Goal: Answer question/provide support: Share knowledge or assist other users

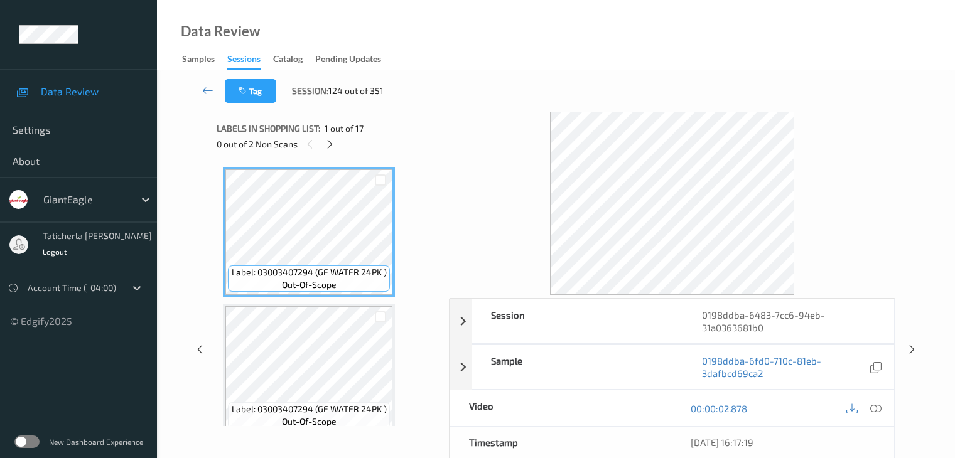
scroll to position [28, 0]
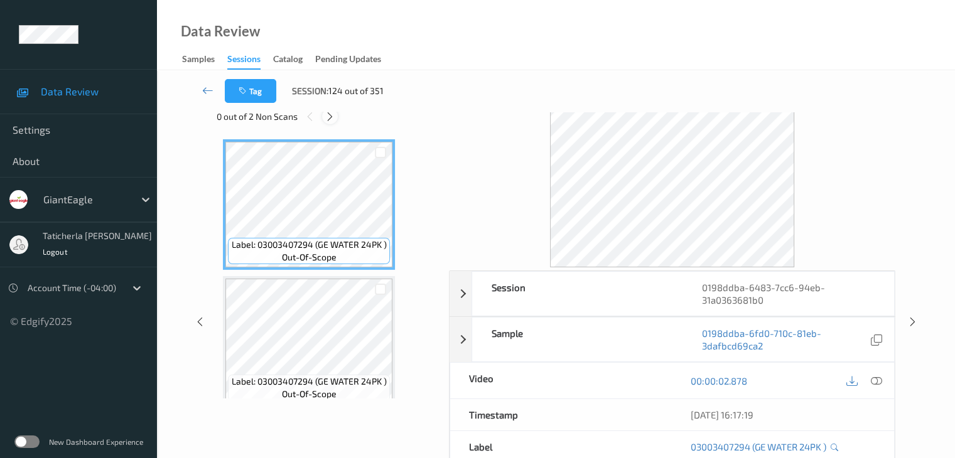
click at [326, 112] on icon at bounding box center [330, 116] width 11 height 11
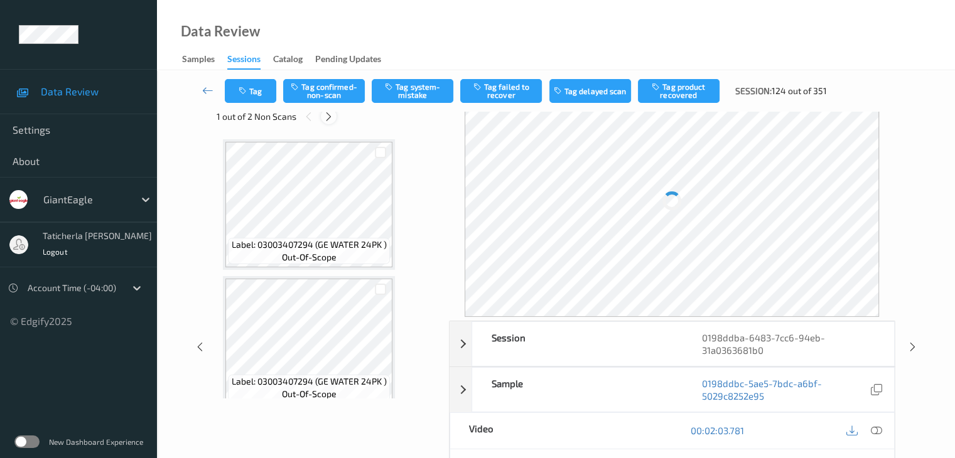
scroll to position [1923, 0]
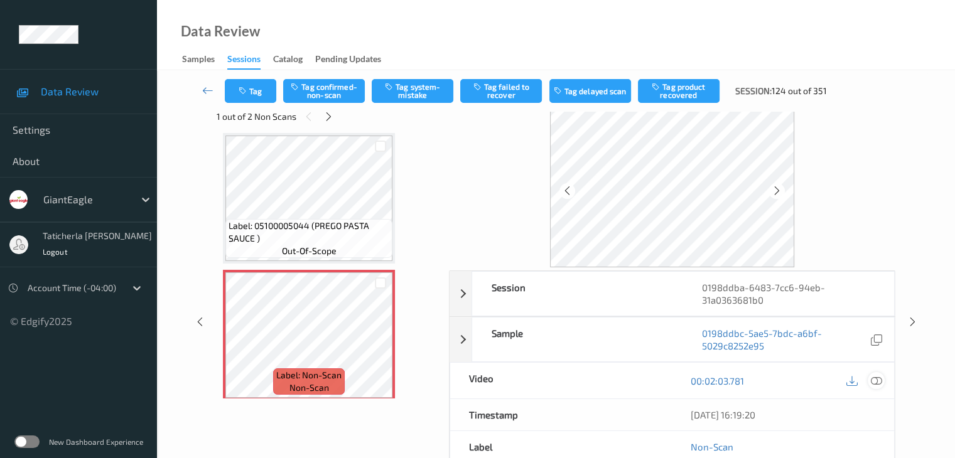
click at [874, 377] on icon at bounding box center [876, 381] width 11 height 11
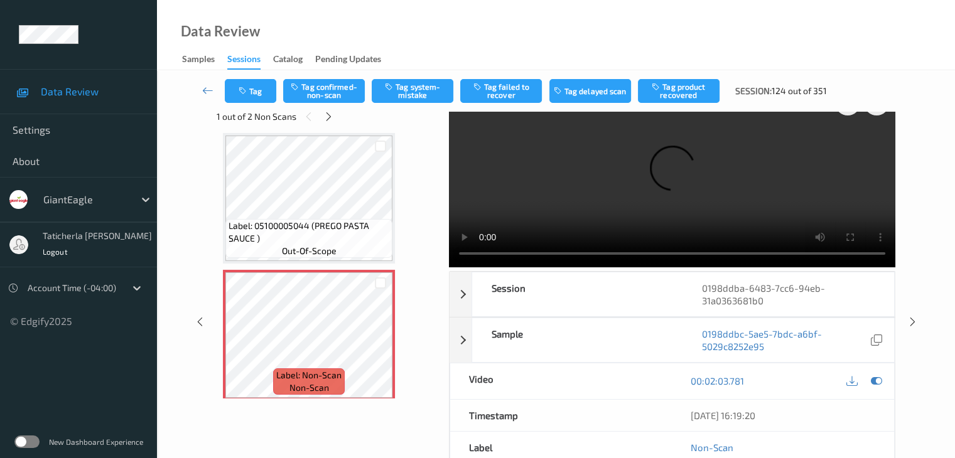
scroll to position [0, 0]
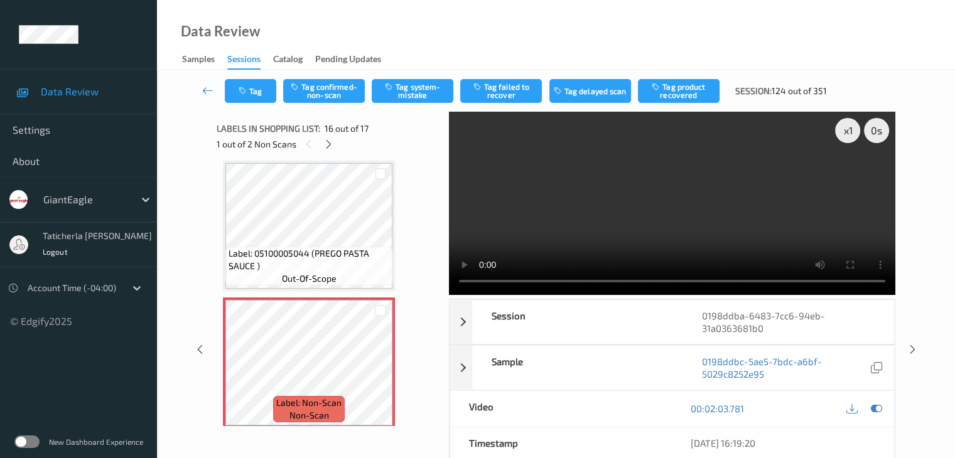
drag, startPoint x: 699, startPoint y: 227, endPoint x: 712, endPoint y: 229, distance: 12.7
click at [699, 227] on video at bounding box center [672, 203] width 447 height 183
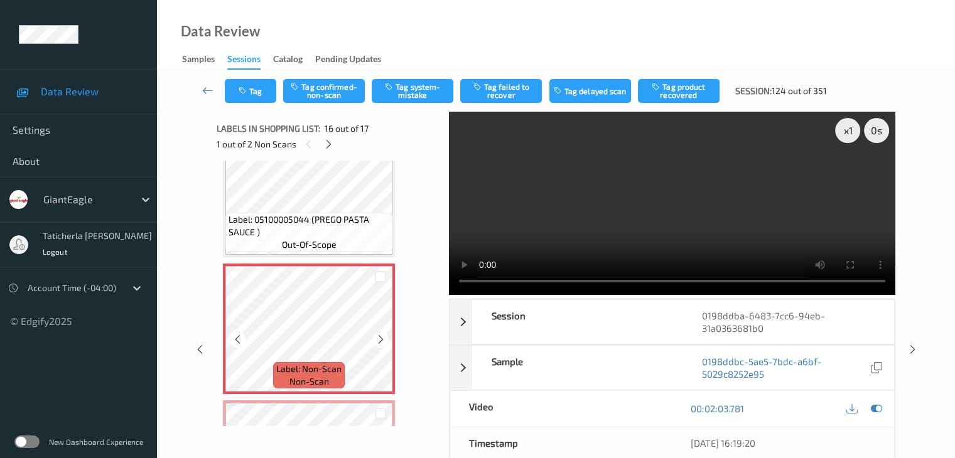
scroll to position [1986, 0]
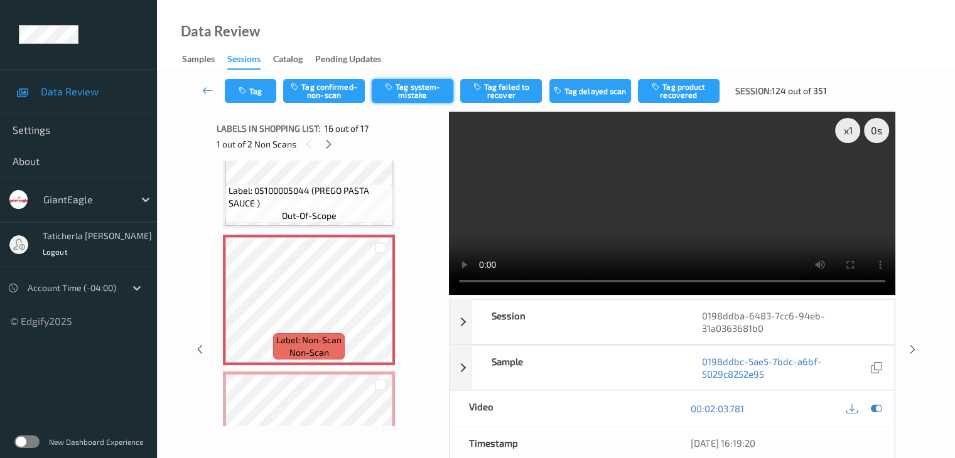
click at [415, 95] on button "Tag system-mistake" at bounding box center [413, 91] width 82 height 24
click at [206, 85] on icon at bounding box center [207, 90] width 11 height 13
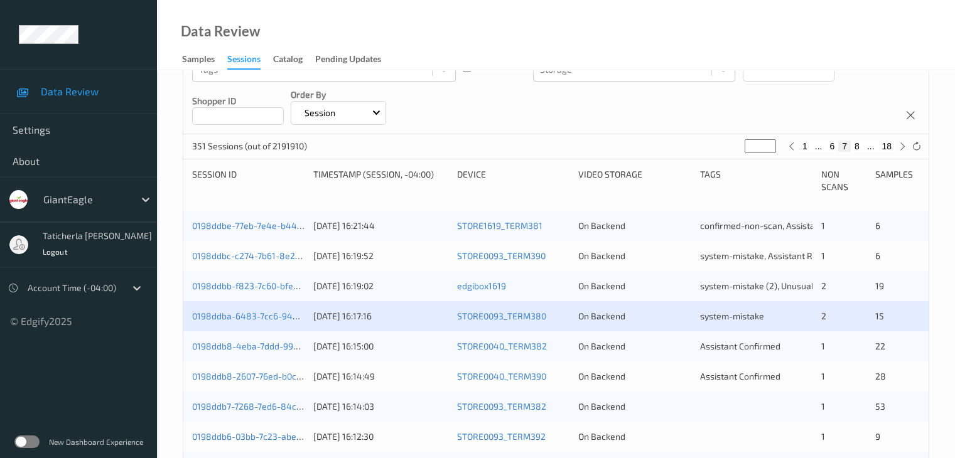
scroll to position [188, 0]
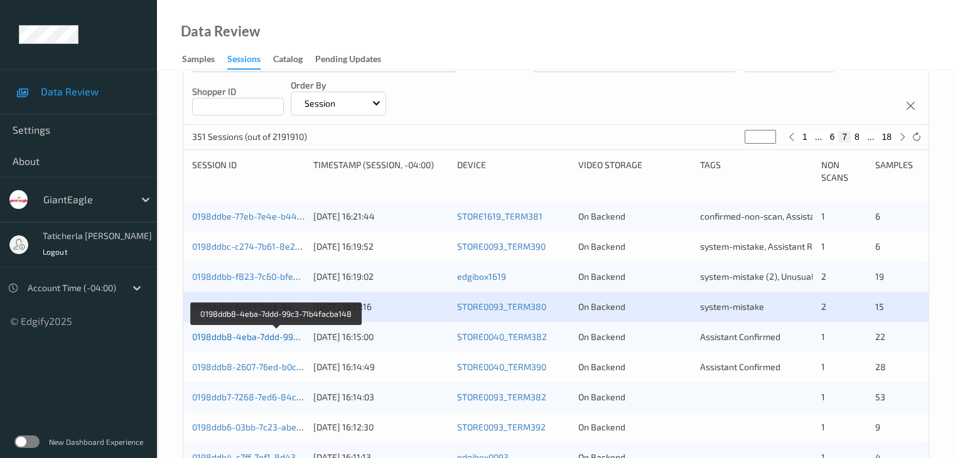
click at [274, 334] on link "0198ddb8-4eba-7ddd-99c3-71b4facba148" at bounding box center [277, 337] width 170 height 11
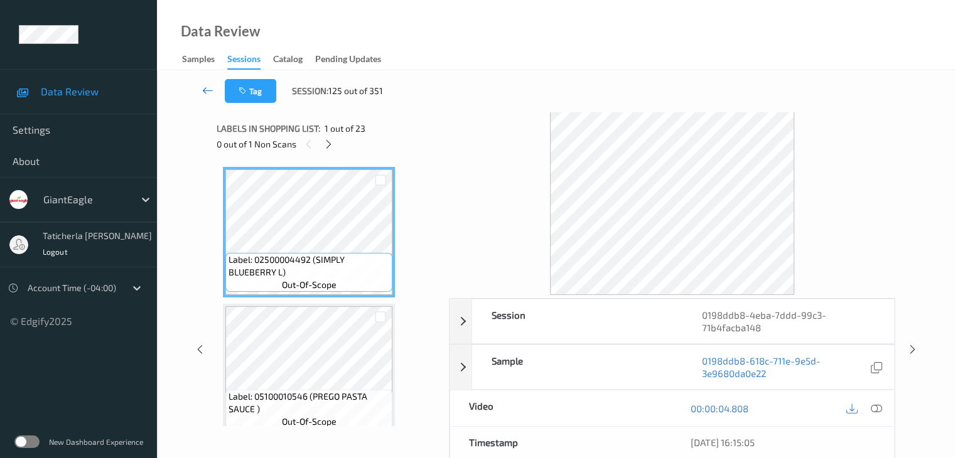
click at [207, 89] on icon at bounding box center [207, 90] width 11 height 13
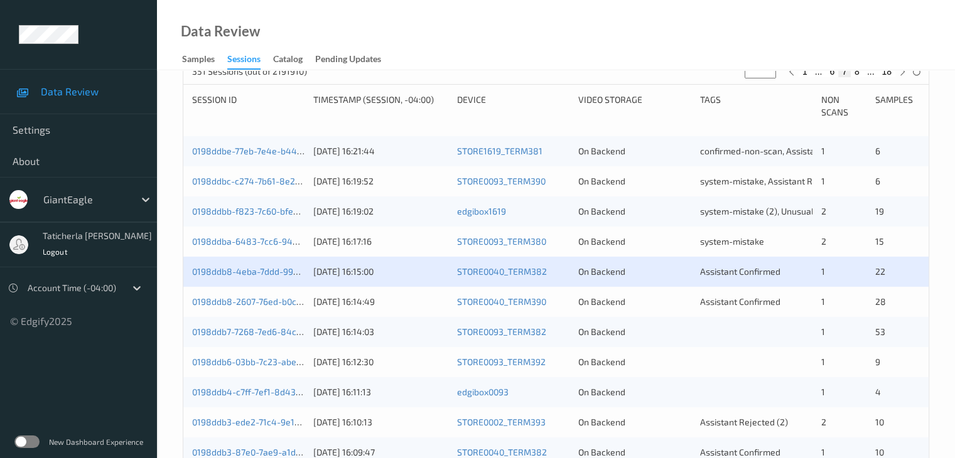
scroll to position [251, 0]
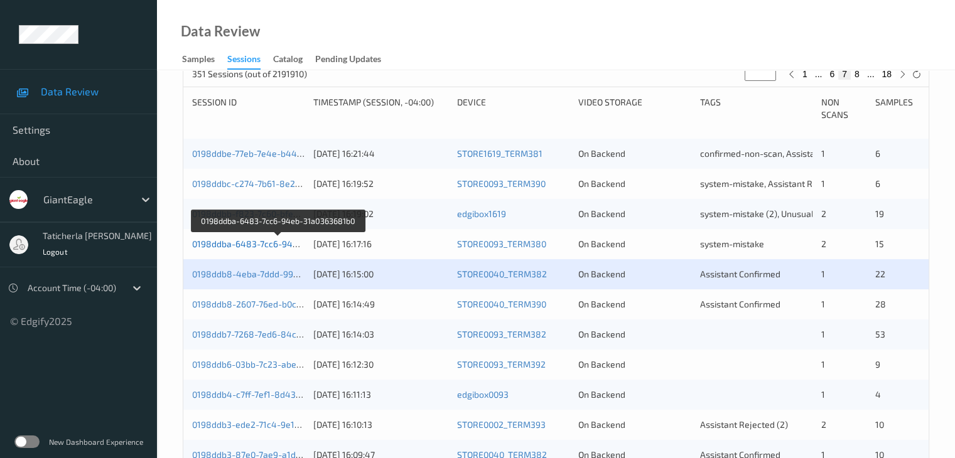
click at [267, 240] on link "0198ddba-6483-7cc6-94eb-31a0363681b0" at bounding box center [278, 244] width 173 height 11
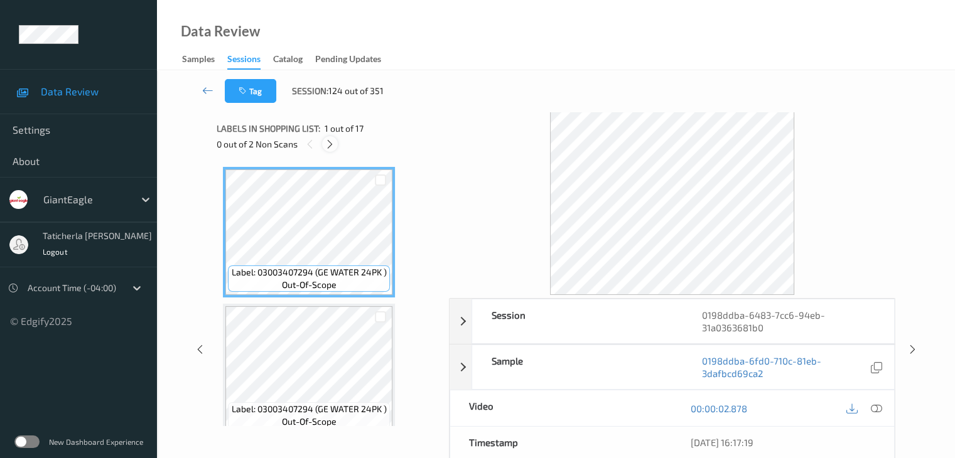
click at [330, 140] on icon at bounding box center [330, 144] width 11 height 11
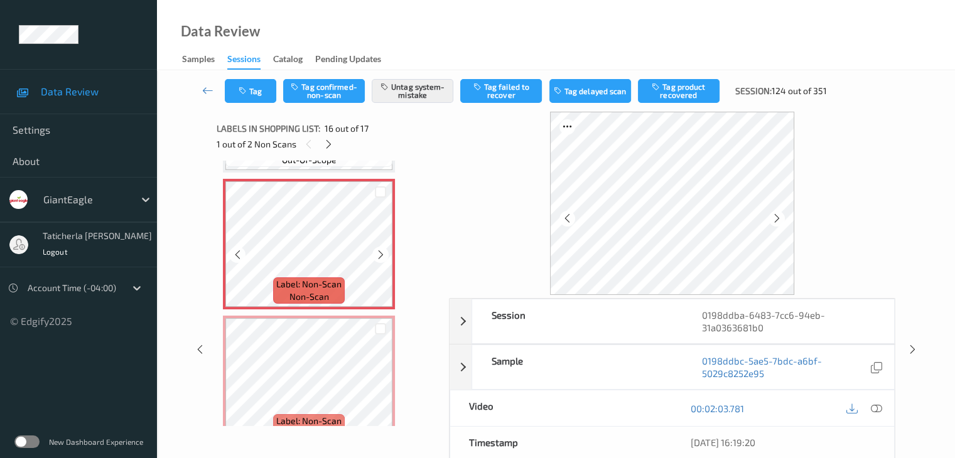
scroll to position [2049, 0]
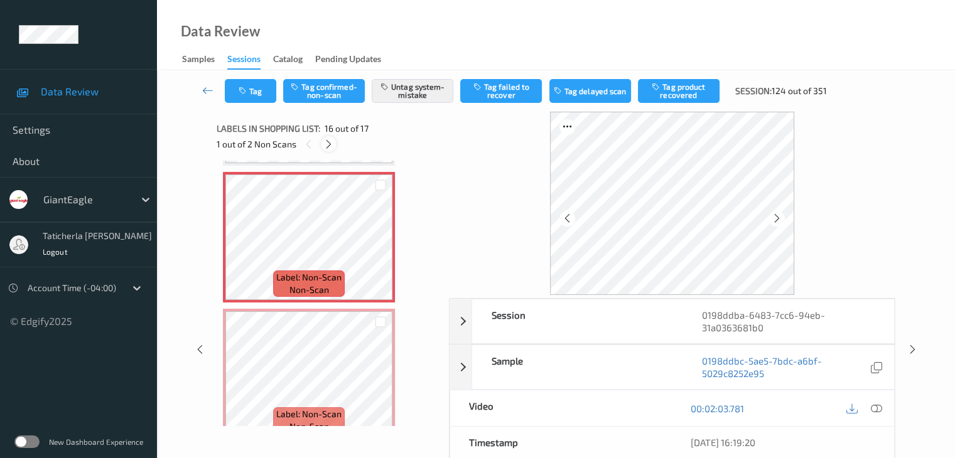
click at [329, 143] on icon at bounding box center [328, 144] width 11 height 11
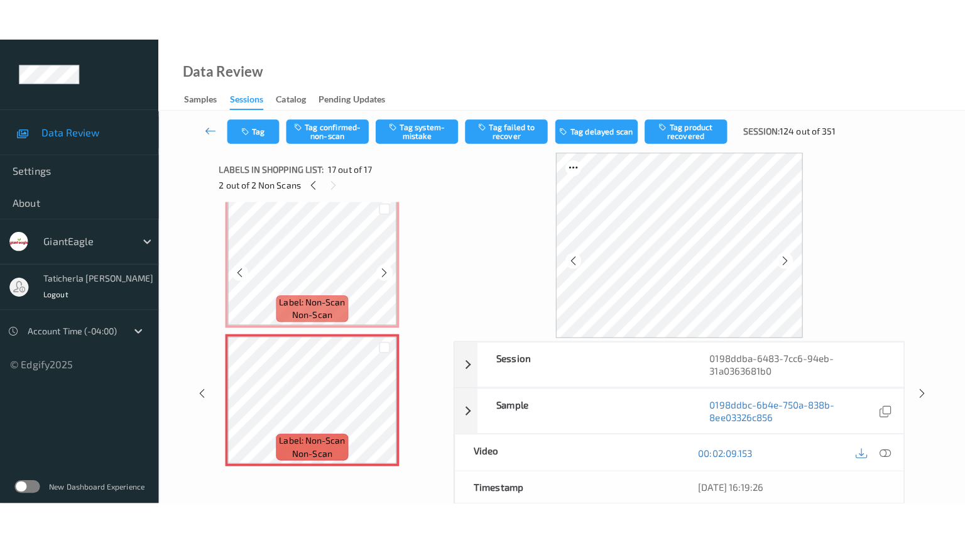
scroll to position [2068, 0]
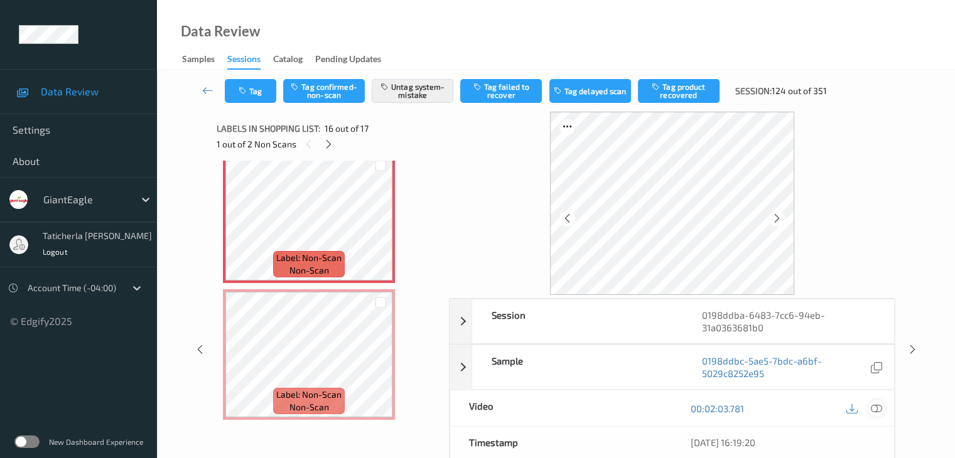
click at [877, 408] on icon at bounding box center [876, 408] width 11 height 11
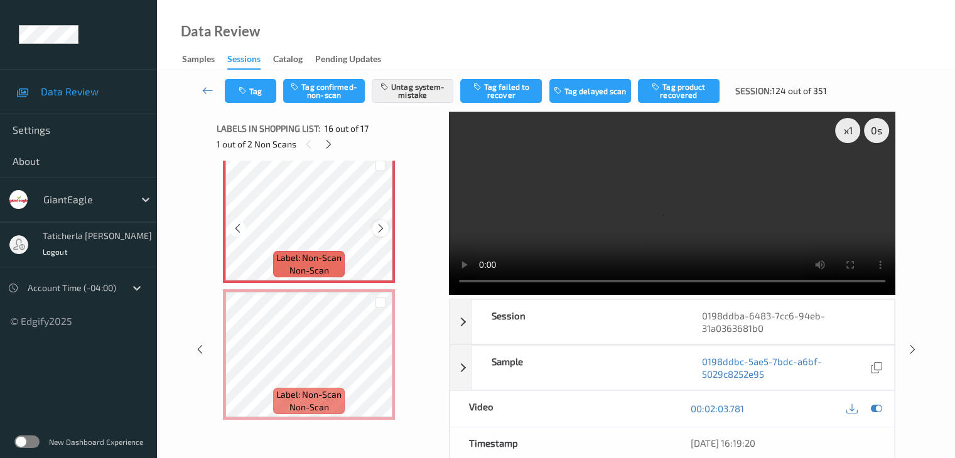
click at [374, 227] on div at bounding box center [380, 228] width 16 height 16
click at [378, 363] on icon at bounding box center [381, 365] width 11 height 11
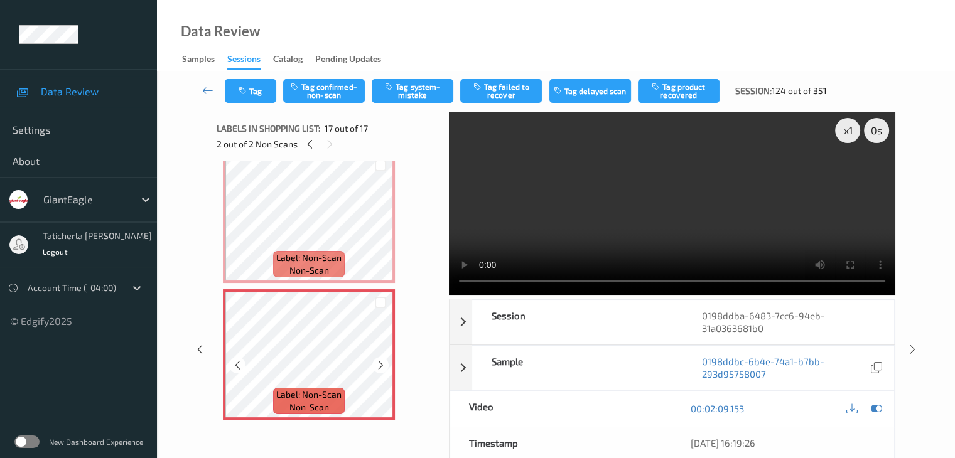
click at [378, 363] on icon at bounding box center [381, 365] width 11 height 11
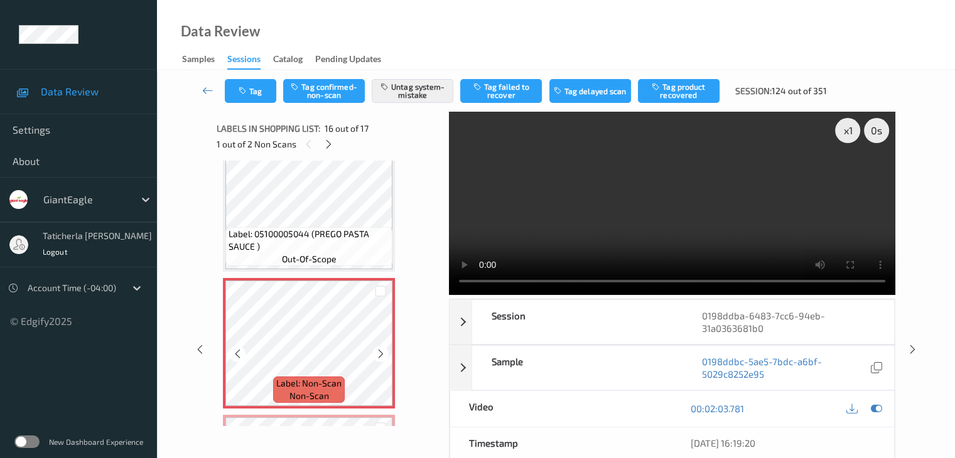
scroll to position [2005, 0]
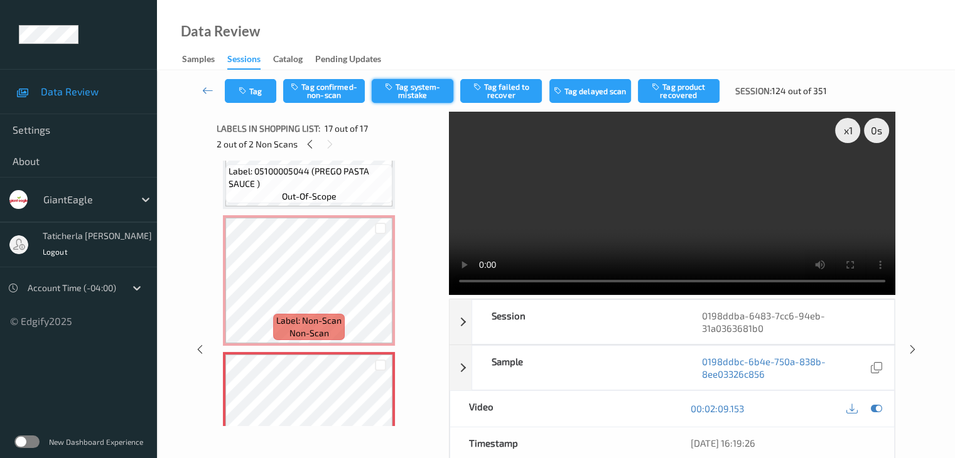
click at [404, 93] on button "Tag system-mistake" at bounding box center [413, 91] width 82 height 24
click at [207, 84] on icon at bounding box center [207, 90] width 11 height 13
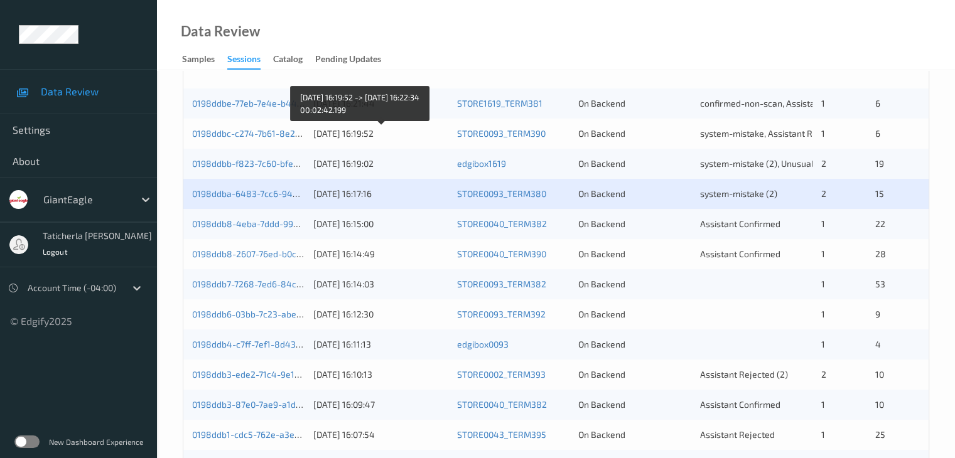
scroll to position [314, 0]
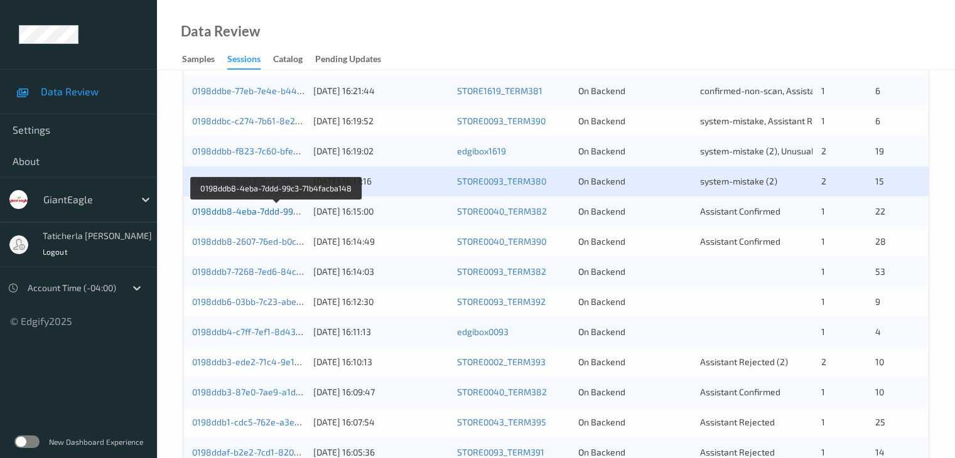
click at [240, 212] on link "0198ddb8-4eba-7ddd-99c3-71b4facba148" at bounding box center [277, 211] width 170 height 11
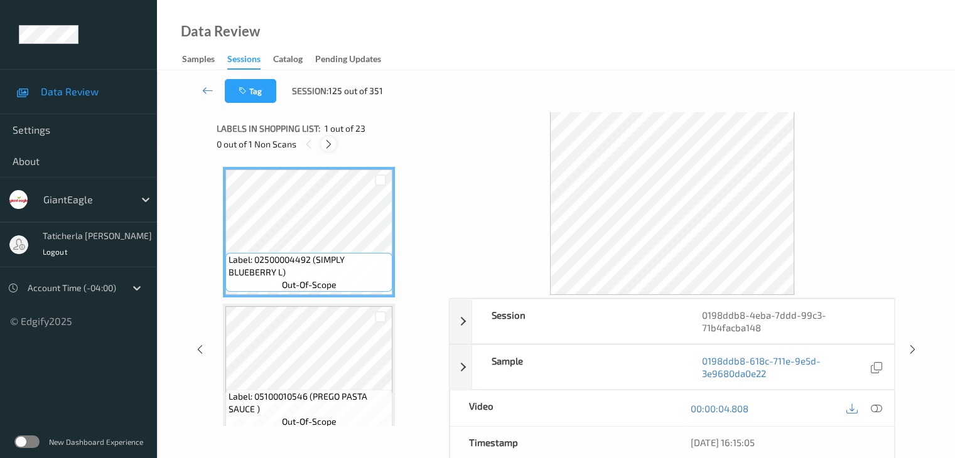
click at [330, 141] on icon at bounding box center [328, 144] width 11 height 11
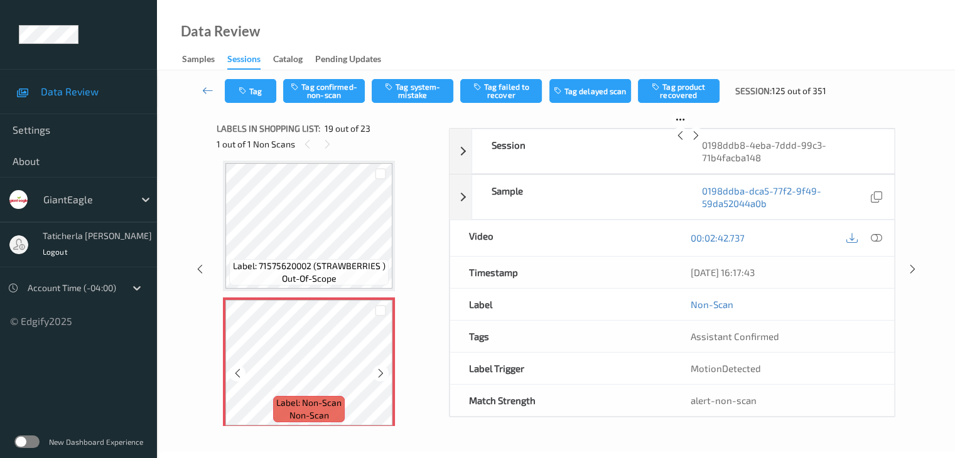
scroll to position [2397, 0]
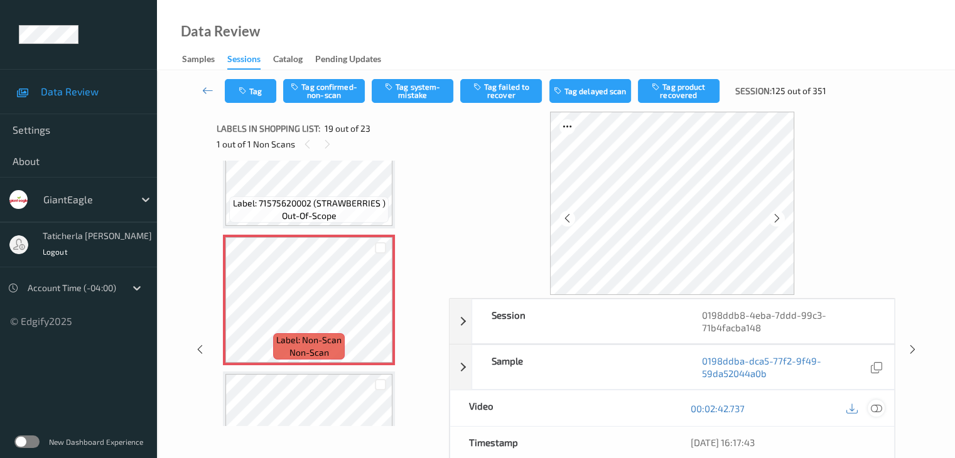
click at [874, 406] on icon at bounding box center [876, 408] width 11 height 11
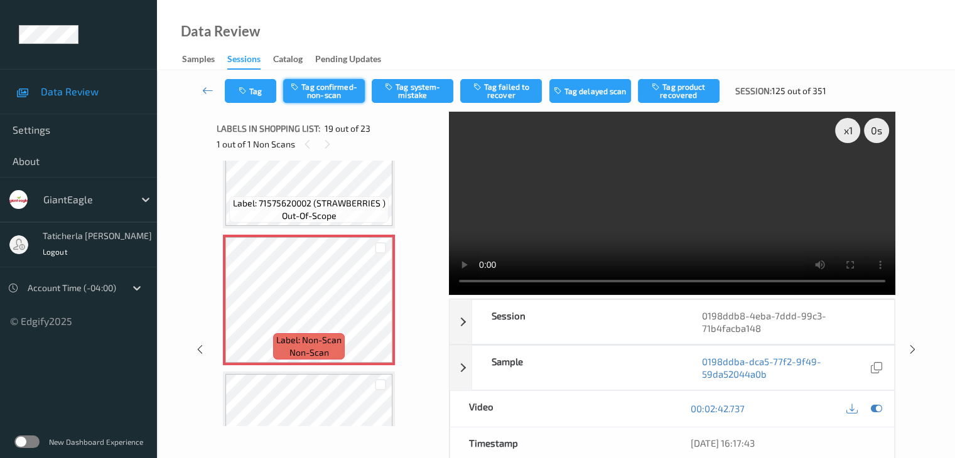
click at [359, 90] on button "Tag confirmed-non-scan" at bounding box center [324, 91] width 82 height 24
click at [693, 85] on button "Tag product recovered" at bounding box center [679, 91] width 82 height 24
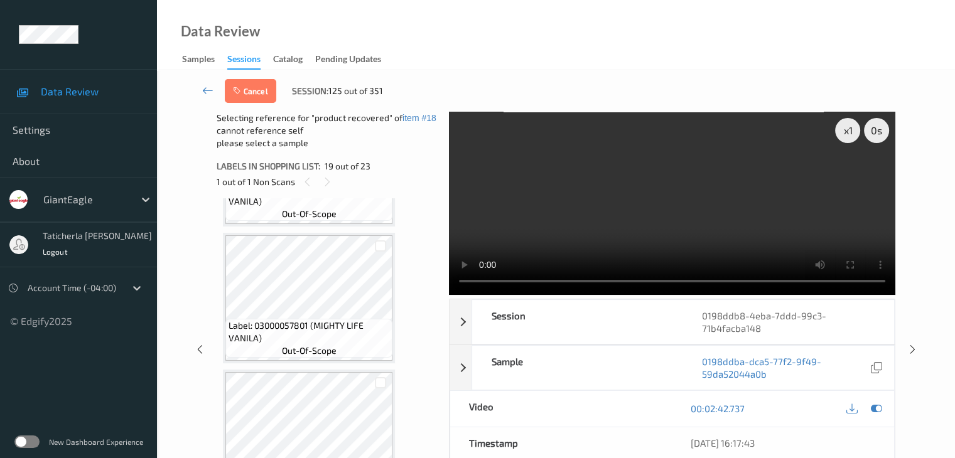
scroll to position [2711, 0]
click at [381, 247] on div at bounding box center [381, 246] width 12 height 12
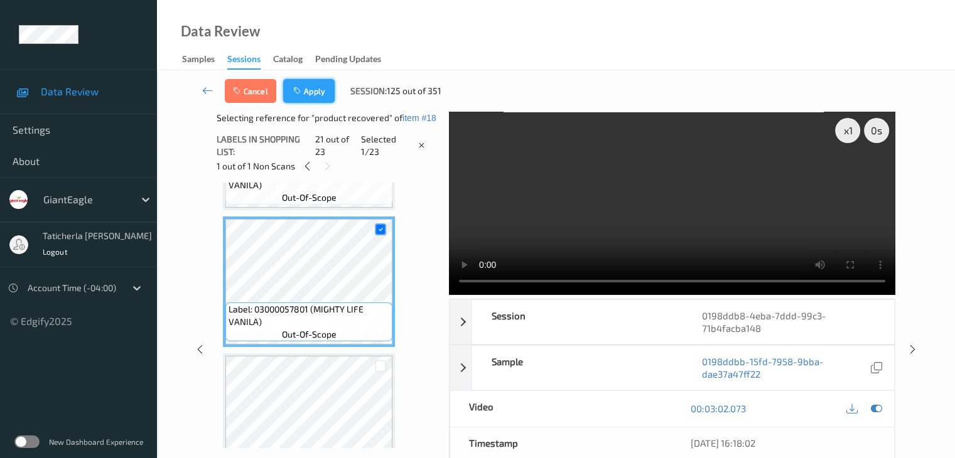
click at [323, 80] on button "Apply" at bounding box center [309, 91] width 52 height 24
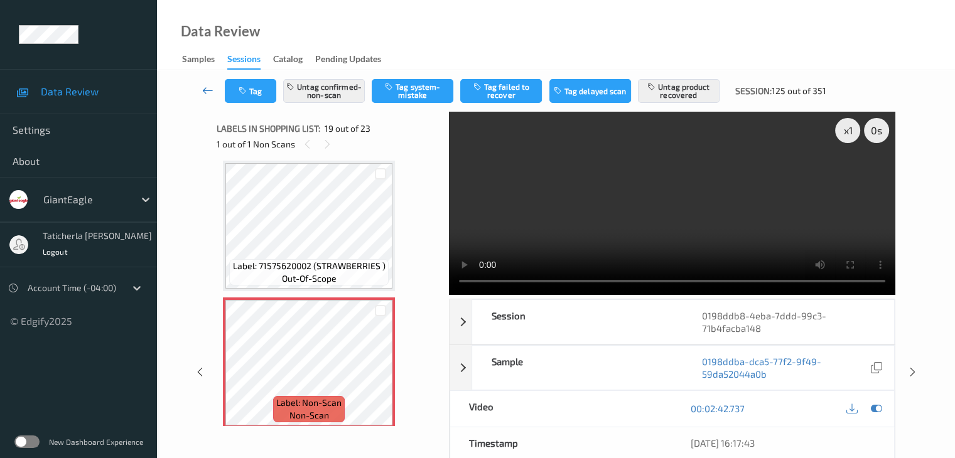
click at [209, 89] on icon at bounding box center [207, 90] width 11 height 13
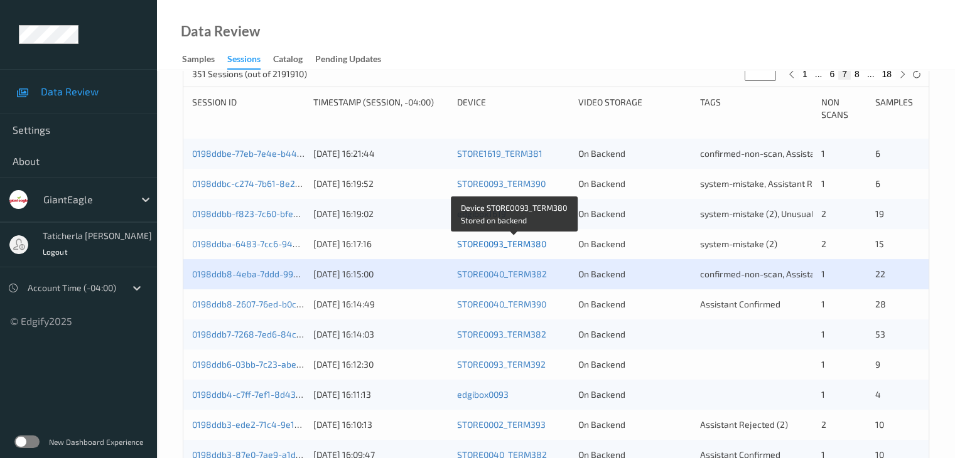
scroll to position [377, 0]
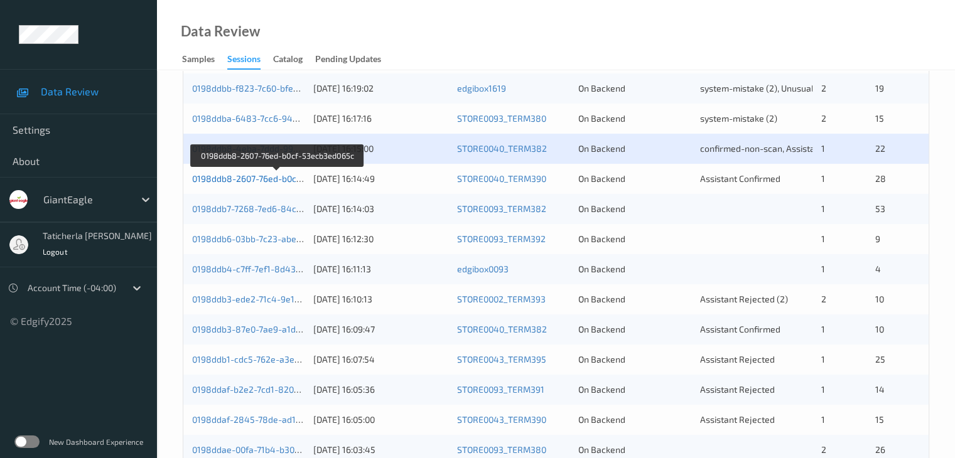
click at [268, 178] on link "0198ddb8-2607-76ed-b0cf-53ecb3ed065c" at bounding box center [277, 178] width 170 height 11
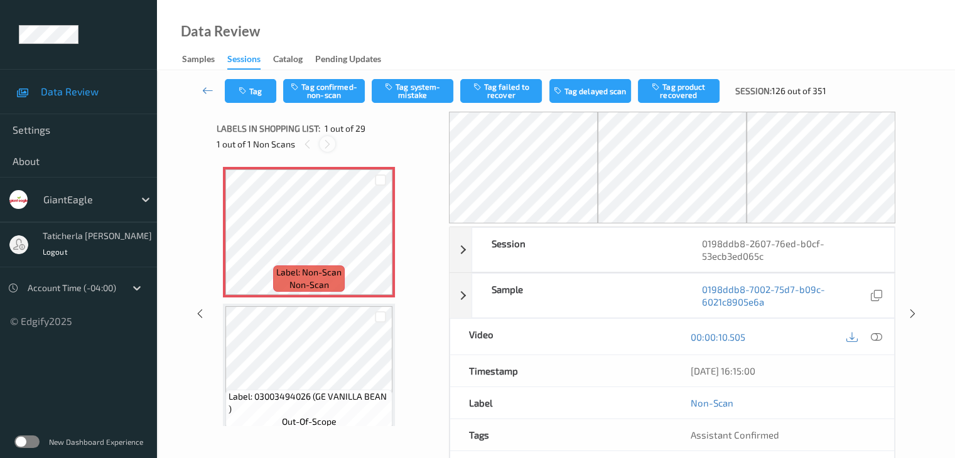
click at [327, 141] on icon at bounding box center [327, 144] width 11 height 11
click at [874, 335] on icon at bounding box center [876, 337] width 11 height 11
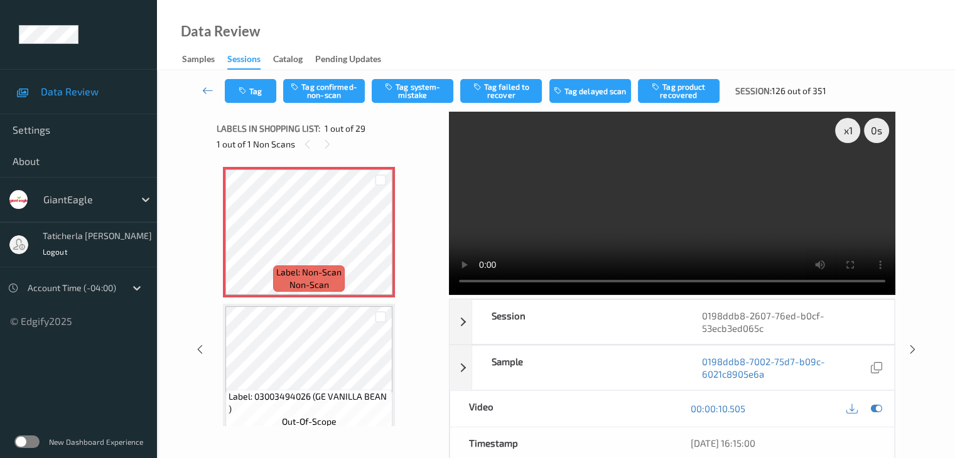
click at [408, 75] on div "Tag Tag confirmed-non-scan Tag system-mistake Tag failed to recover Tag delayed…" at bounding box center [556, 90] width 747 height 41
click at [409, 86] on button "Tag system-mistake" at bounding box center [413, 91] width 82 height 24
click at [259, 95] on button "Tag" at bounding box center [251, 91] width 52 height 24
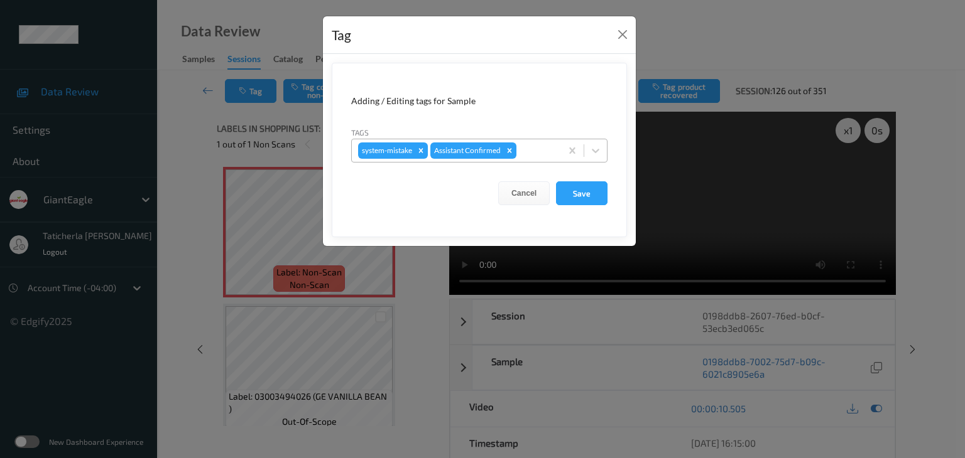
click at [538, 146] on div at bounding box center [537, 150] width 36 height 15
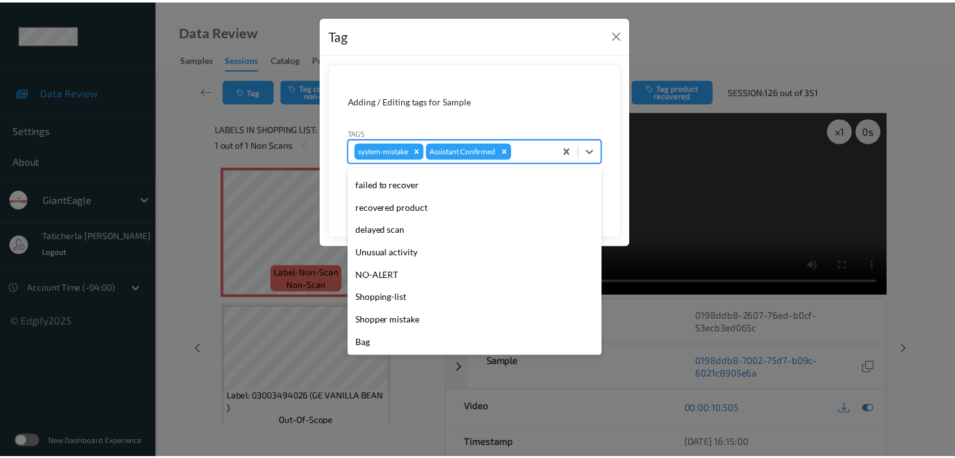
scroll to position [111, 0]
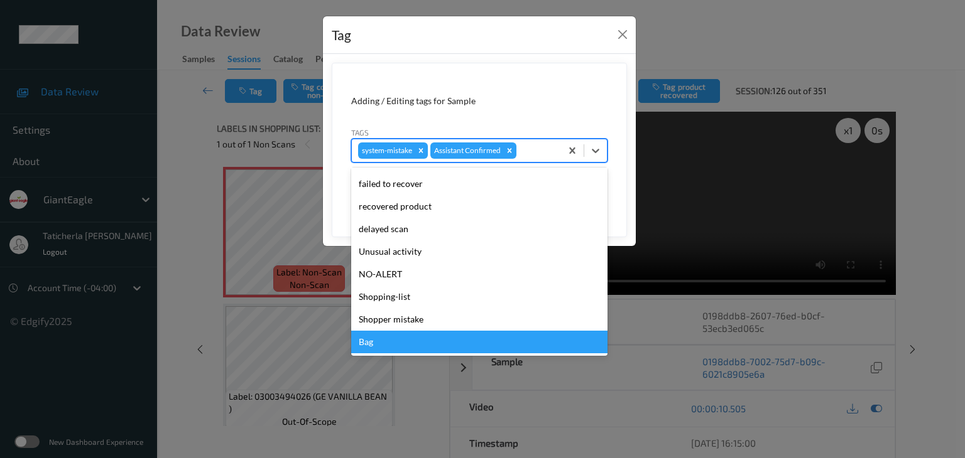
click at [445, 340] on div "Bag" at bounding box center [479, 342] width 256 height 23
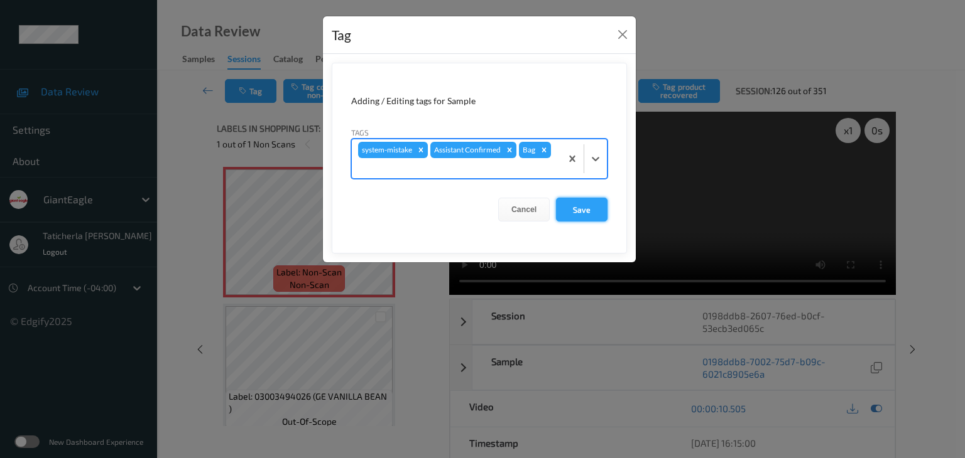
click at [592, 208] on button "Save" at bounding box center [582, 210] width 52 height 24
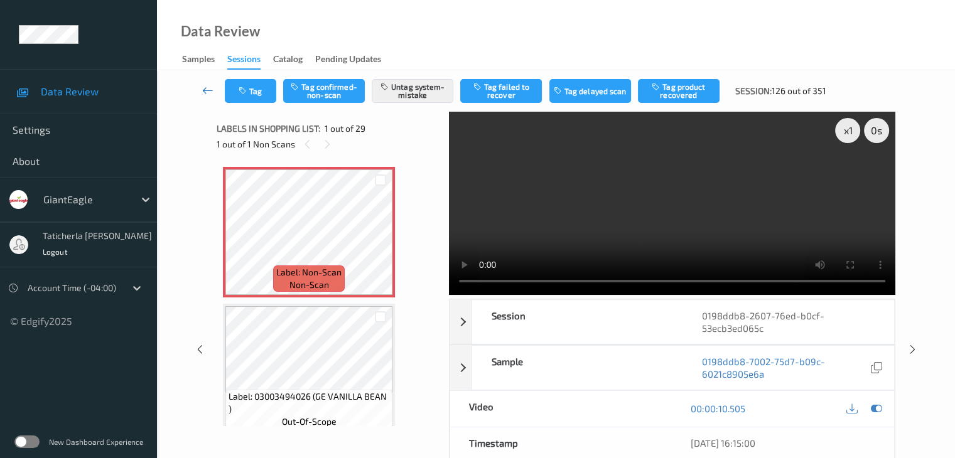
click at [209, 89] on icon at bounding box center [207, 90] width 11 height 13
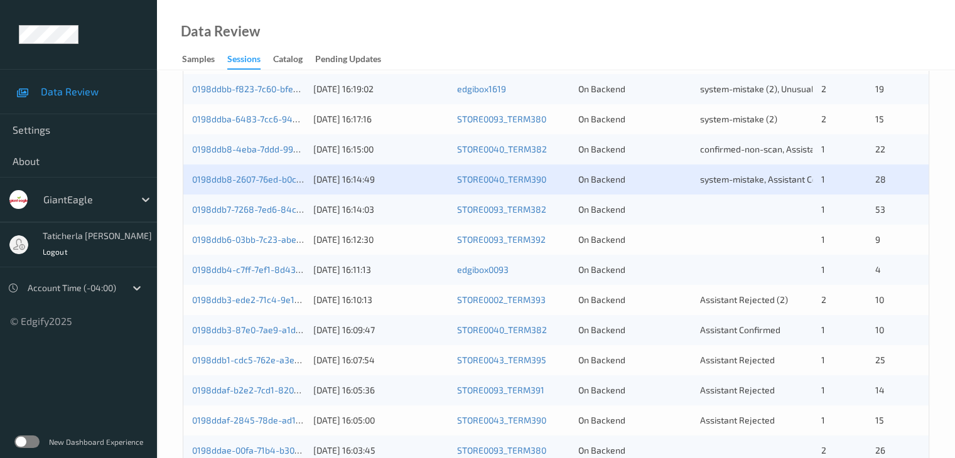
scroll to position [377, 0]
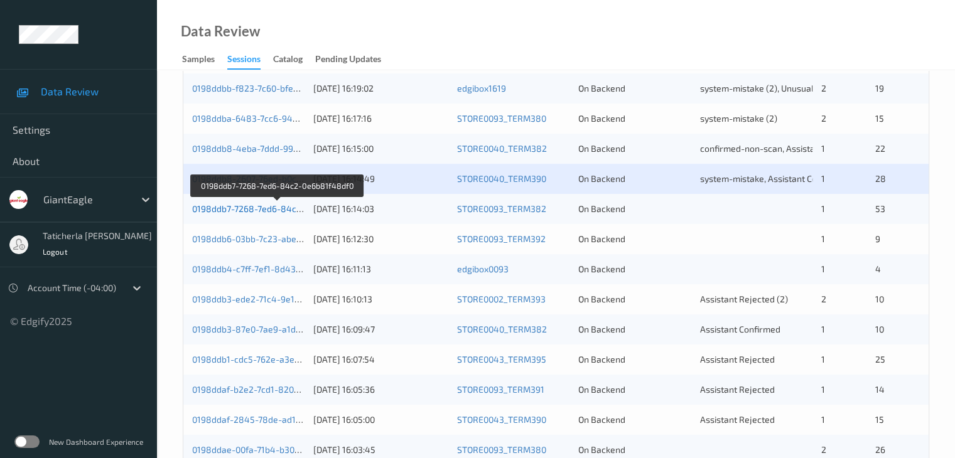
click at [261, 206] on link "0198ddb7-7268-7ed6-84c2-0e6b81f48df0" at bounding box center [277, 208] width 170 height 11
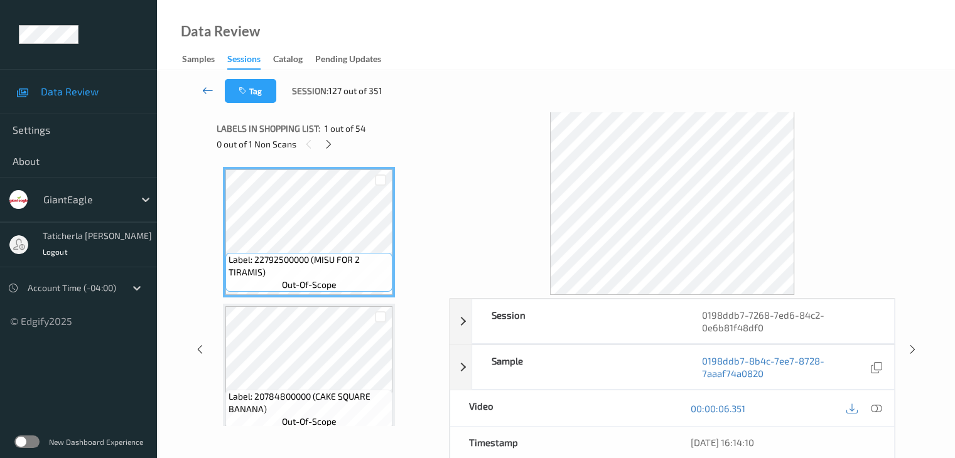
click at [202, 88] on link at bounding box center [208, 91] width 33 height 24
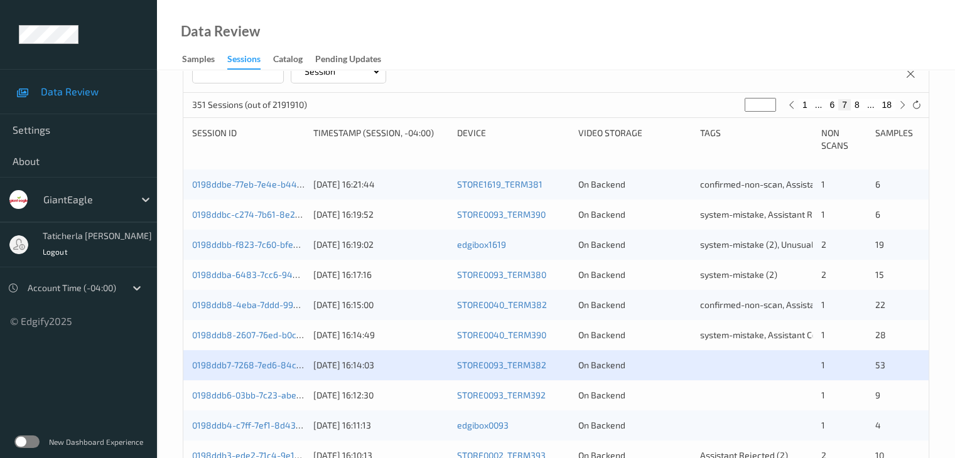
scroll to position [251, 0]
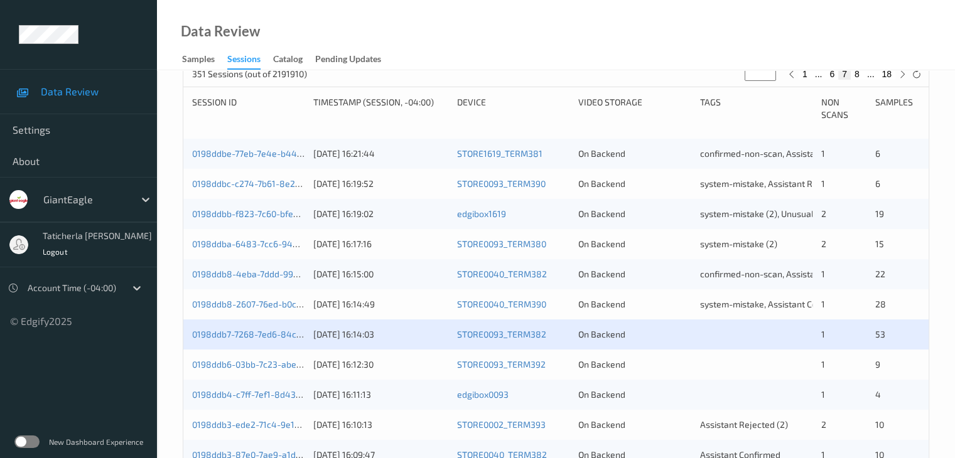
click at [231, 310] on div "0198ddb8-2607-76ed-b0cf-53ecb3ed065c" at bounding box center [248, 304] width 112 height 13
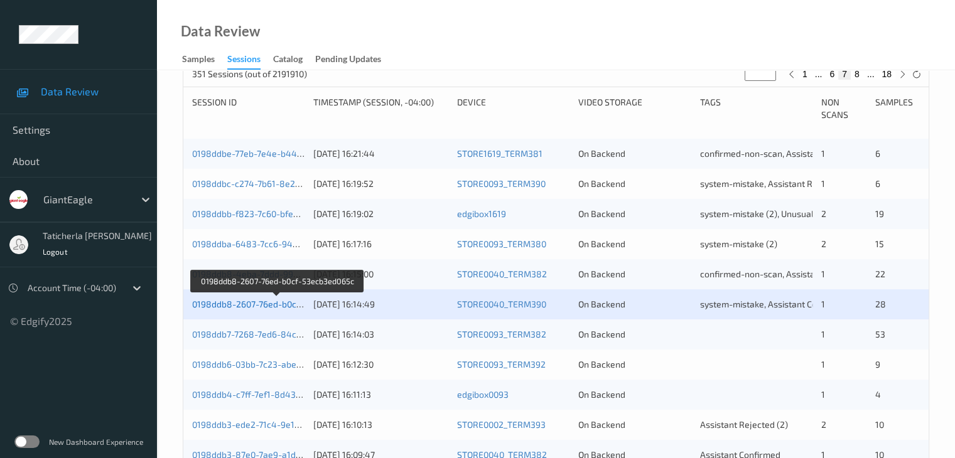
click at [261, 304] on link "0198ddb8-2607-76ed-b0cf-53ecb3ed065c" at bounding box center [277, 304] width 170 height 11
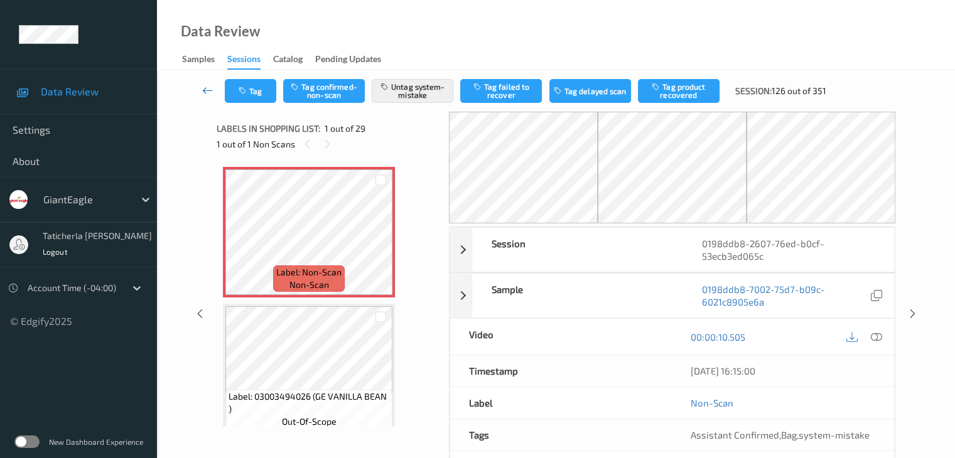
click at [207, 91] on icon at bounding box center [207, 90] width 11 height 13
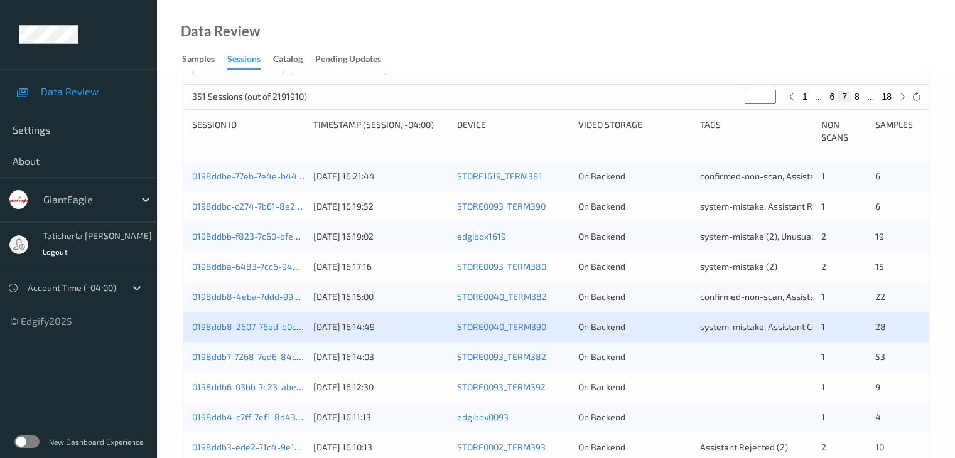
scroll to position [251, 0]
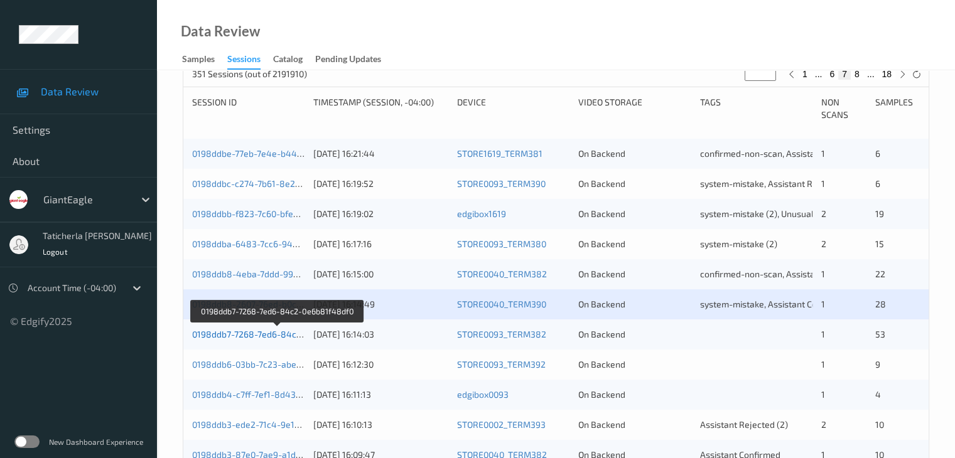
click at [273, 334] on link "0198ddb7-7268-7ed6-84c2-0e6b81f48df0" at bounding box center [277, 334] width 170 height 11
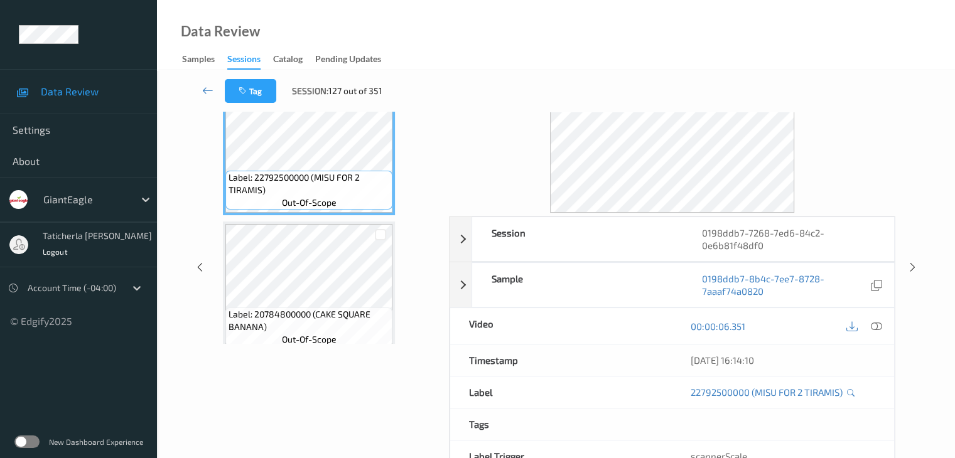
scroll to position [153, 0]
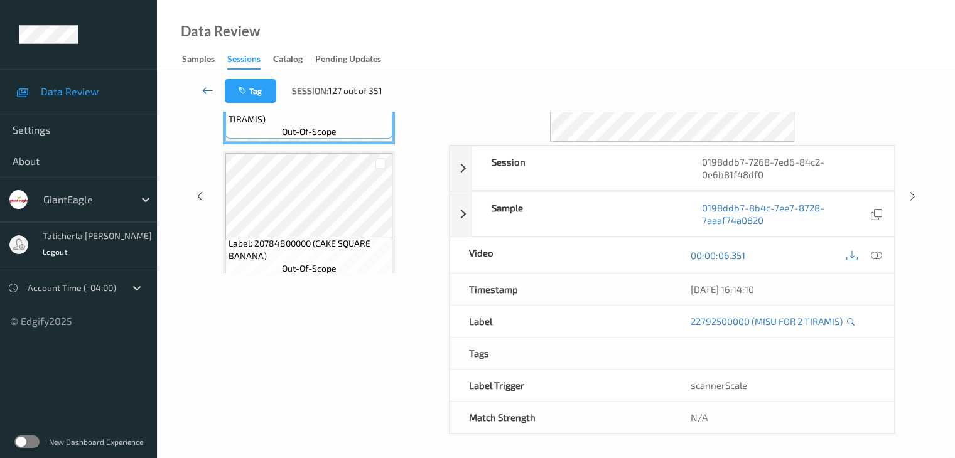
click at [205, 96] on icon at bounding box center [207, 90] width 11 height 13
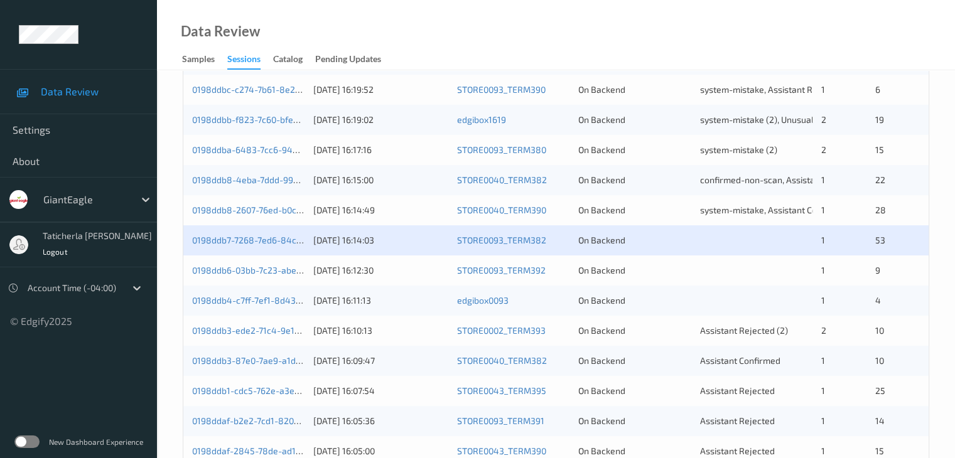
scroll to position [377, 0]
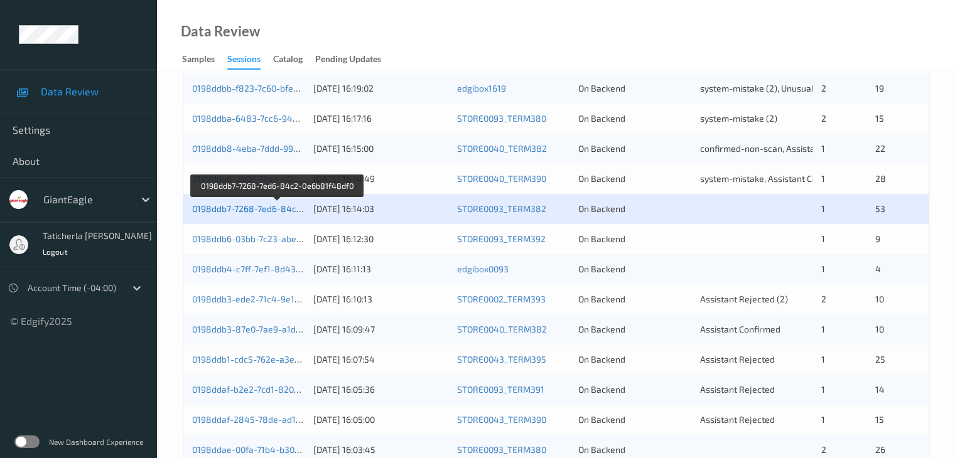
click at [261, 209] on link "0198ddb7-7268-7ed6-84c2-0e6b81f48df0" at bounding box center [277, 208] width 170 height 11
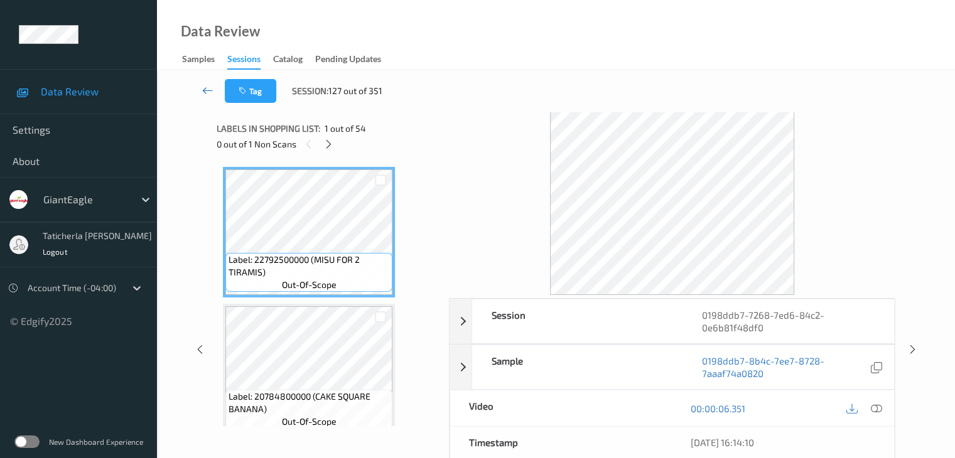
click at [209, 91] on icon at bounding box center [207, 90] width 11 height 13
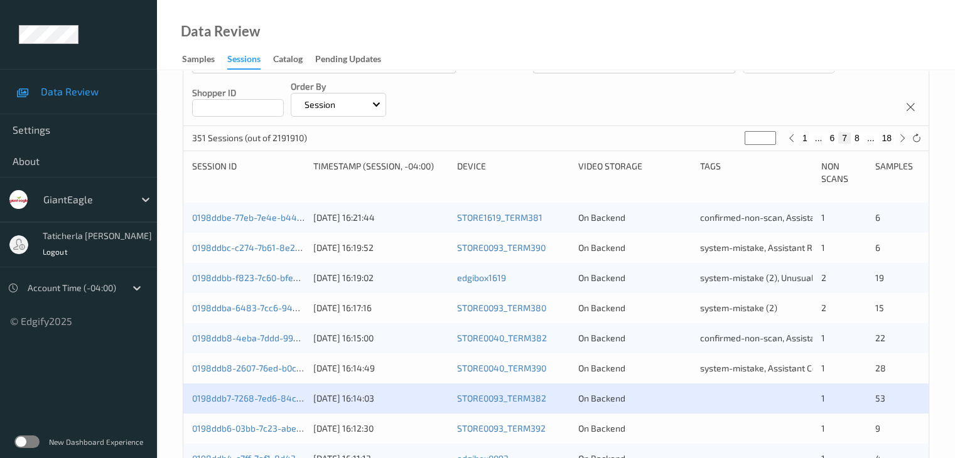
scroll to position [188, 0]
click at [271, 374] on div "0198ddb8-2607-76ed-b0cf-53ecb3ed065c [DATE] 16:14:49 STORE0040_TERM390 On Backe…" at bounding box center [556, 367] width 746 height 30
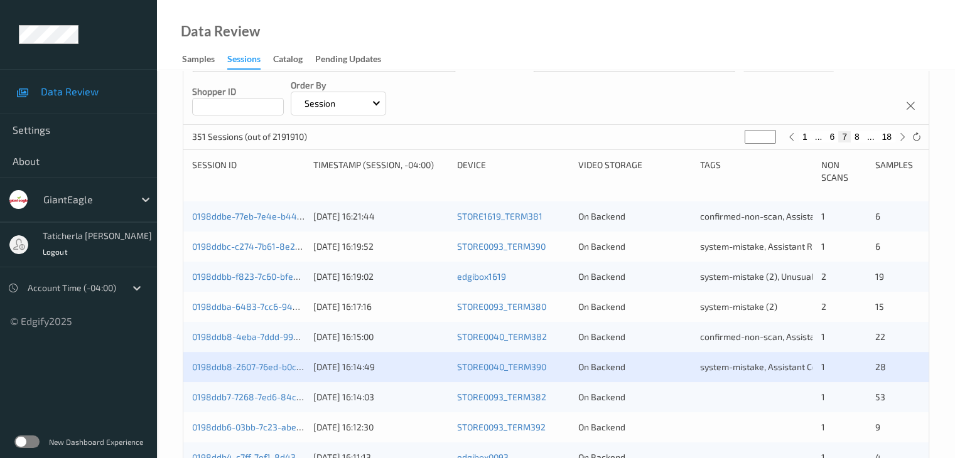
click at [272, 361] on div "0198ddb8-2607-76ed-b0cf-53ecb3ed065c" at bounding box center [248, 367] width 112 height 13
click at [269, 366] on link "0198ddb8-2607-76ed-b0cf-53ecb3ed065c" at bounding box center [277, 367] width 170 height 11
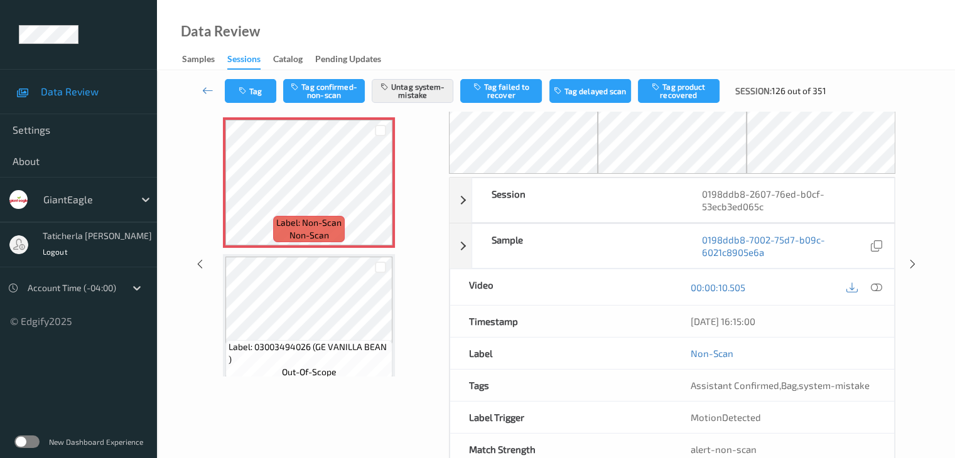
scroll to position [19, 0]
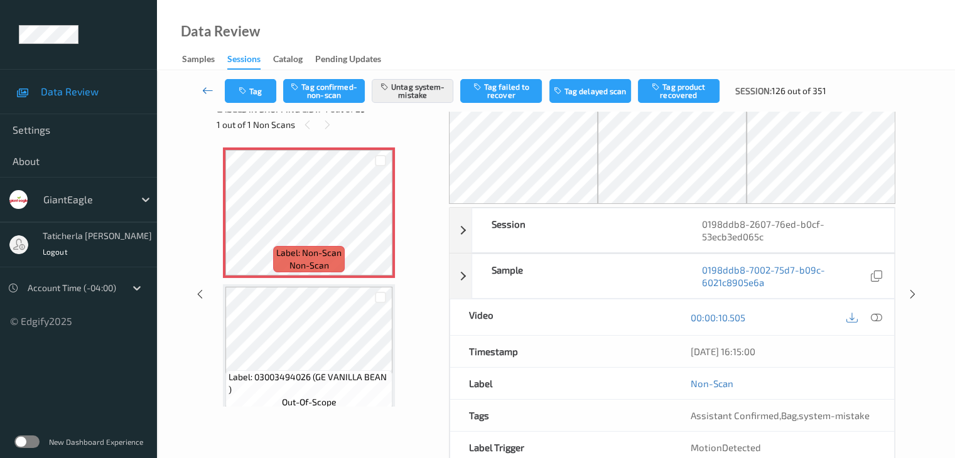
click at [201, 87] on link at bounding box center [208, 91] width 33 height 24
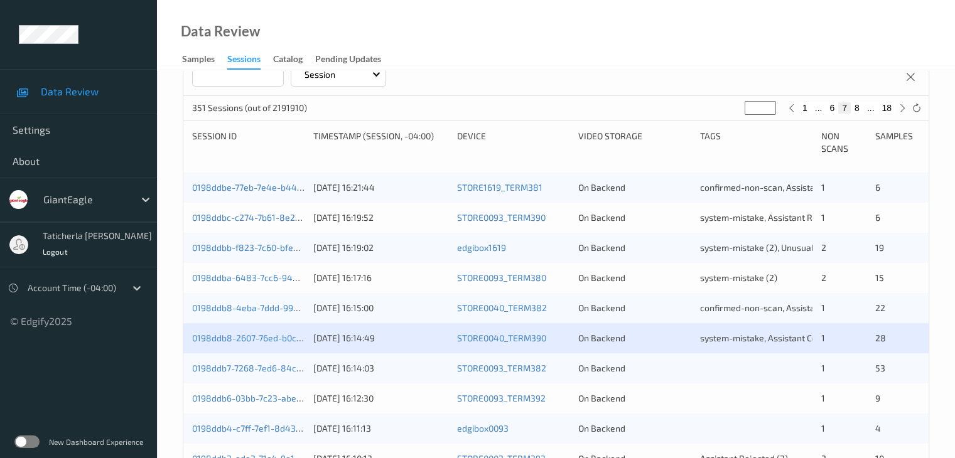
scroll to position [251, 0]
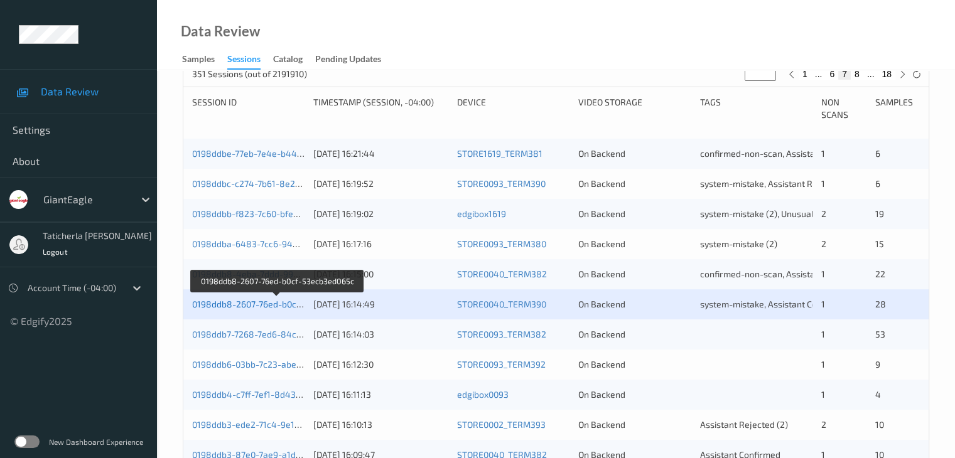
click at [268, 307] on link "0198ddb8-2607-76ed-b0cf-53ecb3ed065c" at bounding box center [277, 304] width 170 height 11
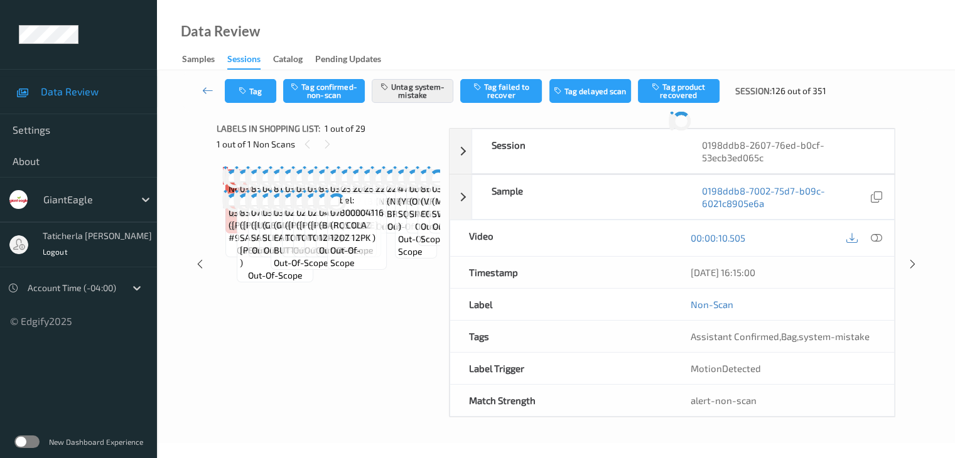
scroll to position [82, 0]
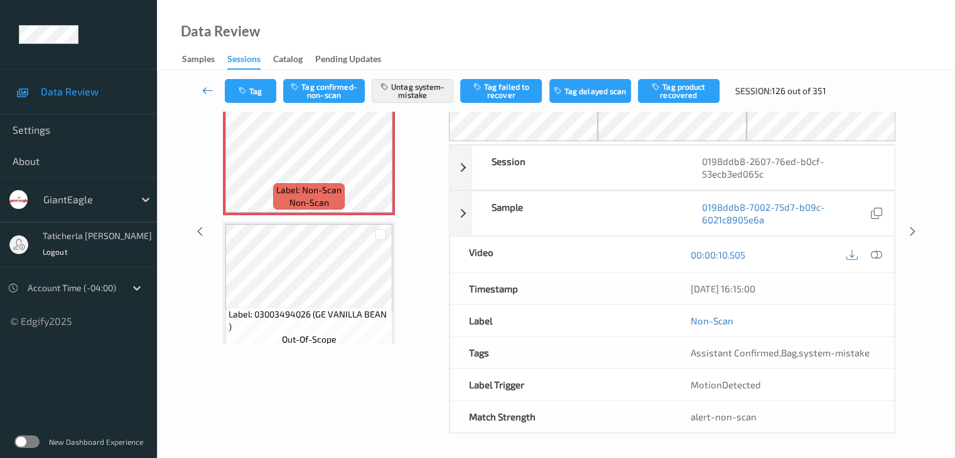
click at [202, 86] on icon at bounding box center [207, 90] width 11 height 13
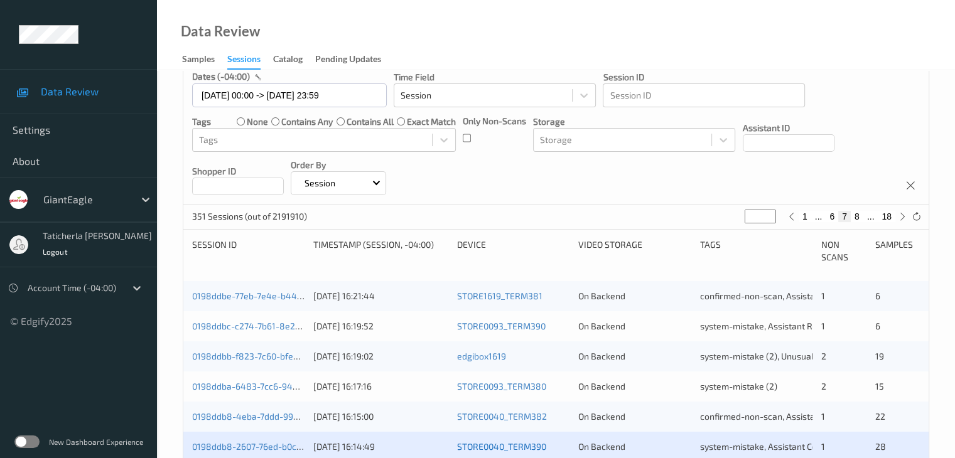
scroll to position [251, 0]
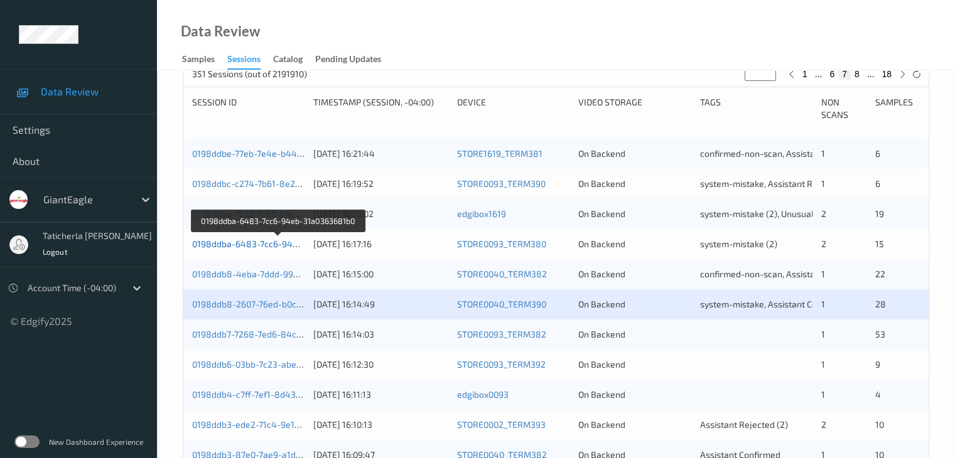
click at [256, 243] on link "0198ddba-6483-7cc6-94eb-31a0363681b0" at bounding box center [278, 244] width 173 height 11
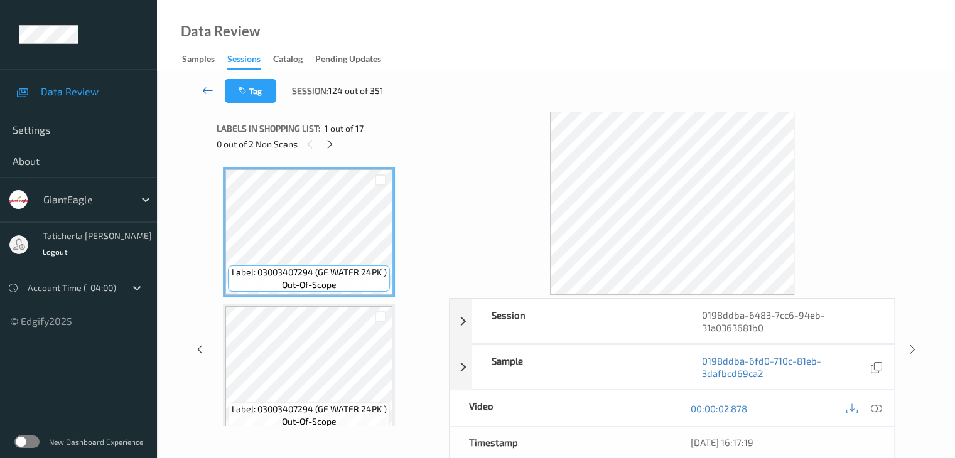
click at [210, 92] on icon at bounding box center [207, 90] width 11 height 13
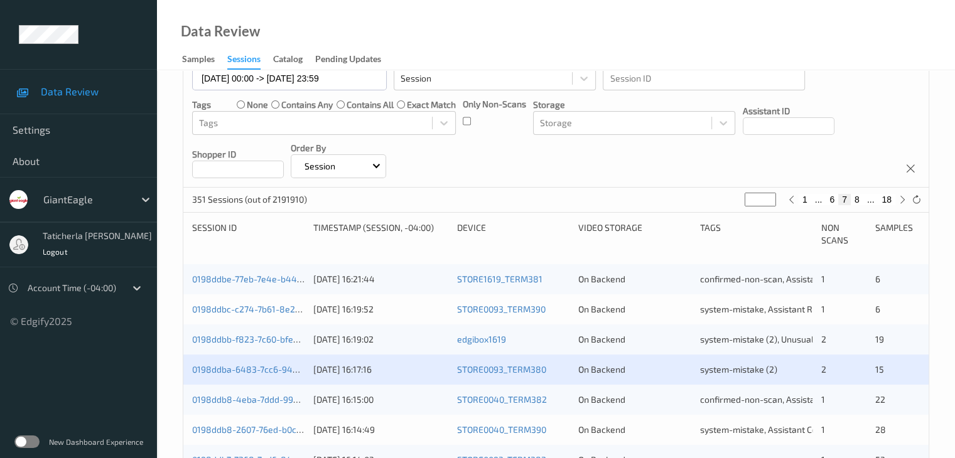
scroll to position [188, 0]
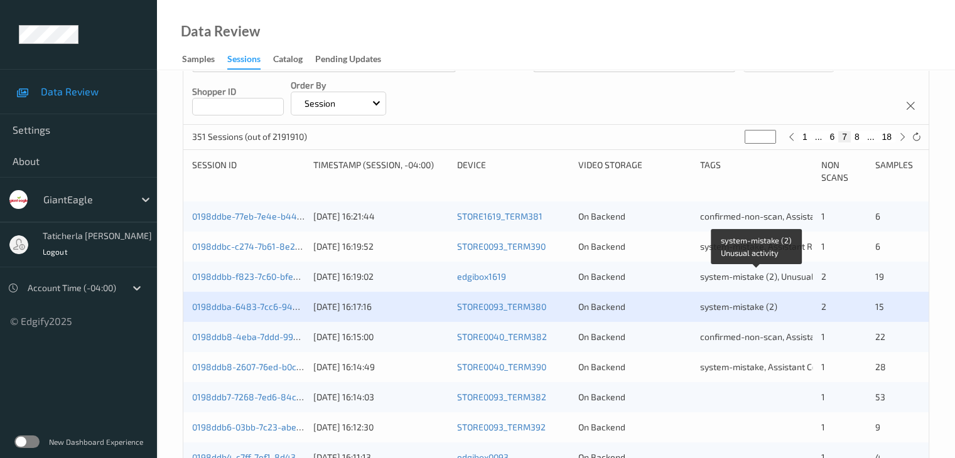
click at [755, 274] on span "system-mistake (2), Unusual activity" at bounding box center [772, 276] width 144 height 11
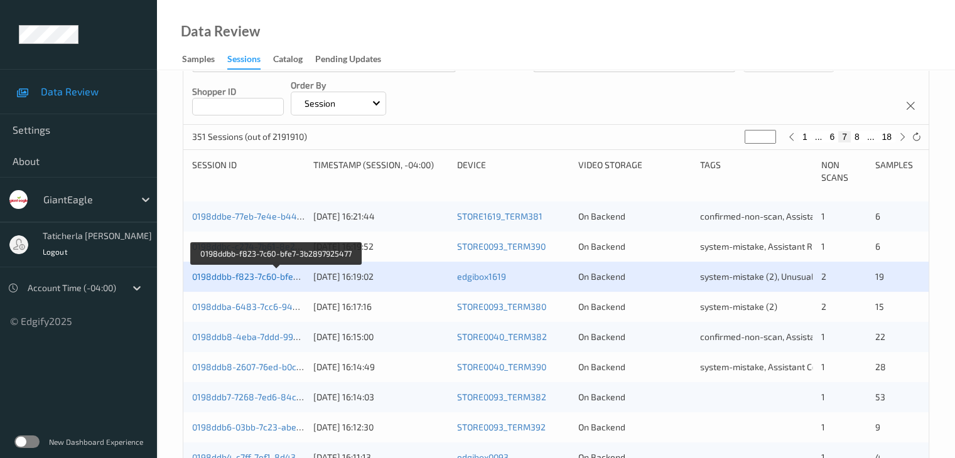
click at [256, 273] on link "0198ddbb-f823-7c60-bfe7-3b2897925477" at bounding box center [276, 276] width 169 height 11
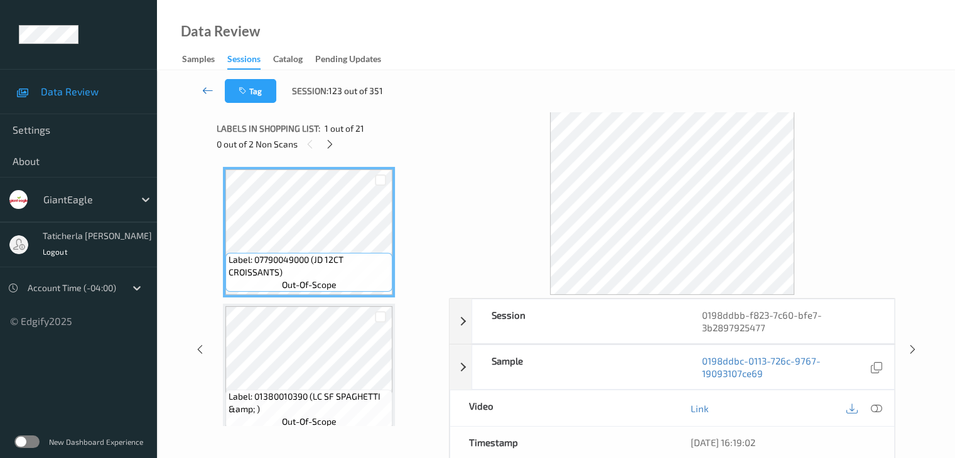
click at [198, 89] on link at bounding box center [208, 91] width 33 height 24
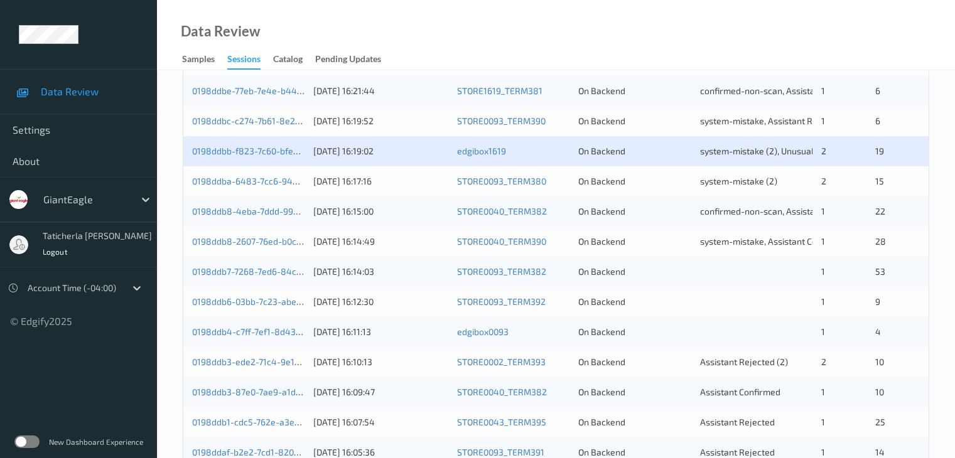
scroll to position [377, 0]
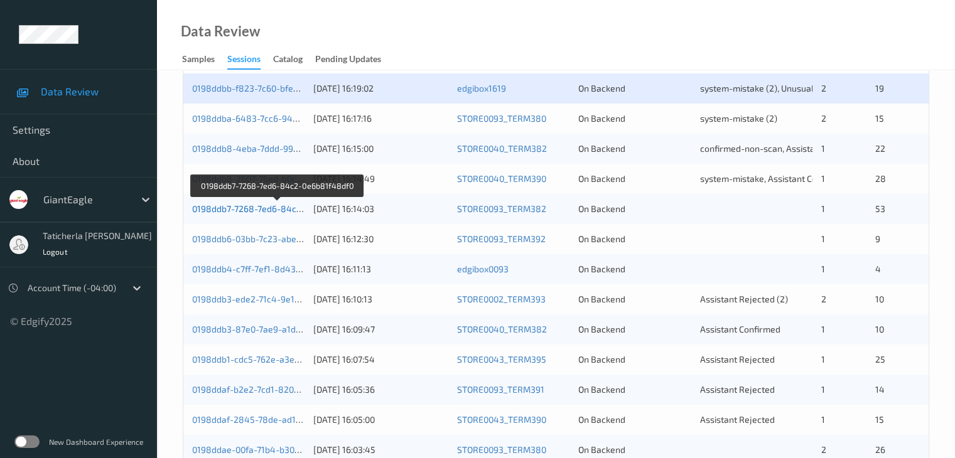
click at [266, 209] on link "0198ddb7-7268-7ed6-84c2-0e6b81f48df0" at bounding box center [277, 208] width 170 height 11
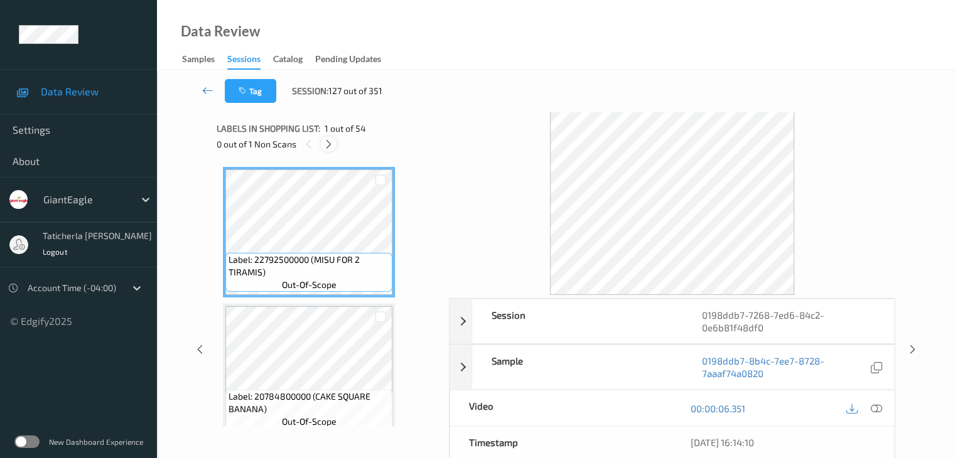
click at [332, 146] on icon at bounding box center [328, 144] width 11 height 11
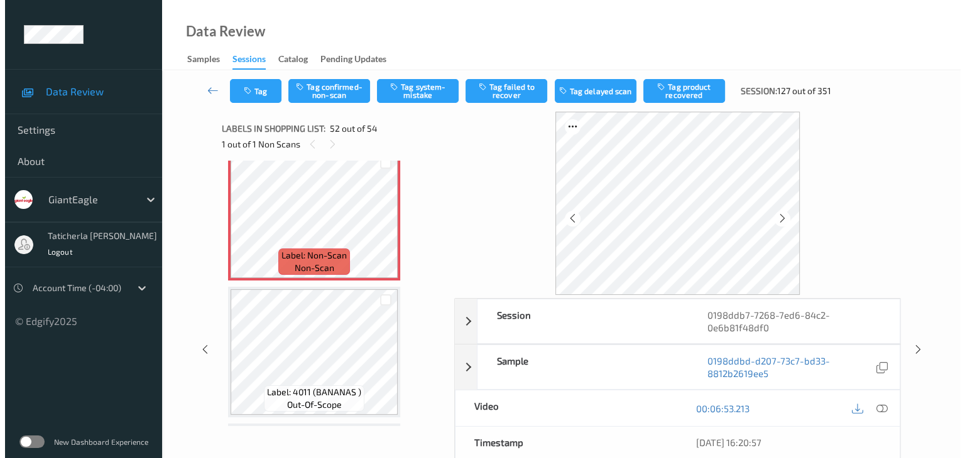
scroll to position [6978, 0]
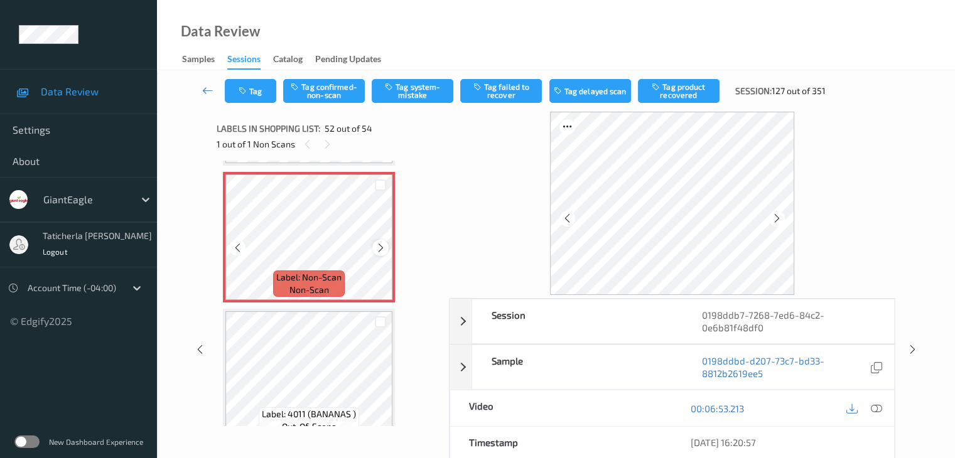
click at [379, 246] on icon at bounding box center [381, 247] width 11 height 11
click at [875, 408] on icon at bounding box center [876, 408] width 11 height 11
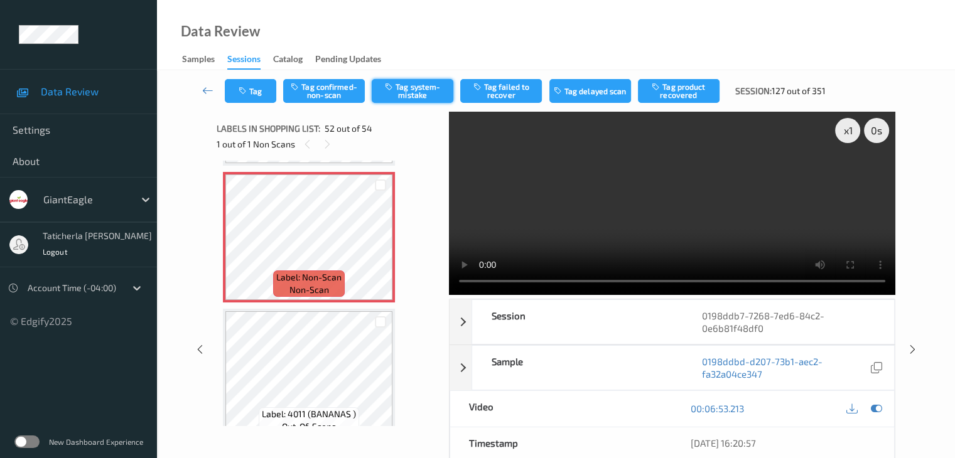
click at [411, 88] on button "Tag system-mistake" at bounding box center [413, 91] width 82 height 24
click at [263, 91] on button "Tag" at bounding box center [251, 91] width 52 height 24
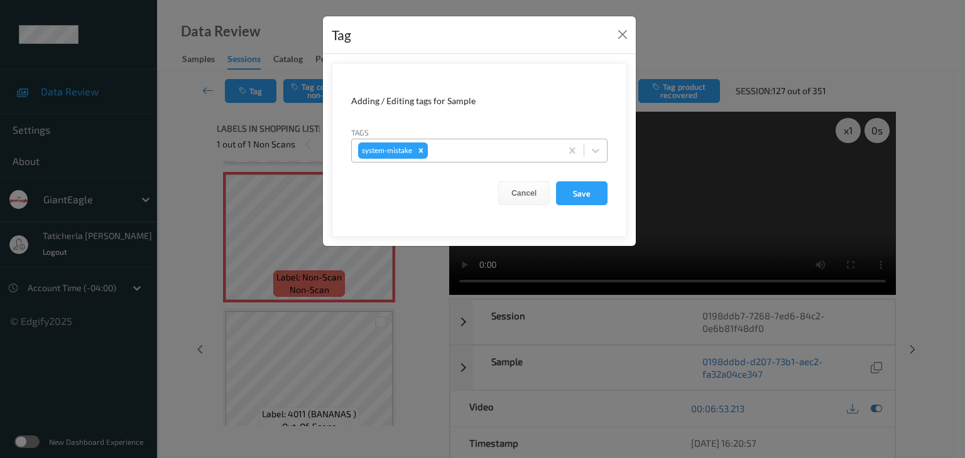
click at [465, 149] on div at bounding box center [492, 150] width 124 height 15
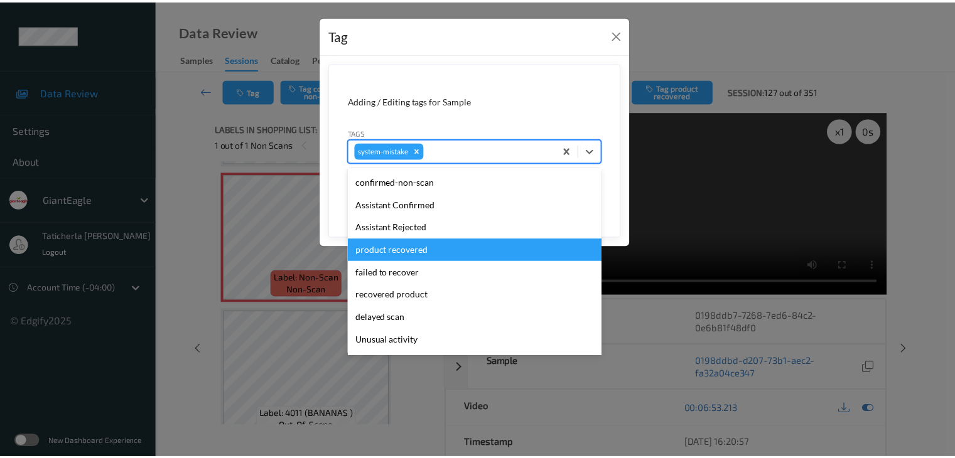
scroll to position [63, 0]
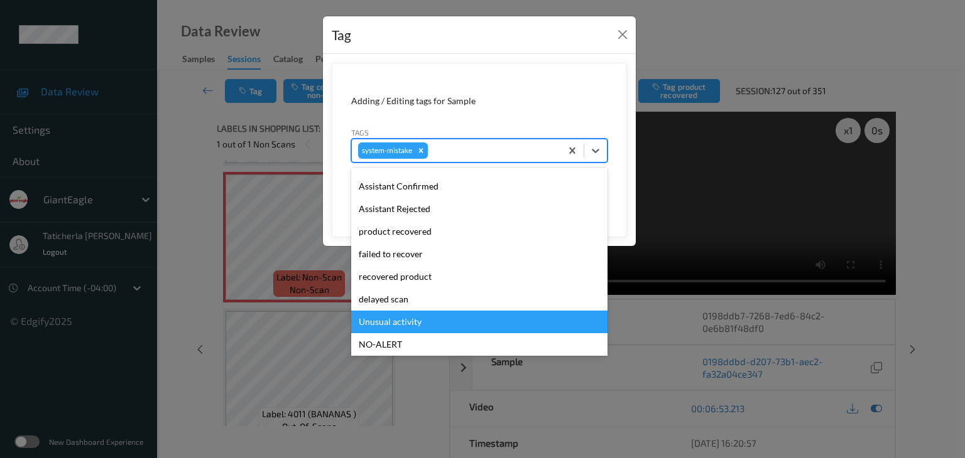
click at [430, 327] on div "Unusual activity" at bounding box center [479, 322] width 256 height 23
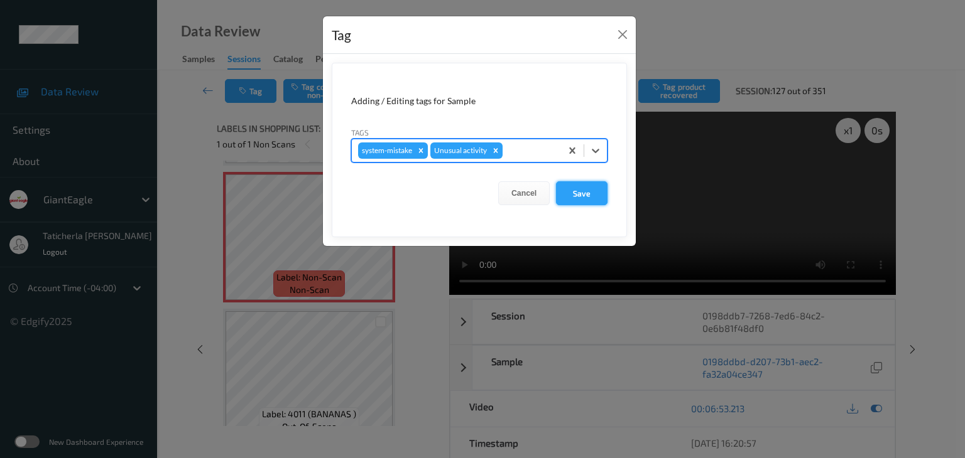
click at [578, 192] on button "Save" at bounding box center [582, 194] width 52 height 24
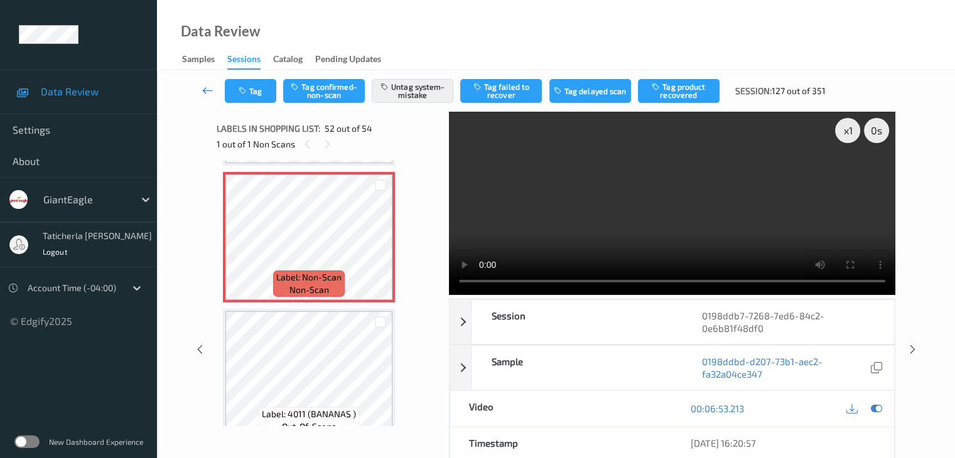
click at [201, 91] on link at bounding box center [208, 91] width 33 height 24
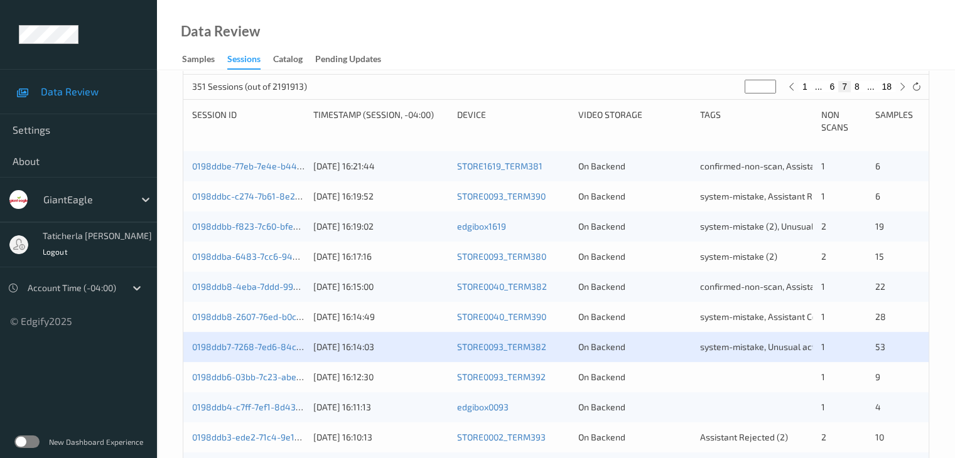
scroll to position [314, 0]
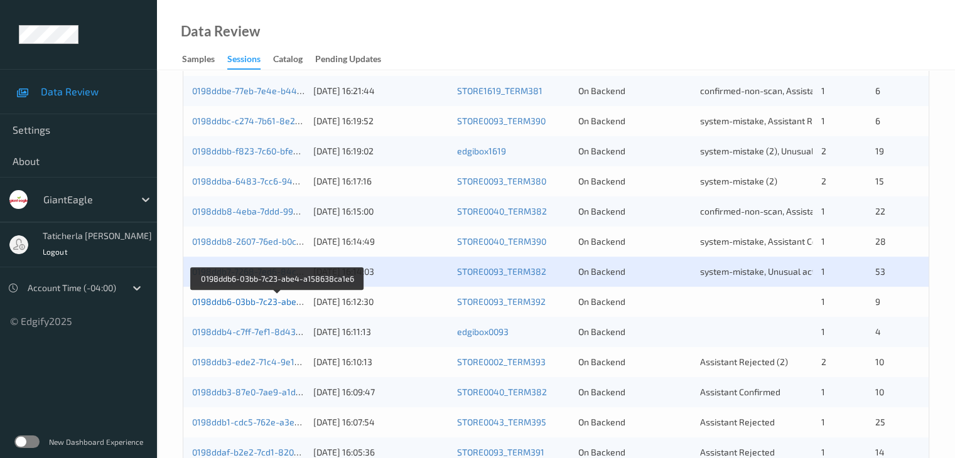
click at [269, 298] on link "0198ddb6-03bb-7c23-abe4-a158638ca1e6" at bounding box center [278, 301] width 172 height 11
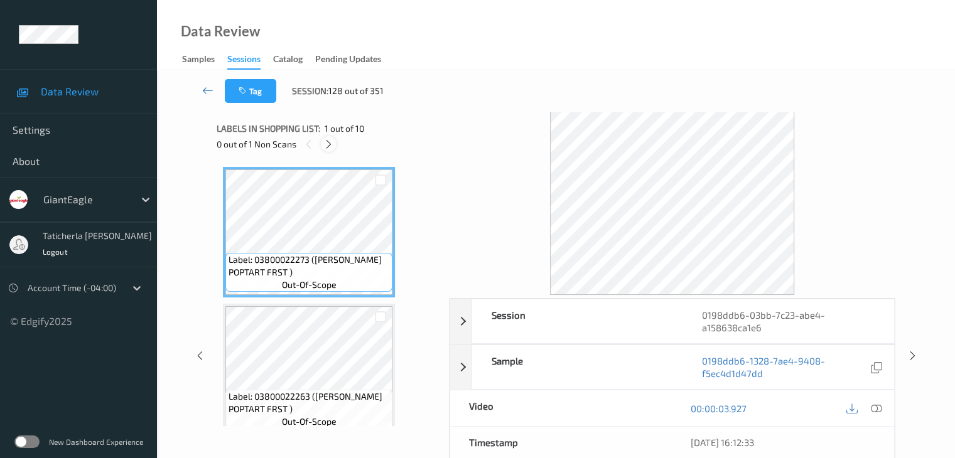
click at [327, 141] on icon at bounding box center [328, 144] width 11 height 11
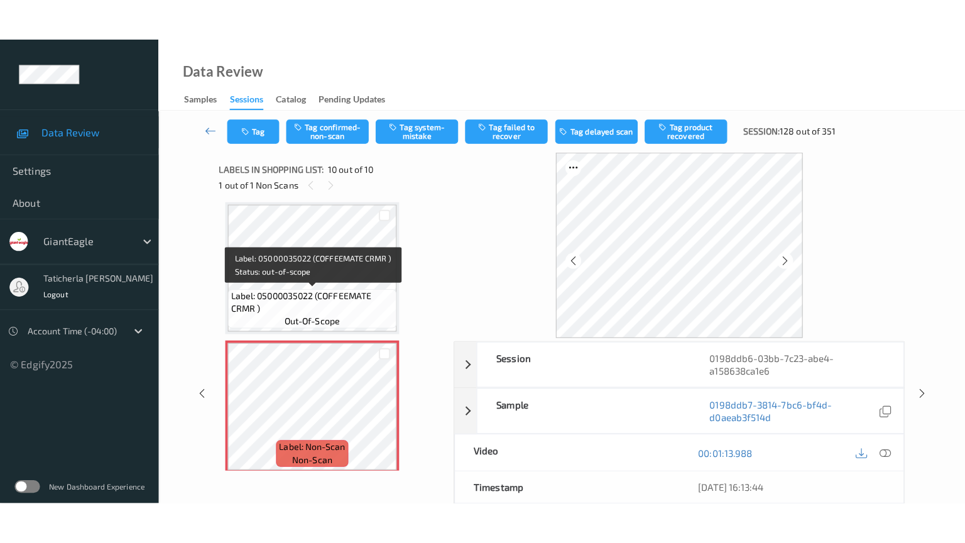
scroll to position [1110, 0]
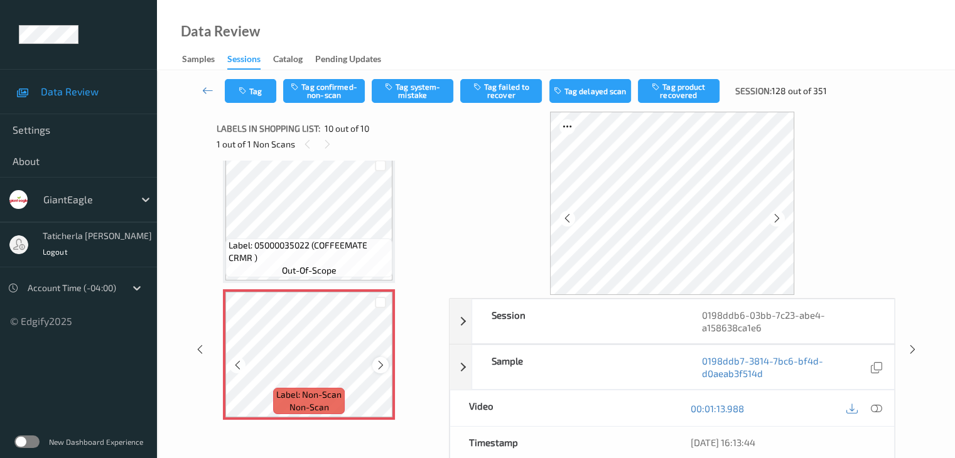
click at [379, 367] on icon at bounding box center [381, 365] width 11 height 11
click at [874, 408] on icon at bounding box center [876, 408] width 11 height 11
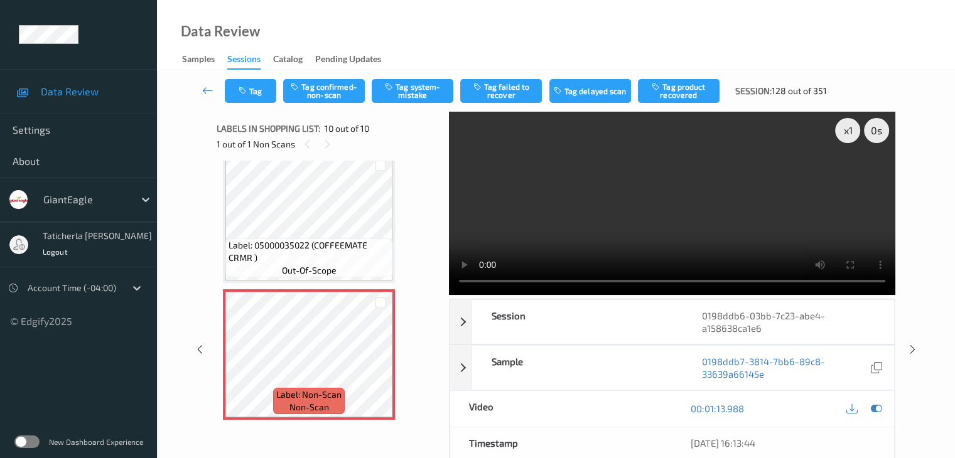
click at [849, 177] on video at bounding box center [672, 203] width 447 height 183
click at [849, 176] on video at bounding box center [672, 203] width 447 height 183
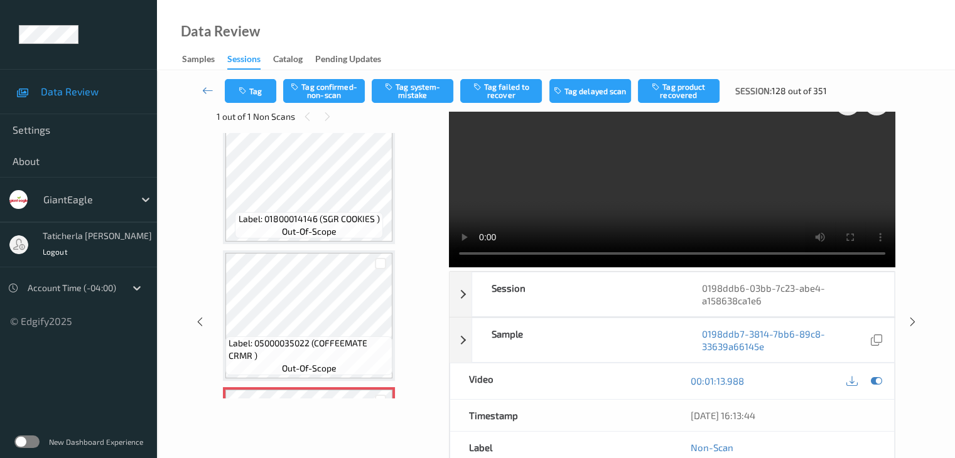
scroll to position [0, 0]
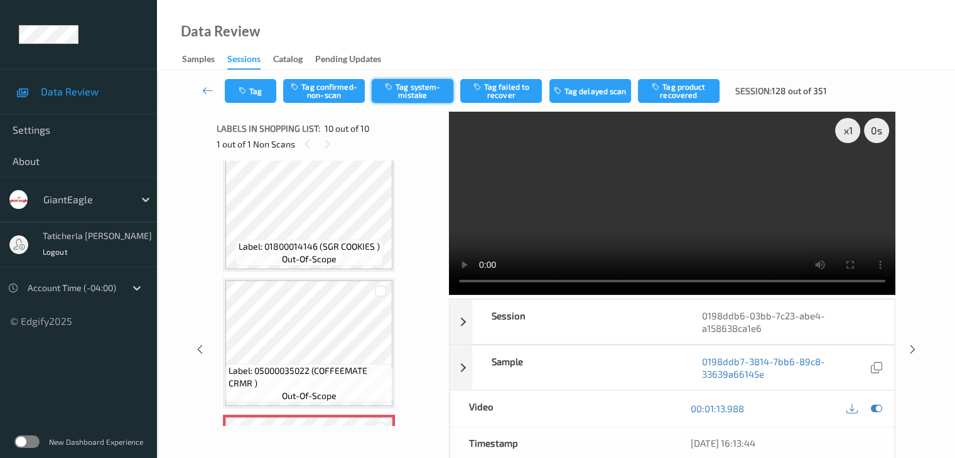
click at [435, 90] on button "Tag system-mistake" at bounding box center [413, 91] width 82 height 24
click at [204, 91] on icon at bounding box center [207, 90] width 11 height 13
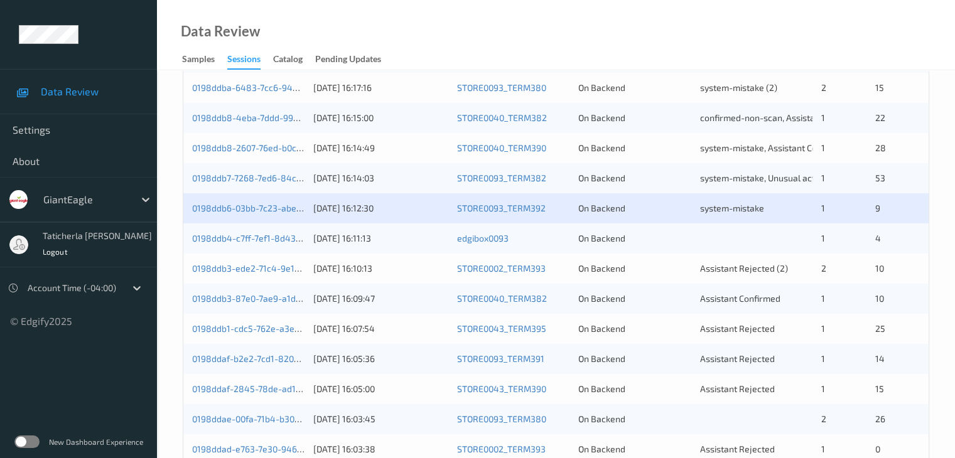
scroll to position [440, 0]
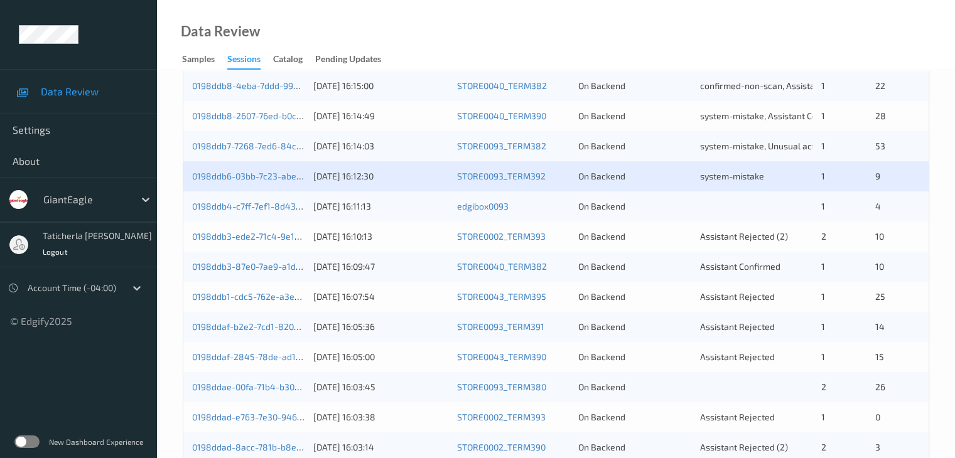
click at [270, 200] on div "0198ddb4-c7ff-7ef1-8d43-010e68f1f8e8" at bounding box center [248, 206] width 112 height 13
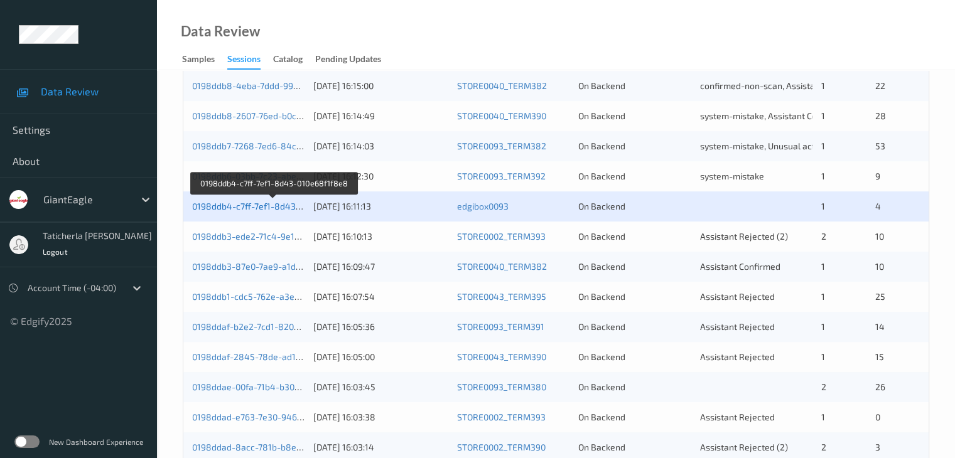
click at [285, 207] on link "0198ddb4-c7ff-7ef1-8d43-010e68f1f8e8" at bounding box center [273, 206] width 163 height 11
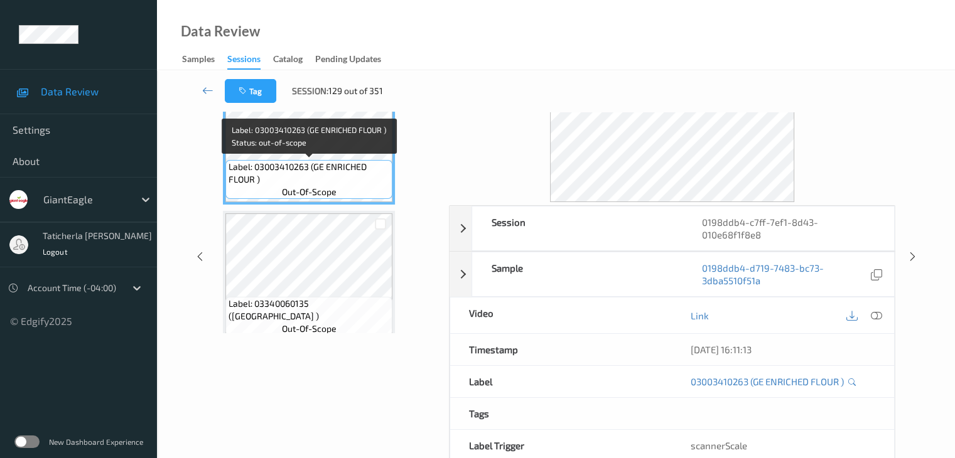
scroll to position [15, 0]
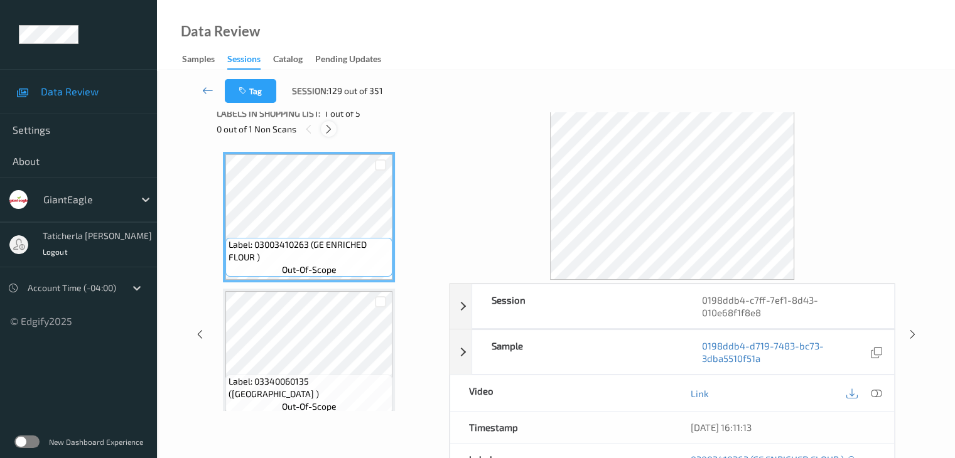
click at [328, 129] on icon at bounding box center [328, 129] width 11 height 11
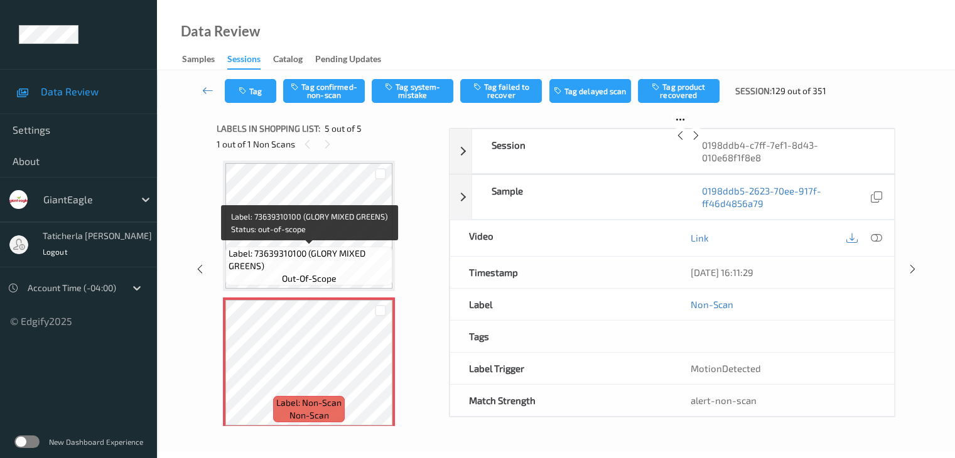
scroll to position [425, 0]
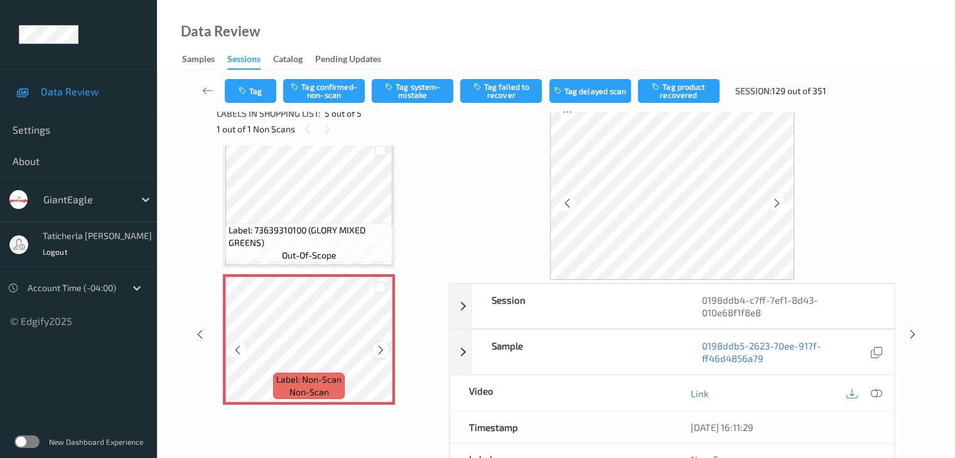
click at [379, 349] on icon at bounding box center [381, 350] width 11 height 11
click at [874, 388] on icon at bounding box center [876, 393] width 11 height 11
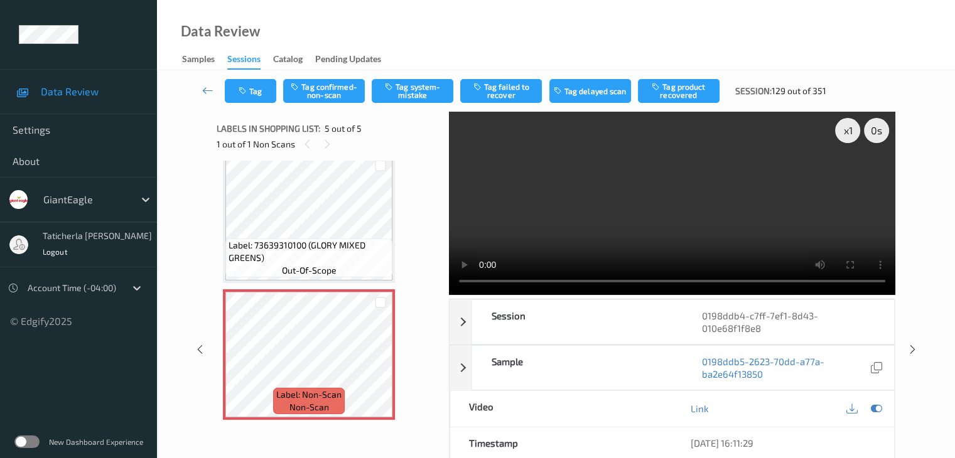
scroll to position [341, 0]
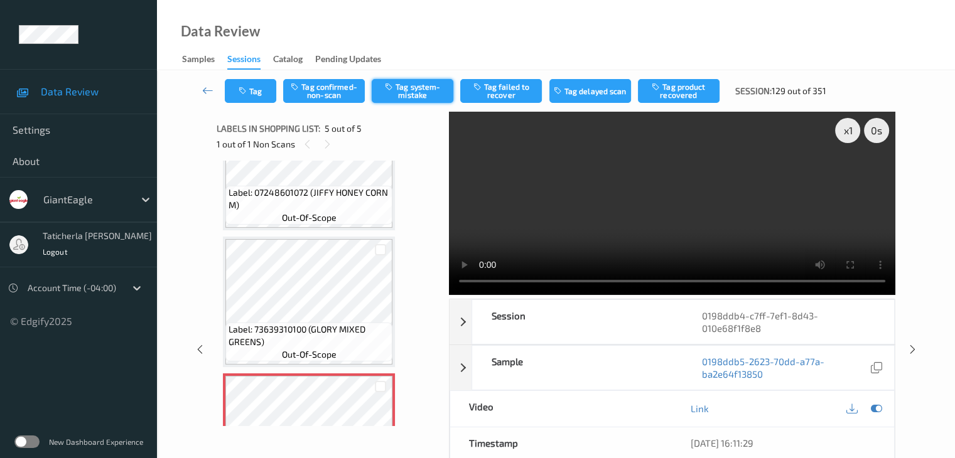
click at [438, 98] on button "Tag system-mistake" at bounding box center [413, 91] width 82 height 24
click at [209, 82] on link at bounding box center [208, 91] width 33 height 24
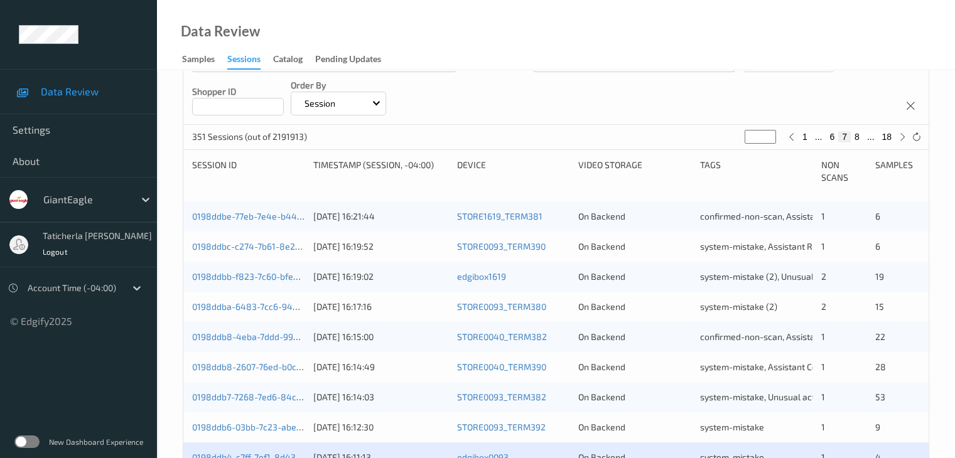
scroll to position [377, 0]
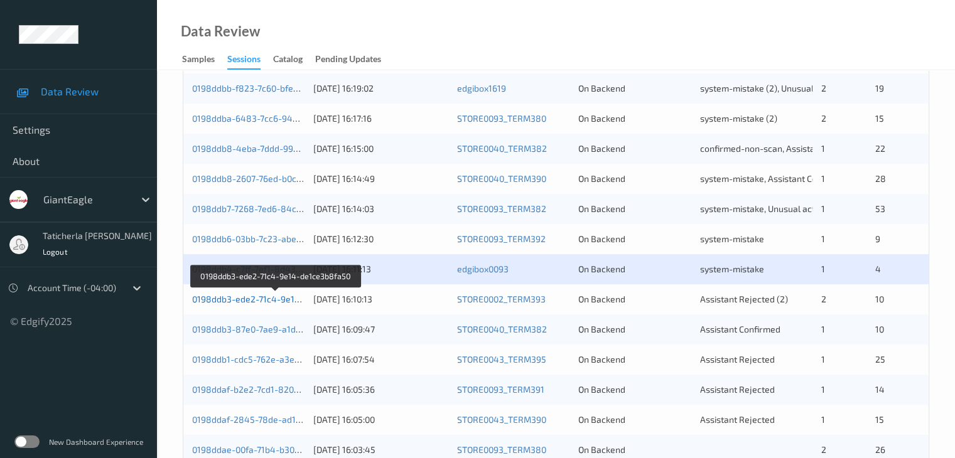
click at [276, 300] on link "0198ddb3-ede2-71c4-9e14-de1ce3b8fa50" at bounding box center [276, 299] width 169 height 11
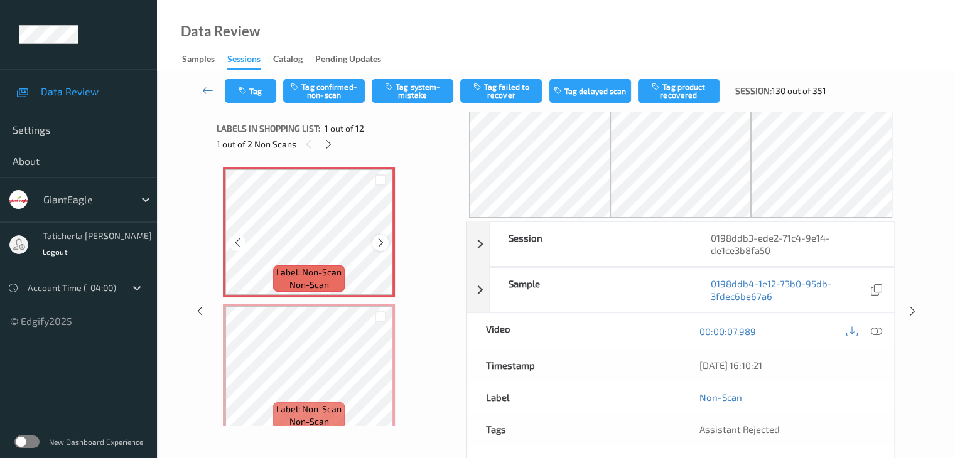
click at [382, 243] on icon at bounding box center [381, 242] width 11 height 11
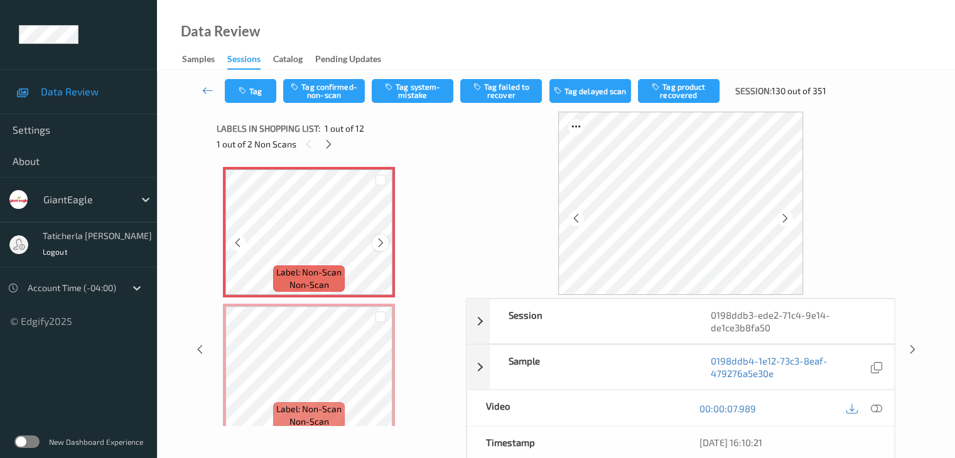
click at [381, 244] on icon at bounding box center [381, 242] width 11 height 11
click at [381, 243] on icon at bounding box center [381, 242] width 11 height 11
click at [871, 408] on icon at bounding box center [876, 408] width 11 height 11
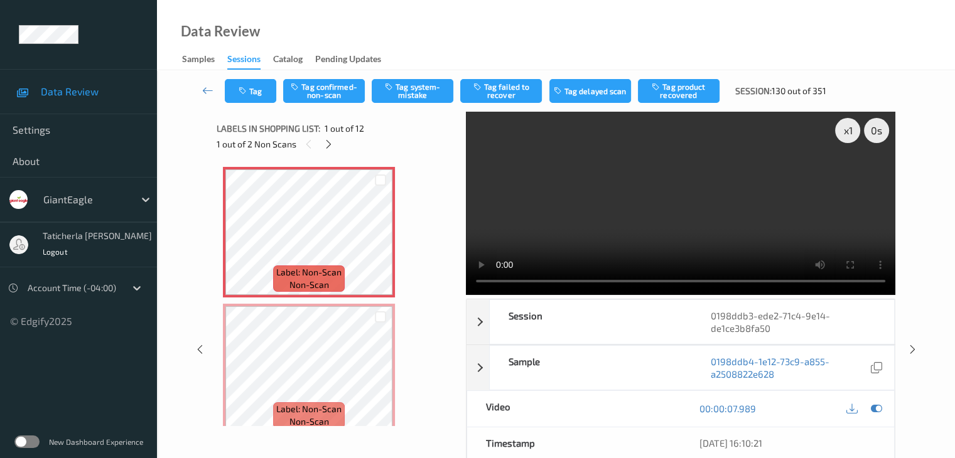
click at [852, 178] on video at bounding box center [681, 203] width 430 height 183
click at [437, 89] on button "Tag system-mistake" at bounding box center [413, 91] width 82 height 24
click at [263, 95] on button "Tag" at bounding box center [251, 91] width 52 height 24
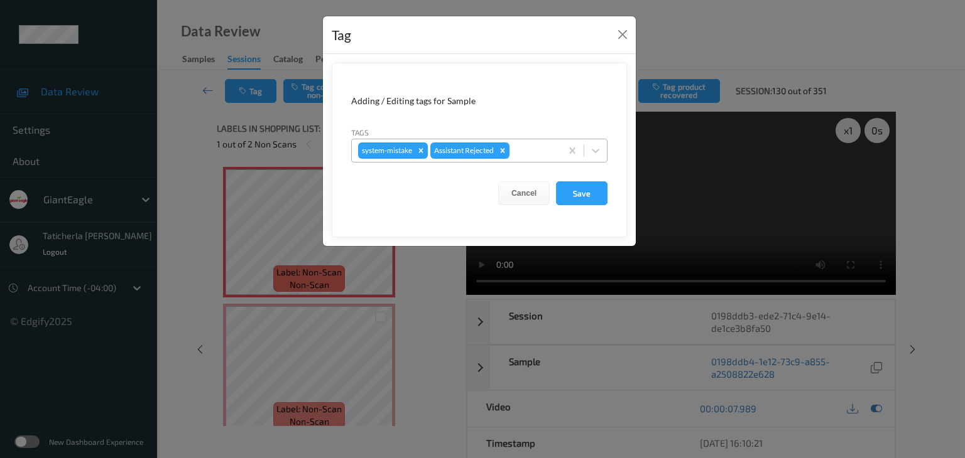
click at [525, 155] on div at bounding box center [533, 150] width 43 height 15
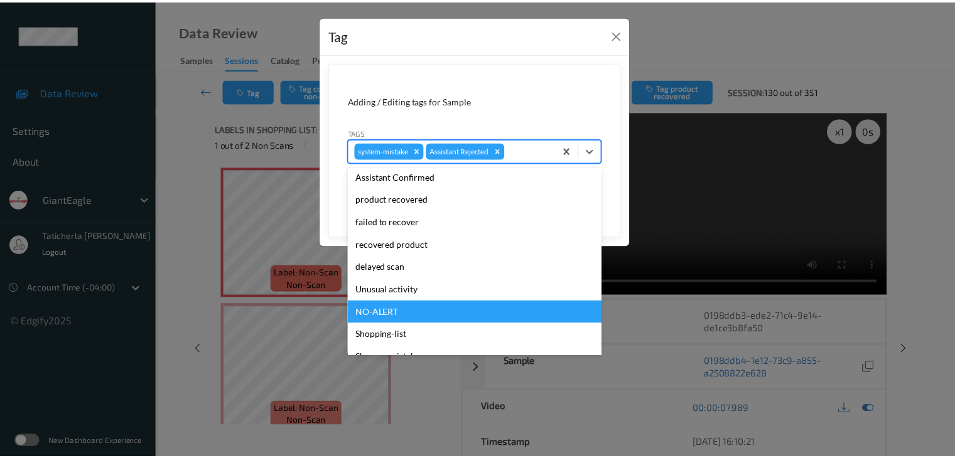
scroll to position [111, 0]
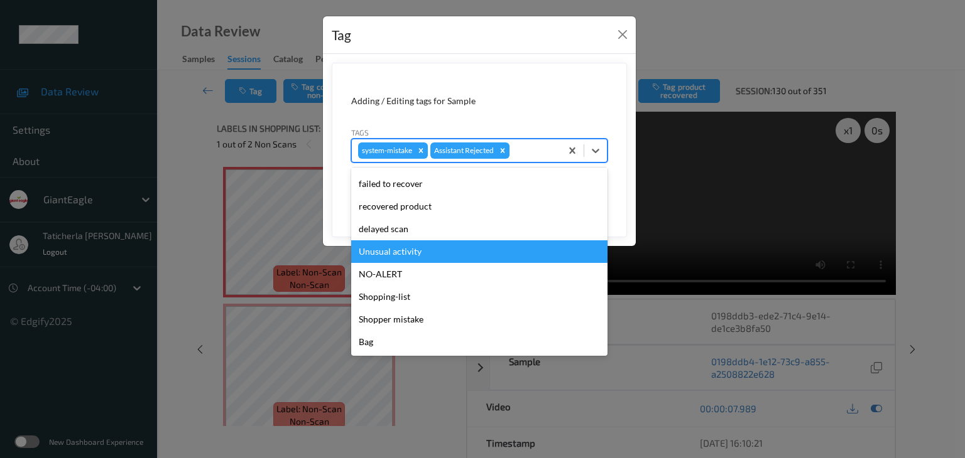
click at [452, 256] on div "Unusual activity" at bounding box center [479, 252] width 256 height 23
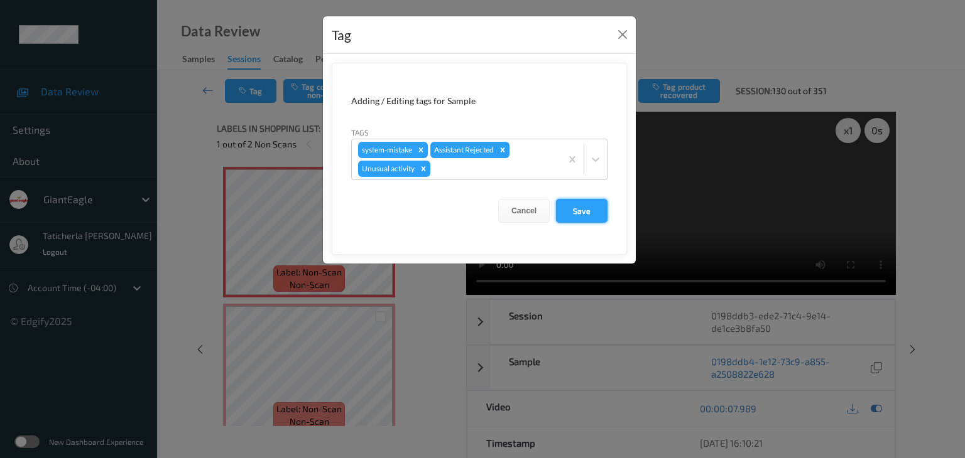
click at [595, 208] on button "Save" at bounding box center [582, 211] width 52 height 24
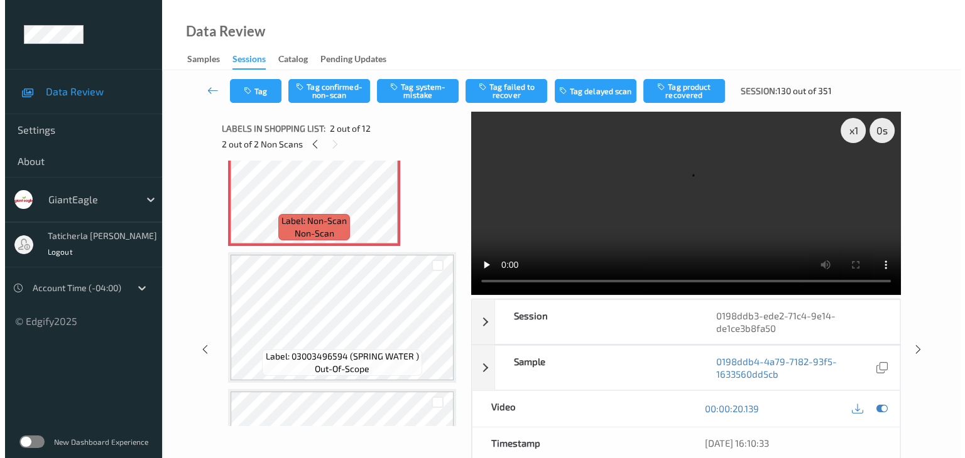
scroll to position [63, 0]
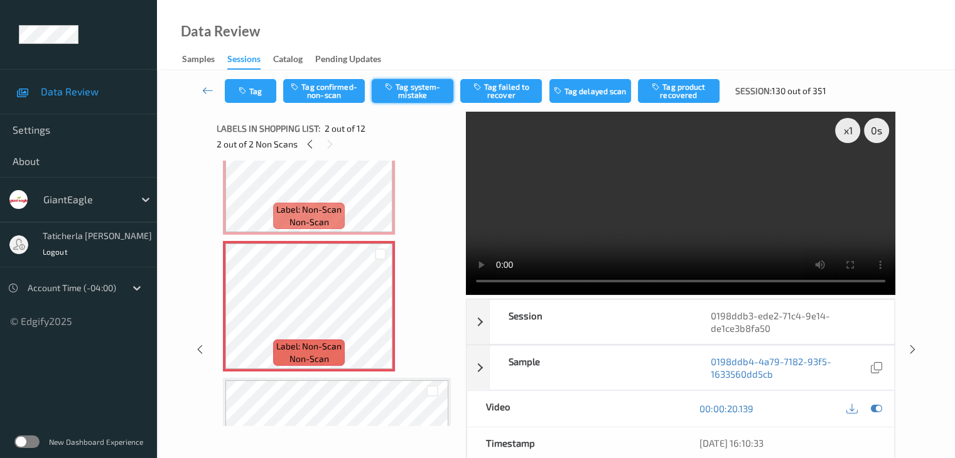
click at [395, 90] on icon "button" at bounding box center [390, 86] width 11 height 9
click at [261, 92] on button "Tag" at bounding box center [251, 91] width 52 height 24
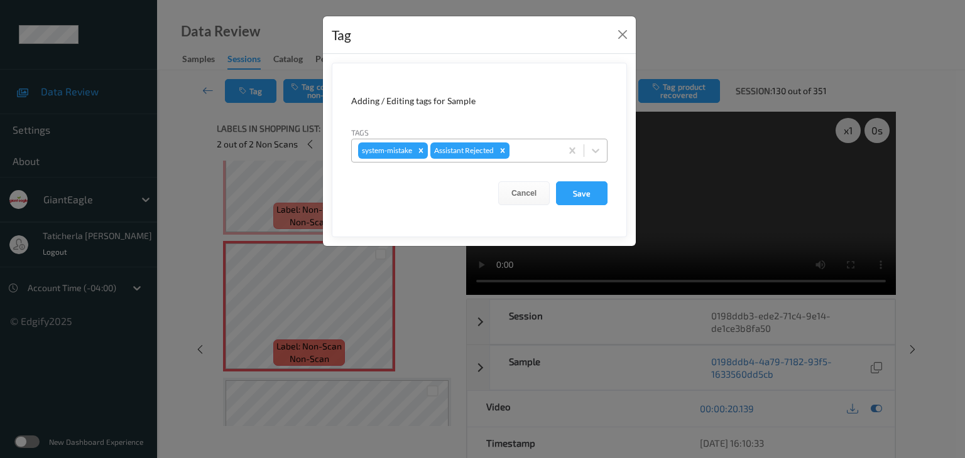
click at [540, 155] on div at bounding box center [533, 150] width 43 height 15
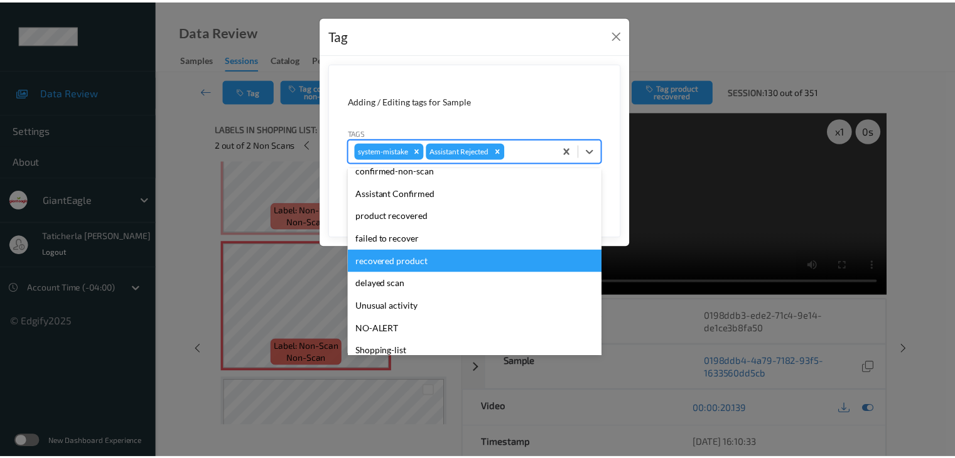
scroll to position [111, 0]
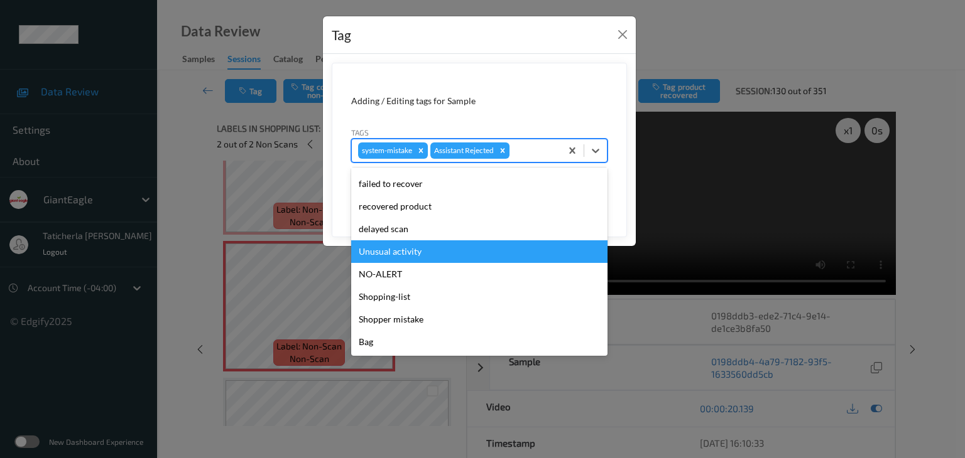
click at [446, 254] on div "Unusual activity" at bounding box center [479, 252] width 256 height 23
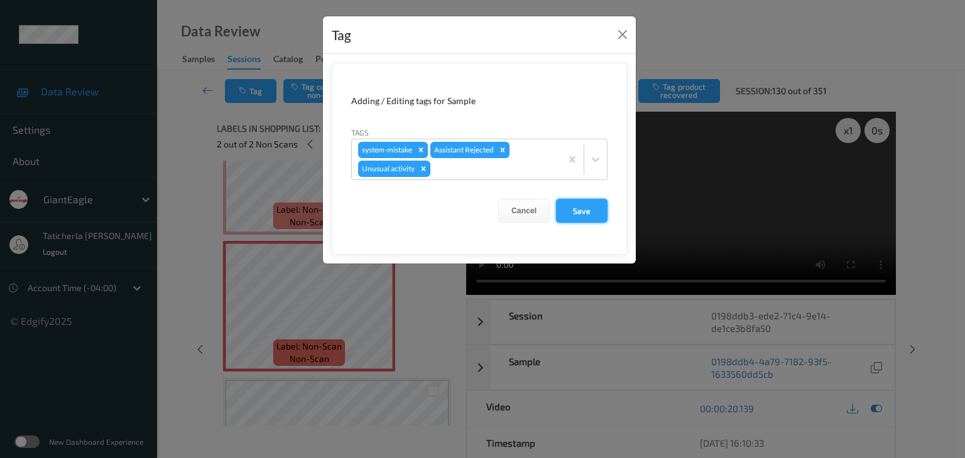
click at [599, 205] on button "Save" at bounding box center [582, 211] width 52 height 24
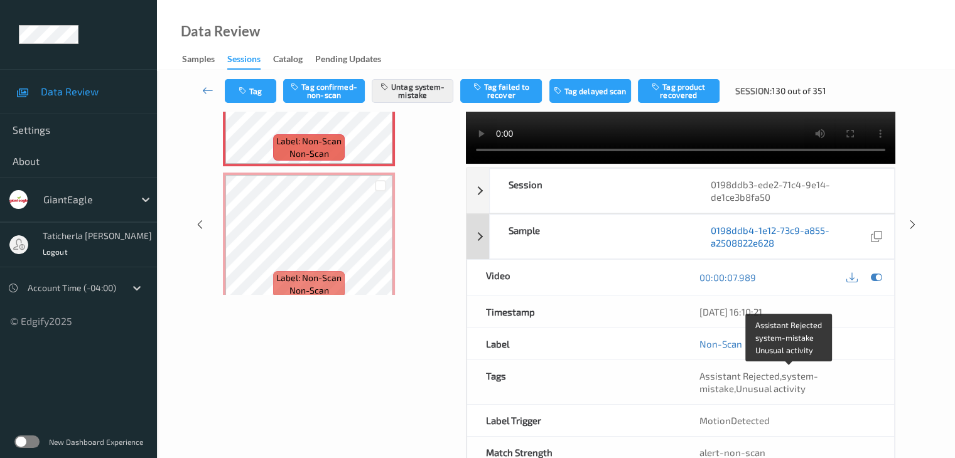
scroll to position [166, 0]
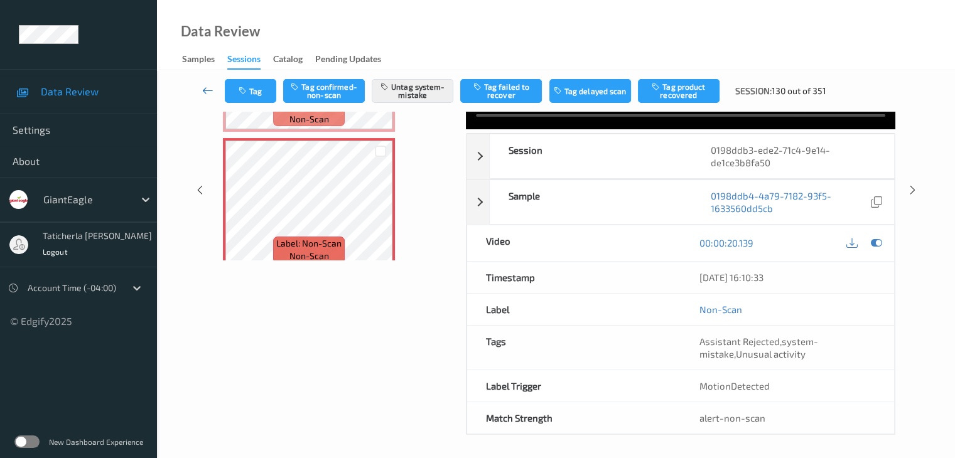
click at [209, 90] on icon at bounding box center [207, 90] width 11 height 13
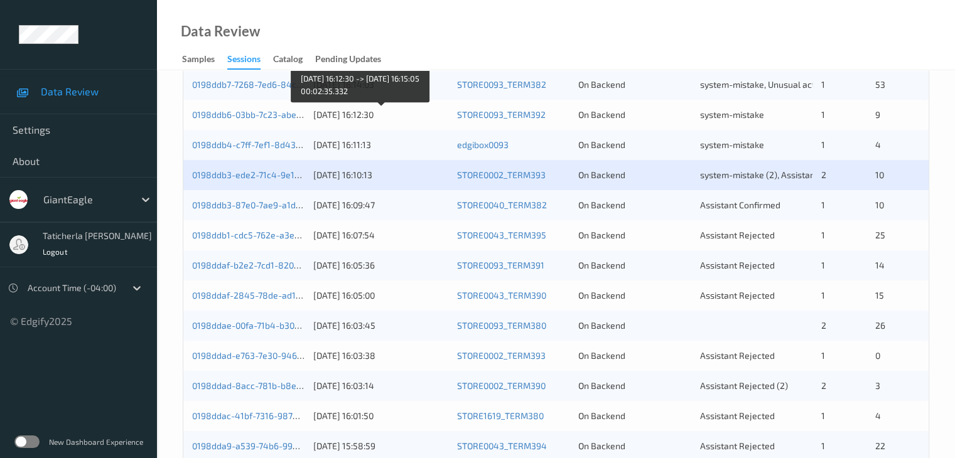
scroll to position [502, 0]
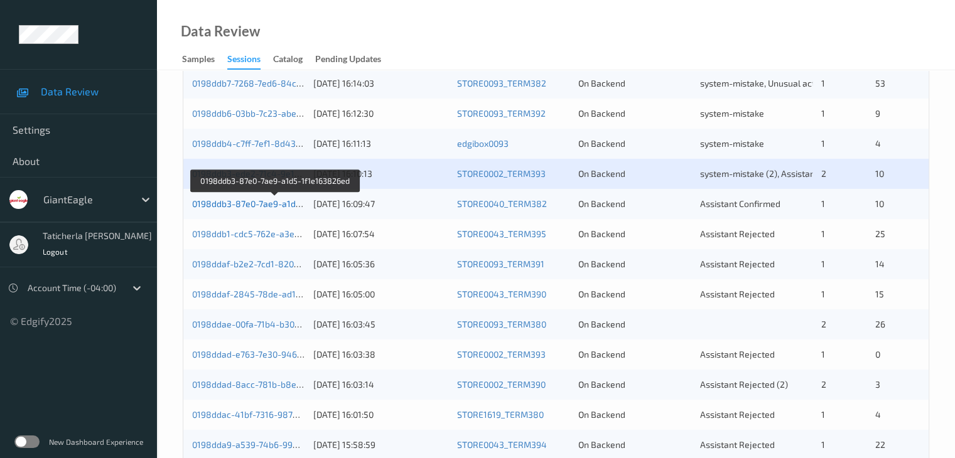
click at [243, 199] on link "0198ddb3-87e0-7ae9-a1d5-1f1e163826ed" at bounding box center [276, 203] width 168 height 11
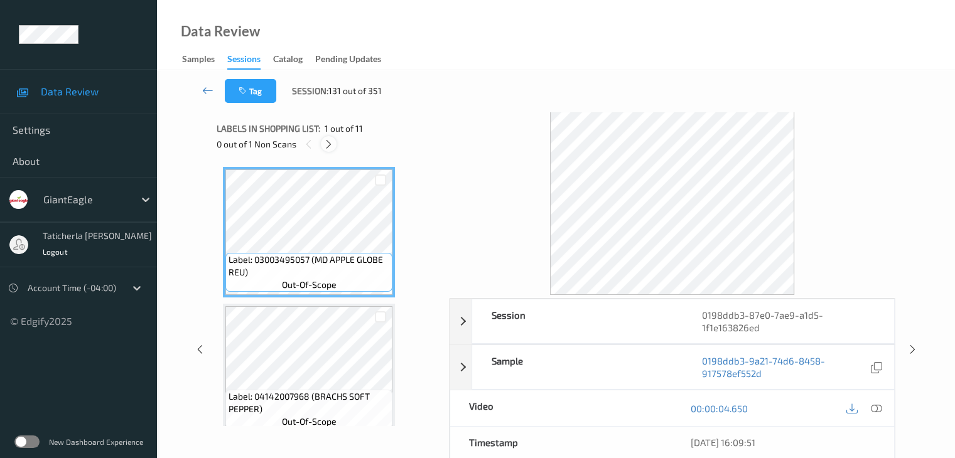
click at [325, 146] on icon at bounding box center [328, 144] width 11 height 11
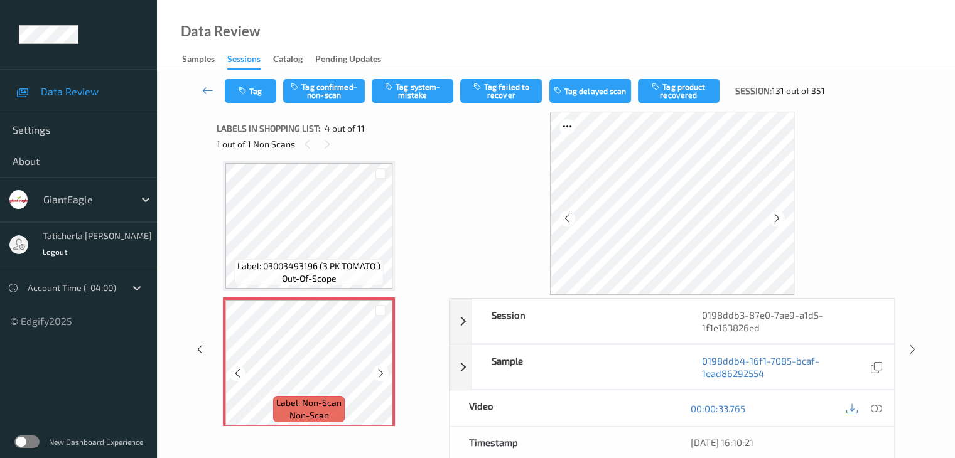
scroll to position [343, 0]
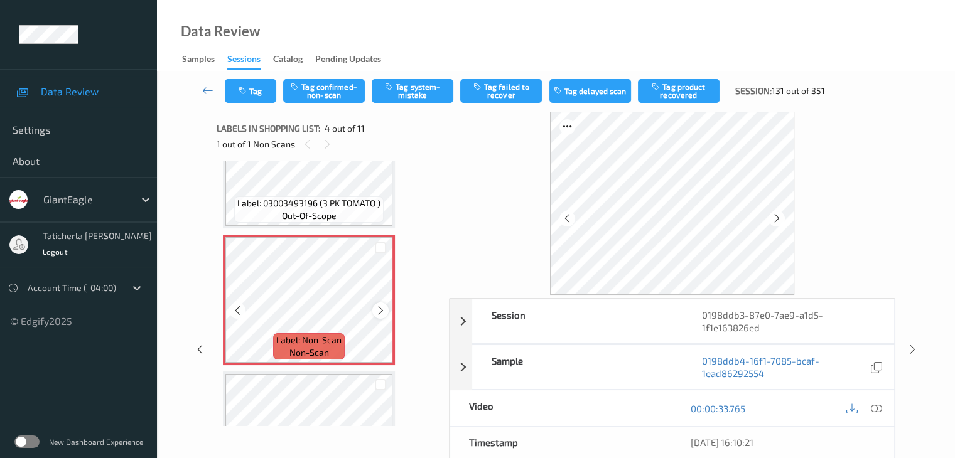
click at [382, 311] on icon at bounding box center [381, 310] width 11 height 11
click at [876, 407] on icon at bounding box center [876, 408] width 11 height 11
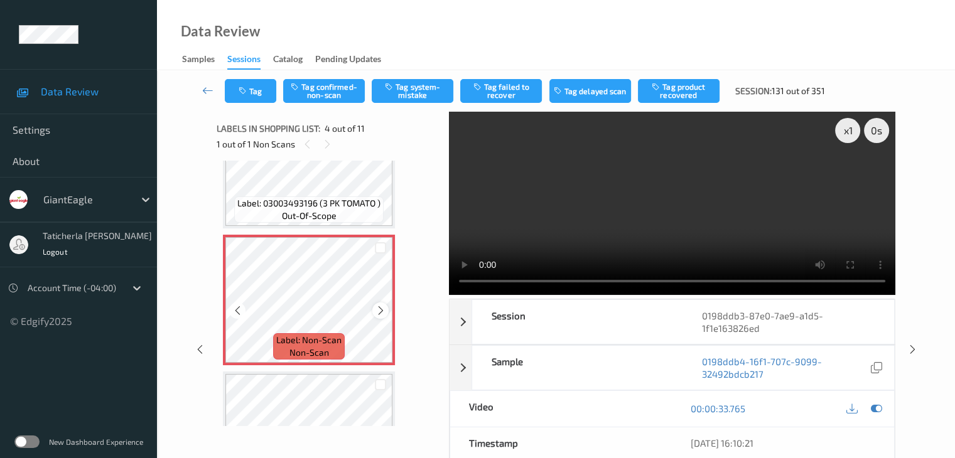
click at [377, 308] on icon at bounding box center [381, 310] width 11 height 11
click at [385, 311] on icon at bounding box center [381, 310] width 11 height 11
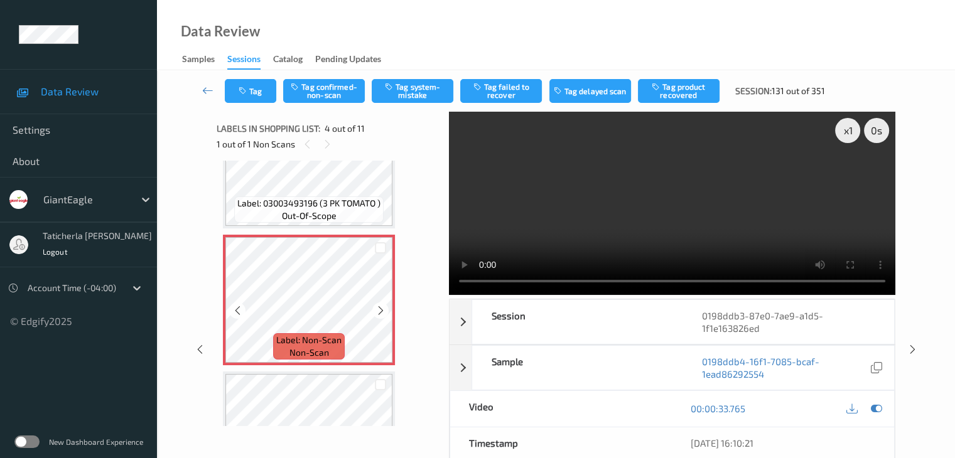
click at [385, 311] on icon at bounding box center [381, 310] width 11 height 11
click at [342, 91] on button "Tag confirmed-non-scan" at bounding box center [324, 91] width 82 height 24
click at [509, 87] on button "Tag failed to recover" at bounding box center [501, 91] width 82 height 24
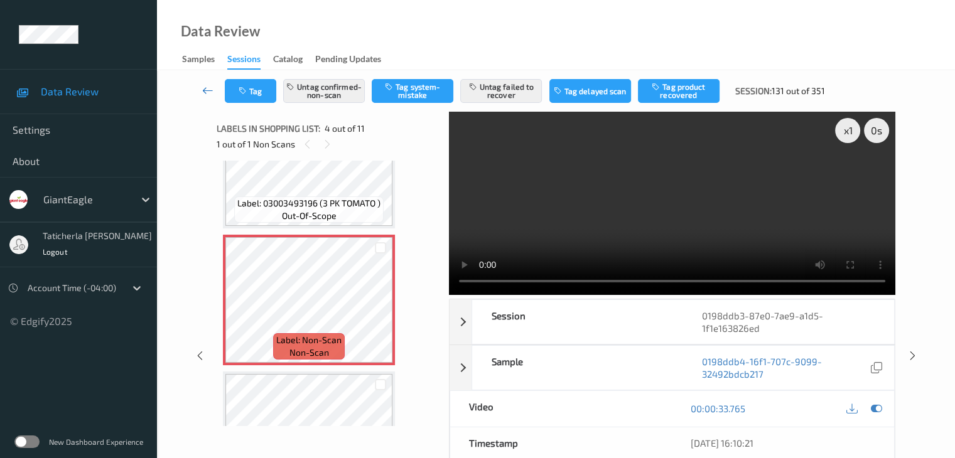
click at [195, 84] on link at bounding box center [208, 91] width 33 height 24
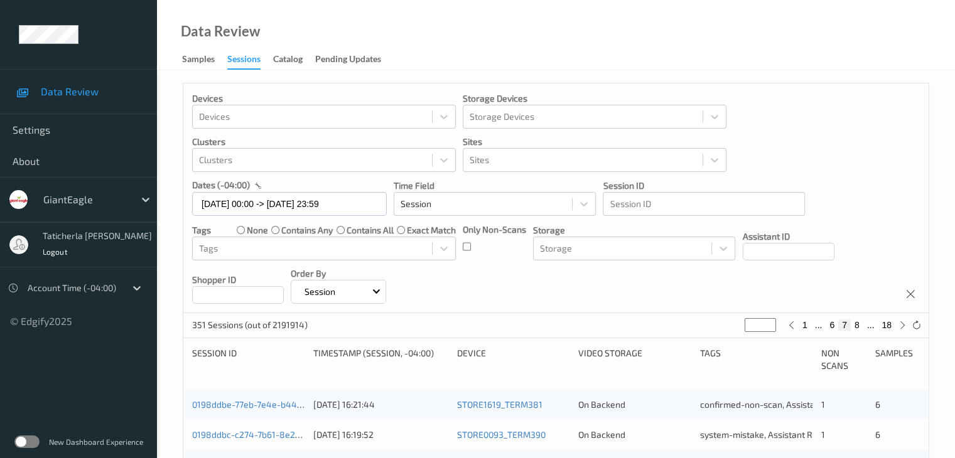
click at [207, 91] on div "Devices Devices Storage Devices Storage Devices Clusters Clusters Sites Sites d…" at bounding box center [556, 199] width 746 height 230
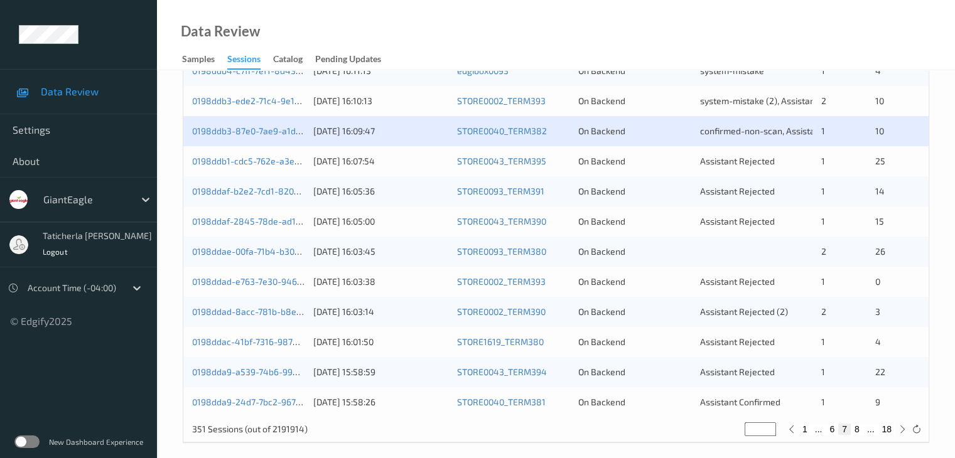
scroll to position [585, 0]
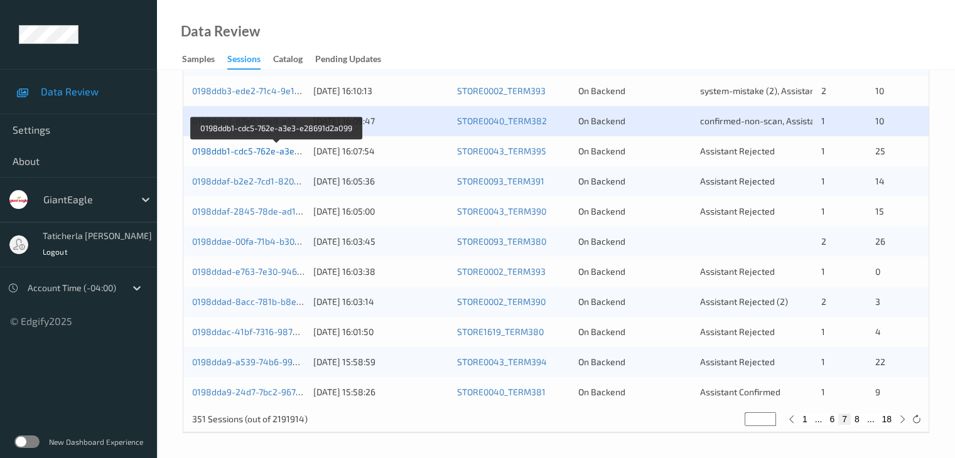
click at [274, 151] on link "0198ddb1-cdc5-762e-a3e3-e28691d2a099" at bounding box center [277, 151] width 171 height 11
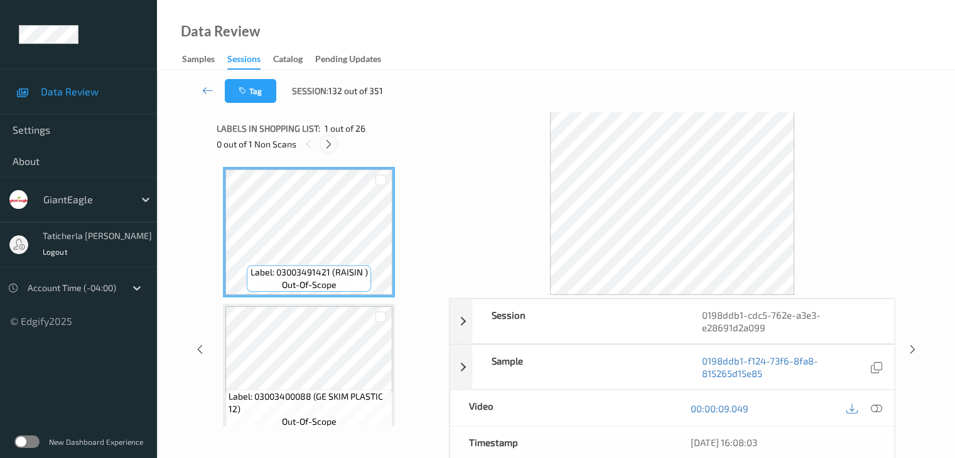
click at [328, 141] on icon at bounding box center [328, 144] width 11 height 11
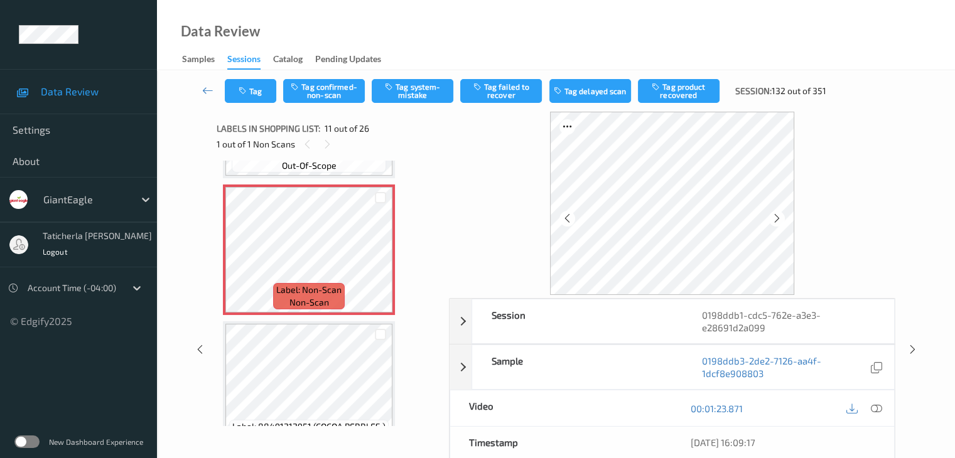
scroll to position [1364, 0]
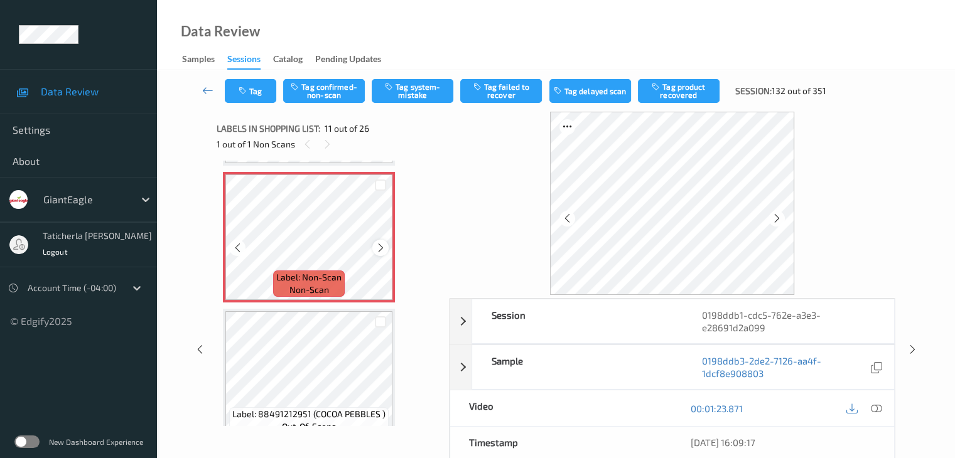
click at [379, 248] on icon at bounding box center [381, 247] width 11 height 11
click at [876, 406] on icon at bounding box center [876, 408] width 11 height 11
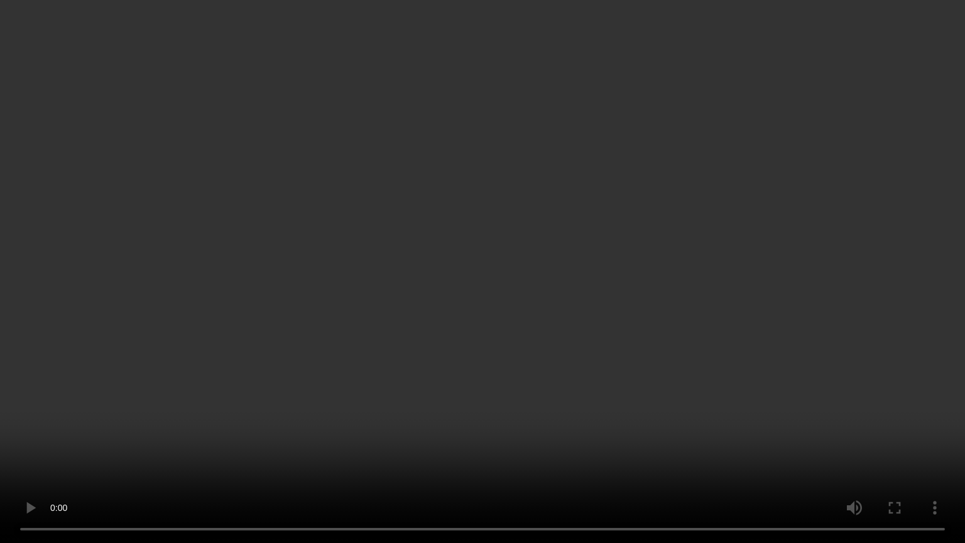
drag, startPoint x: 914, startPoint y: 389, endPoint x: 913, endPoint y: 405, distance: 15.7
click at [914, 396] on video at bounding box center [482, 271] width 965 height 543
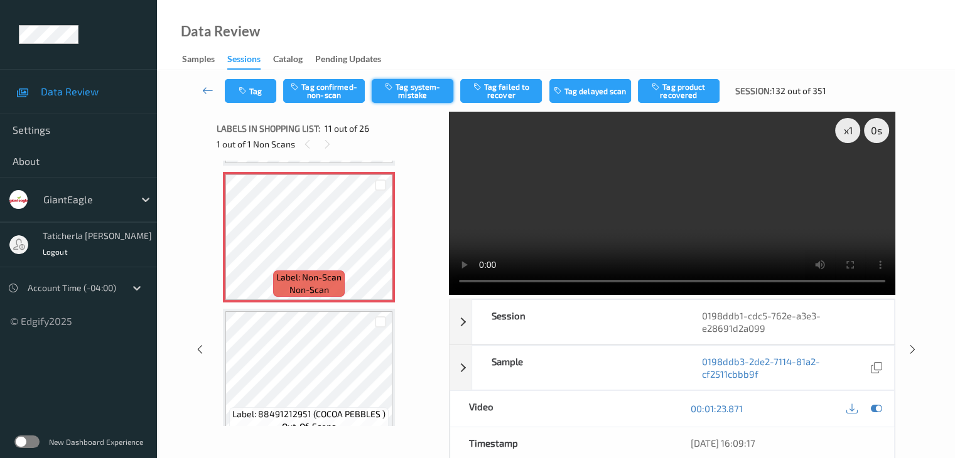
click at [408, 91] on button "Tag system-mistake" at bounding box center [413, 91] width 82 height 24
click at [260, 96] on button "Tag" at bounding box center [251, 91] width 52 height 24
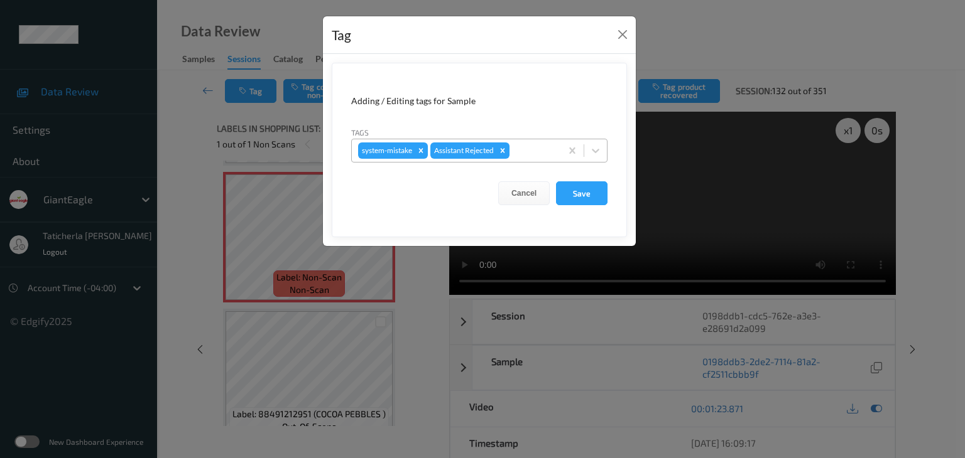
click at [533, 153] on div at bounding box center [533, 150] width 43 height 15
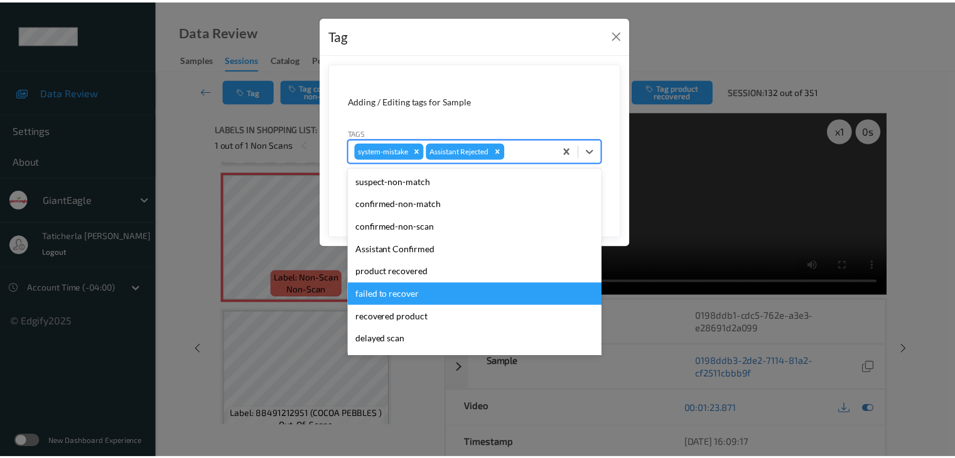
scroll to position [111, 0]
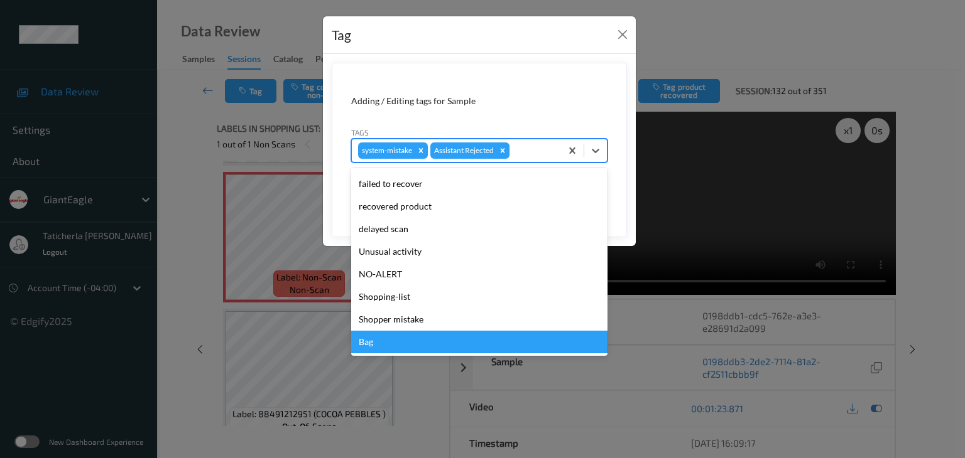
click at [455, 352] on div "Bag" at bounding box center [479, 342] width 256 height 23
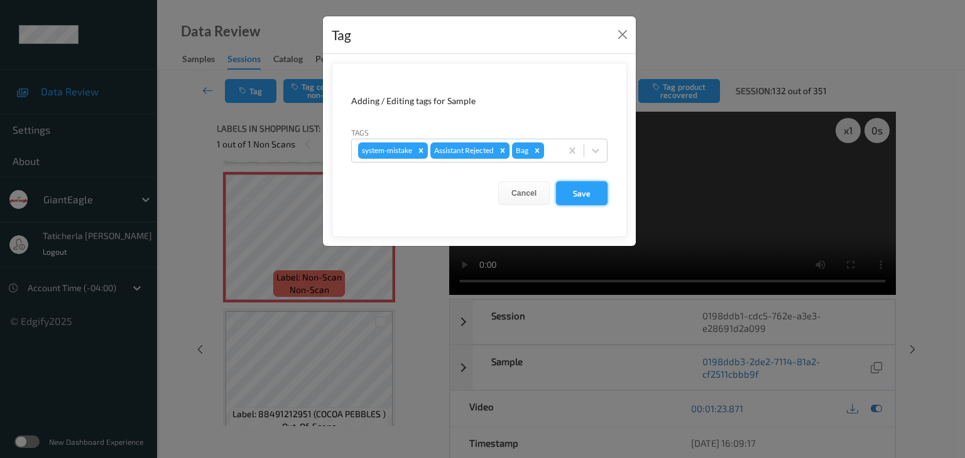
click at [595, 187] on button "Save" at bounding box center [582, 194] width 52 height 24
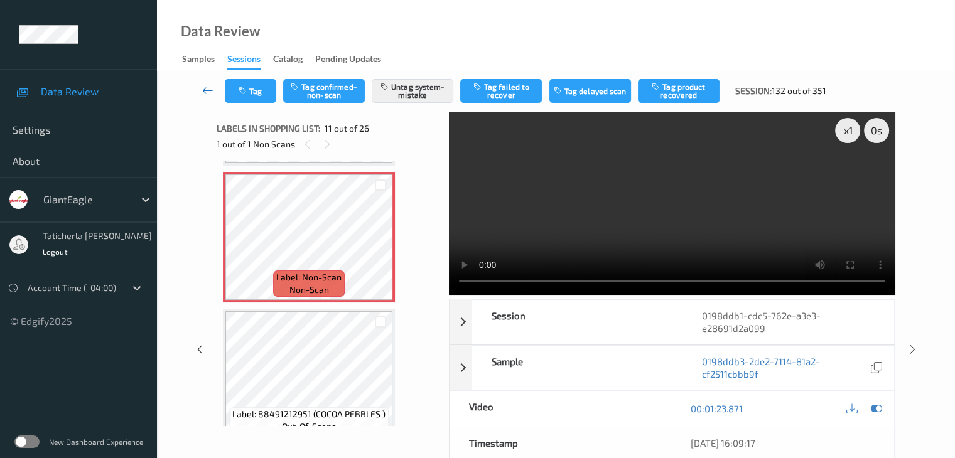
click at [215, 89] on link at bounding box center [208, 91] width 33 height 24
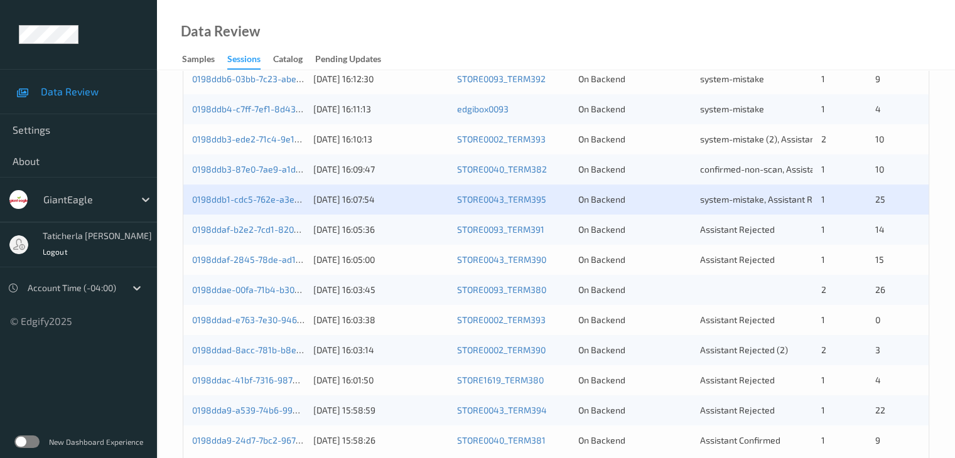
scroll to position [585, 0]
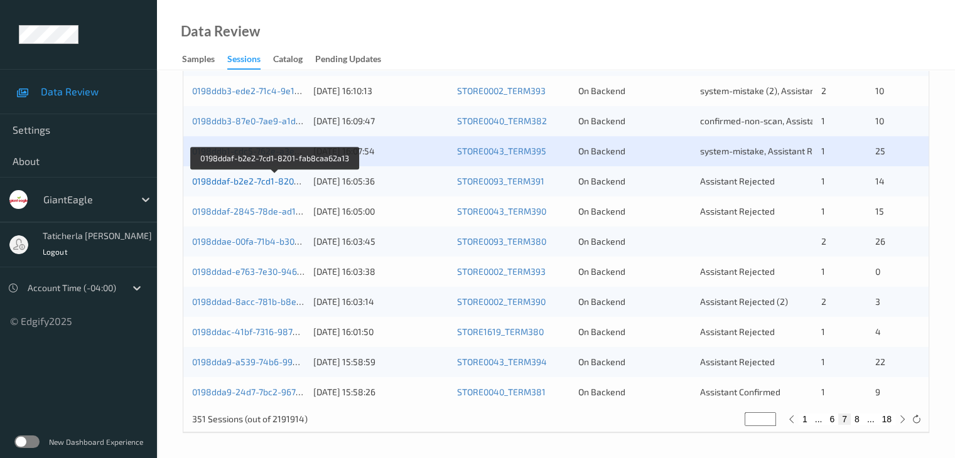
click at [262, 184] on link "0198ddaf-b2e2-7cd1-8201-fab8caa62a13" at bounding box center [275, 181] width 166 height 11
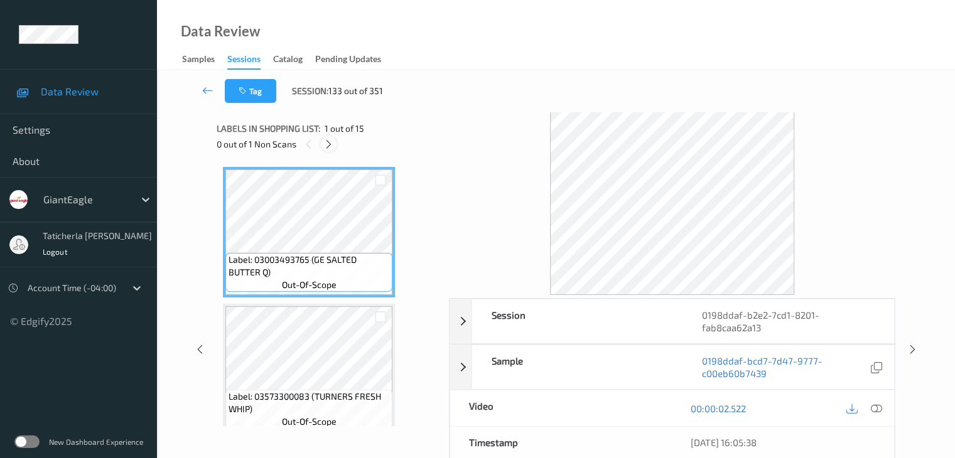
click at [329, 146] on icon at bounding box center [328, 144] width 11 height 11
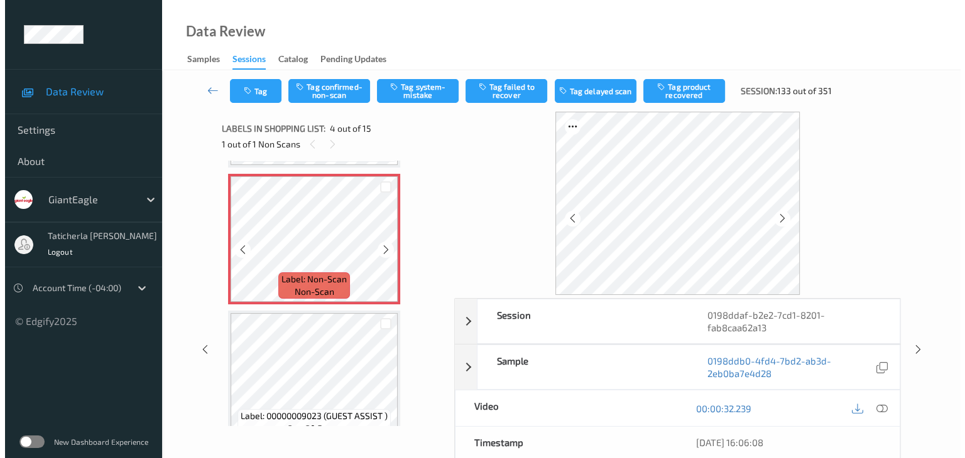
scroll to position [406, 0]
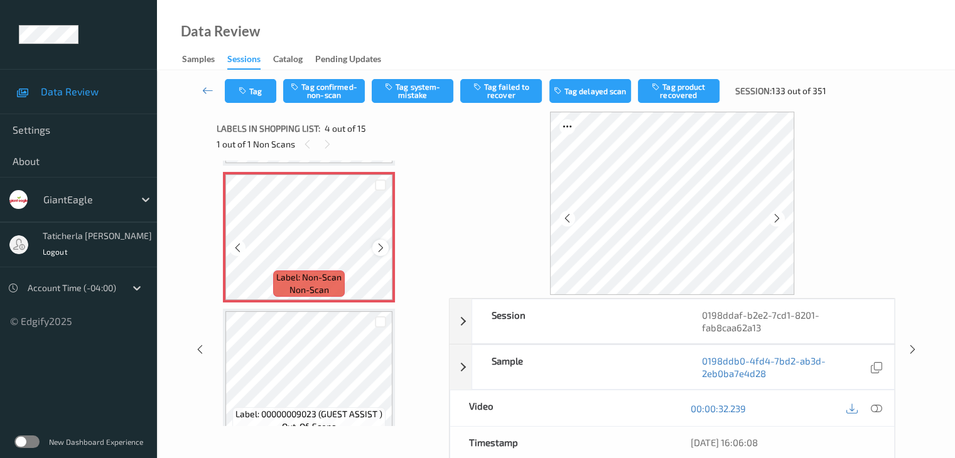
click at [379, 246] on icon at bounding box center [381, 247] width 11 height 11
click at [873, 413] on icon at bounding box center [876, 408] width 11 height 11
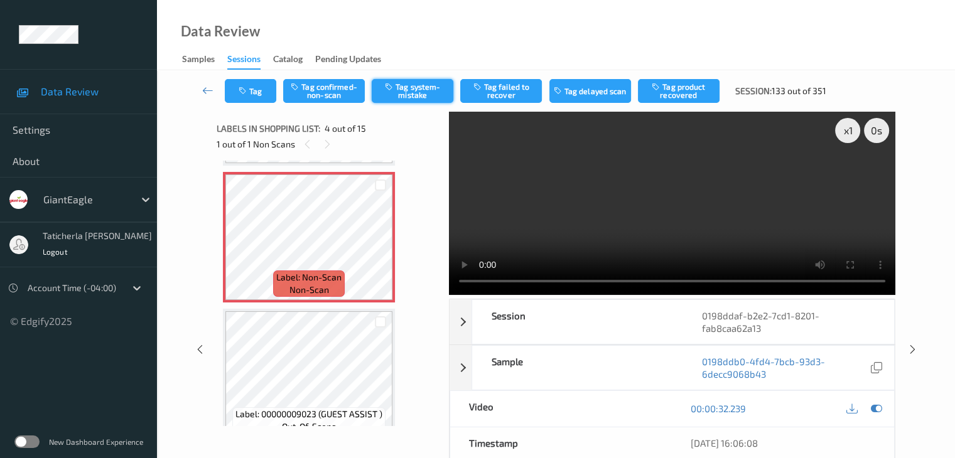
click at [423, 85] on button "Tag system-mistake" at bounding box center [413, 91] width 82 height 24
click at [258, 94] on button "Tag" at bounding box center [251, 91] width 52 height 24
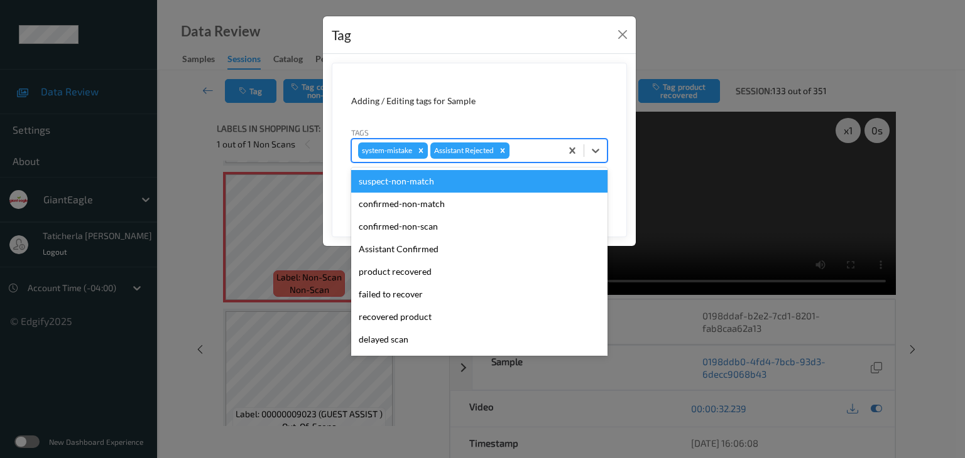
click at [518, 148] on div at bounding box center [533, 150] width 43 height 15
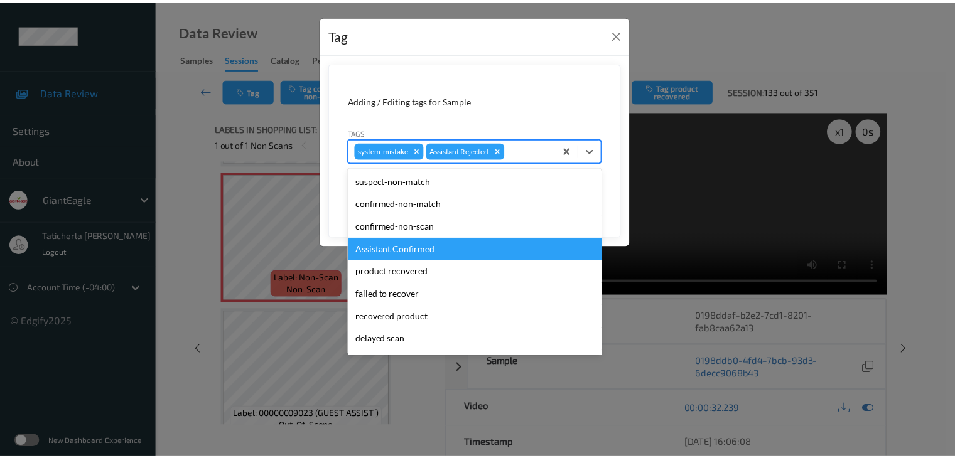
scroll to position [111, 0]
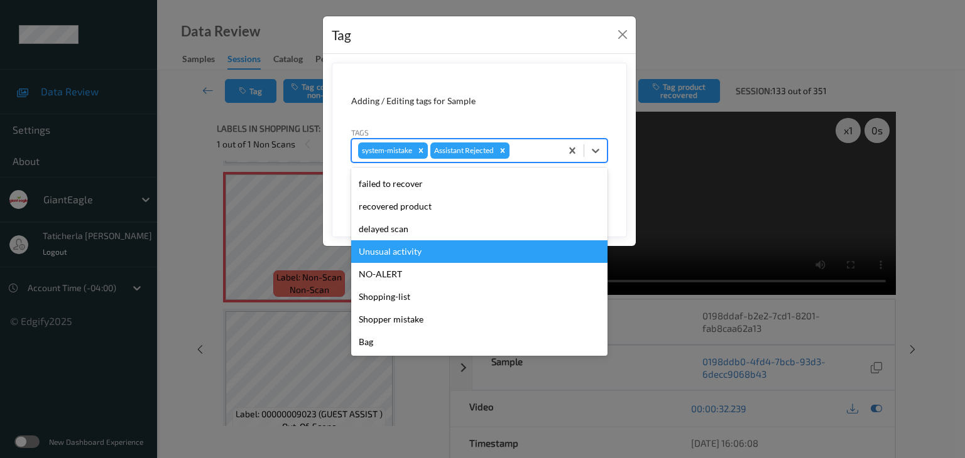
click at [494, 244] on div "Unusual activity" at bounding box center [479, 252] width 256 height 23
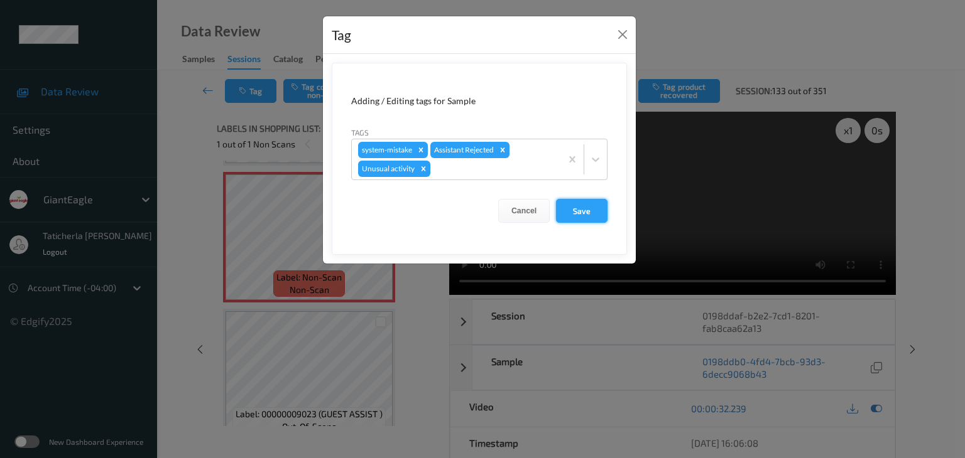
click at [588, 204] on button "Save" at bounding box center [582, 211] width 52 height 24
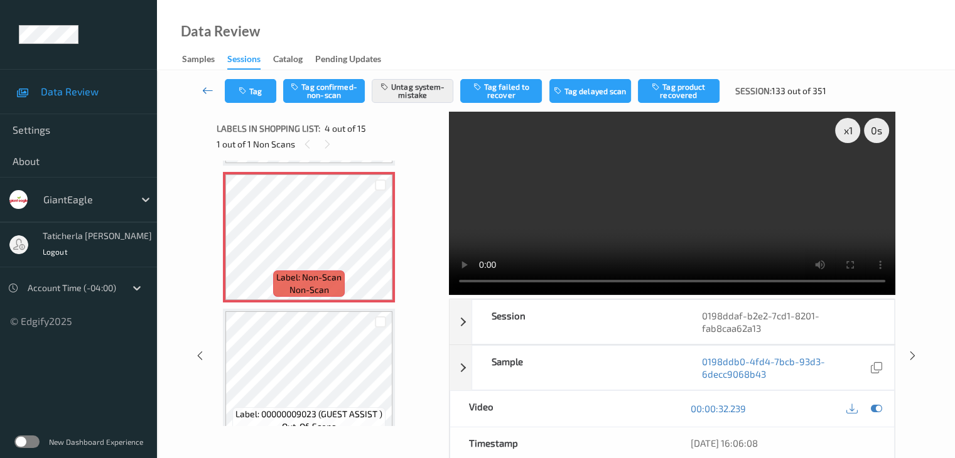
click at [209, 94] on icon at bounding box center [207, 90] width 11 height 13
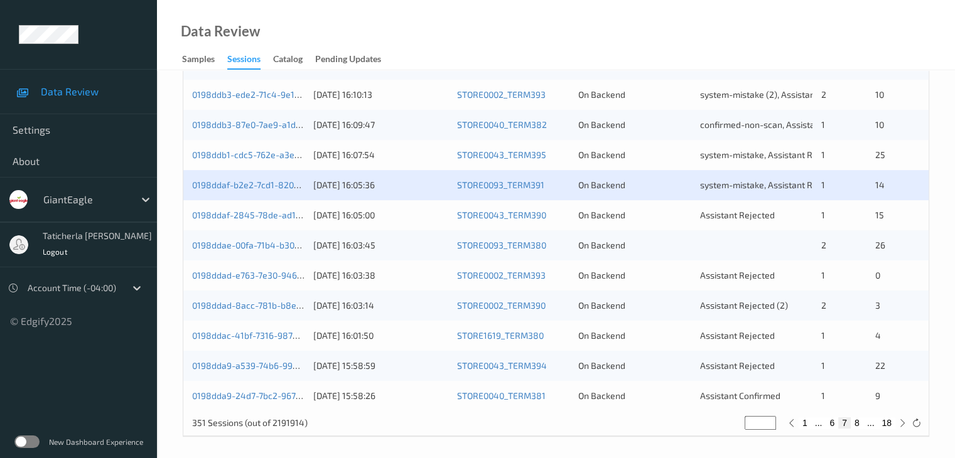
scroll to position [585, 0]
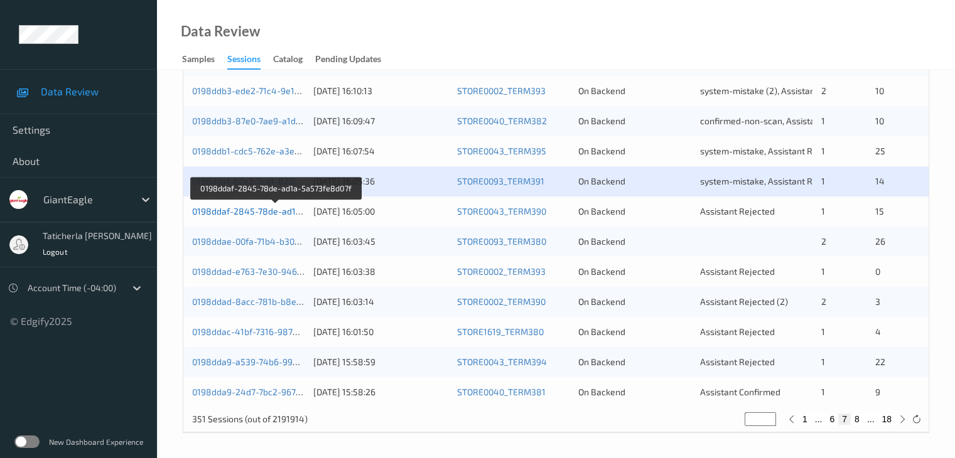
click at [243, 210] on link "0198ddaf-2845-78de-ad1a-5a573fe8d07f" at bounding box center [276, 211] width 168 height 11
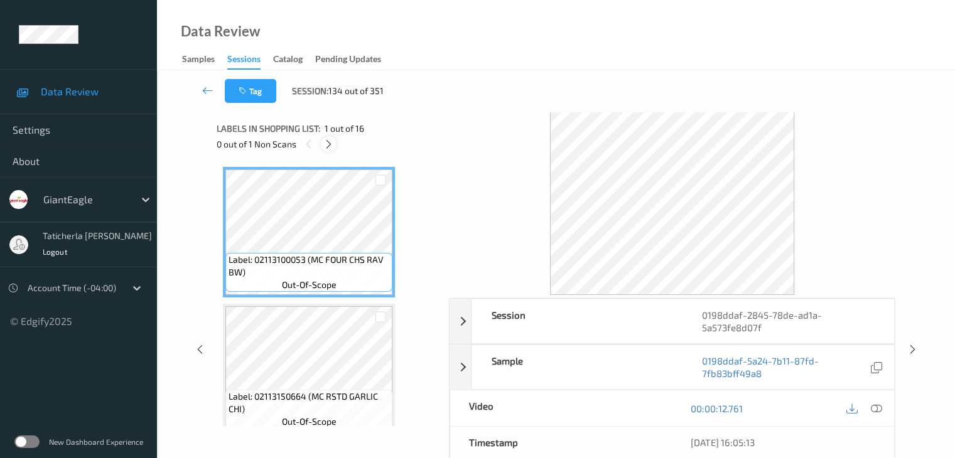
click at [328, 143] on icon at bounding box center [328, 144] width 11 height 11
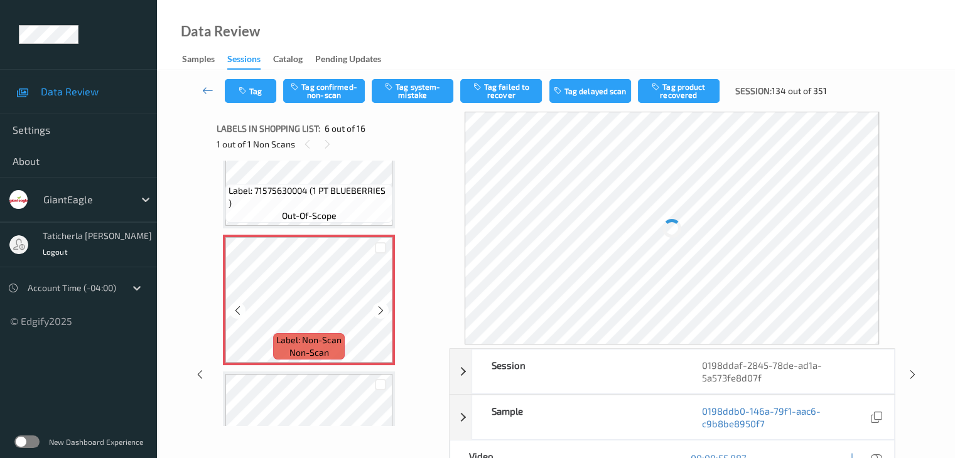
scroll to position [680, 0]
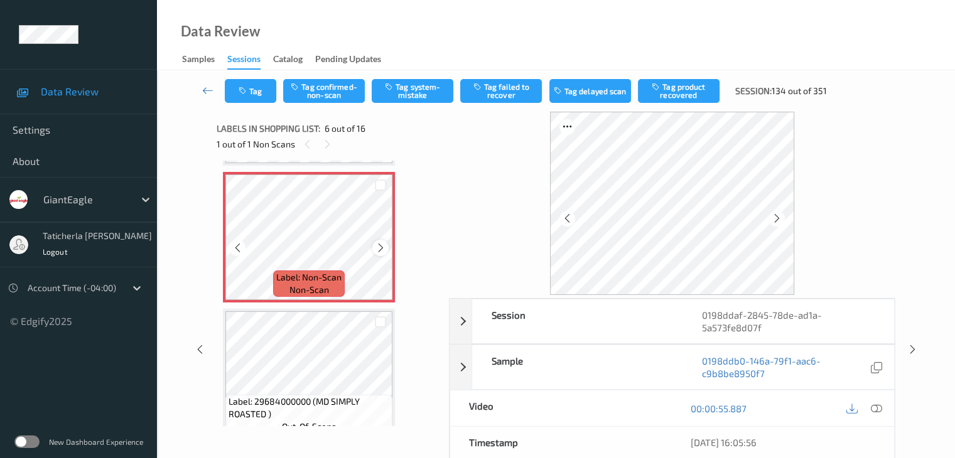
click at [377, 249] on icon at bounding box center [381, 247] width 11 height 11
click at [874, 408] on icon at bounding box center [876, 408] width 11 height 11
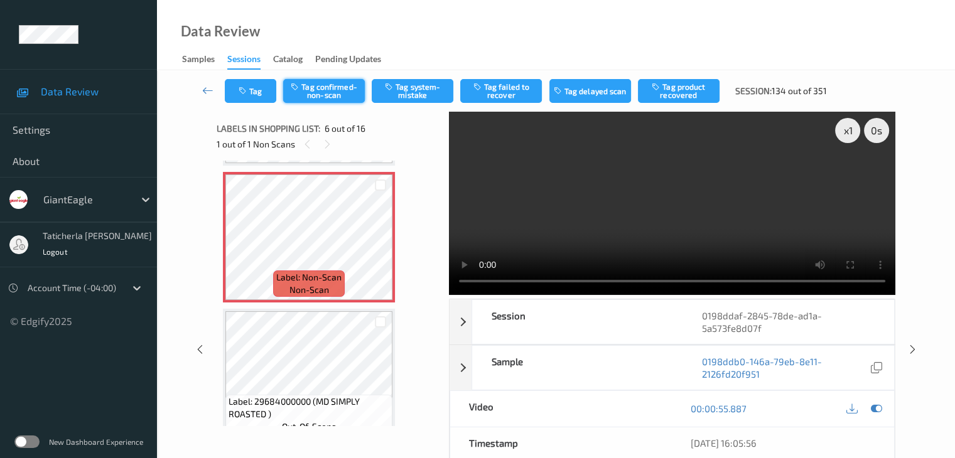
click at [349, 79] on button "Tag confirmed-non-scan" at bounding box center [324, 91] width 82 height 24
click at [693, 94] on button "Tag product recovered" at bounding box center [679, 91] width 82 height 24
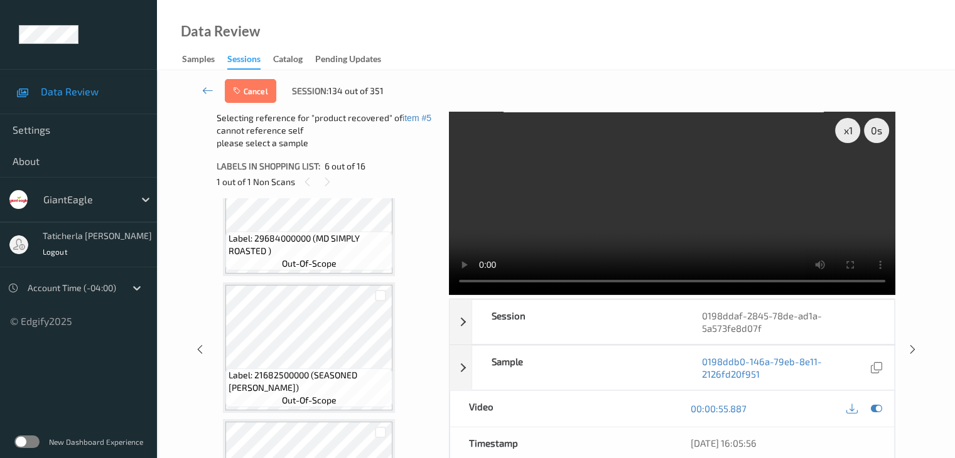
scroll to position [868, 0]
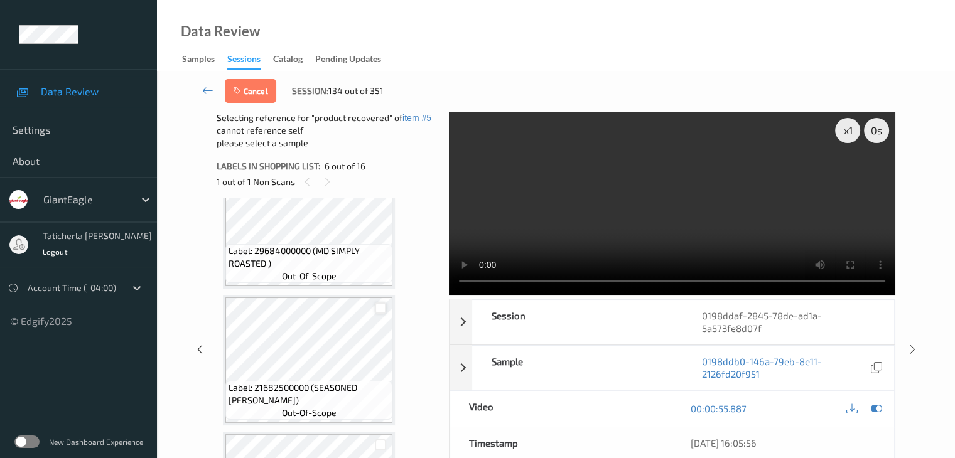
click at [381, 307] on div at bounding box center [381, 309] width 12 height 12
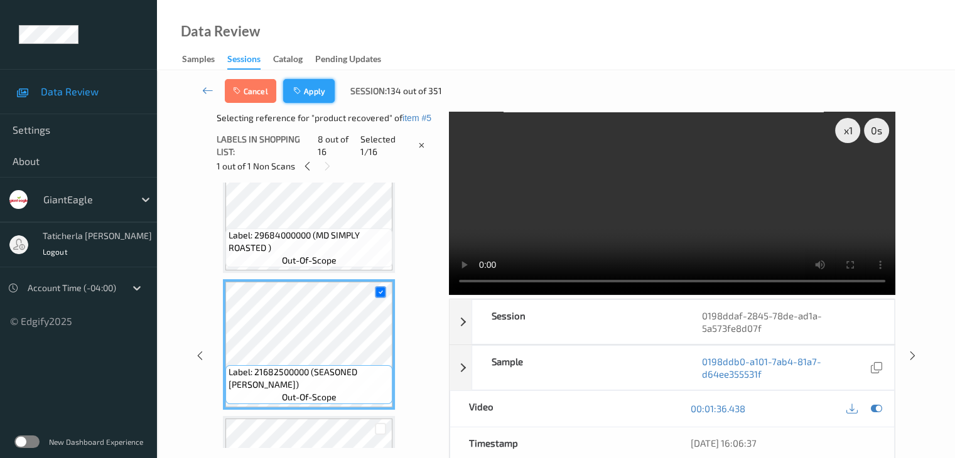
click at [318, 94] on button "Apply" at bounding box center [309, 91] width 52 height 24
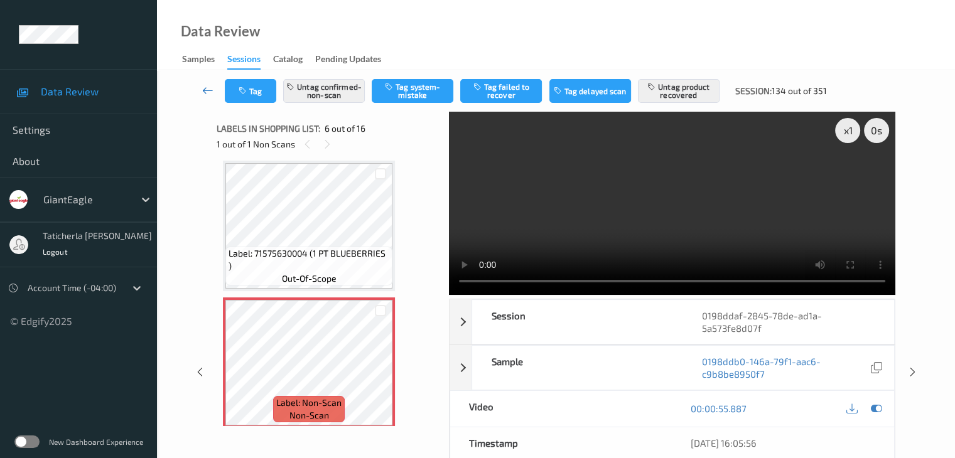
click at [200, 90] on link at bounding box center [208, 91] width 33 height 24
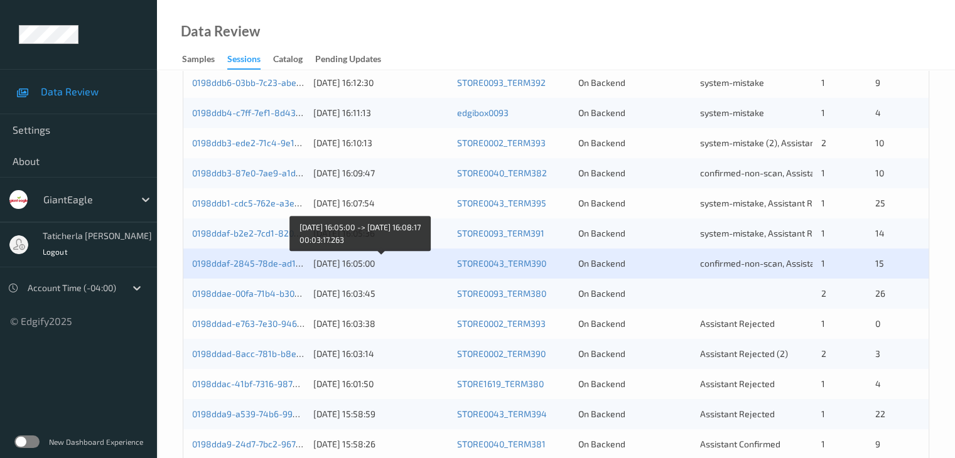
scroll to position [585, 0]
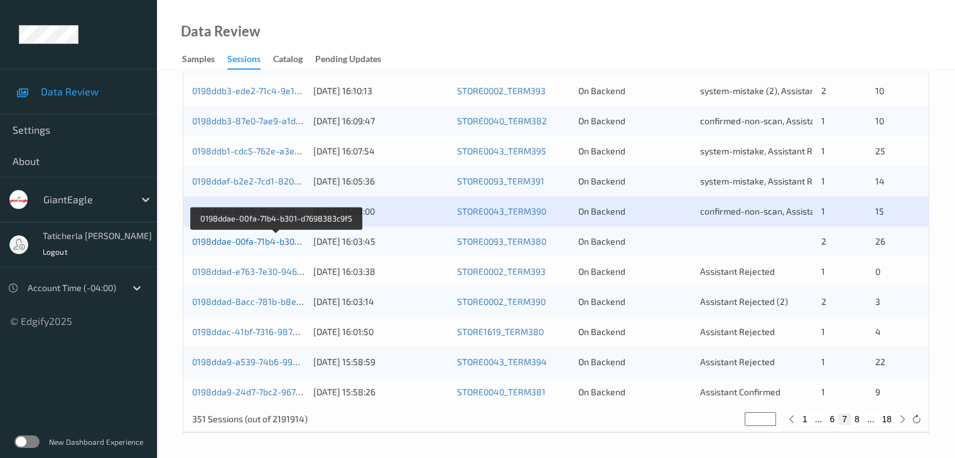
click at [265, 239] on link "0198ddae-00fa-71b4-b301-d7698383c9f5" at bounding box center [276, 241] width 168 height 11
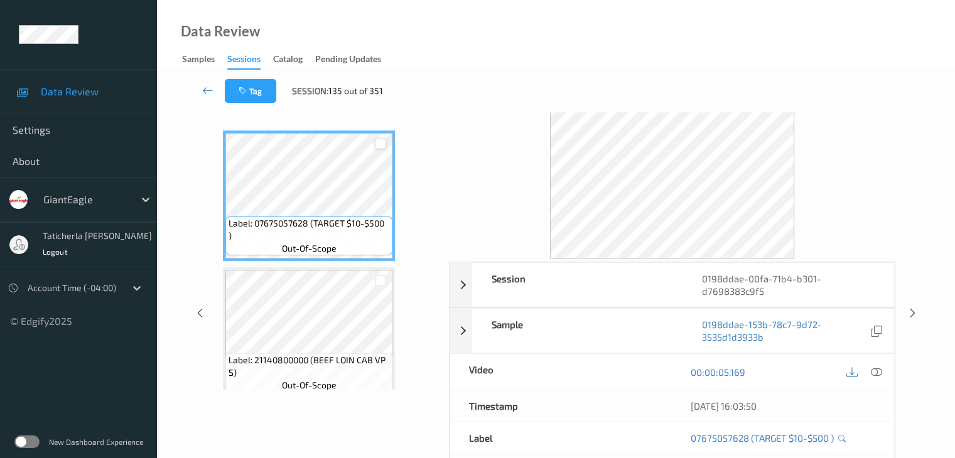
scroll to position [28, 0]
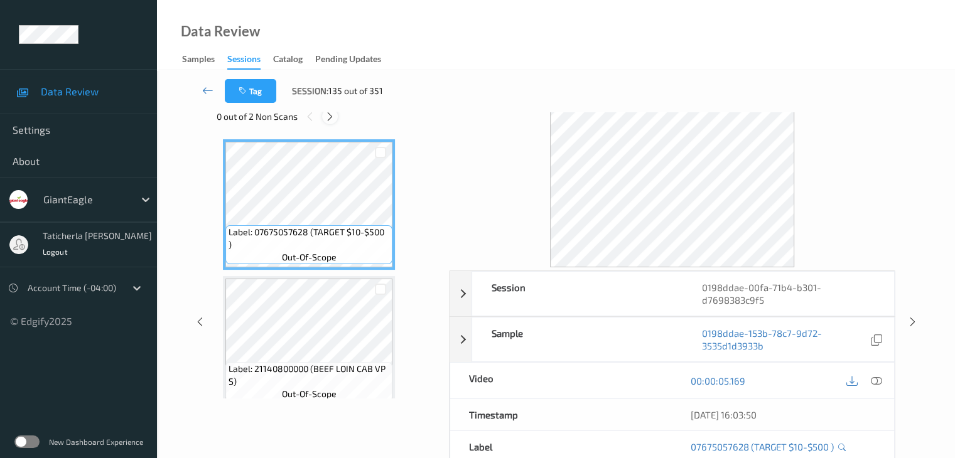
click at [332, 114] on icon at bounding box center [330, 116] width 11 height 11
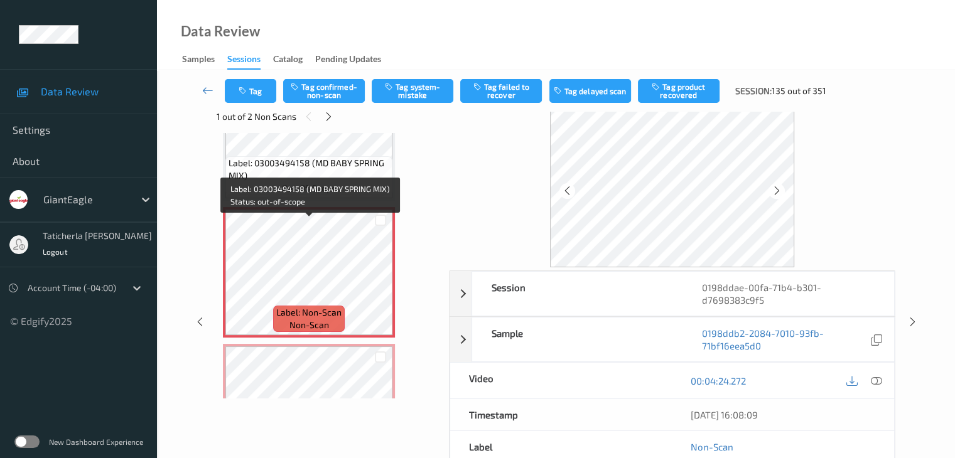
scroll to position [2870, 0]
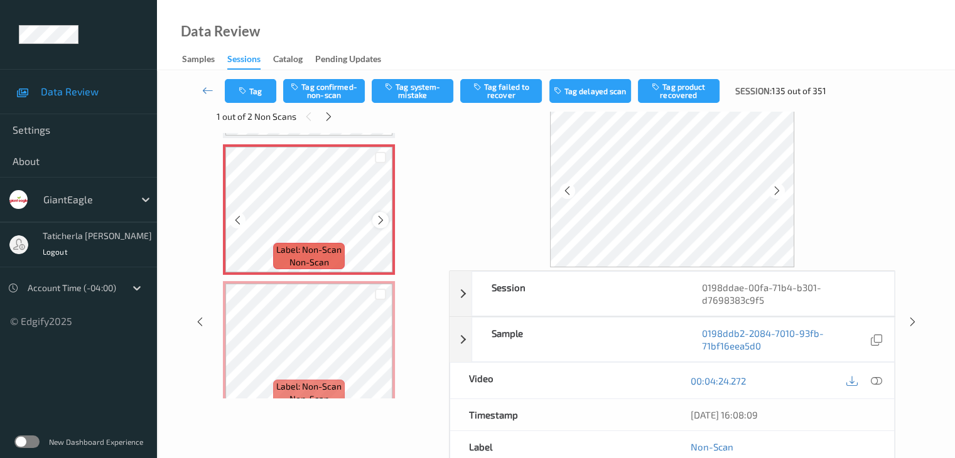
click at [377, 219] on icon at bounding box center [381, 220] width 11 height 11
click at [876, 380] on icon at bounding box center [876, 381] width 11 height 11
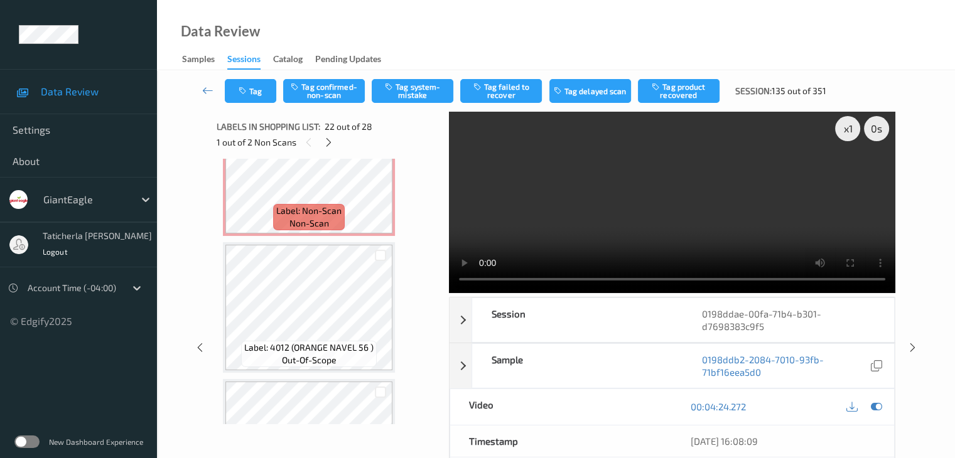
scroll to position [0, 0]
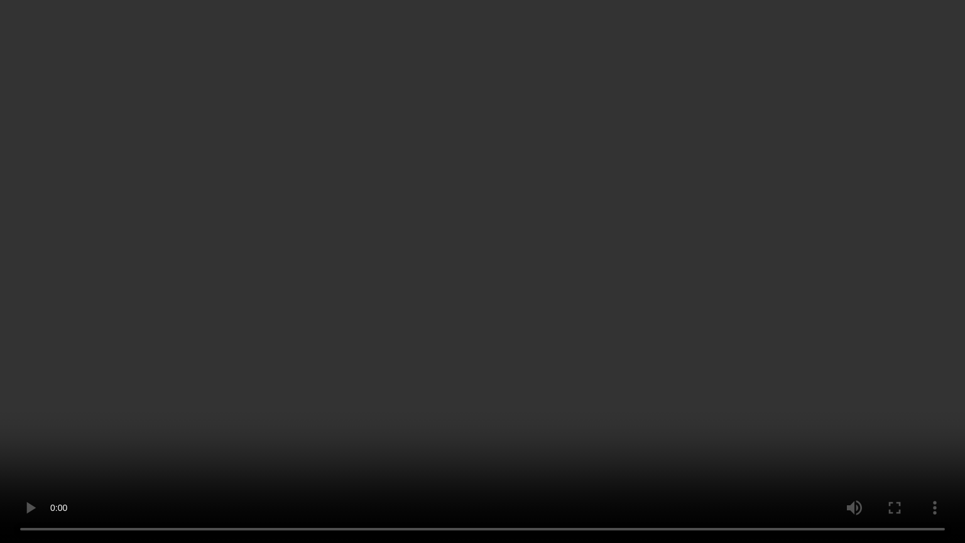
click at [806, 458] on video at bounding box center [482, 271] width 965 height 543
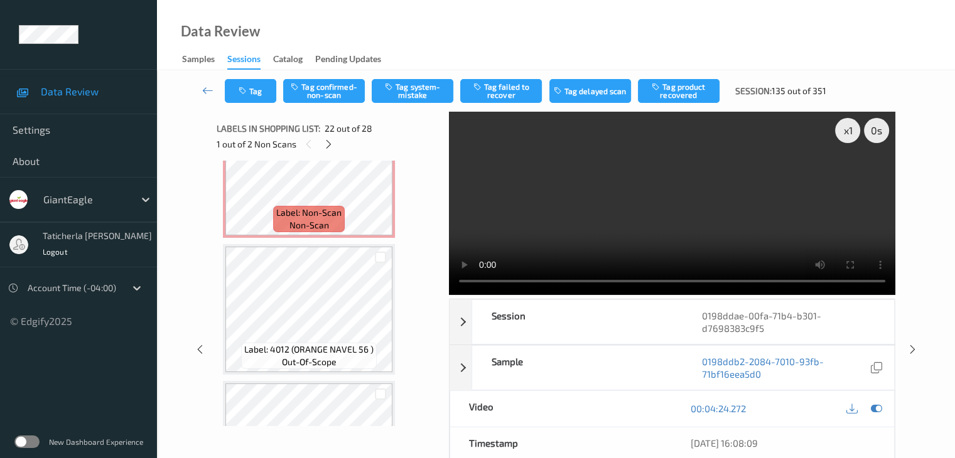
click at [701, 247] on video at bounding box center [672, 203] width 447 height 183
click at [729, 219] on video at bounding box center [672, 203] width 447 height 183
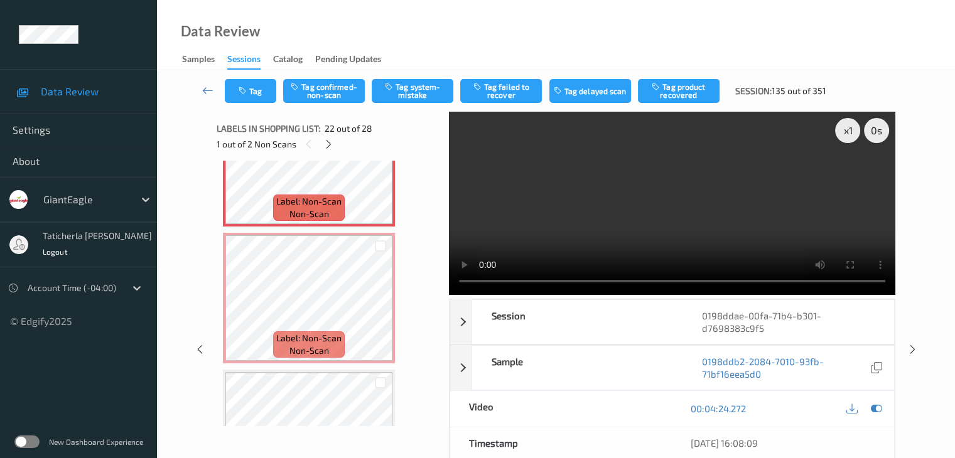
scroll to position [3009, 0]
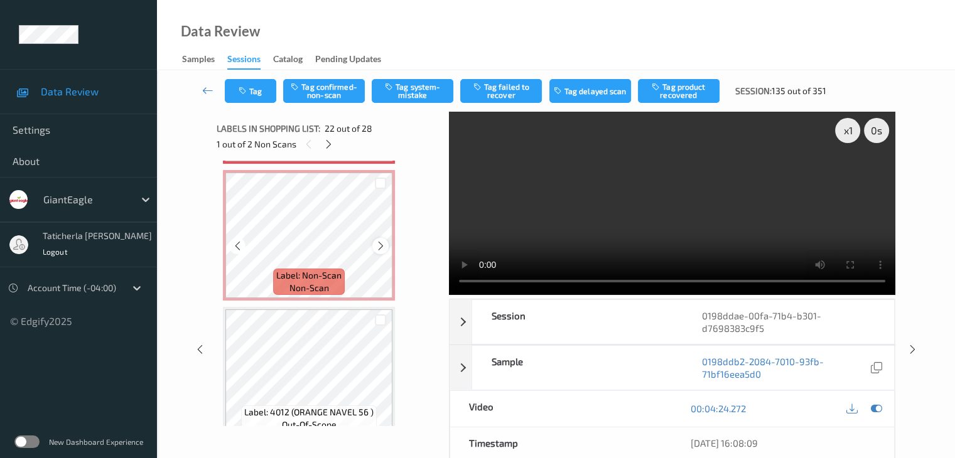
click at [382, 243] on icon at bounding box center [381, 246] width 11 height 11
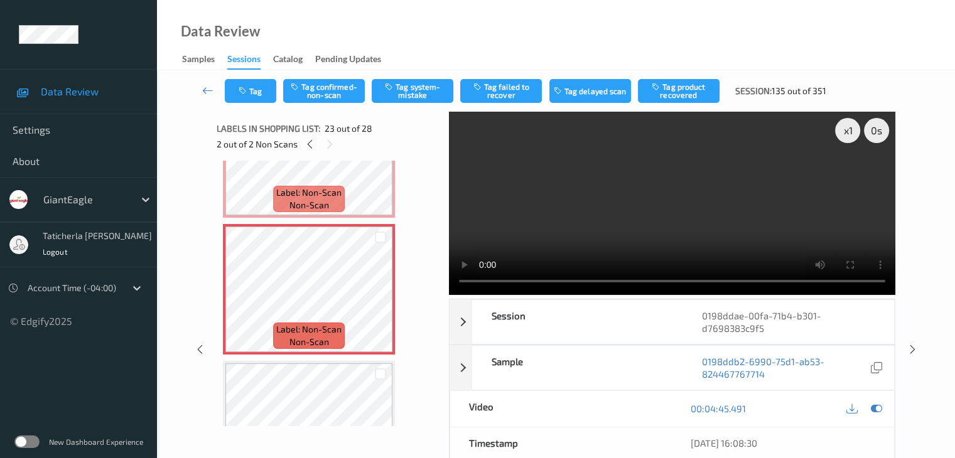
scroll to position [2883, 0]
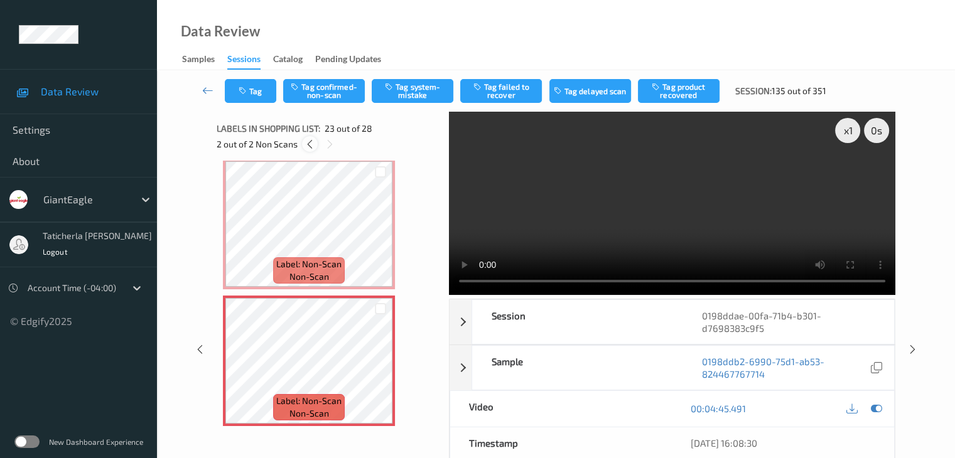
click at [307, 144] on icon at bounding box center [310, 144] width 11 height 11
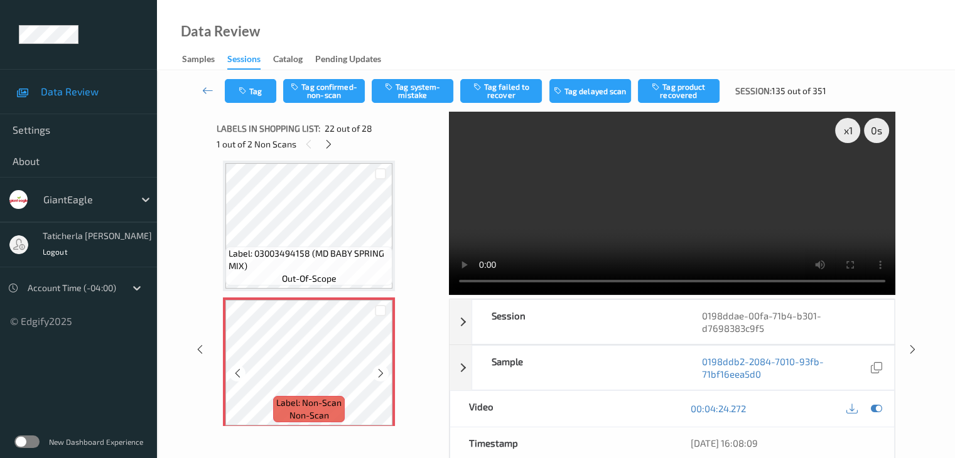
scroll to position [2807, 0]
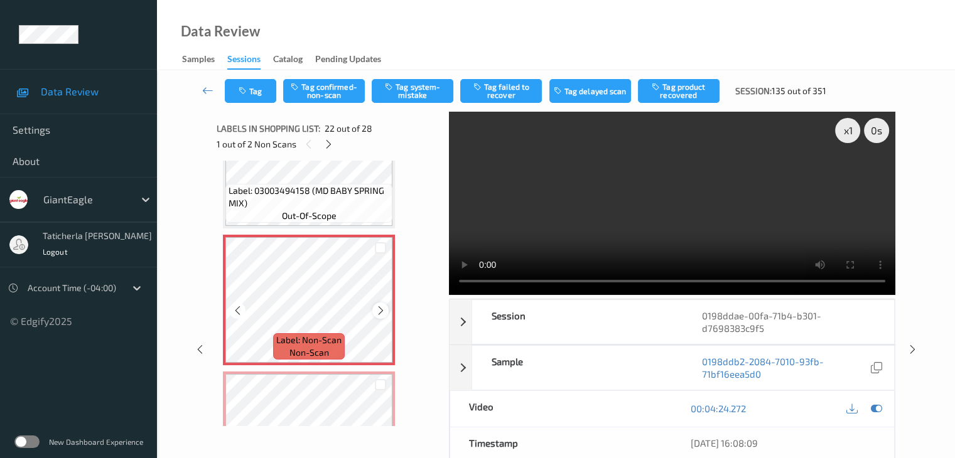
click at [383, 307] on icon at bounding box center [381, 310] width 11 height 11
click at [383, 310] on icon at bounding box center [381, 310] width 11 height 11
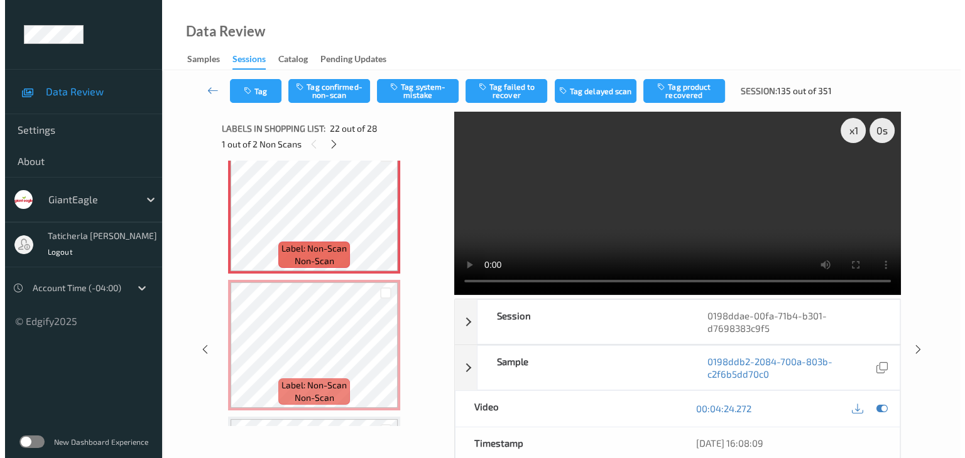
scroll to position [2870, 0]
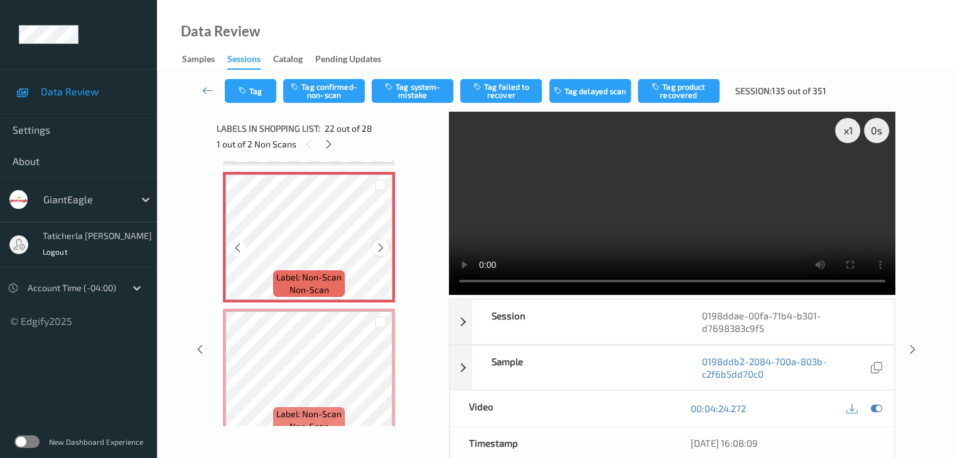
click at [376, 247] on icon at bounding box center [381, 247] width 11 height 11
click at [402, 91] on button "Tag system-mistake" at bounding box center [413, 91] width 82 height 24
click at [258, 89] on button "Tag" at bounding box center [251, 91] width 52 height 24
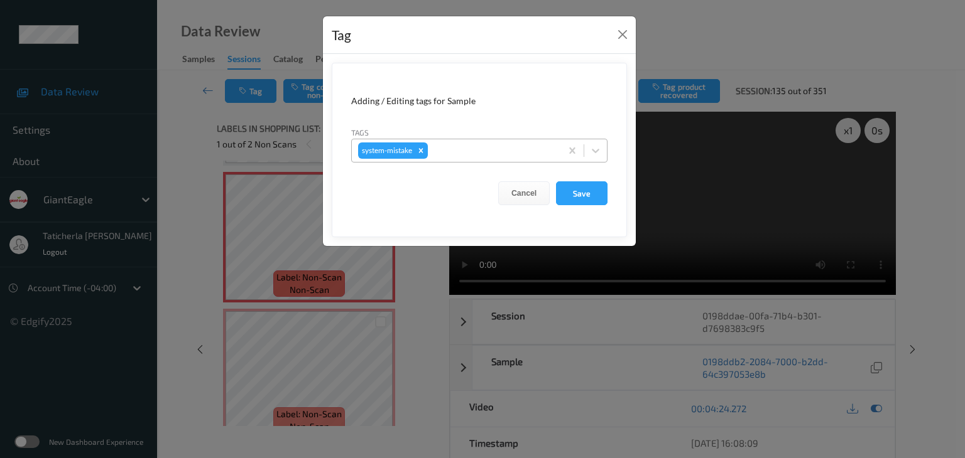
click at [487, 153] on div at bounding box center [492, 150] width 124 height 15
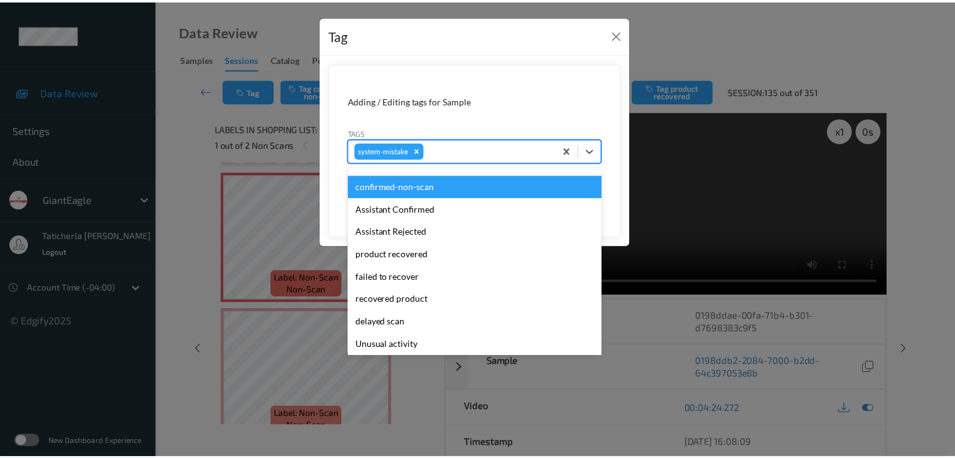
scroll to position [133, 0]
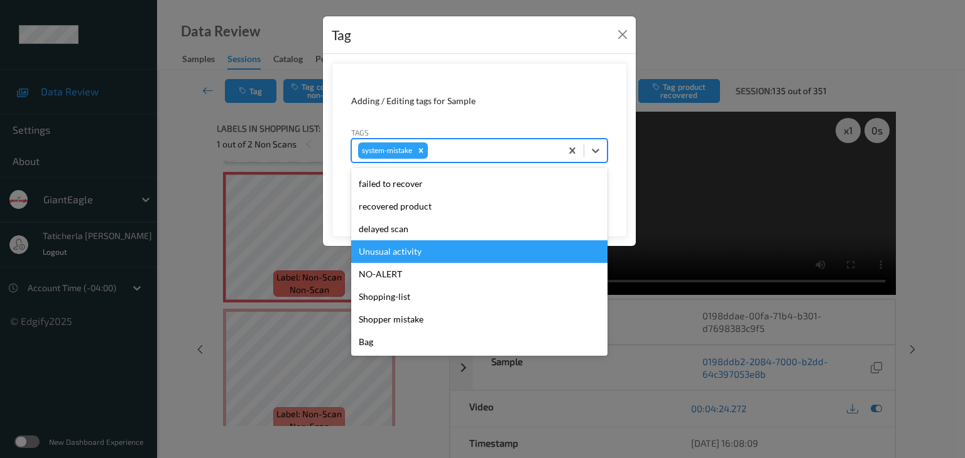
click at [475, 251] on div "Unusual activity" at bounding box center [479, 252] width 256 height 23
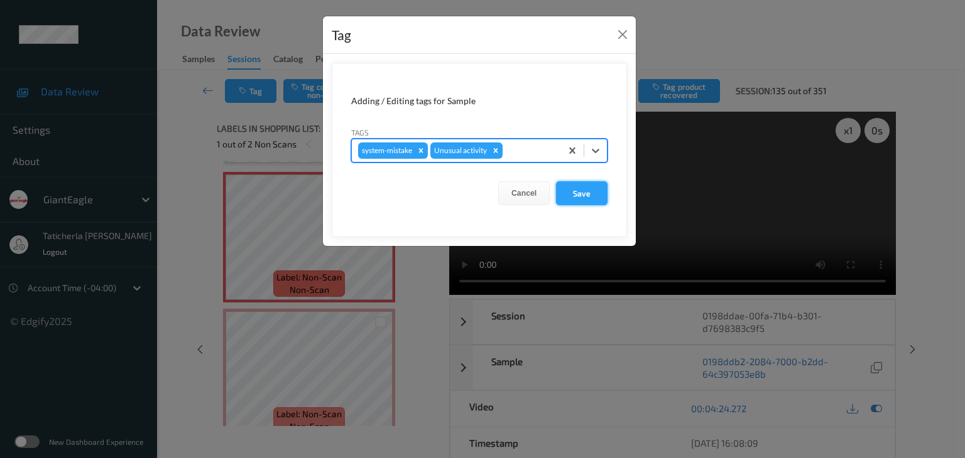
click at [583, 191] on button "Save" at bounding box center [582, 194] width 52 height 24
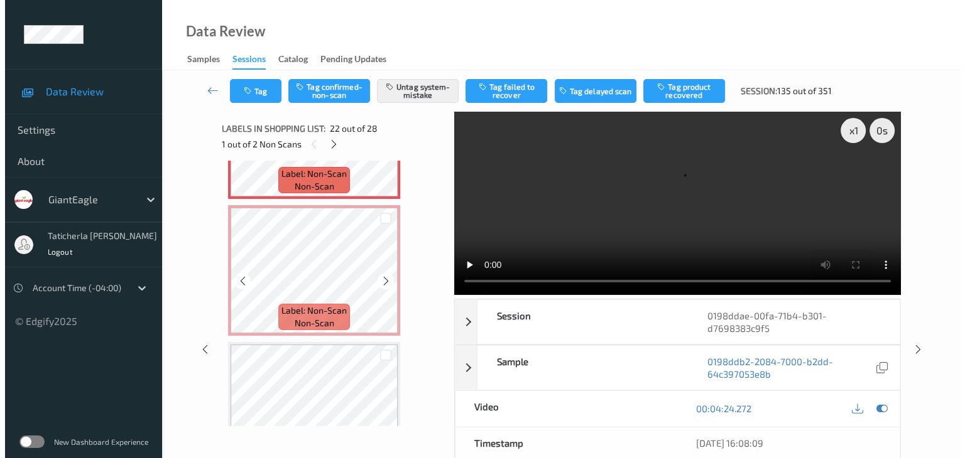
scroll to position [2996, 0]
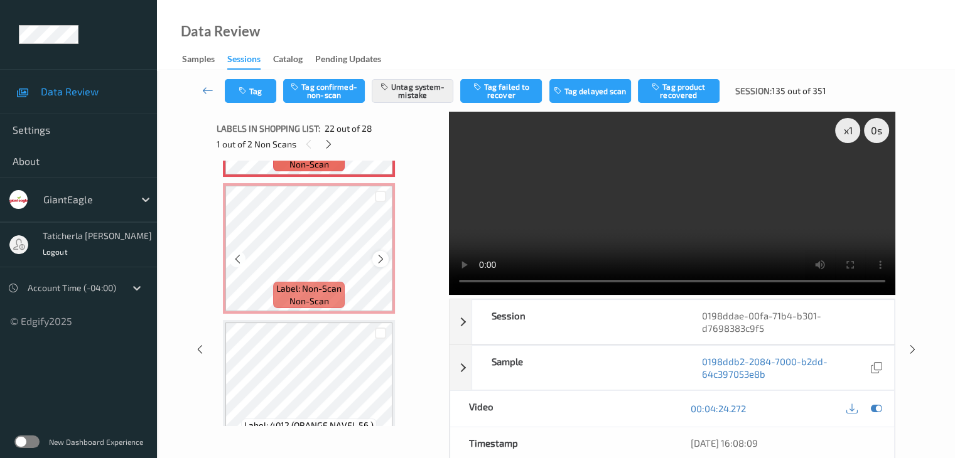
click at [382, 255] on icon at bounding box center [381, 259] width 11 height 11
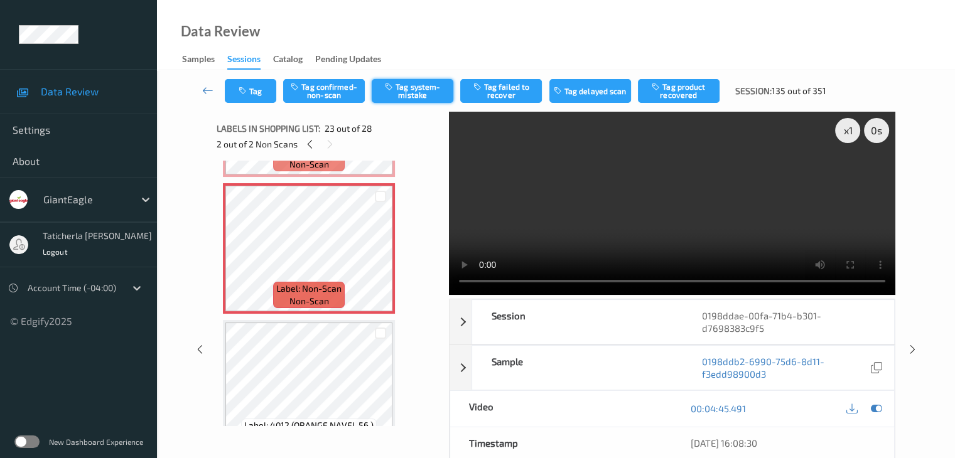
click at [406, 96] on button "Tag system-mistake" at bounding box center [413, 91] width 82 height 24
click at [260, 99] on button "Tag" at bounding box center [251, 91] width 52 height 24
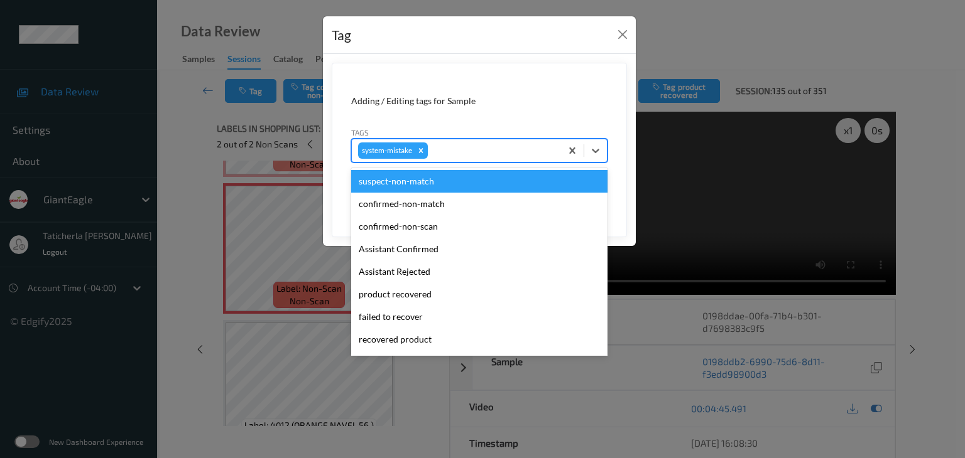
click at [465, 153] on div at bounding box center [492, 150] width 124 height 15
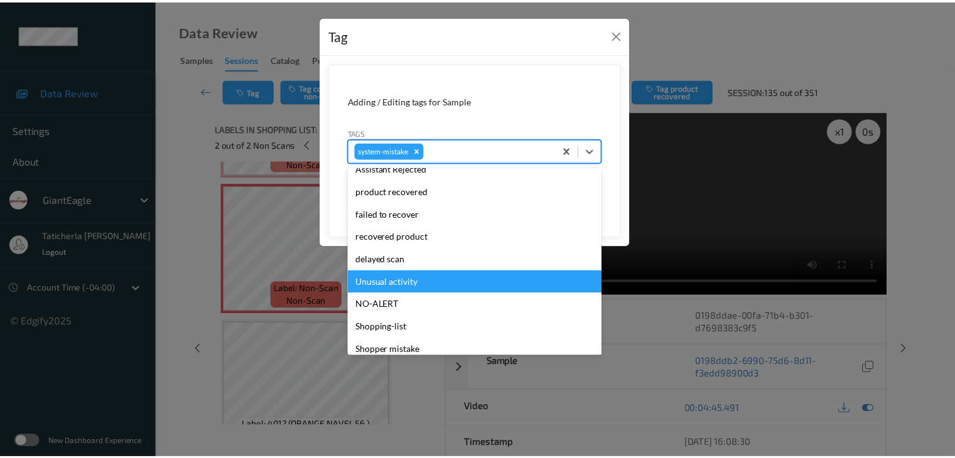
scroll to position [126, 0]
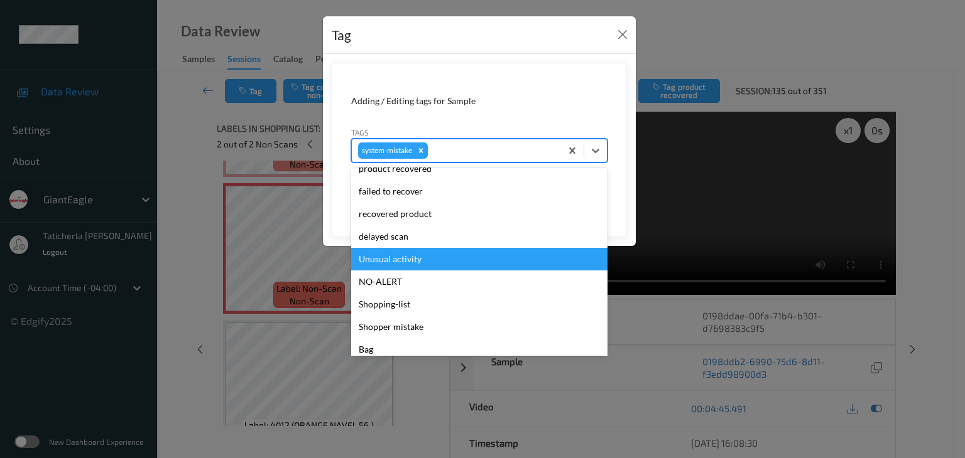
click at [444, 260] on div "Unusual activity" at bounding box center [479, 259] width 256 height 23
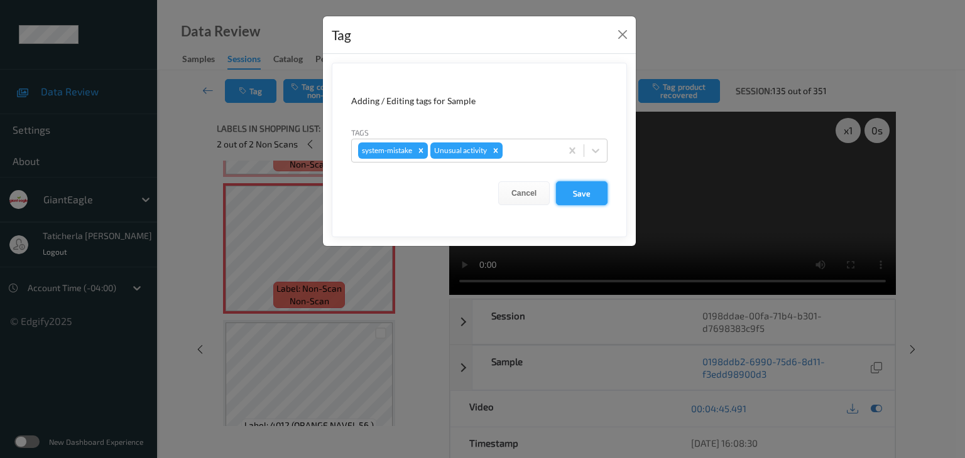
click at [570, 192] on button "Save" at bounding box center [582, 194] width 52 height 24
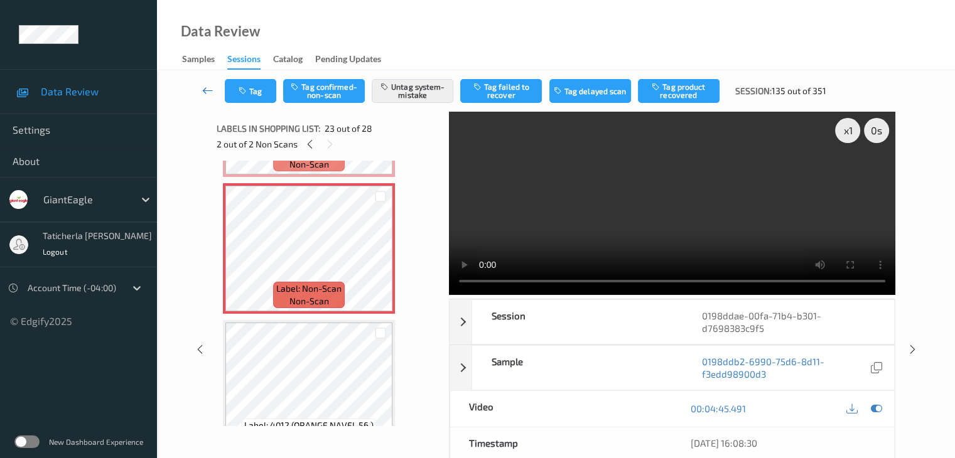
click at [204, 87] on icon at bounding box center [207, 90] width 11 height 13
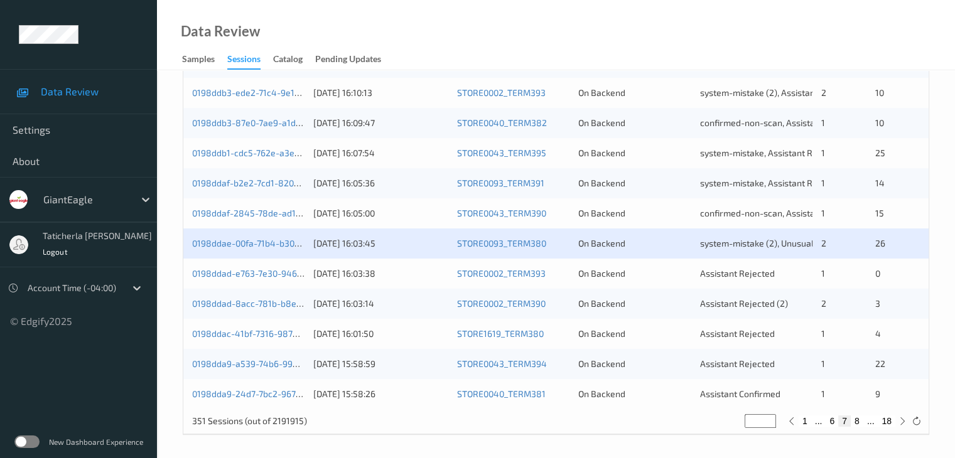
scroll to position [585, 0]
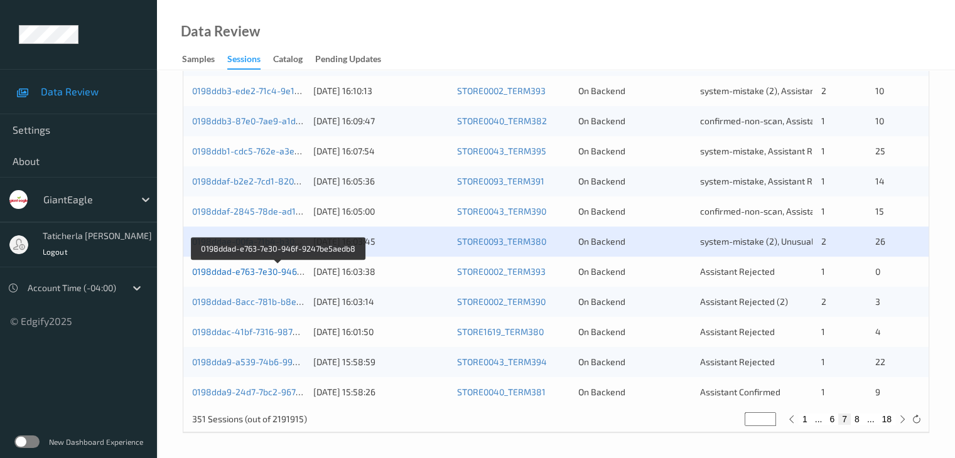
click at [274, 266] on link "0198ddad-e763-7e30-946f-9247be5aedb8" at bounding box center [278, 271] width 173 height 11
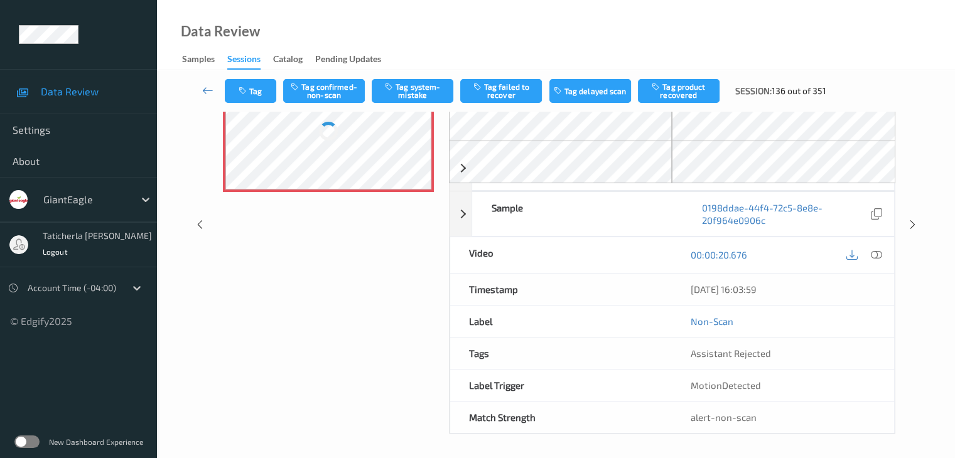
scroll to position [138, 0]
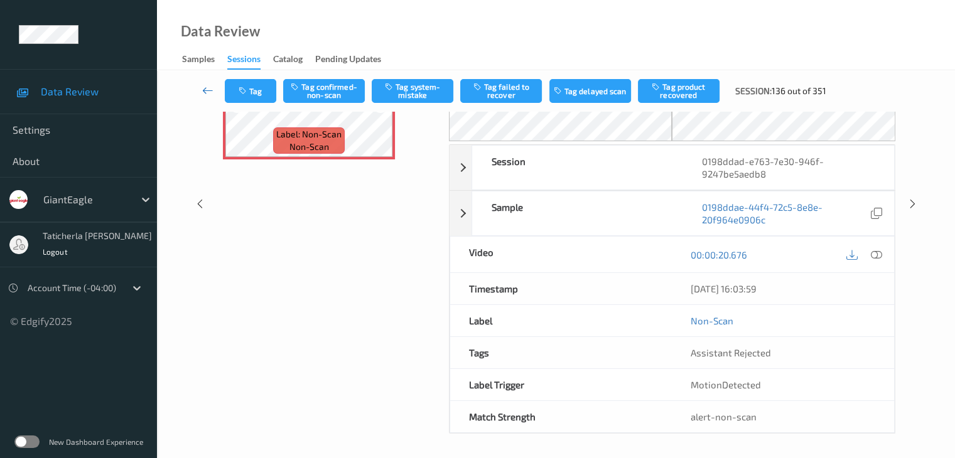
click at [207, 87] on icon at bounding box center [207, 90] width 11 height 13
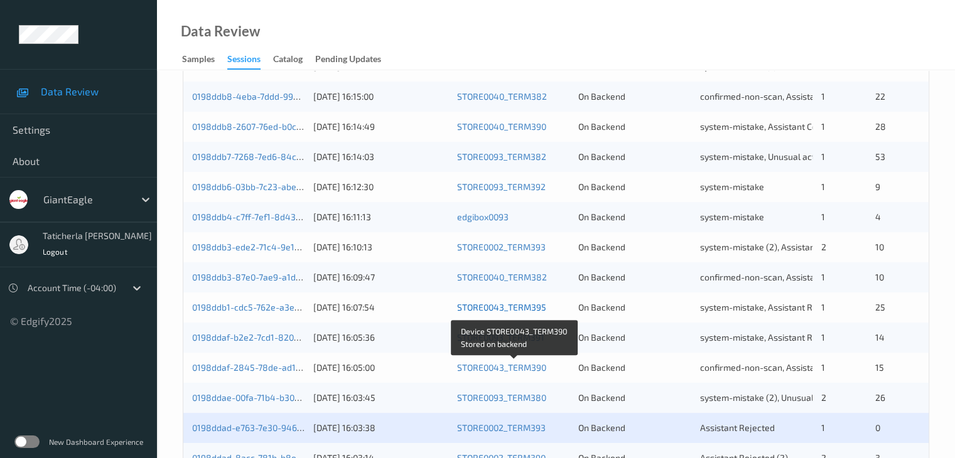
scroll to position [502, 0]
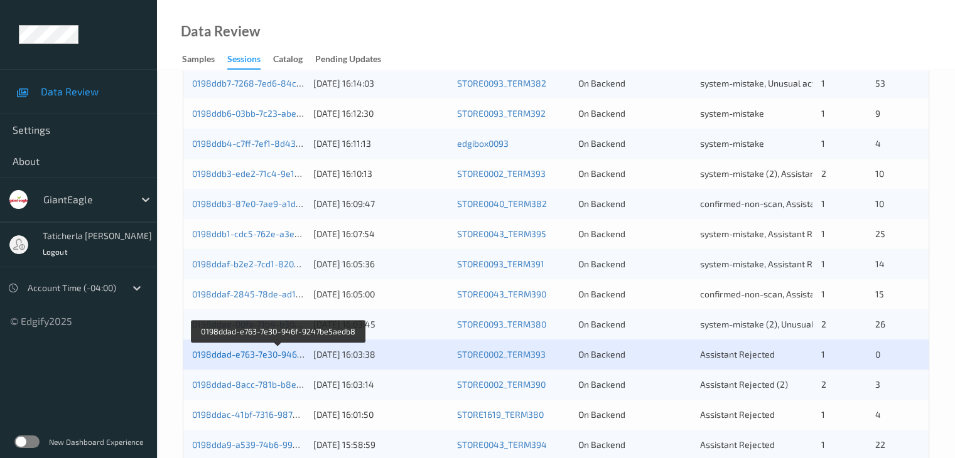
click at [248, 358] on link "0198ddad-e763-7e30-946f-9247be5aedb8" at bounding box center [278, 354] width 173 height 11
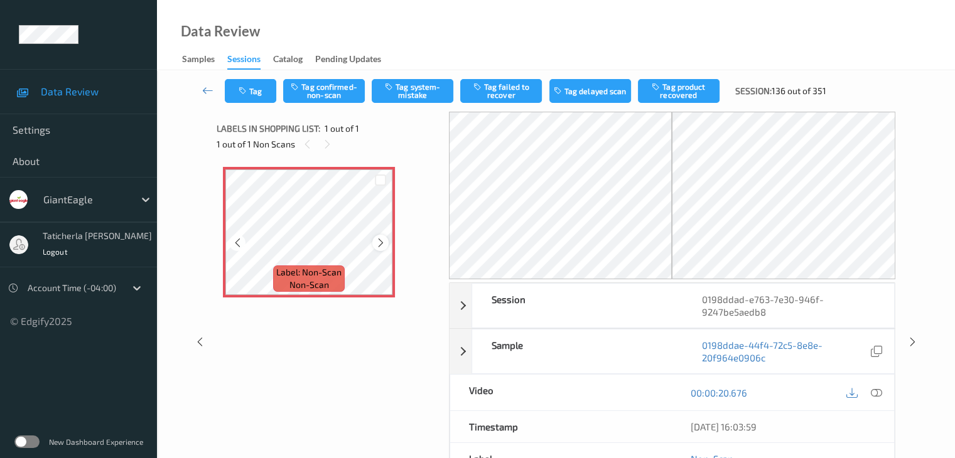
click at [381, 242] on icon at bounding box center [381, 242] width 11 height 11
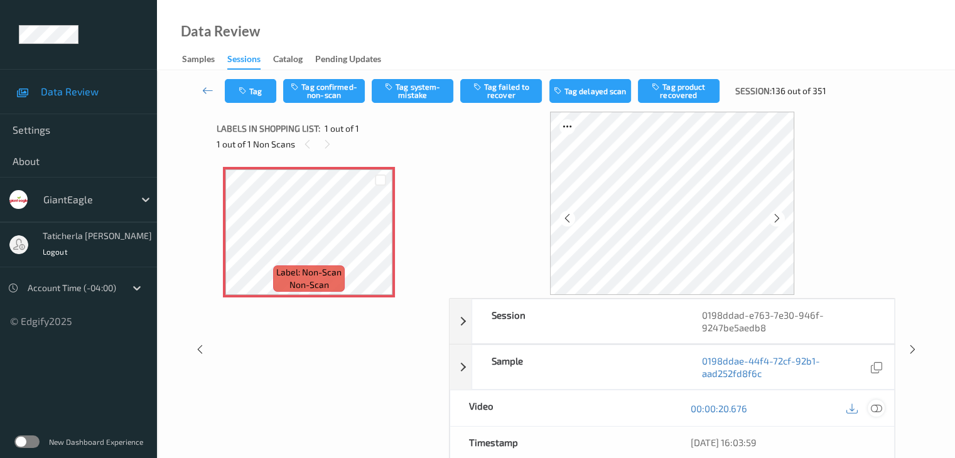
click at [876, 407] on icon at bounding box center [876, 408] width 11 height 11
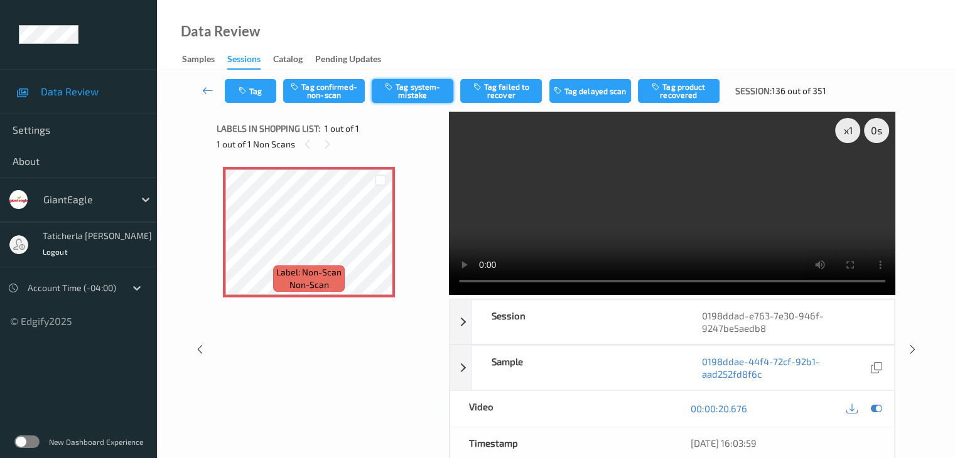
click at [418, 98] on button "Tag system-mistake" at bounding box center [413, 91] width 82 height 24
click at [260, 92] on button "Tag" at bounding box center [251, 91] width 52 height 24
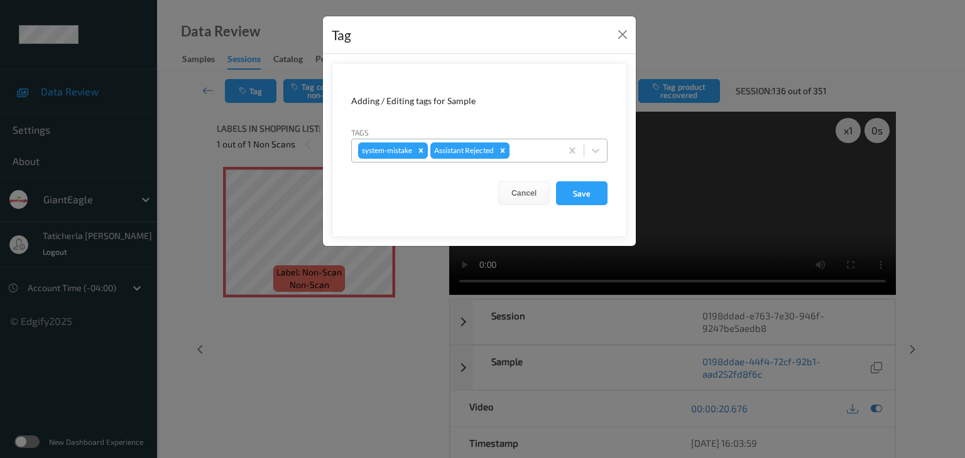
click at [521, 144] on div at bounding box center [533, 150] width 43 height 15
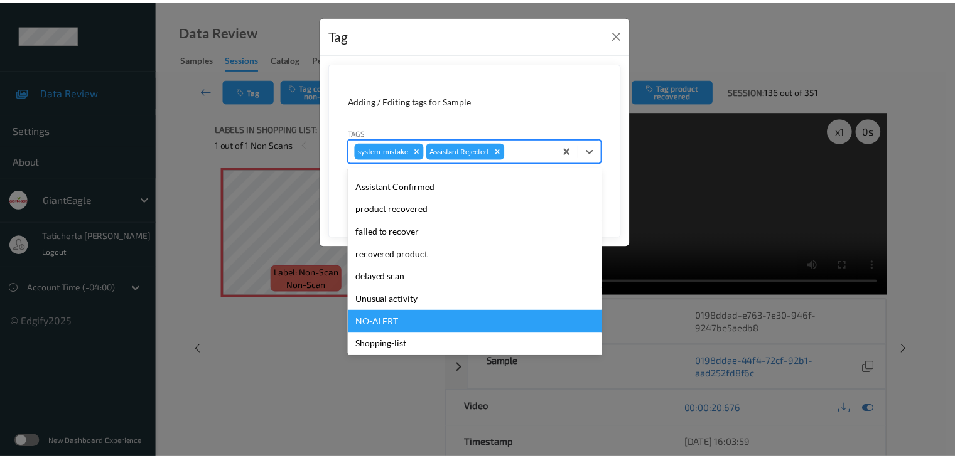
scroll to position [111, 0]
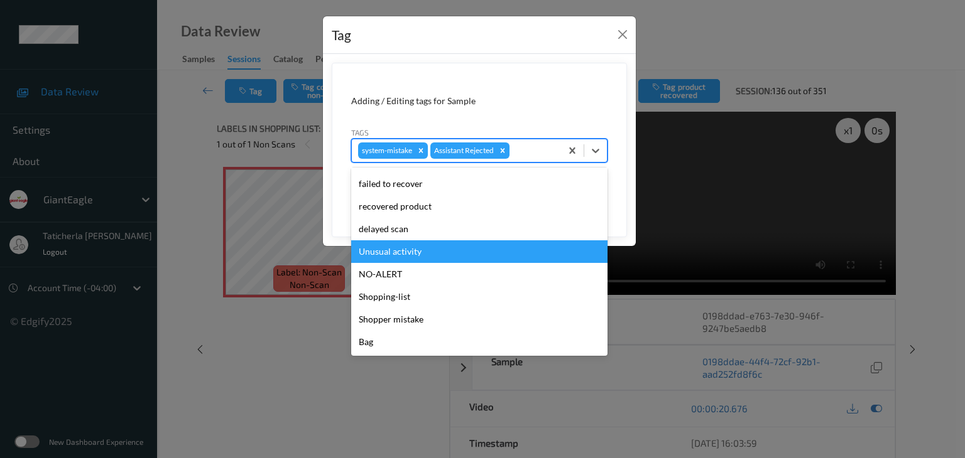
click at [503, 254] on div "Unusual activity" at bounding box center [479, 252] width 256 height 23
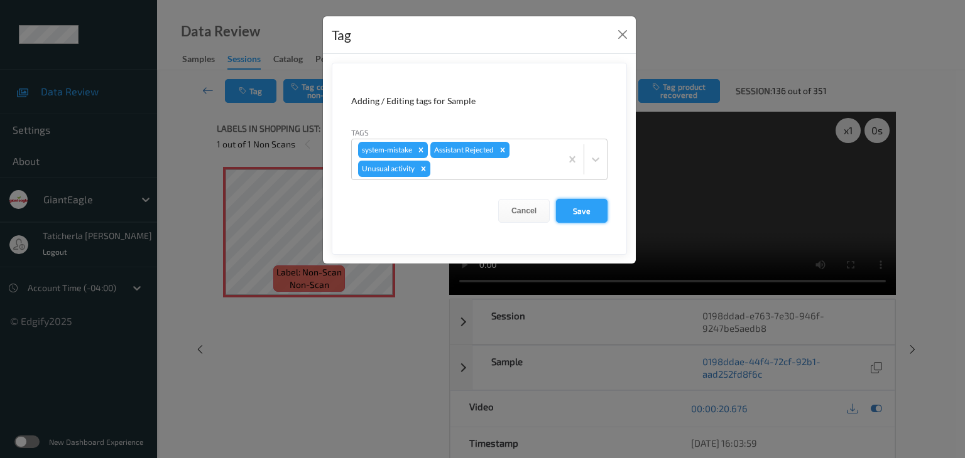
click at [585, 211] on button "Save" at bounding box center [582, 211] width 52 height 24
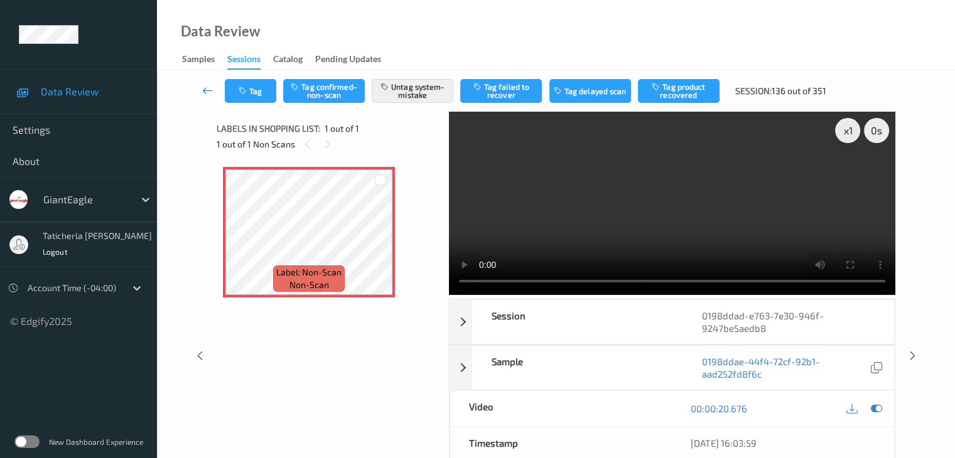
click at [205, 91] on icon at bounding box center [207, 90] width 11 height 13
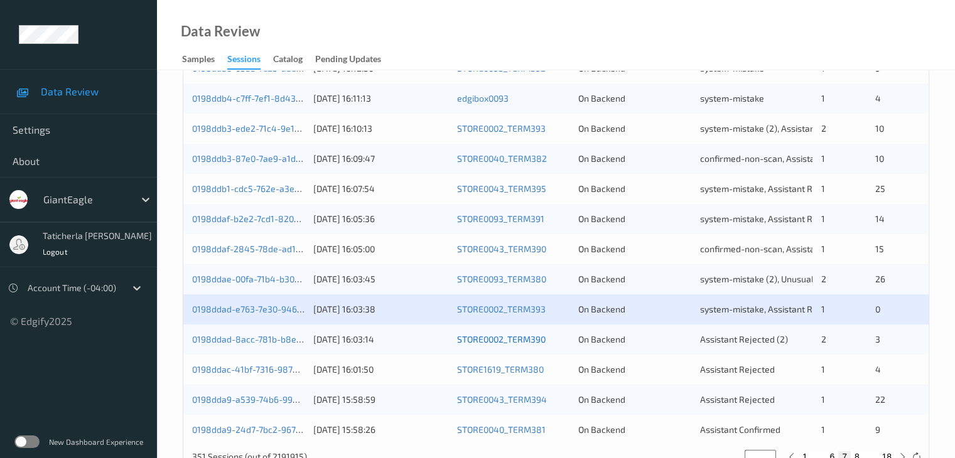
scroll to position [585, 0]
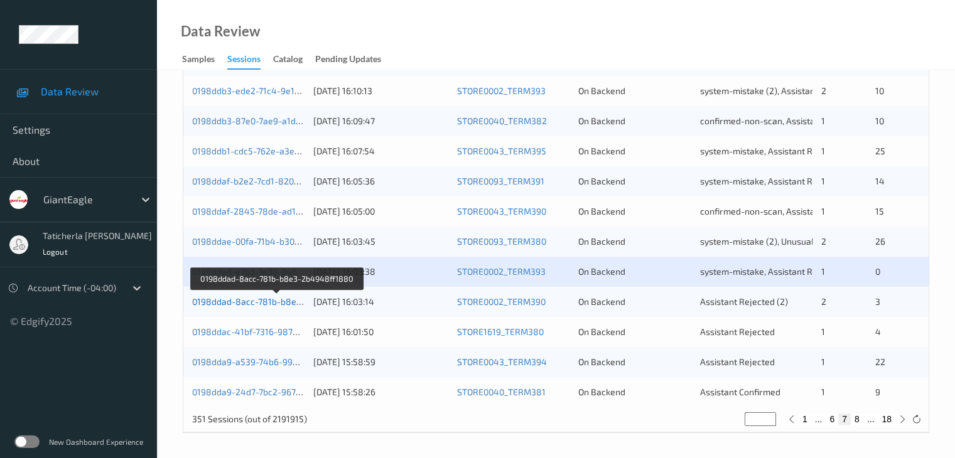
click at [285, 303] on link "0198ddad-8acc-781b-b8e3-2b4948ff1880" at bounding box center [277, 301] width 171 height 11
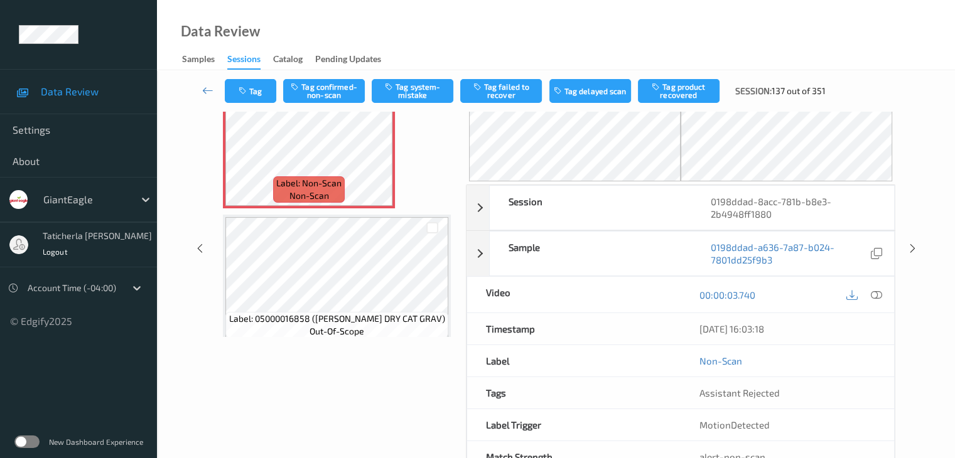
scroll to position [129, 0]
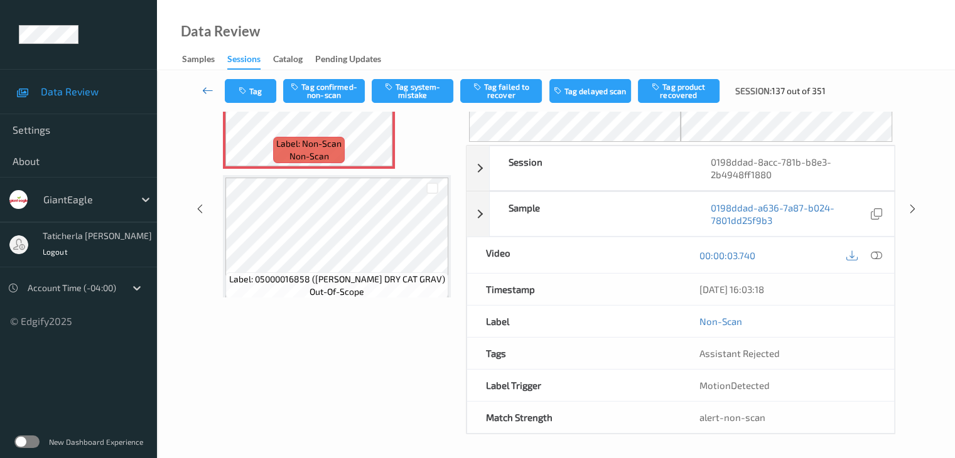
click at [210, 94] on icon at bounding box center [207, 90] width 11 height 13
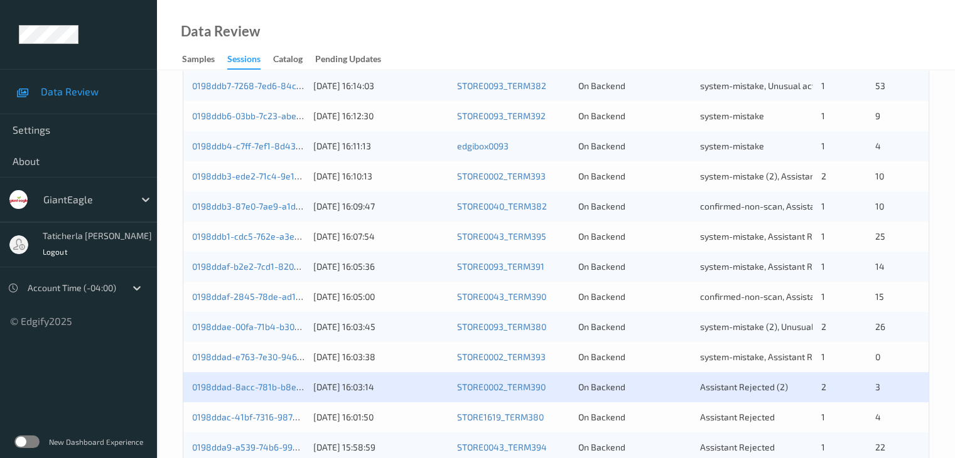
scroll to position [585, 0]
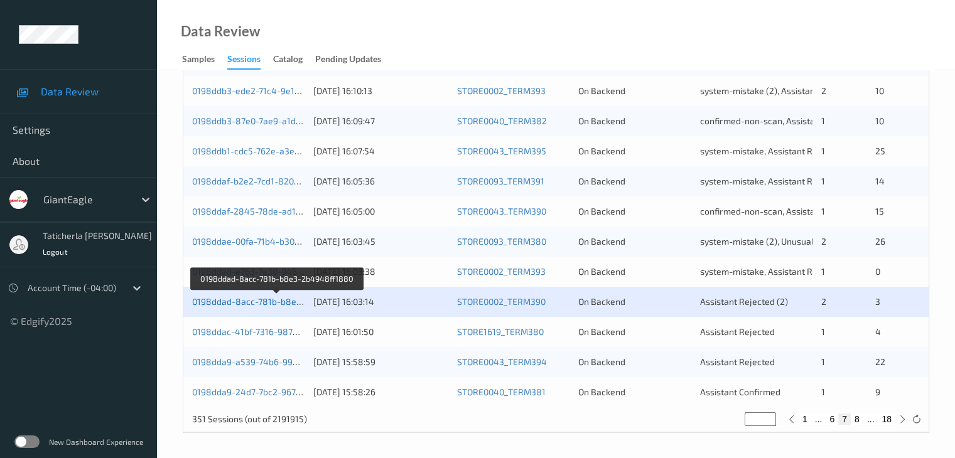
click at [256, 304] on link "0198ddad-8acc-781b-b8e3-2b4948ff1880" at bounding box center [277, 301] width 171 height 11
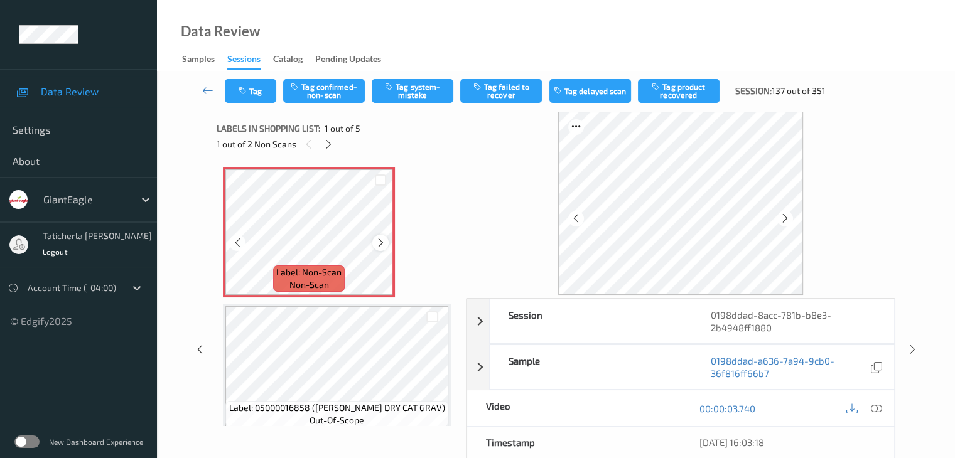
click at [381, 242] on icon at bounding box center [381, 242] width 11 height 11
click at [877, 408] on icon at bounding box center [876, 408] width 11 height 11
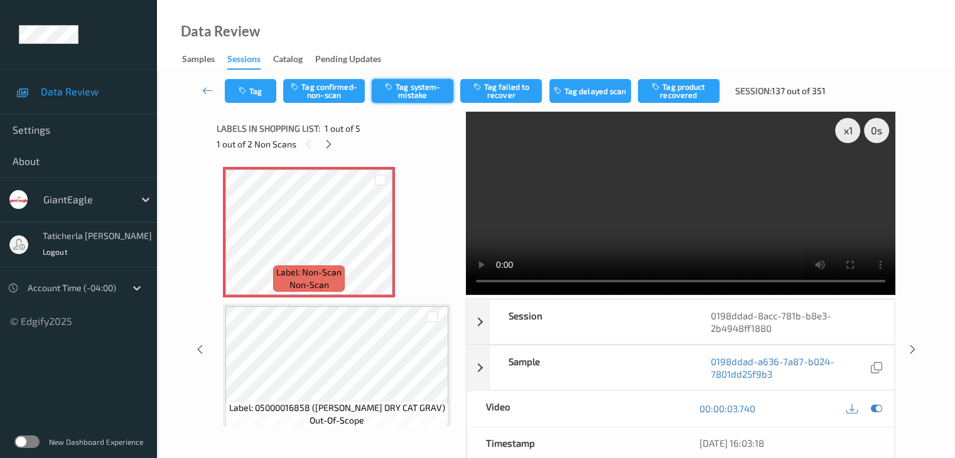
click at [424, 92] on button "Tag system-mistake" at bounding box center [413, 91] width 82 height 24
click at [330, 143] on icon at bounding box center [328, 144] width 11 height 11
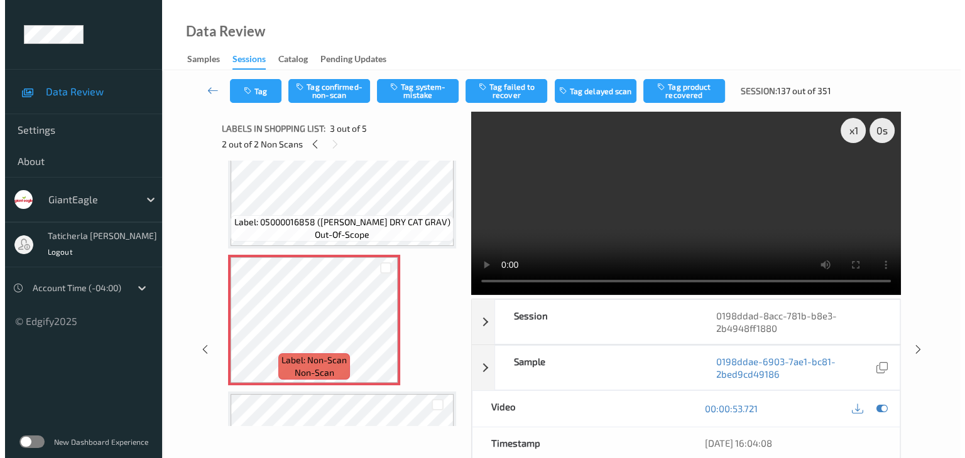
scroll to position [206, 0]
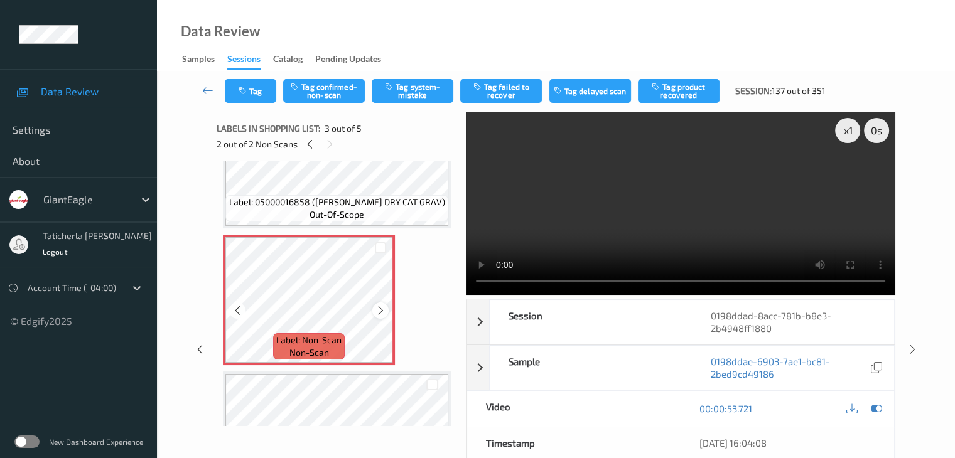
click at [384, 313] on icon at bounding box center [381, 310] width 11 height 11
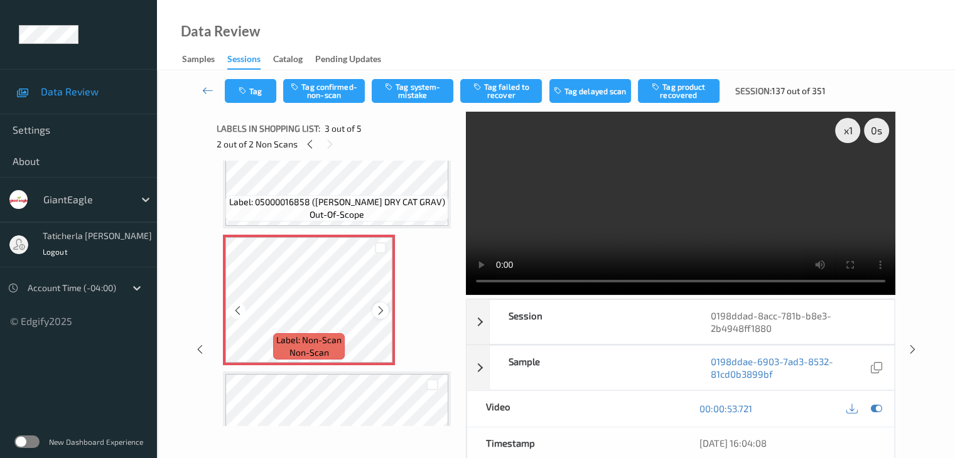
click at [379, 308] on icon at bounding box center [381, 310] width 11 height 11
click at [427, 91] on button "Tag system-mistake" at bounding box center [413, 91] width 82 height 24
click at [256, 92] on button "Tag" at bounding box center [251, 91] width 52 height 24
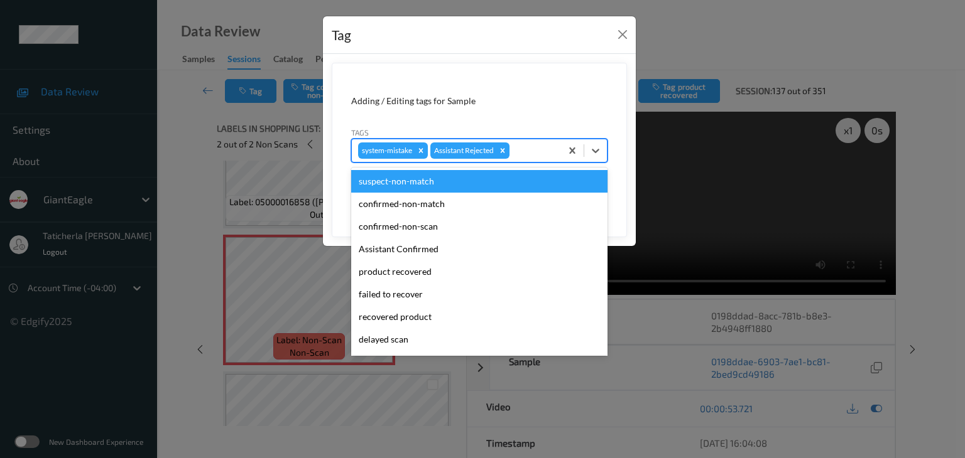
click at [531, 148] on div at bounding box center [533, 150] width 43 height 15
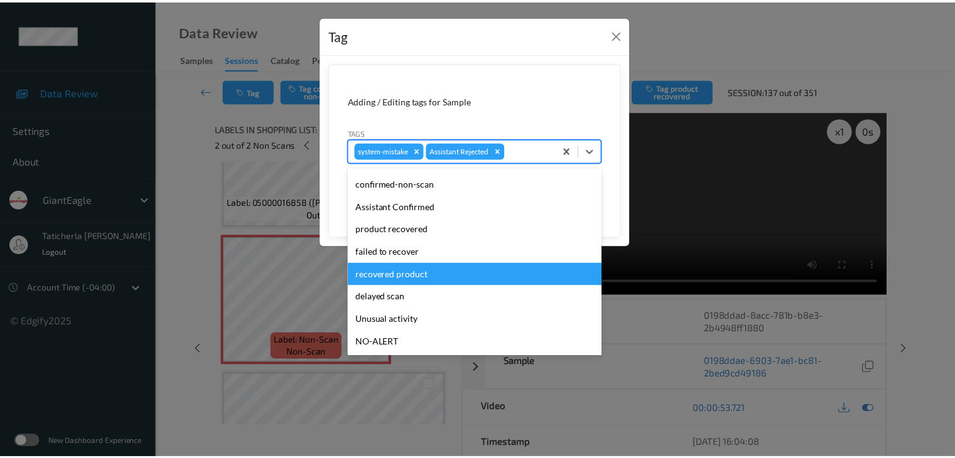
scroll to position [63, 0]
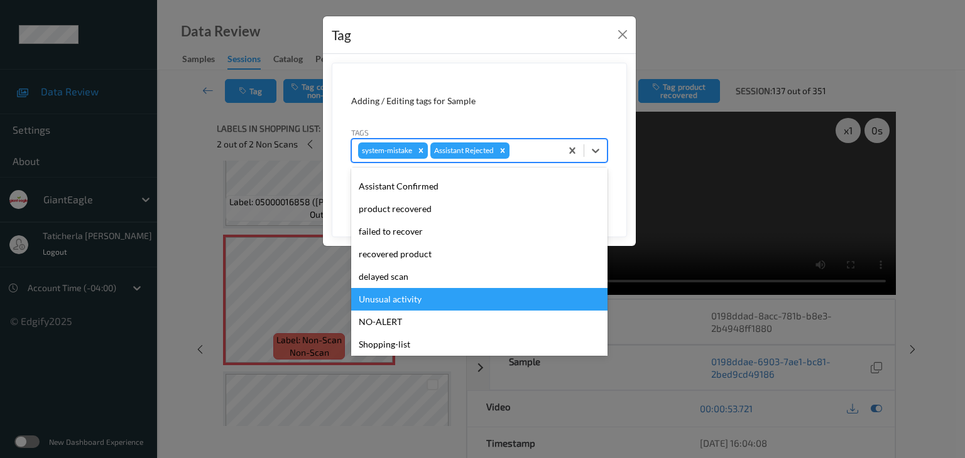
click at [443, 307] on div "Unusual activity" at bounding box center [479, 299] width 256 height 23
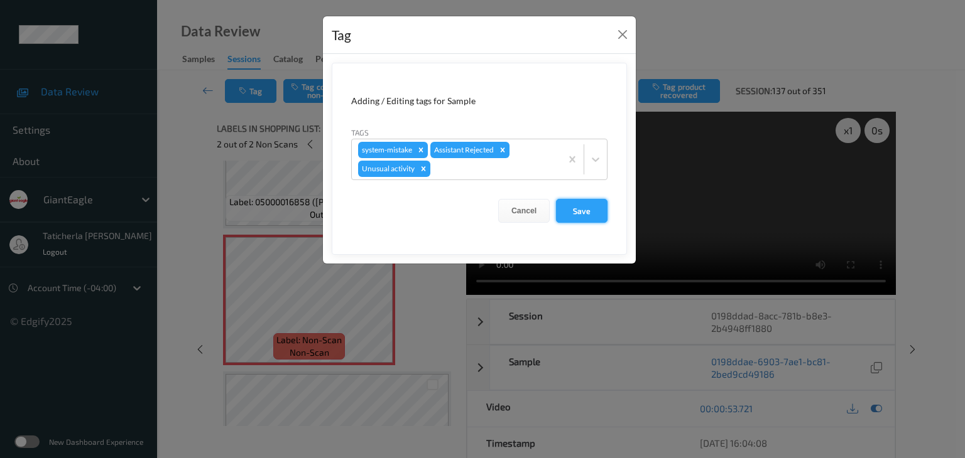
click at [577, 214] on button "Save" at bounding box center [582, 211] width 52 height 24
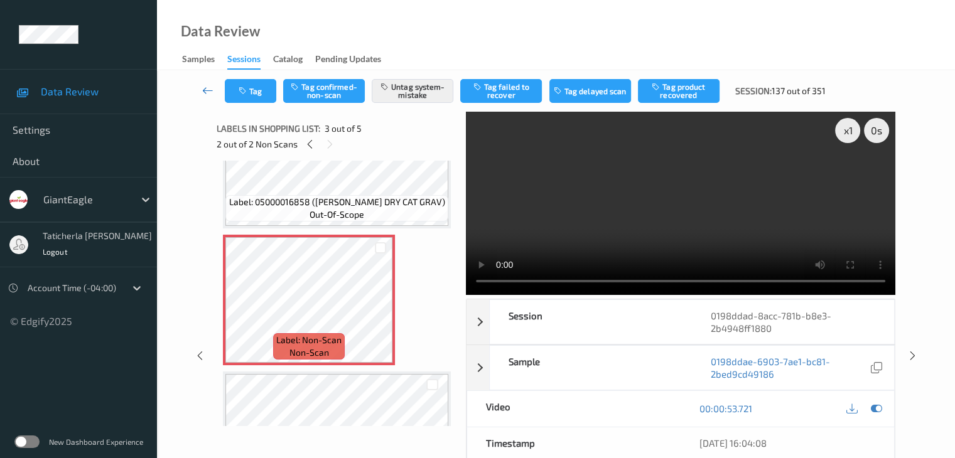
click at [209, 87] on icon at bounding box center [207, 90] width 11 height 13
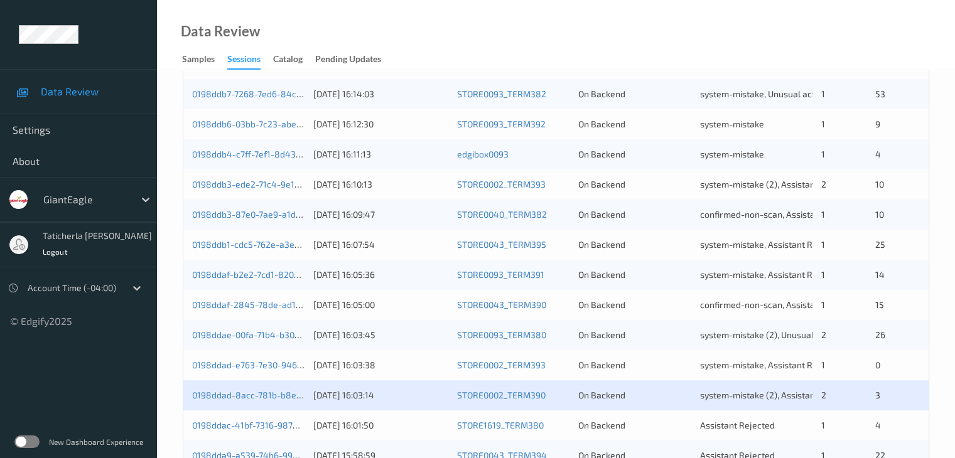
scroll to position [585, 0]
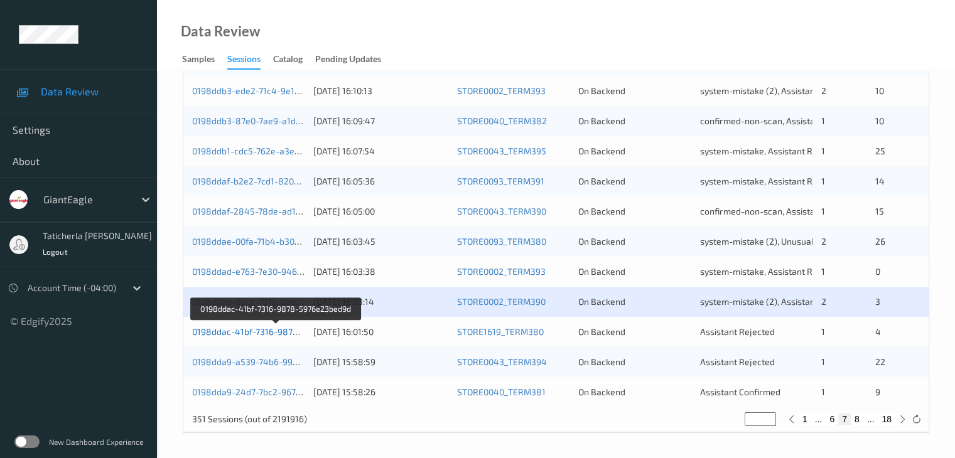
click at [276, 334] on link "0198ddac-41bf-7316-9878-5976e23bed9d" at bounding box center [277, 332] width 170 height 11
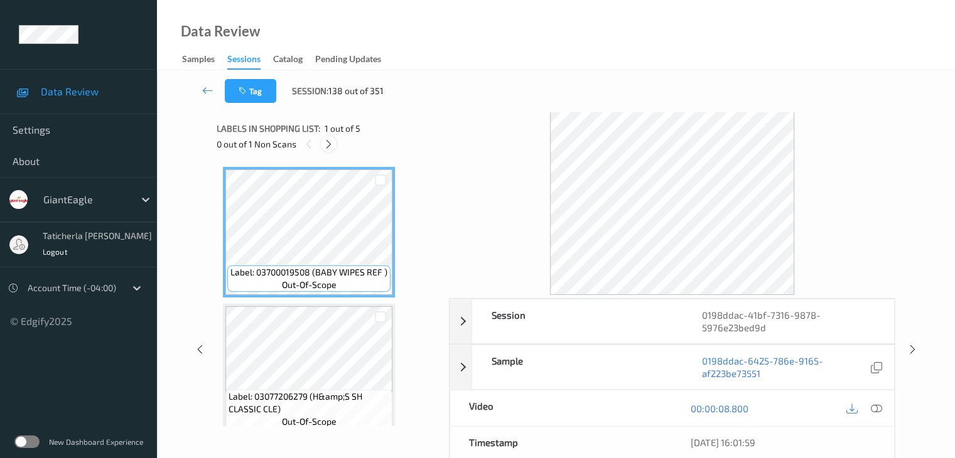
click at [332, 140] on icon at bounding box center [328, 144] width 11 height 11
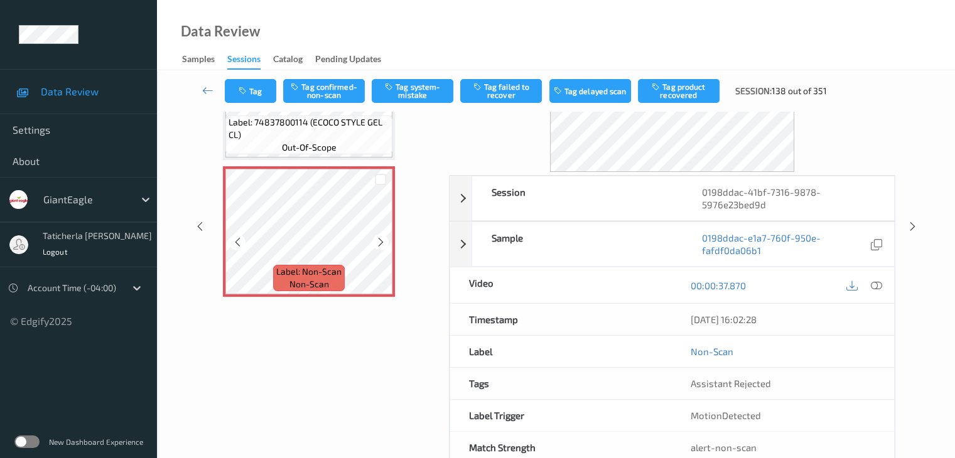
scroll to position [126, 0]
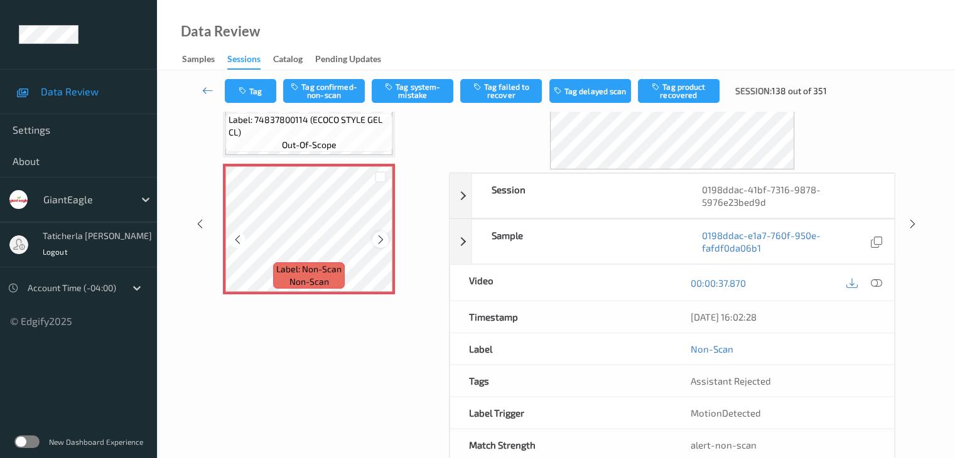
click at [381, 242] on icon at bounding box center [381, 239] width 11 height 11
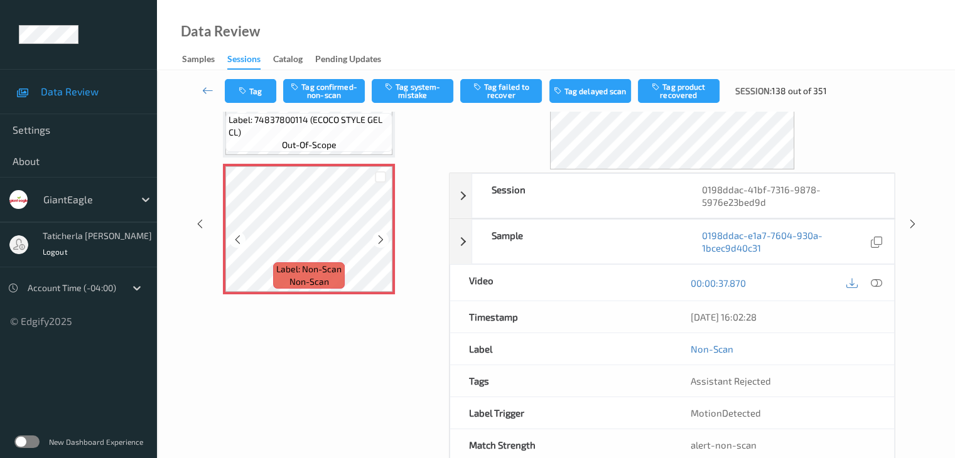
click at [381, 242] on icon at bounding box center [381, 239] width 11 height 11
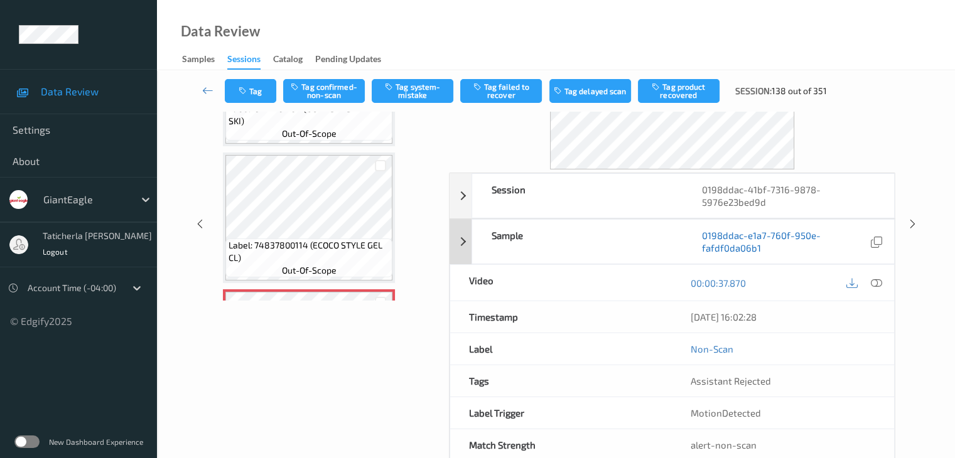
scroll to position [0, 0]
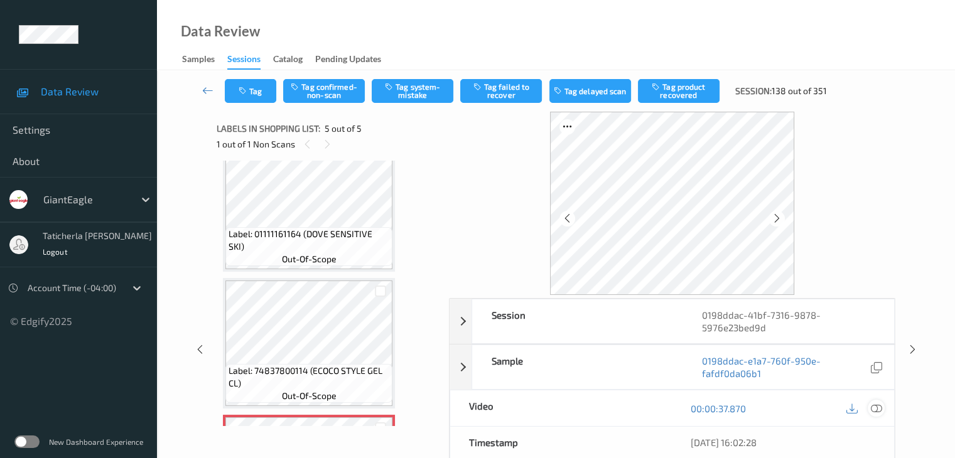
click at [876, 408] on icon at bounding box center [876, 408] width 11 height 11
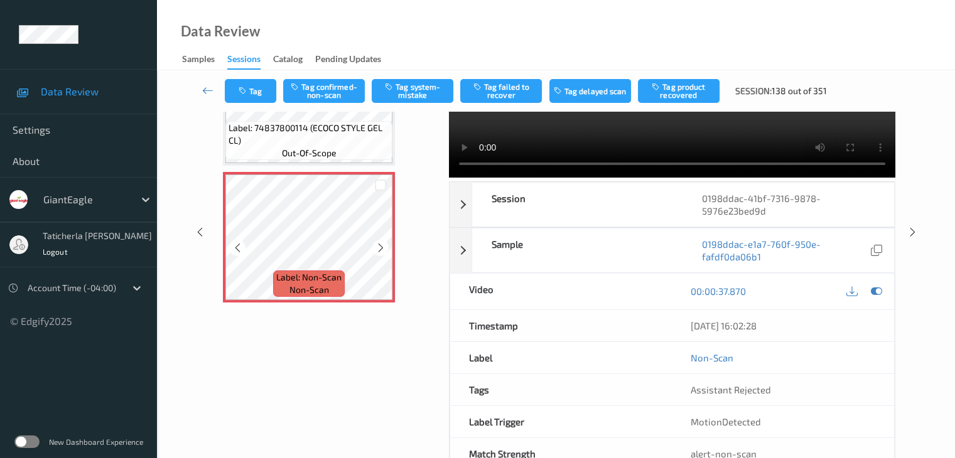
scroll to position [126, 0]
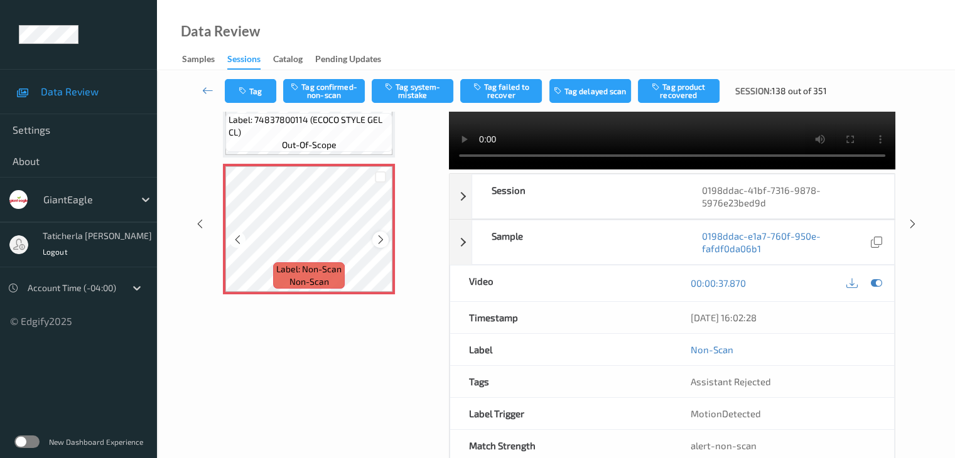
click at [376, 244] on icon at bounding box center [381, 239] width 11 height 11
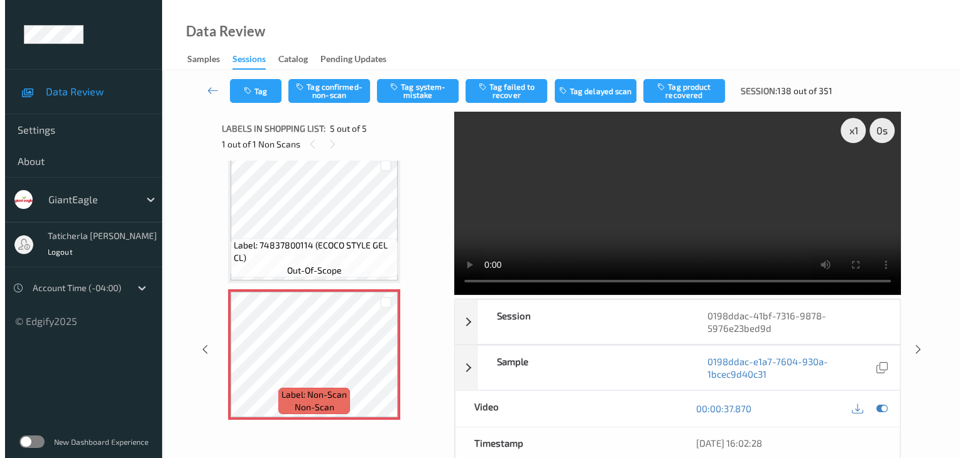
scroll to position [341, 0]
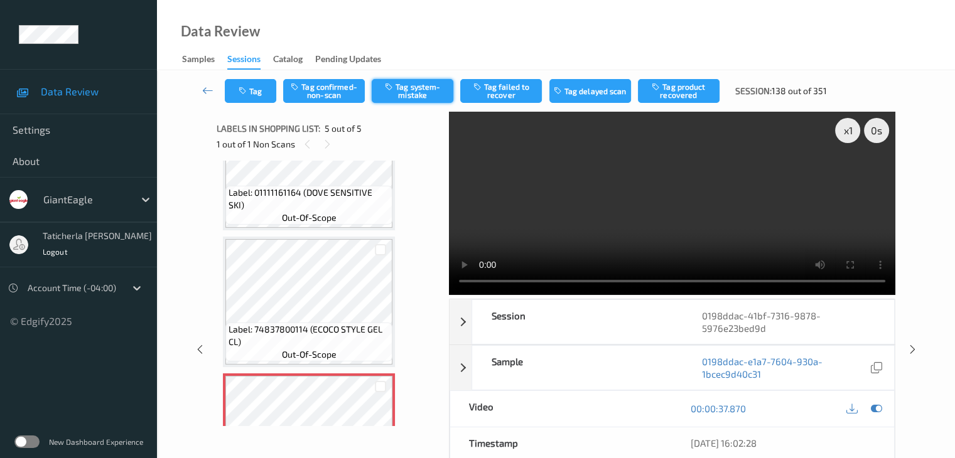
click at [437, 101] on button "Tag system-mistake" at bounding box center [413, 91] width 82 height 24
click at [256, 108] on div "Tag Tag confirmed-non-scan Untag system-mistake Tag failed to recover Tag delay…" at bounding box center [556, 90] width 747 height 41
click at [258, 94] on button "Tag" at bounding box center [251, 91] width 52 height 24
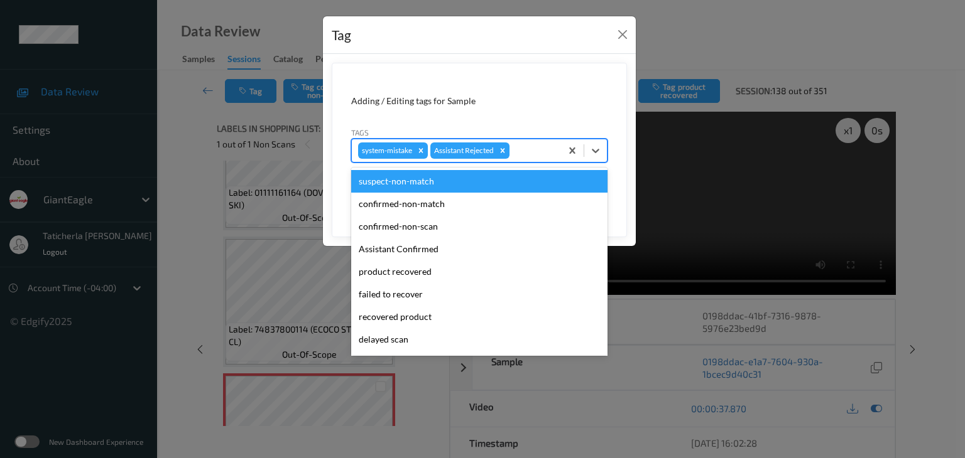
drag, startPoint x: 524, startPoint y: 151, endPoint x: 578, endPoint y: 210, distance: 79.6
click at [528, 151] on div at bounding box center [533, 150] width 43 height 15
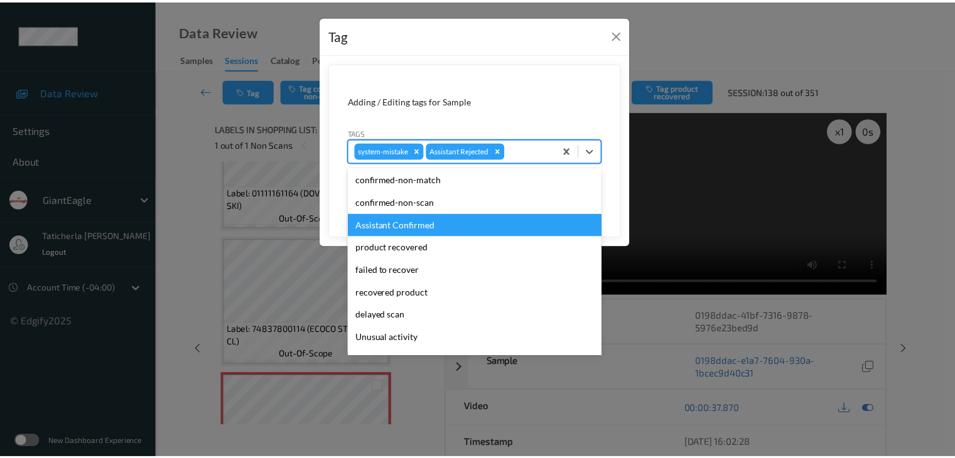
scroll to position [111, 0]
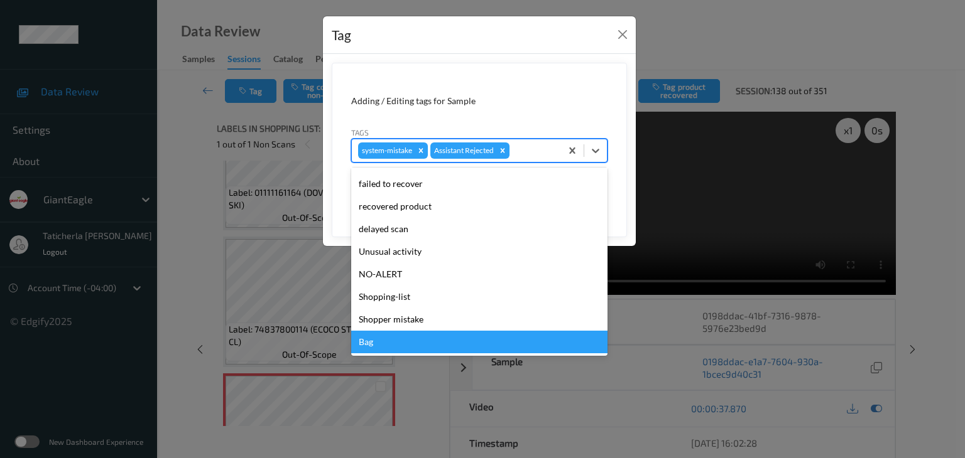
click at [418, 337] on div "Bag" at bounding box center [479, 342] width 256 height 23
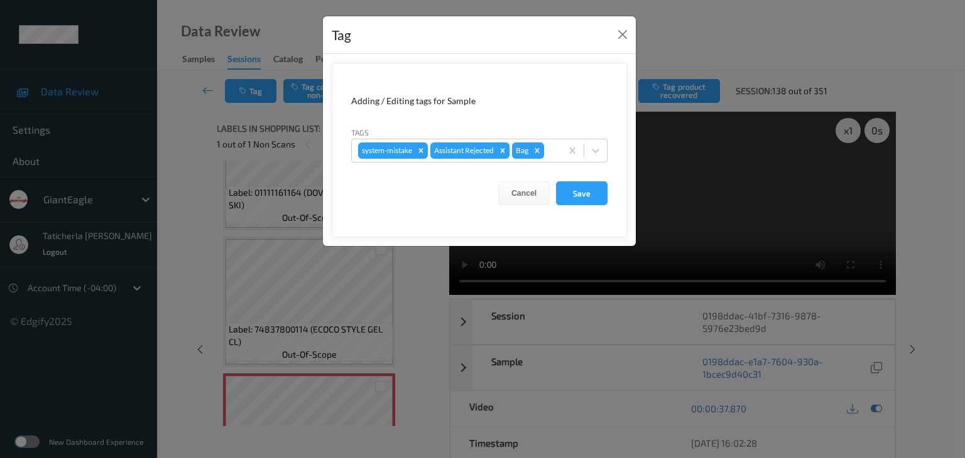
click at [590, 179] on form "Adding / Editing tags for Sample Tags system-mistake Assistant Rejected Bag Can…" at bounding box center [479, 150] width 295 height 175
click at [585, 195] on button "Save" at bounding box center [582, 194] width 52 height 24
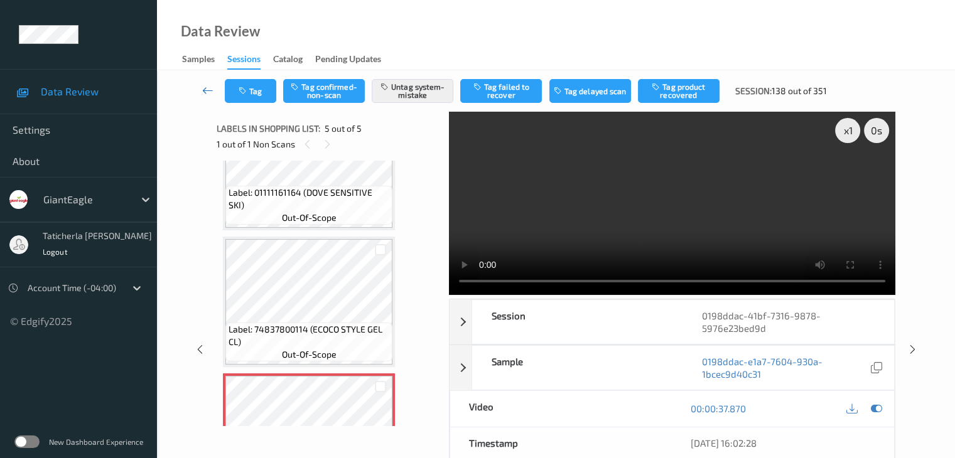
click at [205, 86] on icon at bounding box center [207, 90] width 11 height 13
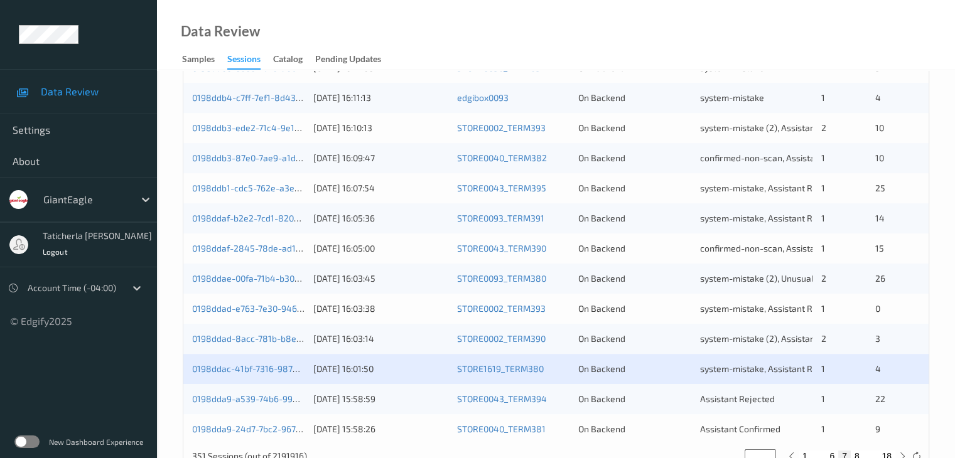
scroll to position [585, 0]
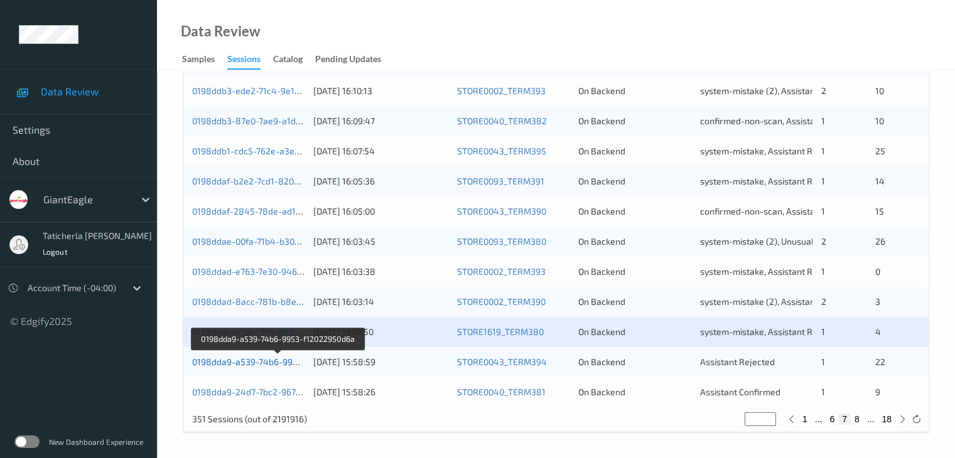
click at [281, 364] on link "0198dda9-a539-74b6-9953-f12022950d6a" at bounding box center [277, 362] width 171 height 11
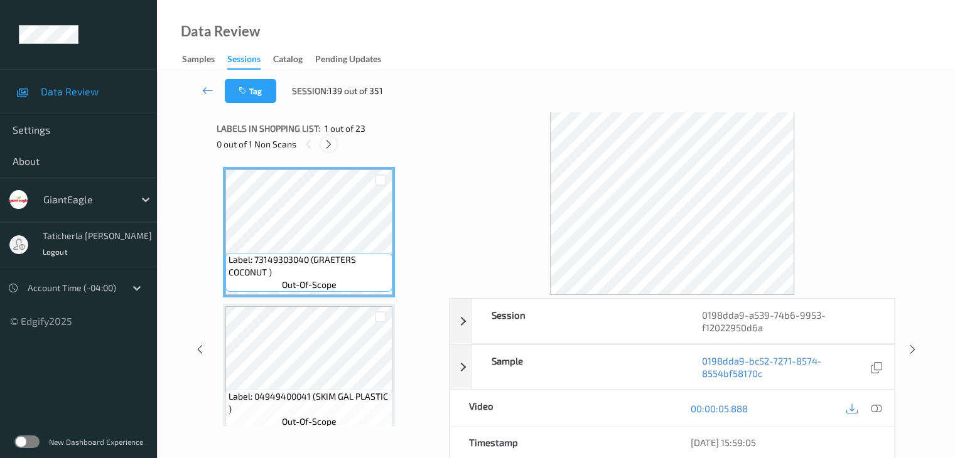
click at [328, 144] on icon at bounding box center [328, 144] width 11 height 11
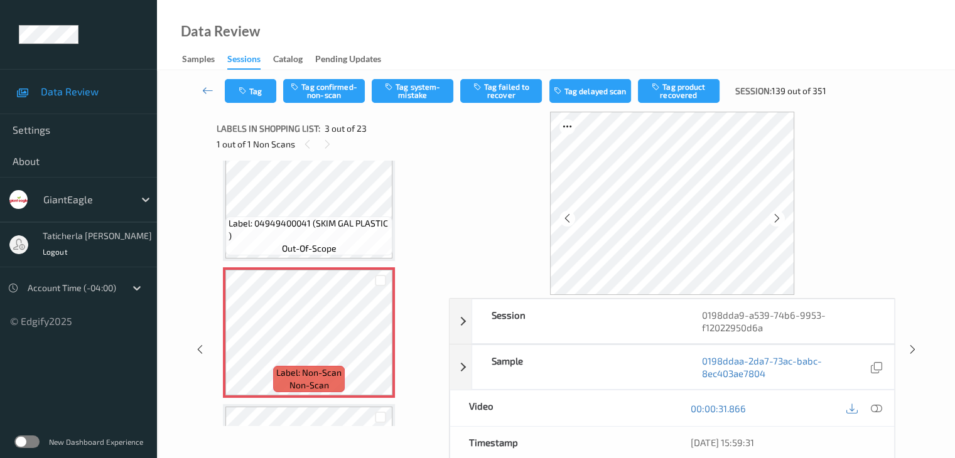
scroll to position [143, 0]
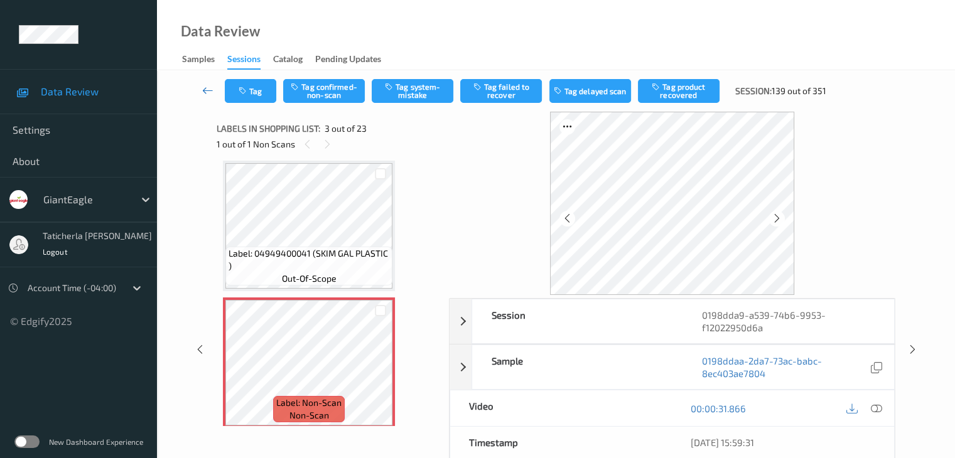
click at [212, 96] on icon at bounding box center [207, 90] width 11 height 13
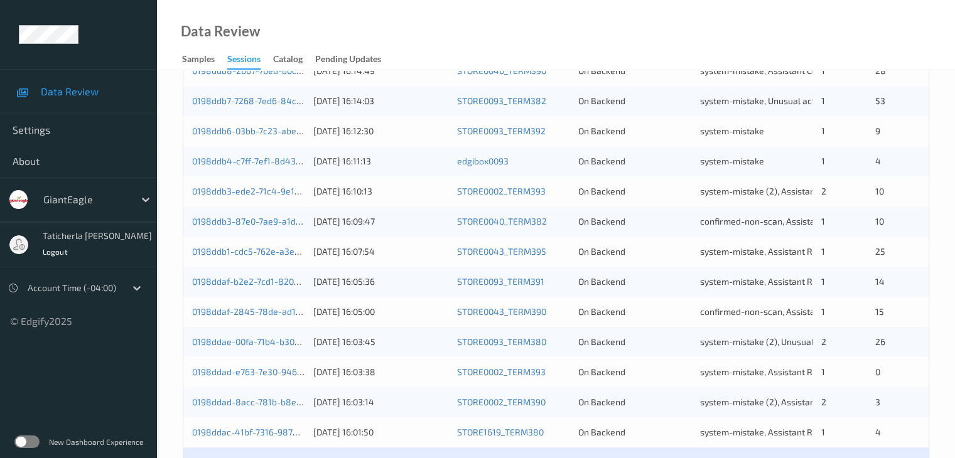
scroll to position [565, 0]
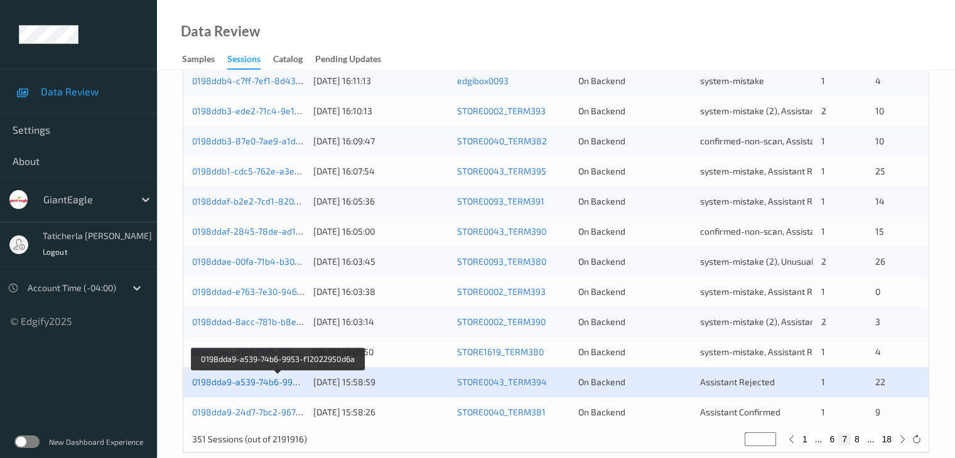
click at [291, 382] on link "0198dda9-a539-74b6-9953-f12022950d6a" at bounding box center [277, 382] width 171 height 11
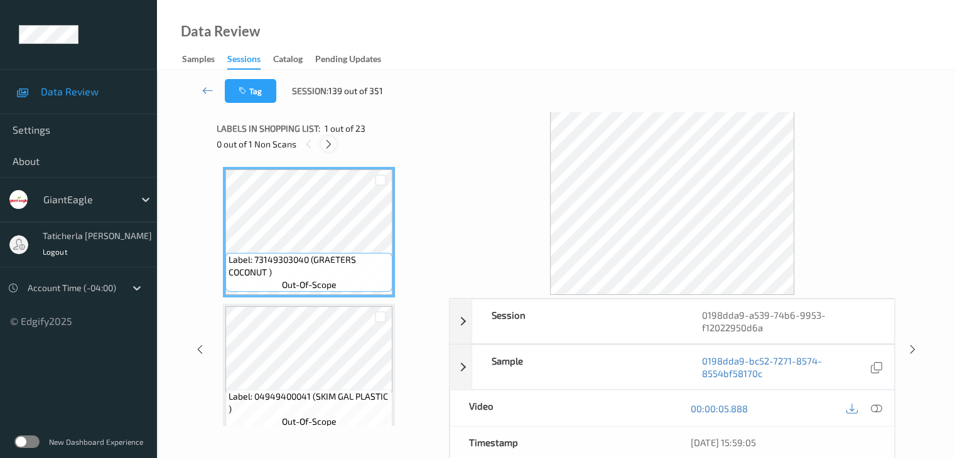
click at [330, 141] on icon at bounding box center [328, 144] width 11 height 11
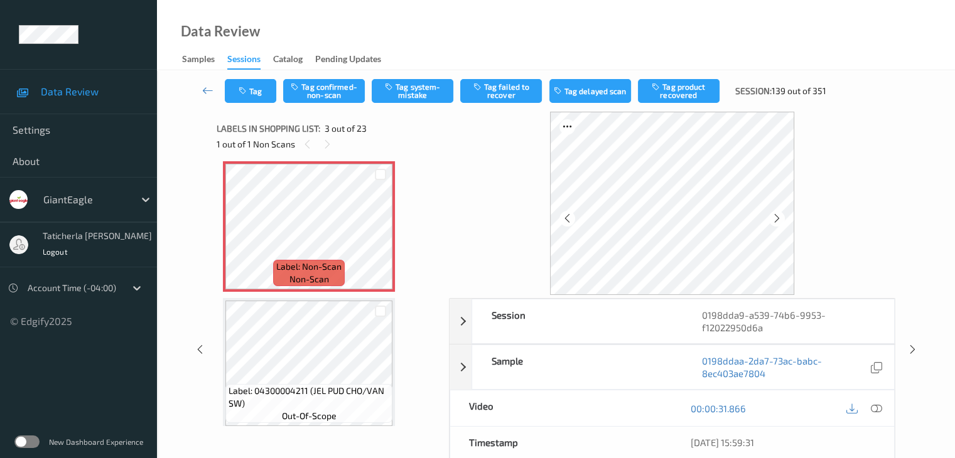
scroll to position [206, 0]
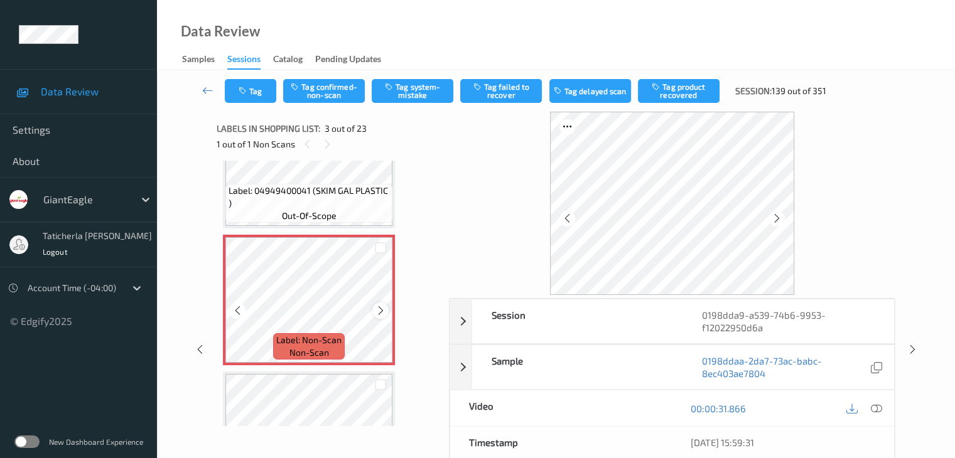
click at [382, 305] on icon at bounding box center [381, 310] width 11 height 11
click at [876, 408] on icon at bounding box center [876, 408] width 11 height 11
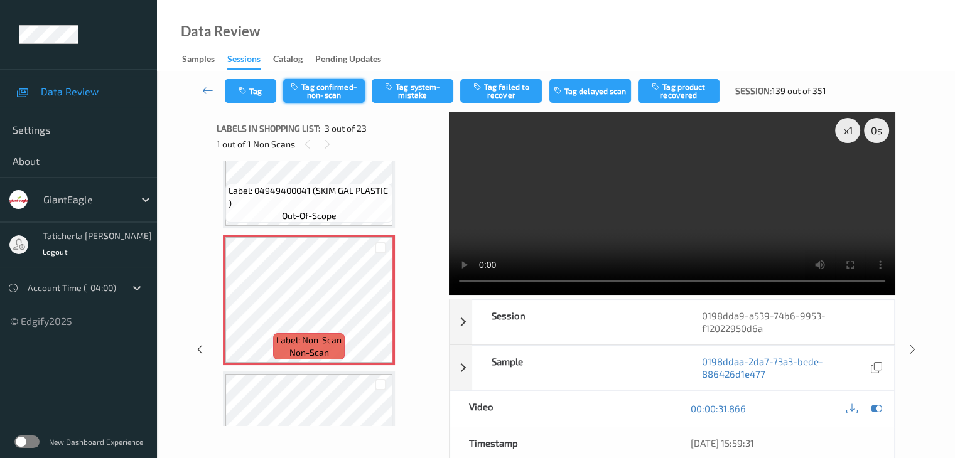
click at [339, 81] on button "Tag confirmed-non-scan" at bounding box center [324, 91] width 82 height 24
click at [676, 94] on button "Tag product recovered" at bounding box center [679, 91] width 82 height 24
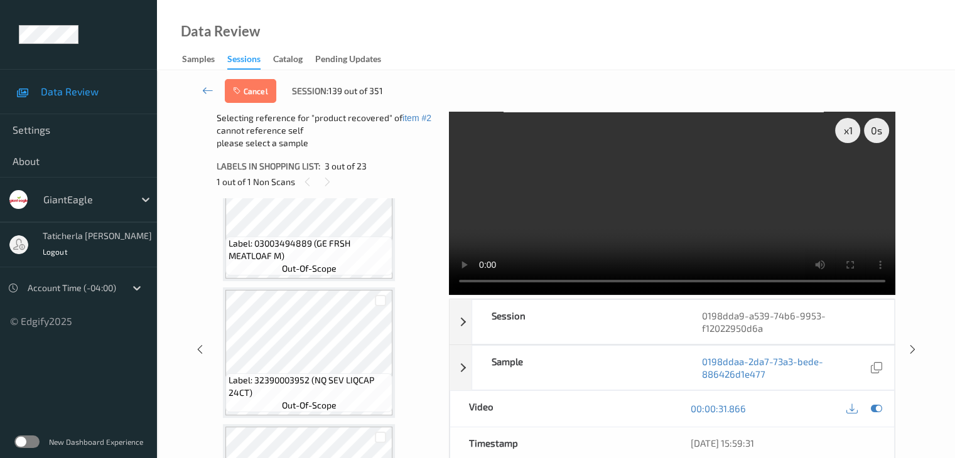
scroll to position [708, 0]
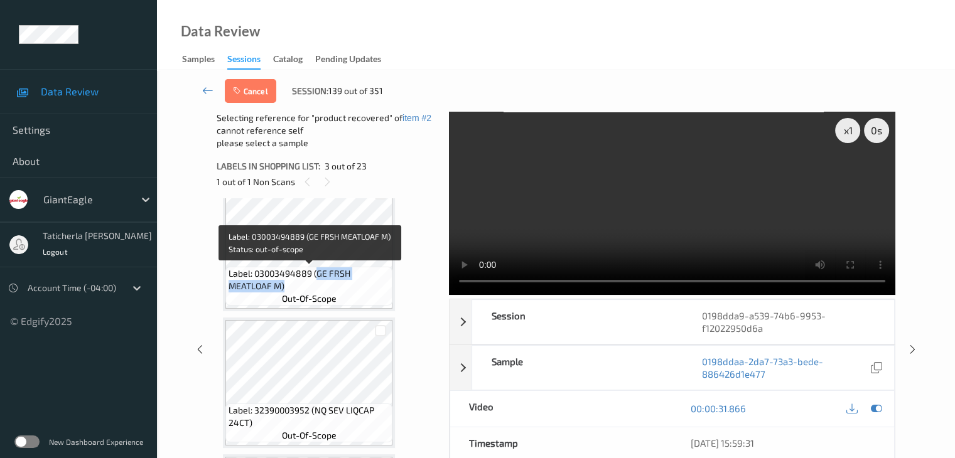
drag, startPoint x: 316, startPoint y: 275, endPoint x: 352, endPoint y: 295, distance: 41.3
click at [352, 295] on div "Label: 03003494889 (GE FRSH MEATLOAF M) out-of-scope" at bounding box center [308, 286] width 167 height 39
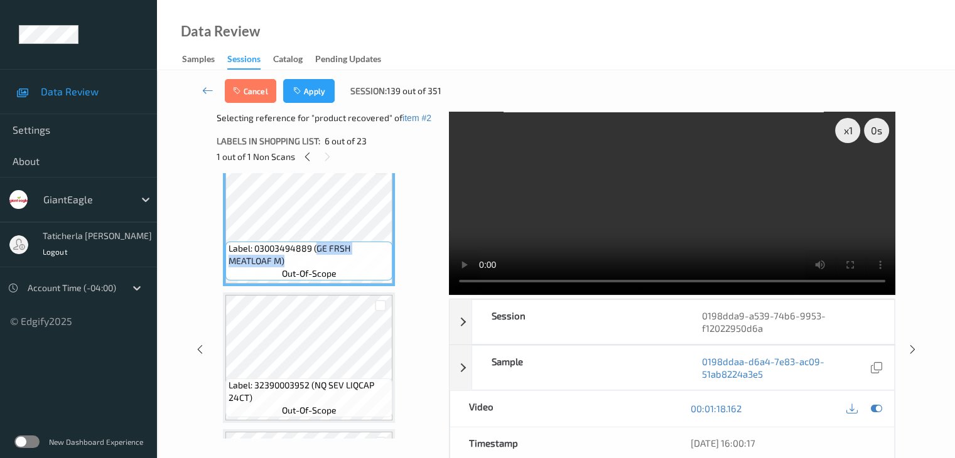
copy span "GE FRSH MEATLOAF M)"
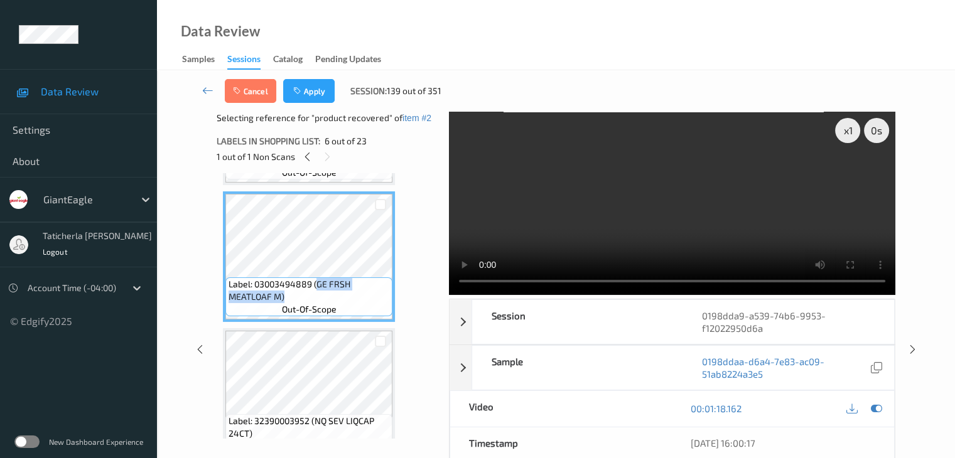
scroll to position [646, 0]
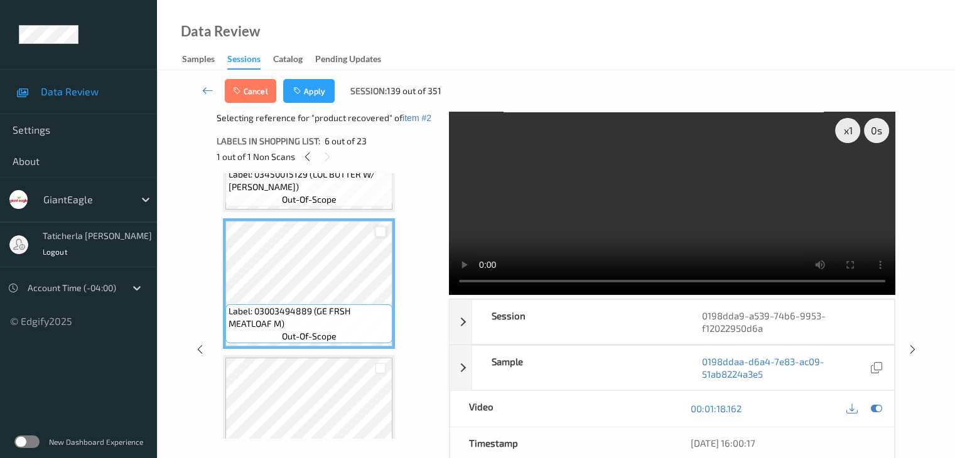
click at [377, 227] on div at bounding box center [381, 232] width 12 height 12
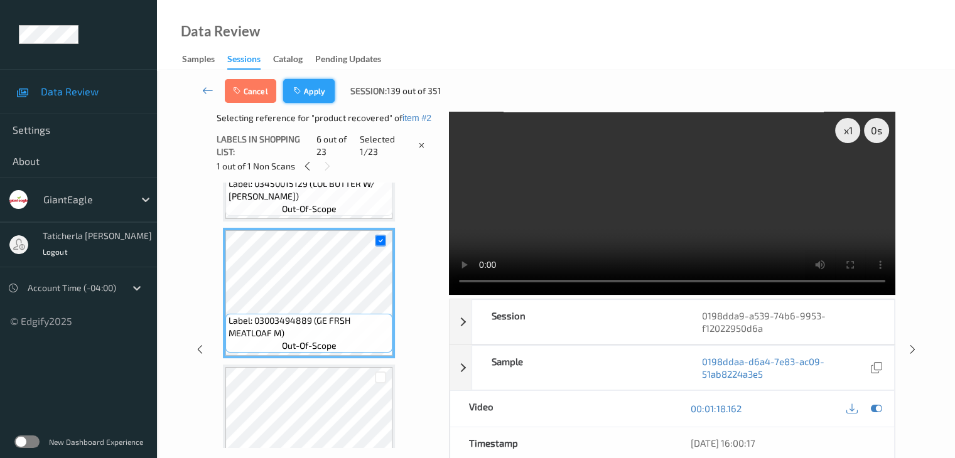
click at [323, 91] on button "Apply" at bounding box center [309, 91] width 52 height 24
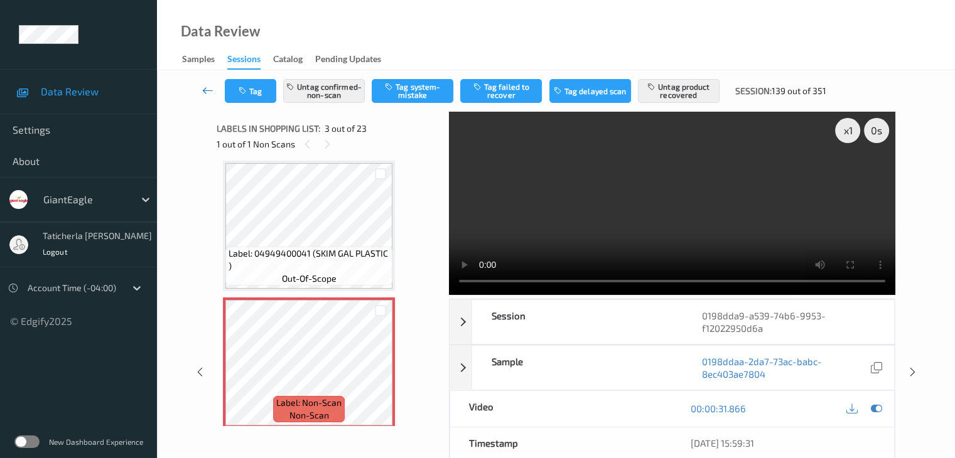
click at [205, 91] on icon at bounding box center [207, 90] width 11 height 13
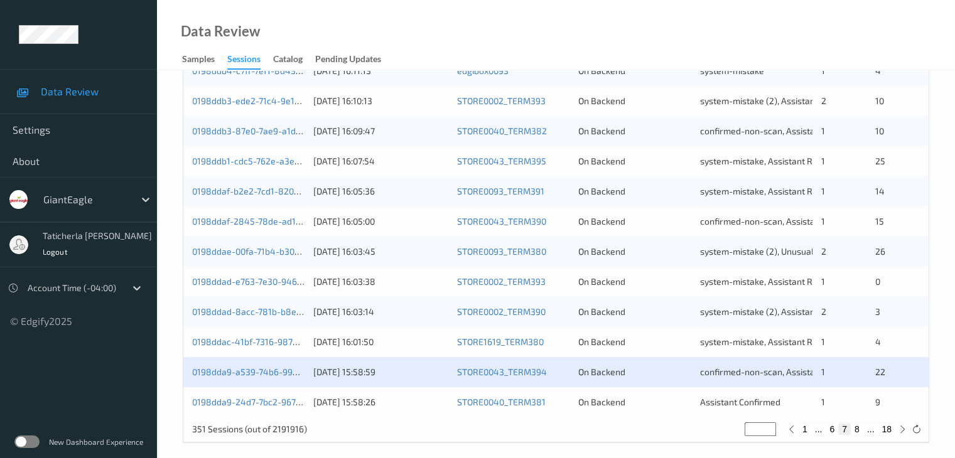
scroll to position [585, 0]
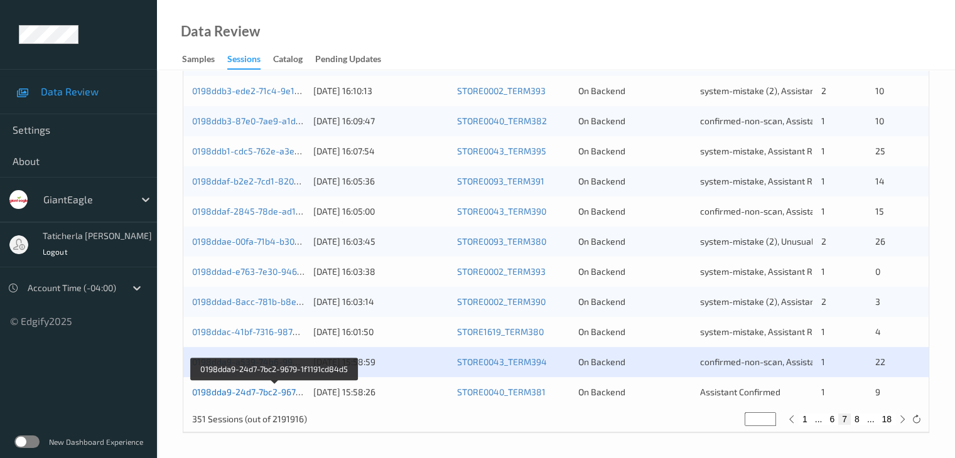
click at [287, 393] on link "0198dda9-24d7-7bc2-9679-1f1191cd84d5" at bounding box center [275, 392] width 166 height 11
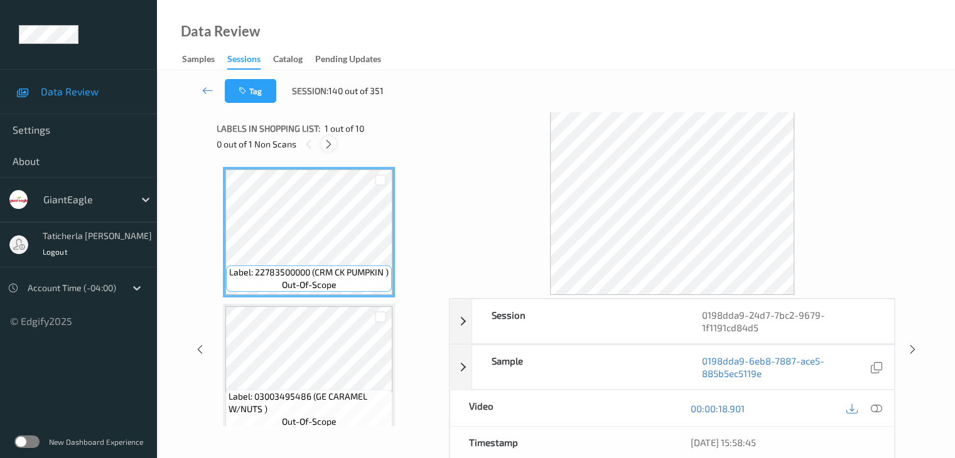
click at [332, 144] on icon at bounding box center [328, 144] width 11 height 11
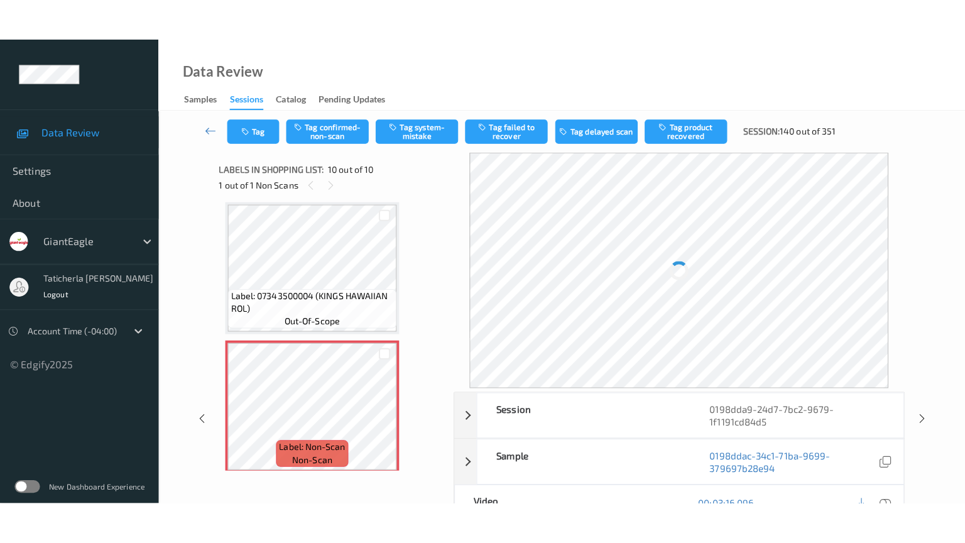
scroll to position [1110, 0]
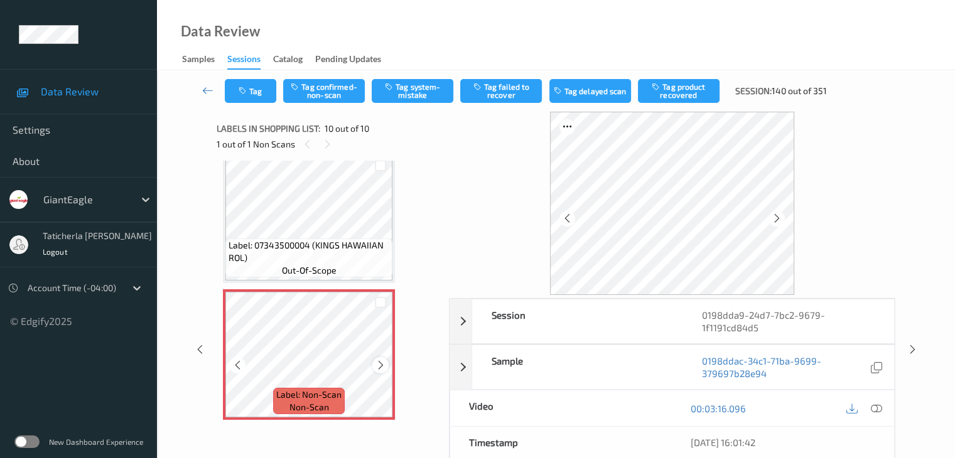
click at [382, 365] on icon at bounding box center [381, 365] width 11 height 11
click at [876, 408] on icon at bounding box center [876, 408] width 11 height 11
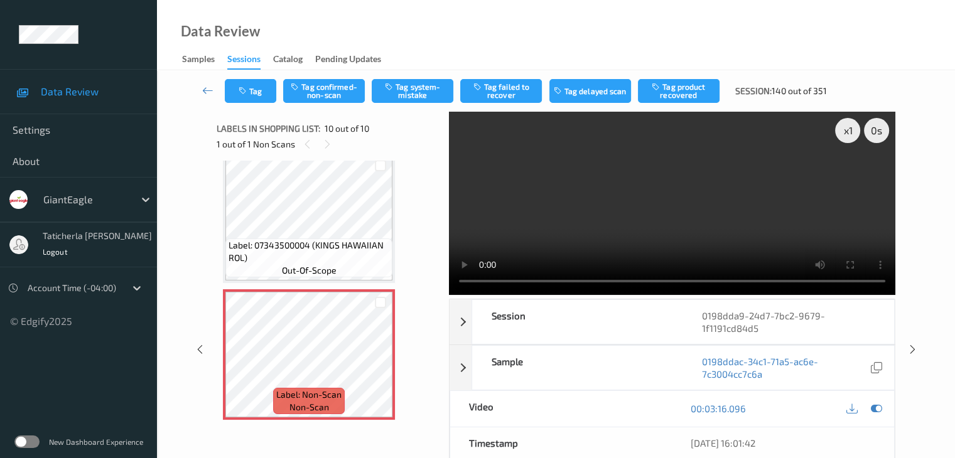
click at [850, 176] on video at bounding box center [672, 203] width 447 height 183
click at [850, 175] on video at bounding box center [672, 203] width 447 height 183
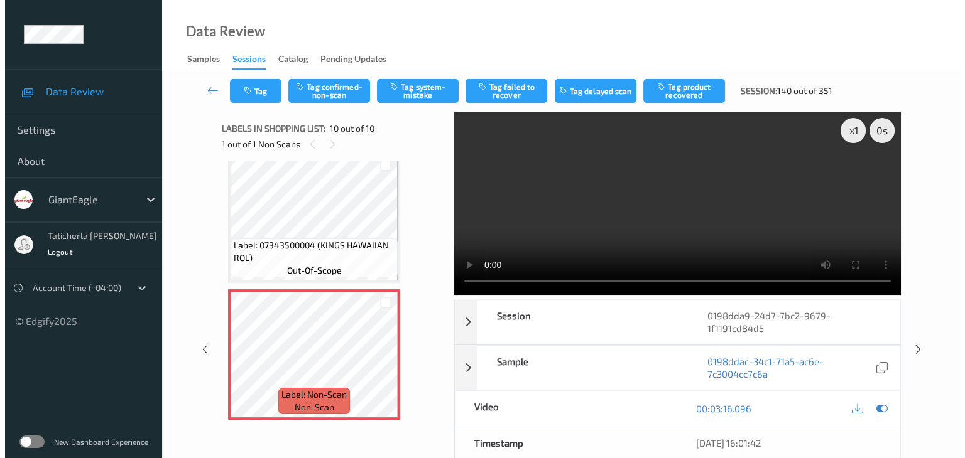
scroll to position [1026, 0]
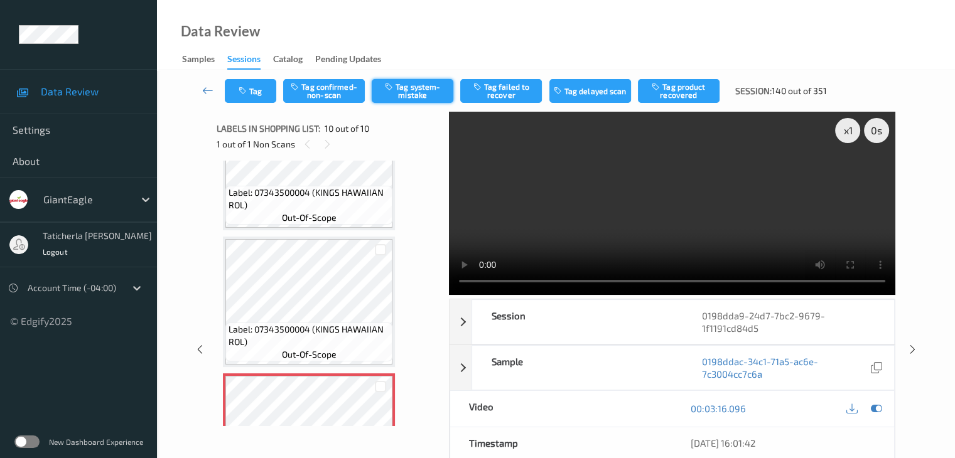
click at [416, 95] on button "Tag system-mistake" at bounding box center [413, 91] width 82 height 24
click at [249, 99] on button "Tag" at bounding box center [251, 91] width 52 height 24
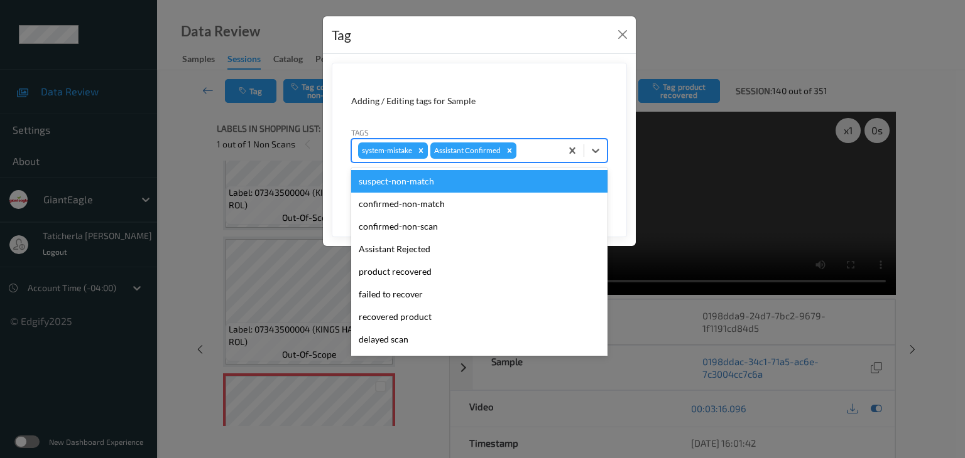
click at [525, 148] on div at bounding box center [537, 150] width 36 height 15
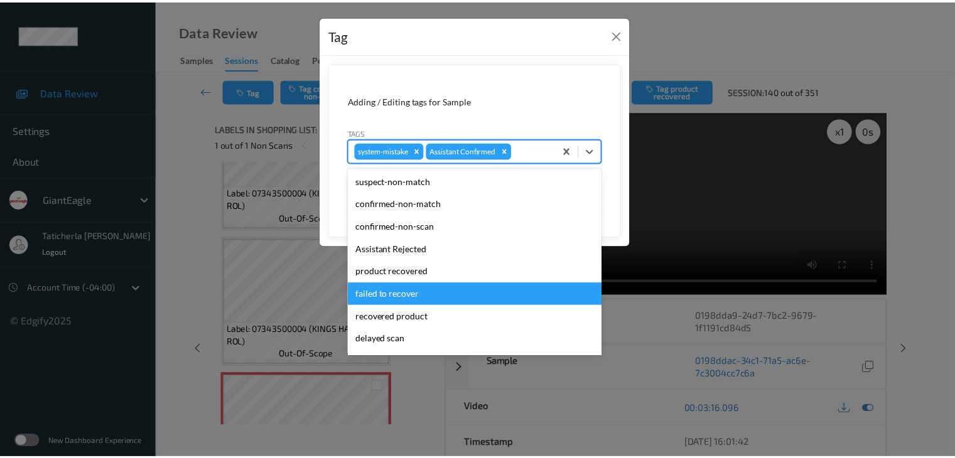
scroll to position [111, 0]
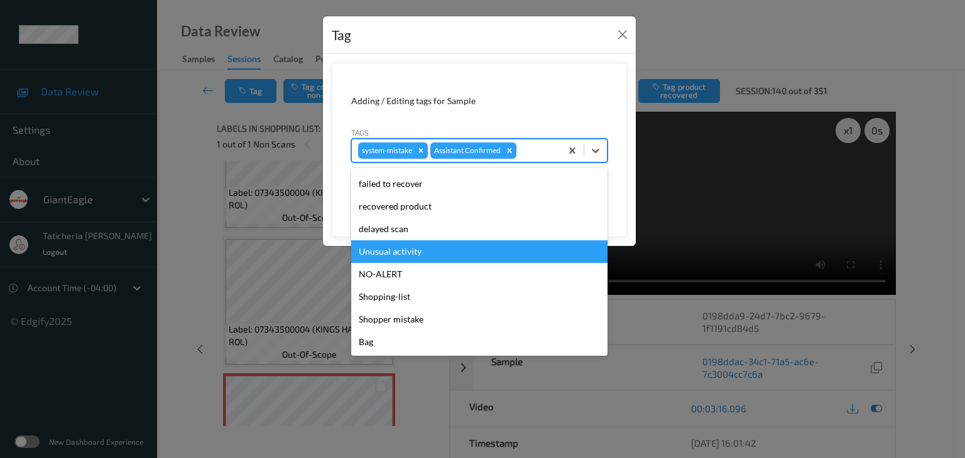
click at [475, 254] on div "Unusual activity" at bounding box center [479, 252] width 256 height 23
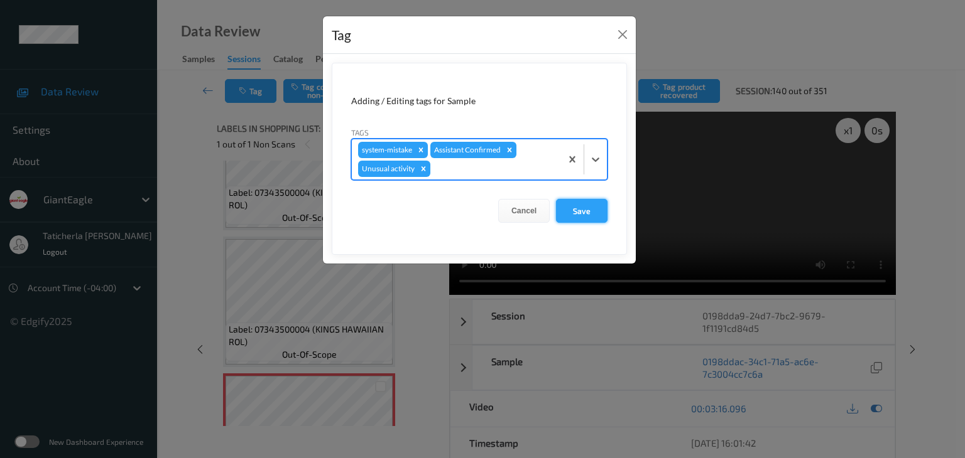
click at [572, 207] on button "Save" at bounding box center [582, 211] width 52 height 24
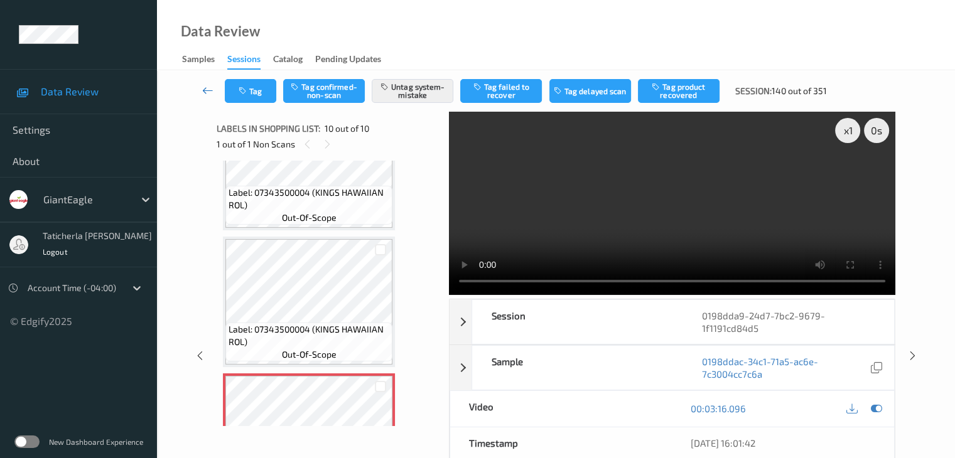
click at [215, 88] on link at bounding box center [208, 91] width 33 height 24
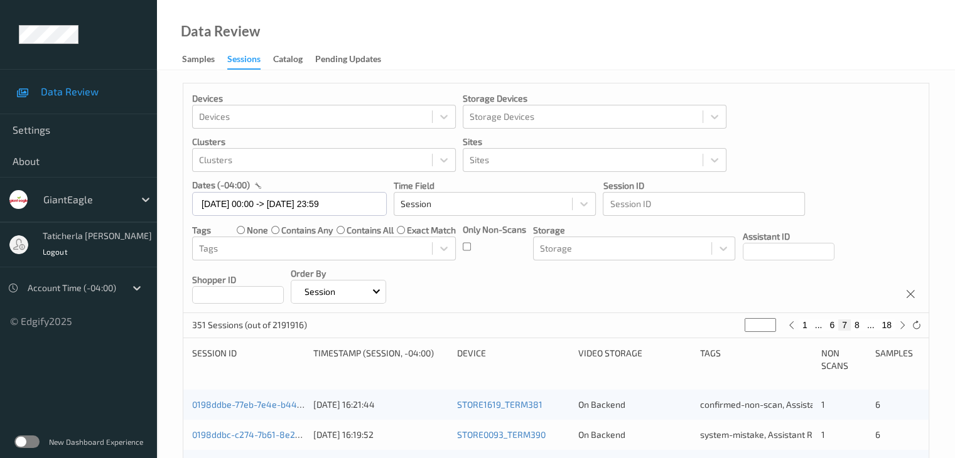
click at [889, 325] on button "18" at bounding box center [887, 325] width 18 height 11
type input "**"
click at [863, 325] on button "17" at bounding box center [859, 325] width 18 height 11
type input "**"
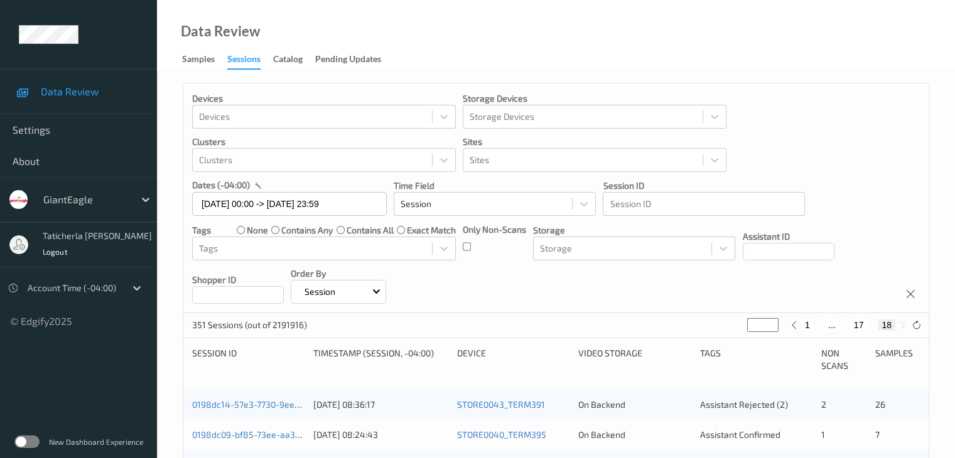
type input "**"
click at [863, 325] on button "17" at bounding box center [866, 325] width 18 height 11
click at [837, 327] on button "16" at bounding box center [845, 325] width 18 height 11
type input "**"
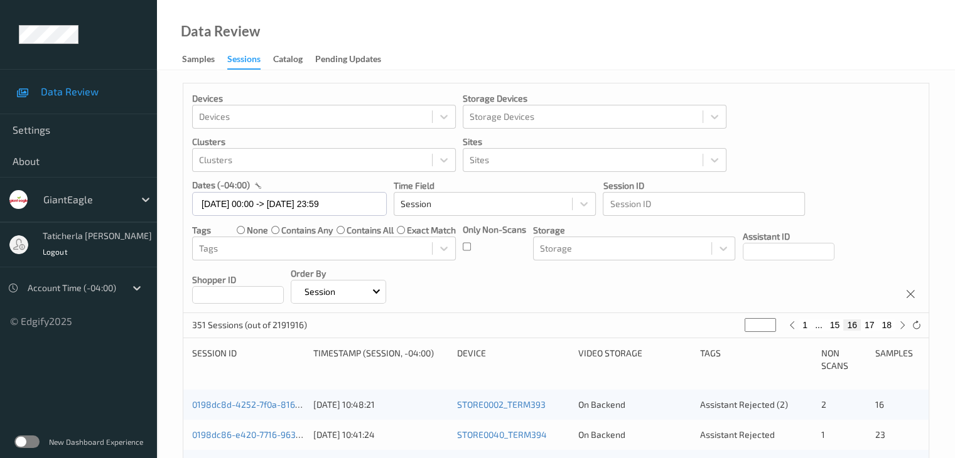
click at [832, 325] on button "15" at bounding box center [836, 325] width 18 height 11
type input "**"
click at [822, 324] on button "14" at bounding box center [820, 325] width 18 height 11
type input "**"
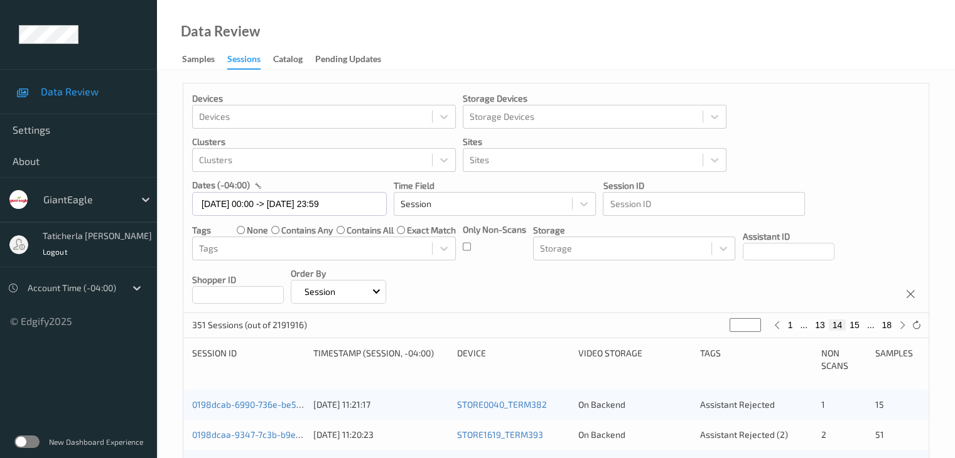
type input "**"
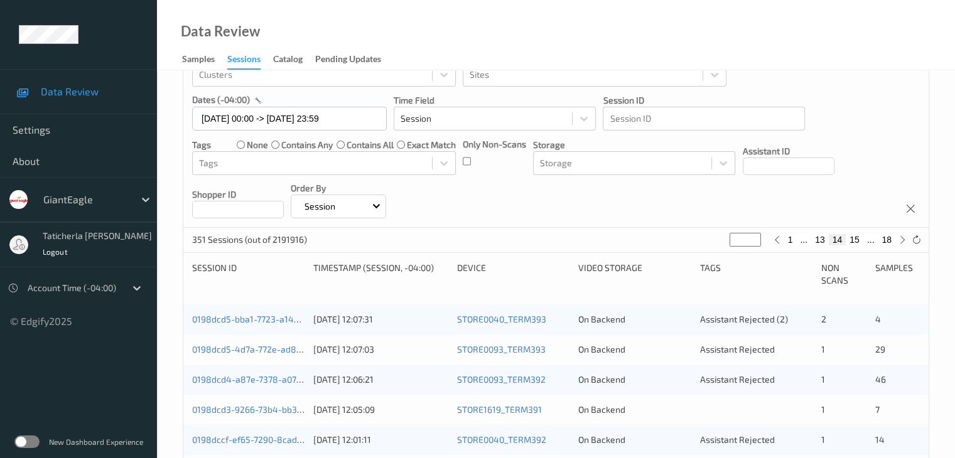
scroll to position [126, 0]
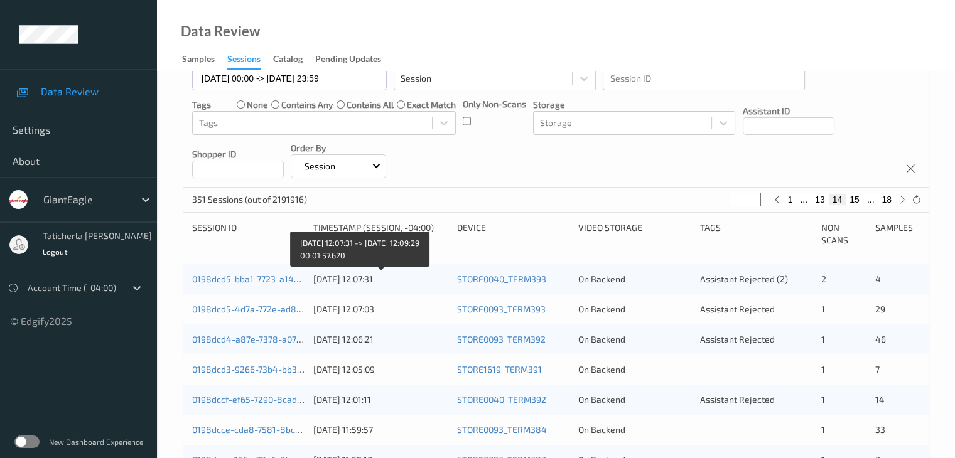
click at [326, 281] on div "[DATE] 12:07:31" at bounding box center [380, 279] width 135 height 13
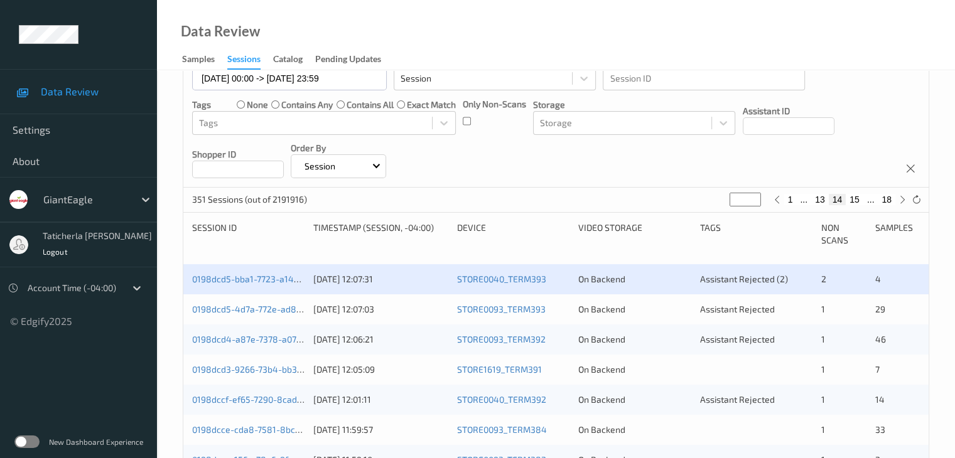
click at [523, 229] on div "Device" at bounding box center [513, 234] width 112 height 25
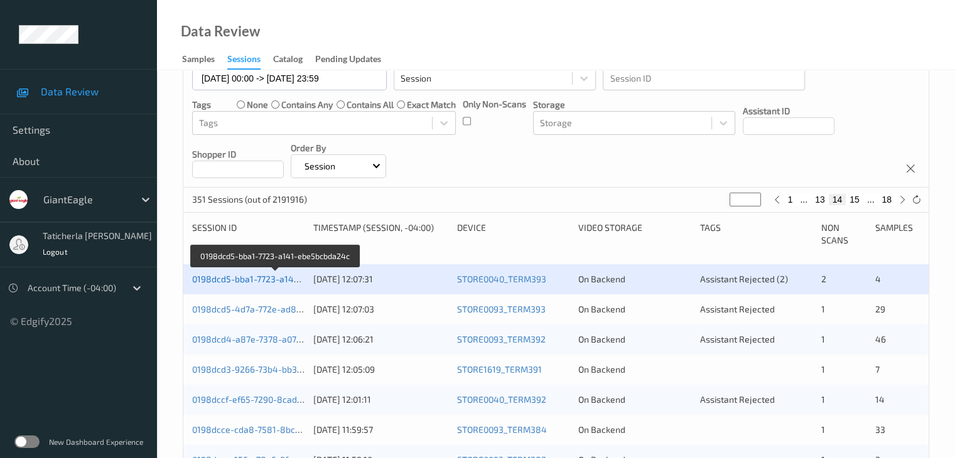
click at [266, 283] on link "0198dcd5-bba1-7723-a141-ebe5bcbda24c" at bounding box center [276, 279] width 169 height 11
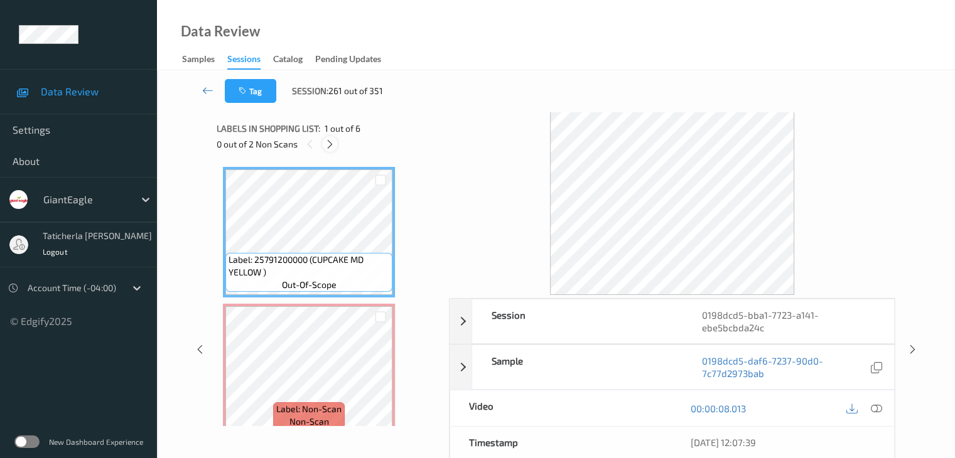
click at [330, 141] on icon at bounding box center [330, 144] width 11 height 11
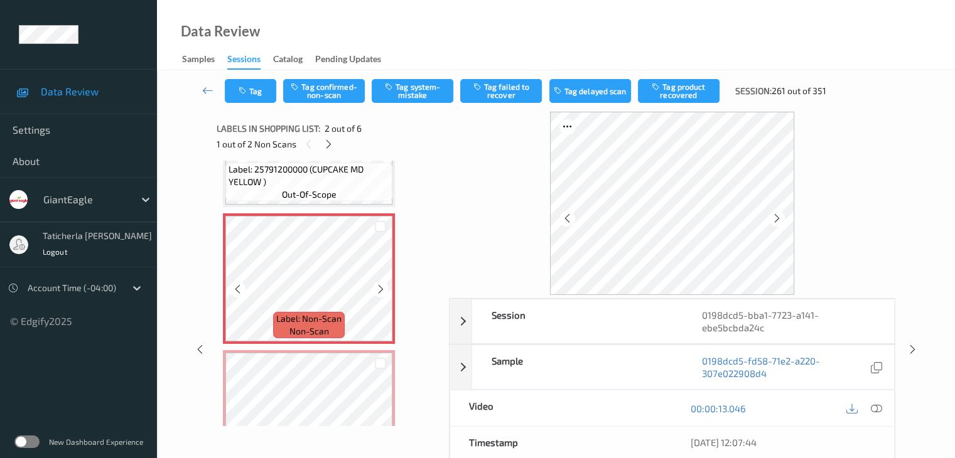
scroll to position [132, 0]
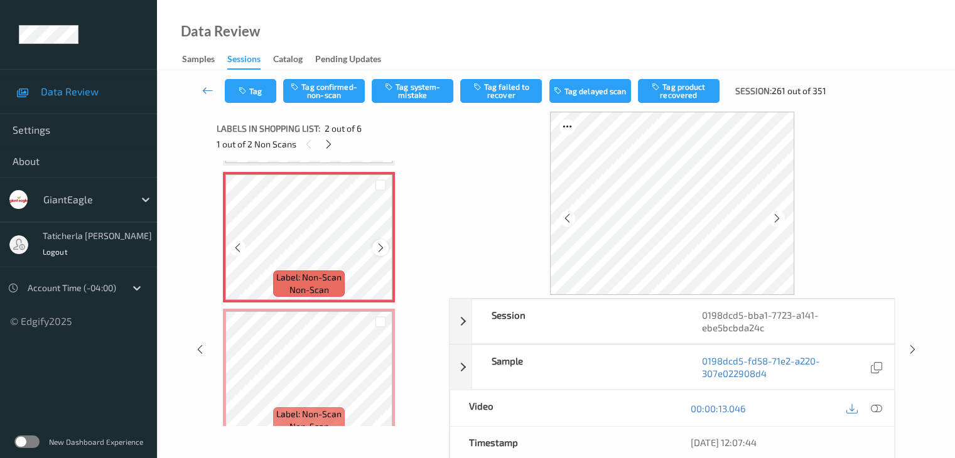
click at [382, 244] on icon at bounding box center [381, 247] width 11 height 11
click at [873, 406] on icon at bounding box center [876, 408] width 11 height 11
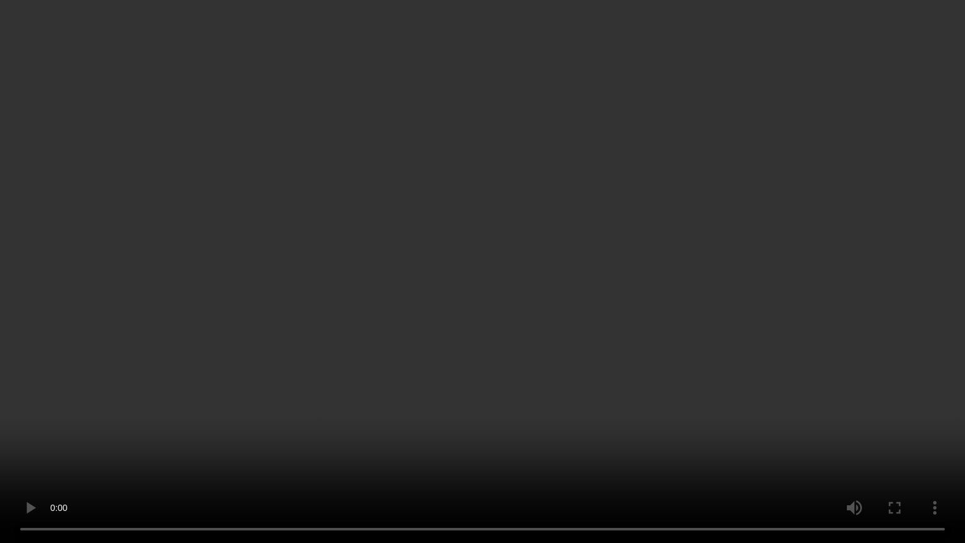
click at [838, 458] on video at bounding box center [482, 271] width 965 height 543
click at [897, 391] on video at bounding box center [482, 271] width 965 height 543
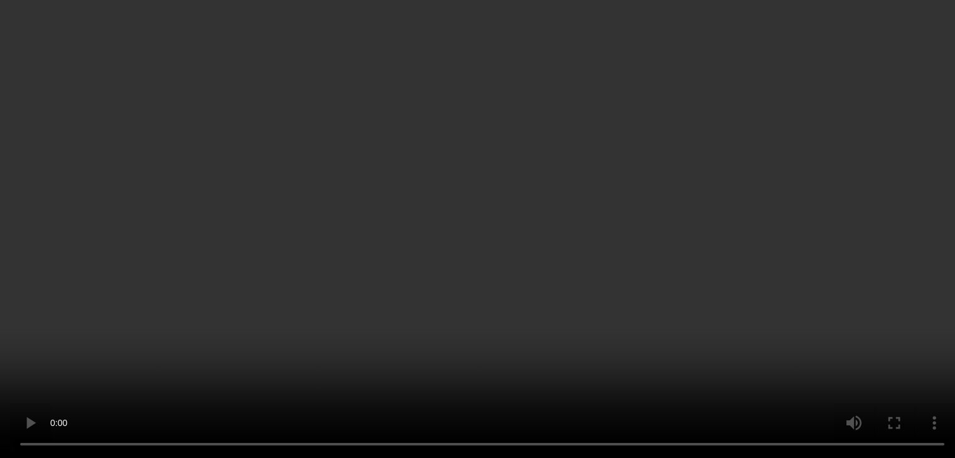
scroll to position [0, 0]
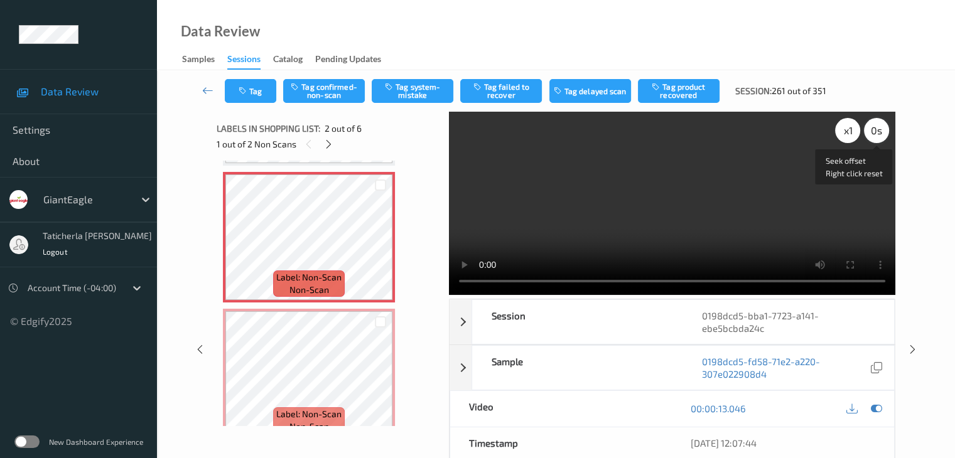
click at [876, 127] on div "0 s" at bounding box center [876, 130] width 25 height 25
click at [876, 127] on div "-0.5 s" at bounding box center [876, 130] width 25 height 25
click at [337, 84] on button "Tag confirmed-non-scan" at bounding box center [324, 91] width 82 height 24
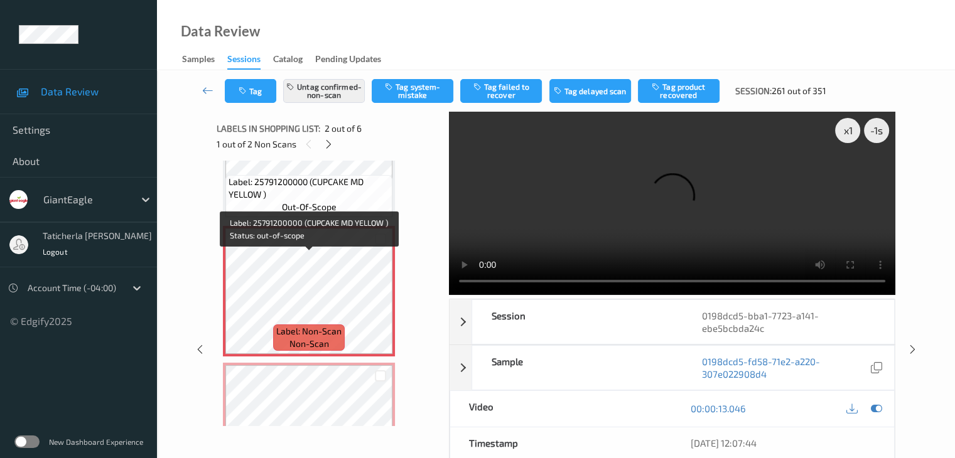
scroll to position [188, 0]
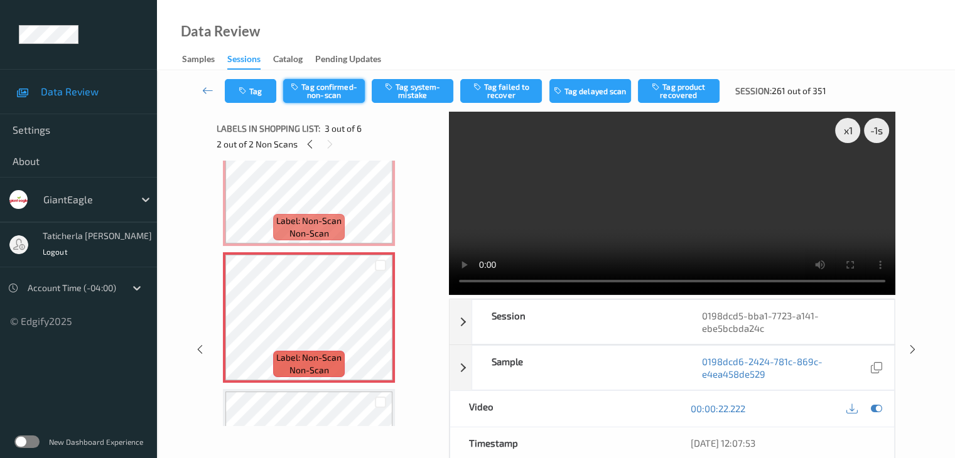
click at [335, 84] on button "Tag confirmed-non-scan" at bounding box center [324, 91] width 82 height 24
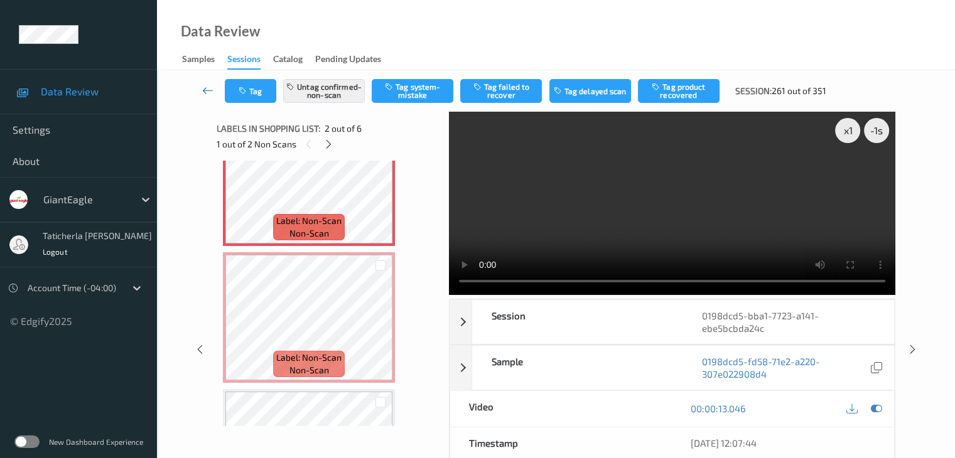
click at [215, 89] on link at bounding box center [208, 91] width 33 height 24
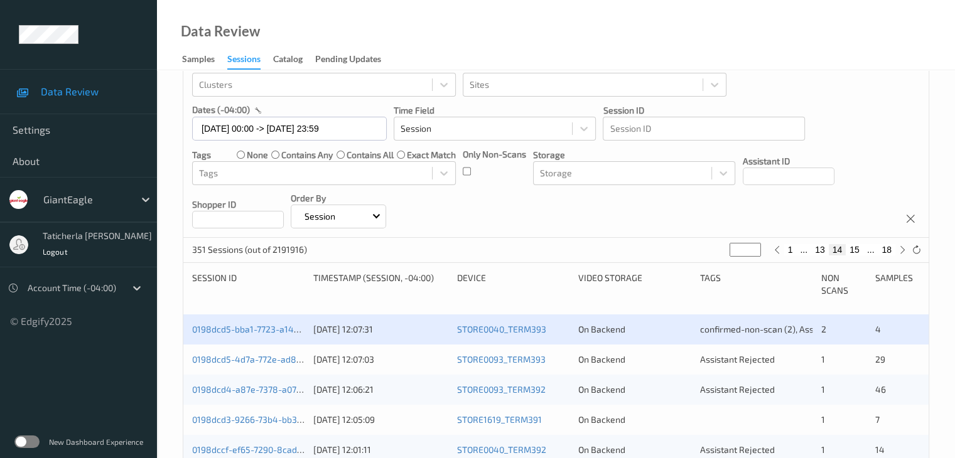
scroll to position [251, 0]
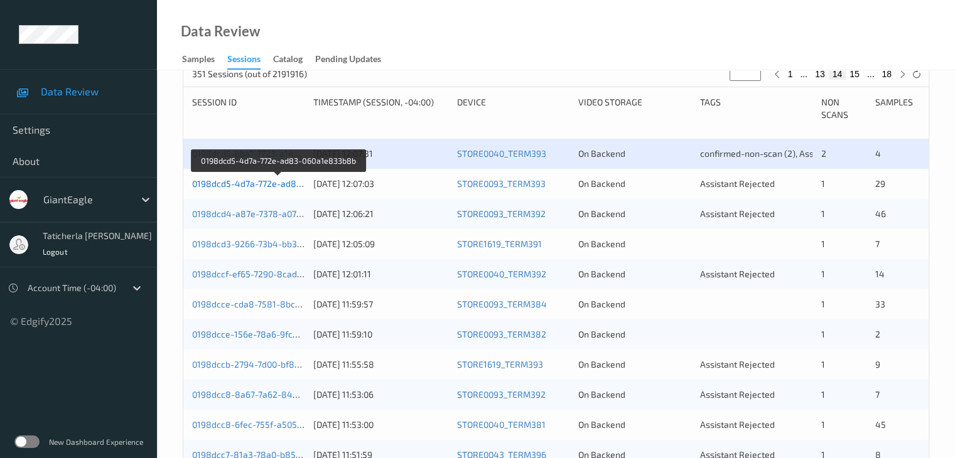
click at [277, 188] on link "0198dcd5-4d7a-772e-ad83-060a1e833b8b" at bounding box center [278, 183] width 173 height 11
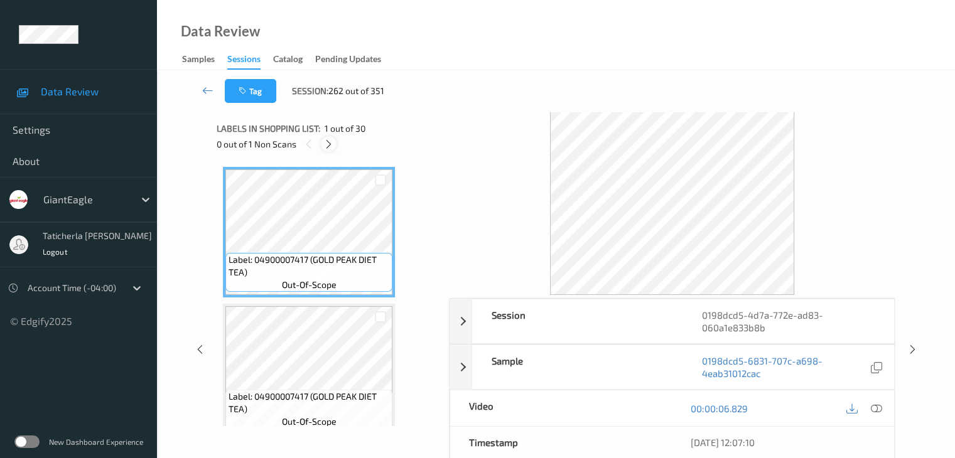
click at [324, 142] on icon at bounding box center [328, 144] width 11 height 11
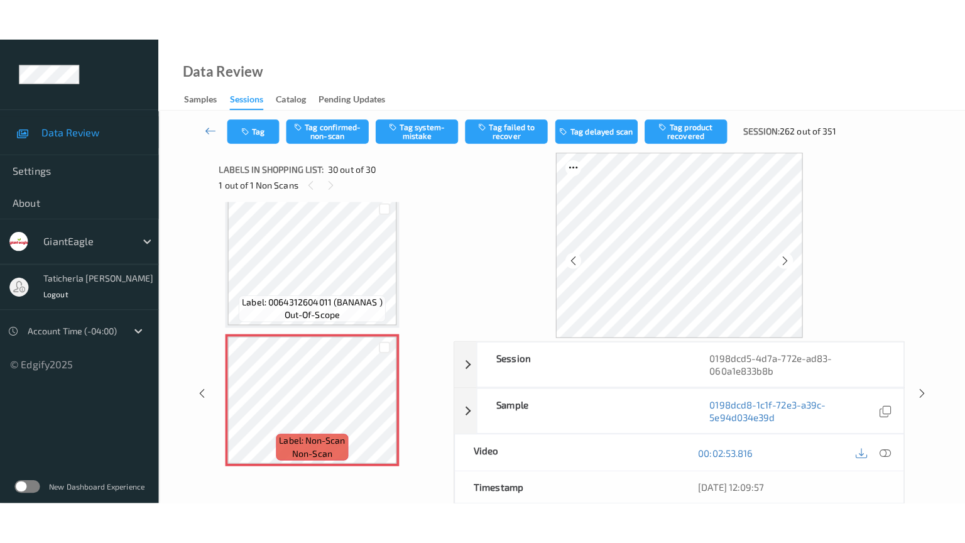
scroll to position [3848, 0]
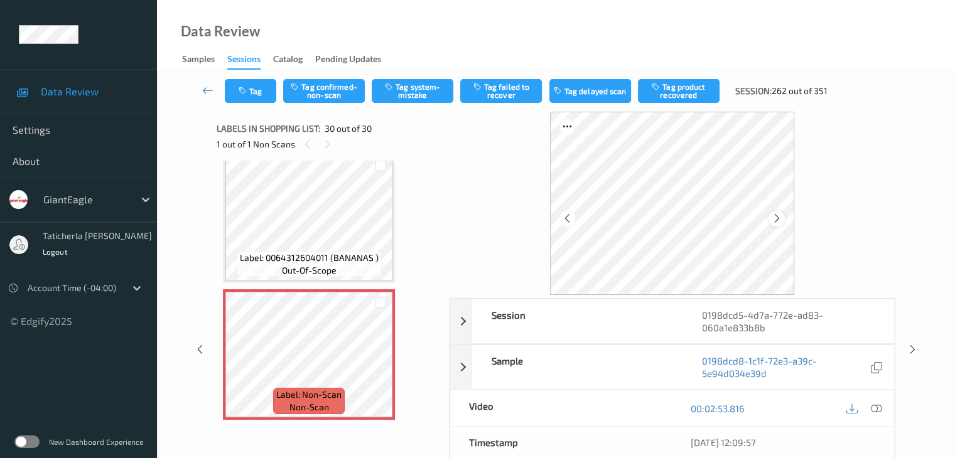
click at [781, 220] on icon at bounding box center [777, 218] width 11 height 11
click at [874, 404] on icon at bounding box center [876, 408] width 11 height 11
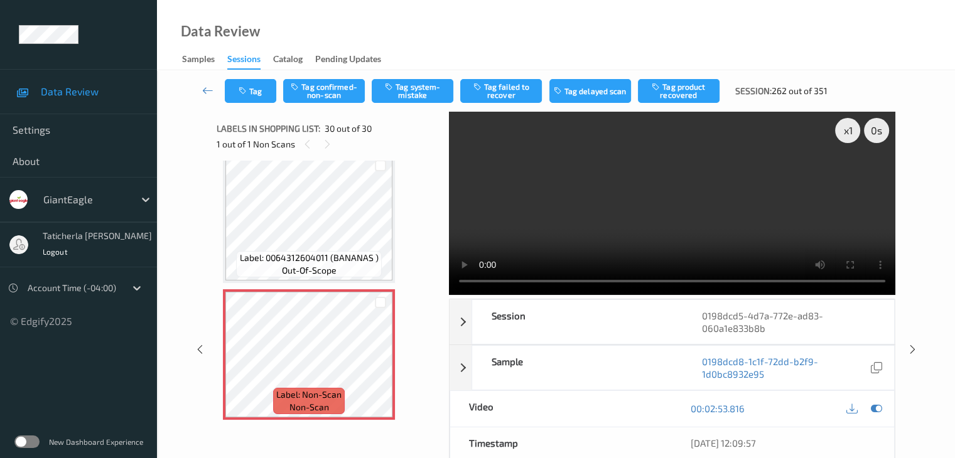
click at [852, 175] on video at bounding box center [672, 203] width 447 height 183
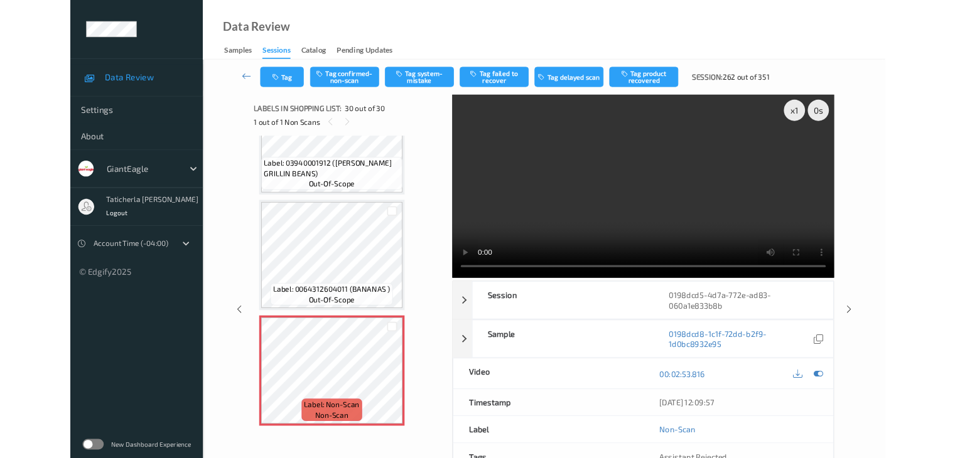
scroll to position [3764, 0]
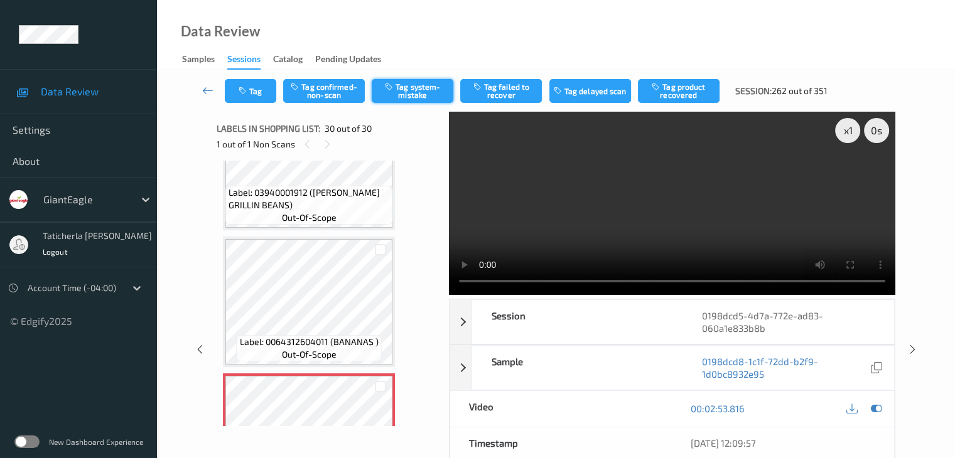
click at [420, 95] on button "Tag system-mistake" at bounding box center [413, 91] width 82 height 24
click at [210, 91] on icon at bounding box center [207, 90] width 11 height 13
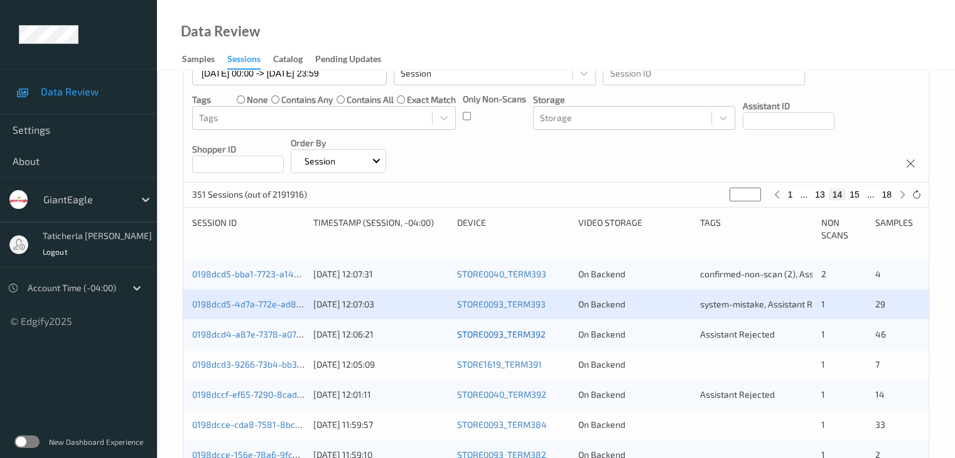
scroll to position [251, 0]
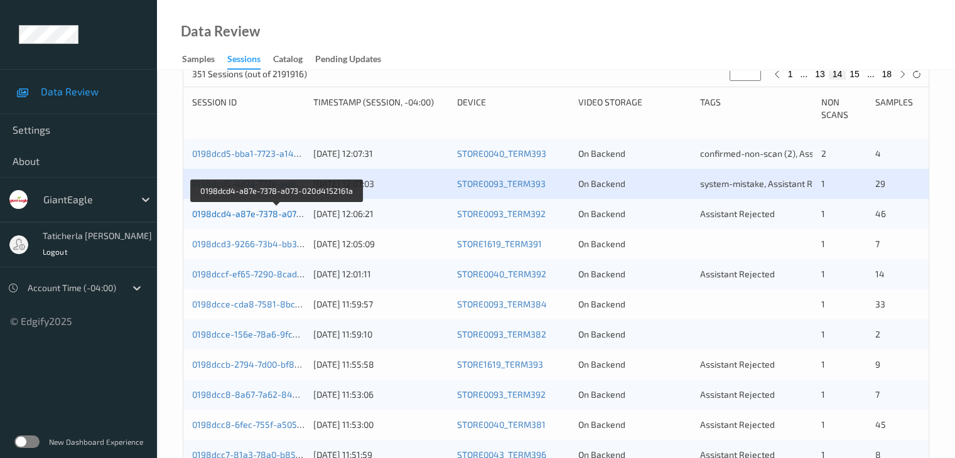
click at [283, 214] on link "0198dcd4-a87e-7378-a073-020d4152161a" at bounding box center [277, 214] width 170 height 11
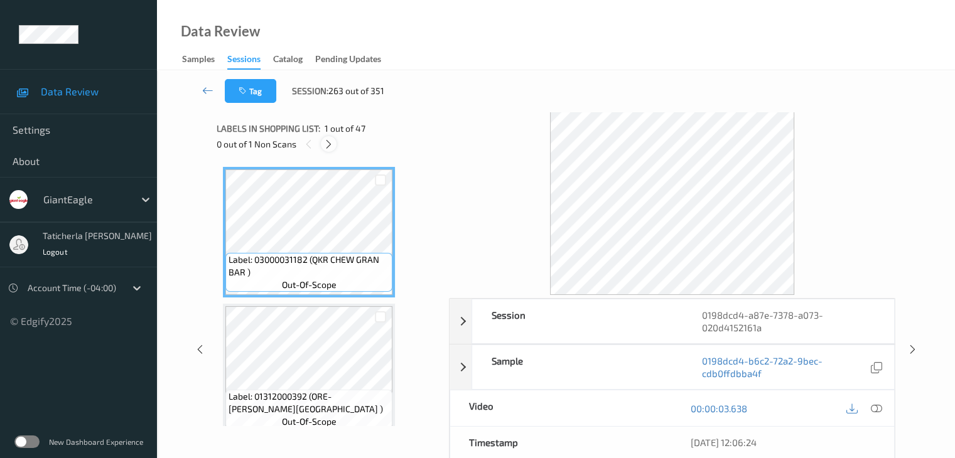
click at [330, 144] on icon at bounding box center [328, 144] width 11 height 11
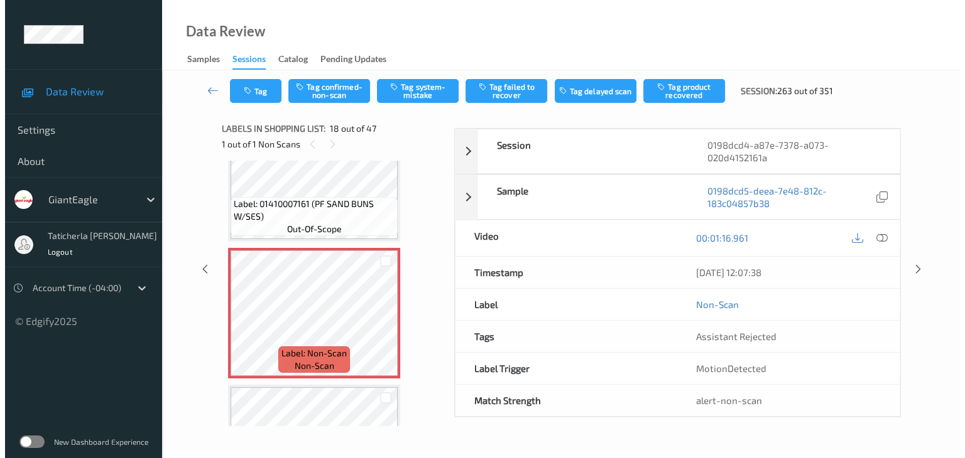
scroll to position [2323, 0]
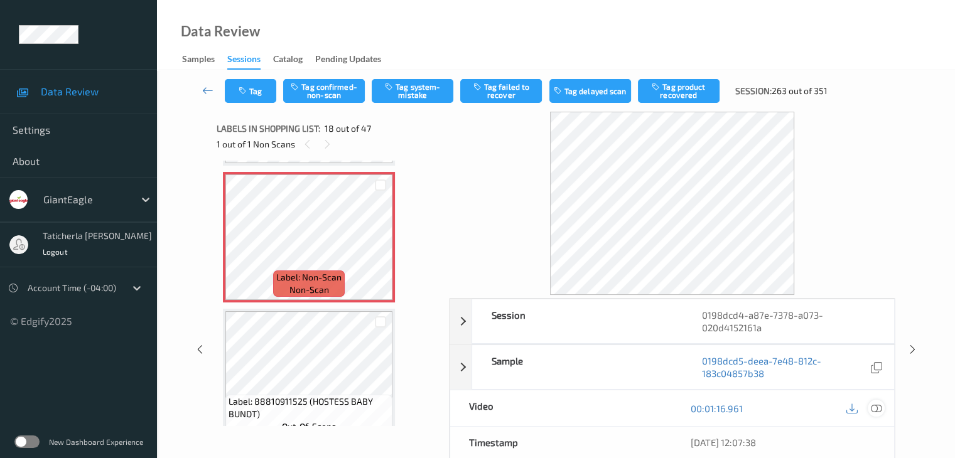
click at [876, 407] on icon at bounding box center [876, 408] width 11 height 11
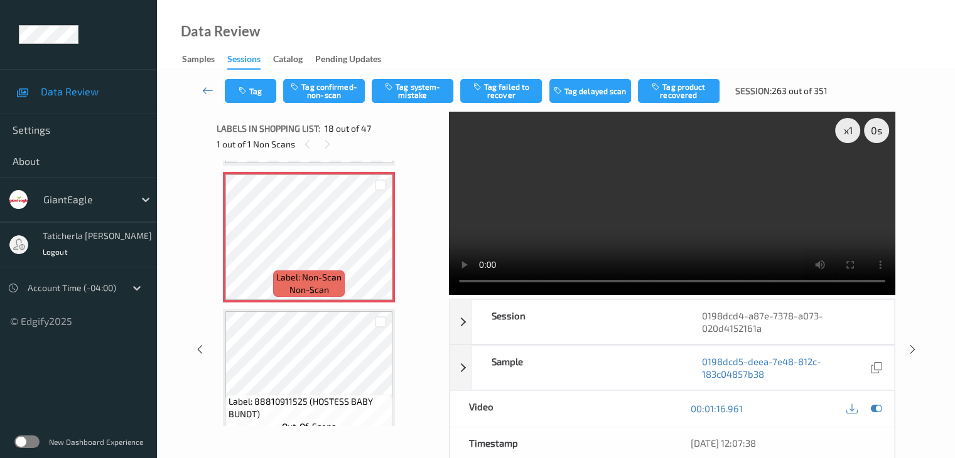
click at [850, 175] on video at bounding box center [672, 203] width 447 height 183
click at [427, 97] on button "Tag system-mistake" at bounding box center [413, 91] width 82 height 24
click at [261, 100] on button "Tag" at bounding box center [251, 91] width 52 height 24
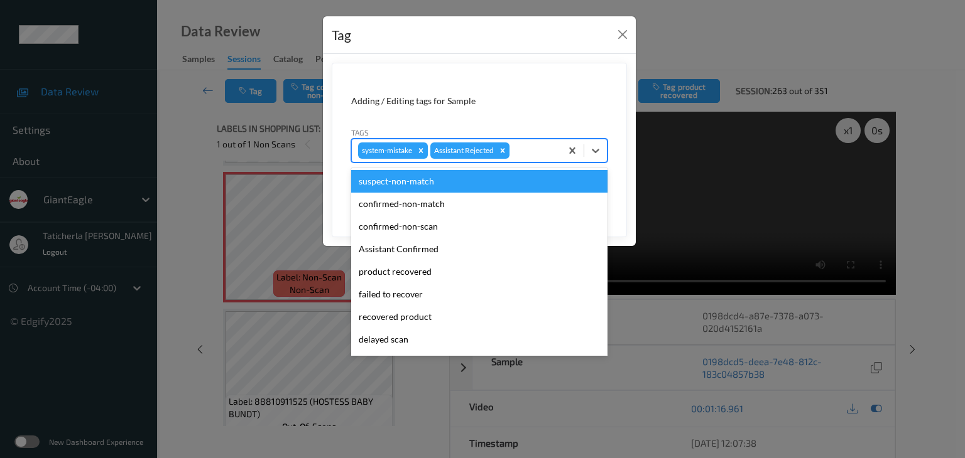
click at [543, 152] on div at bounding box center [533, 150] width 43 height 15
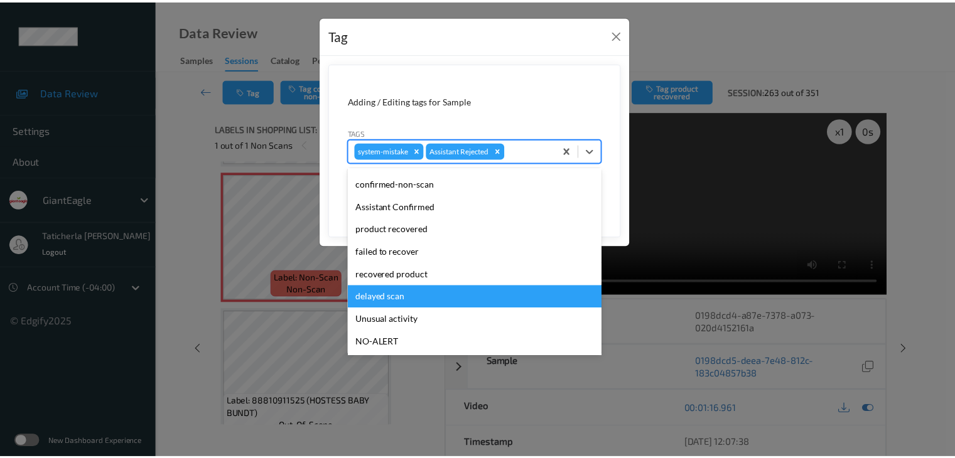
scroll to position [111, 0]
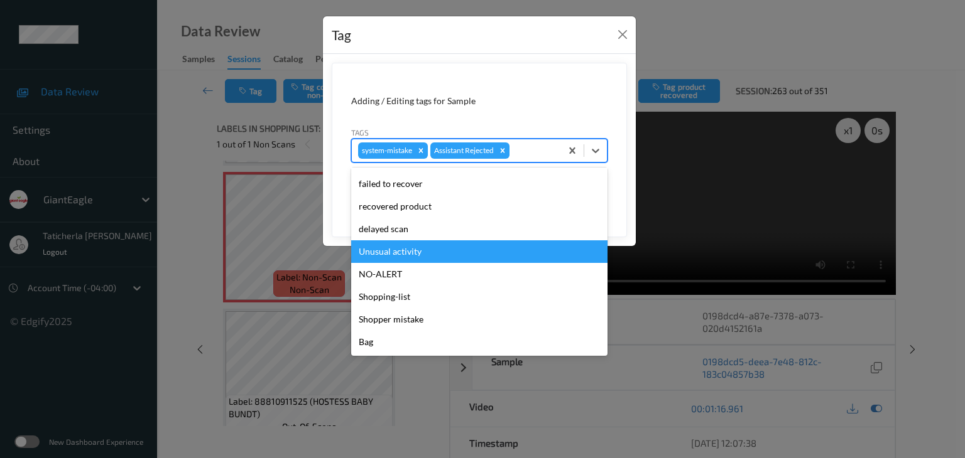
click at [438, 254] on div "Unusual activity" at bounding box center [479, 252] width 256 height 23
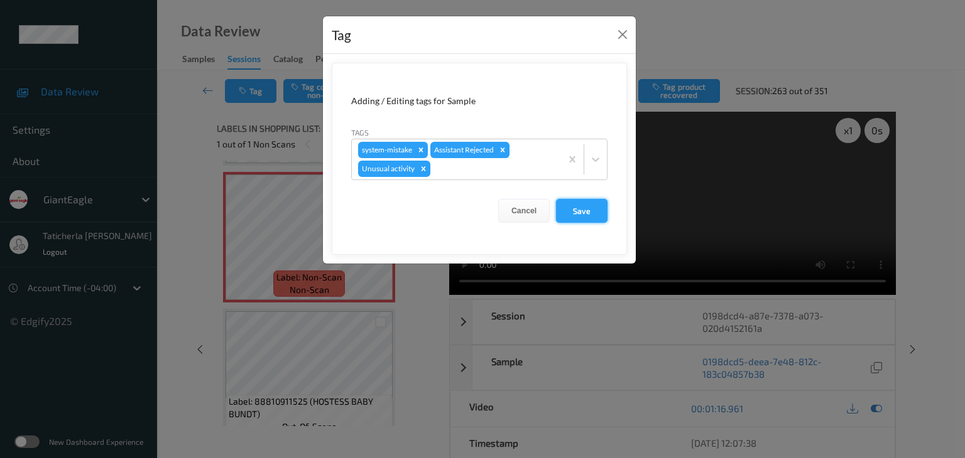
click at [581, 205] on button "Save" at bounding box center [582, 211] width 52 height 24
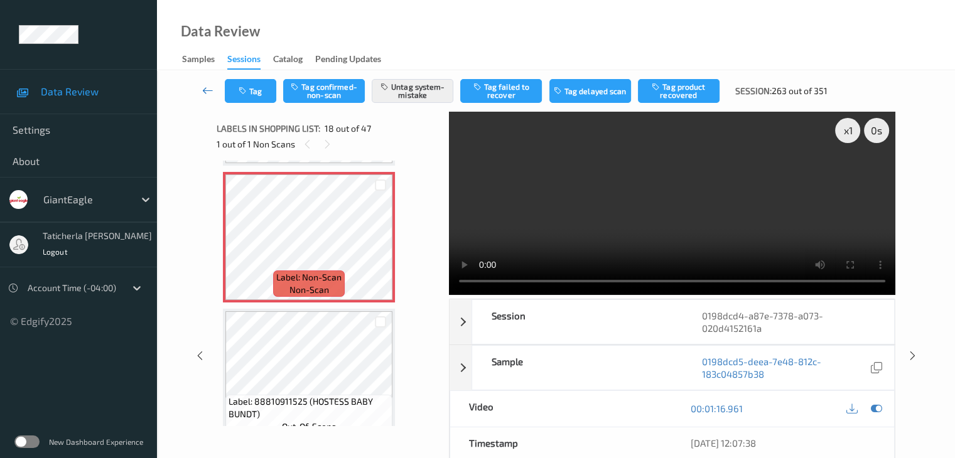
click at [203, 87] on icon at bounding box center [207, 90] width 11 height 13
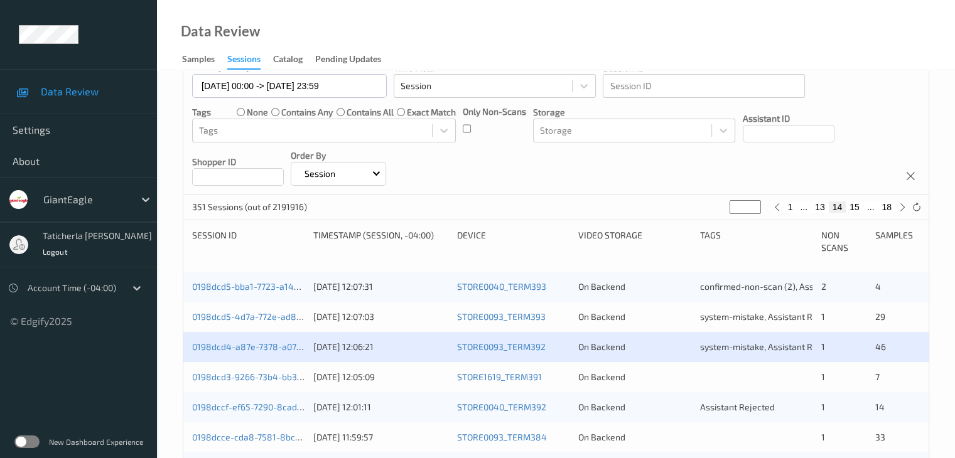
scroll to position [251, 0]
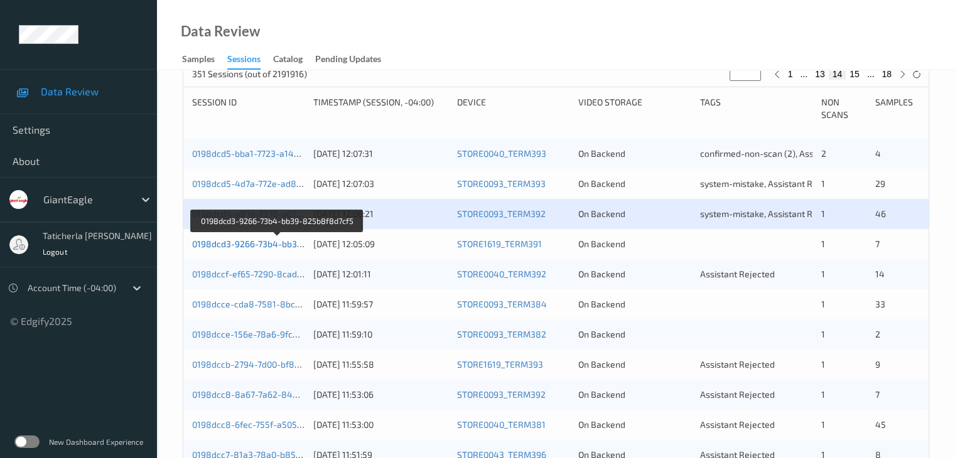
click at [259, 244] on link "0198dcd3-9266-73b4-bb39-825b8f8d7cf5" at bounding box center [277, 244] width 171 height 11
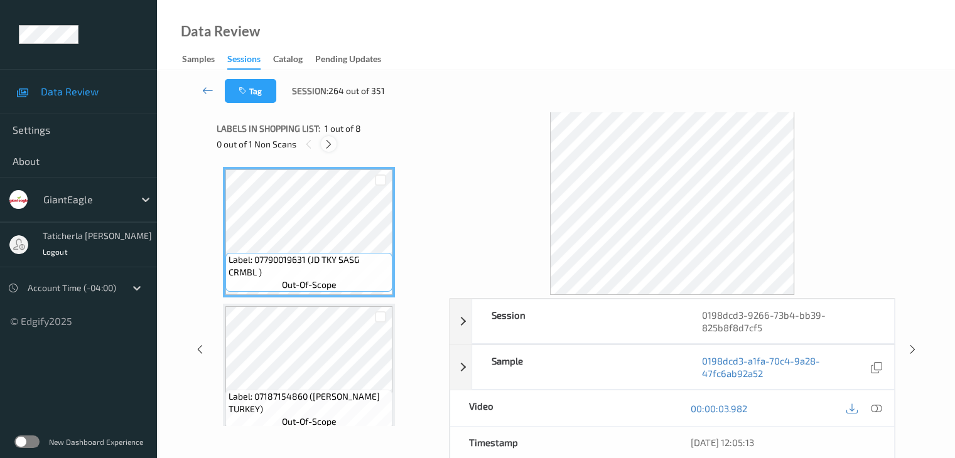
click at [326, 143] on icon at bounding box center [328, 144] width 11 height 11
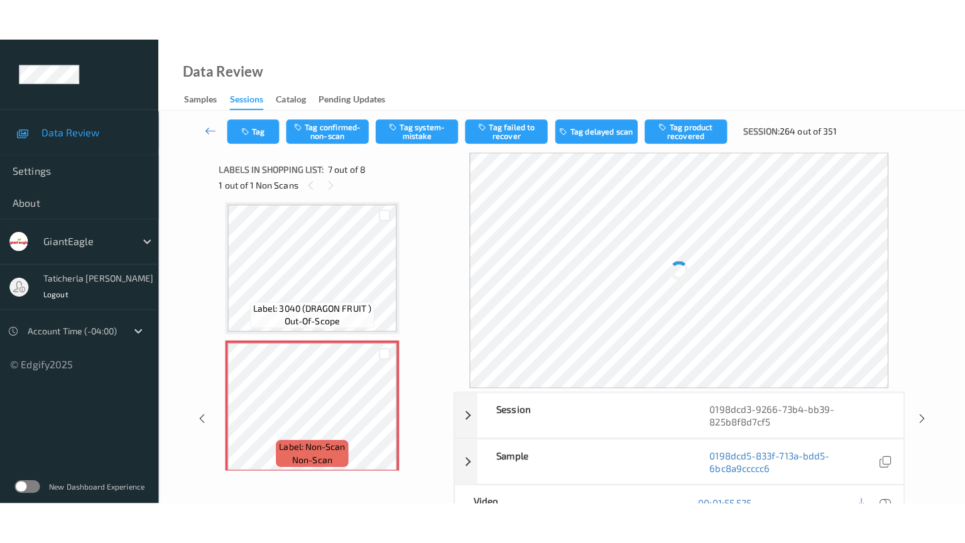
scroll to position [836, 0]
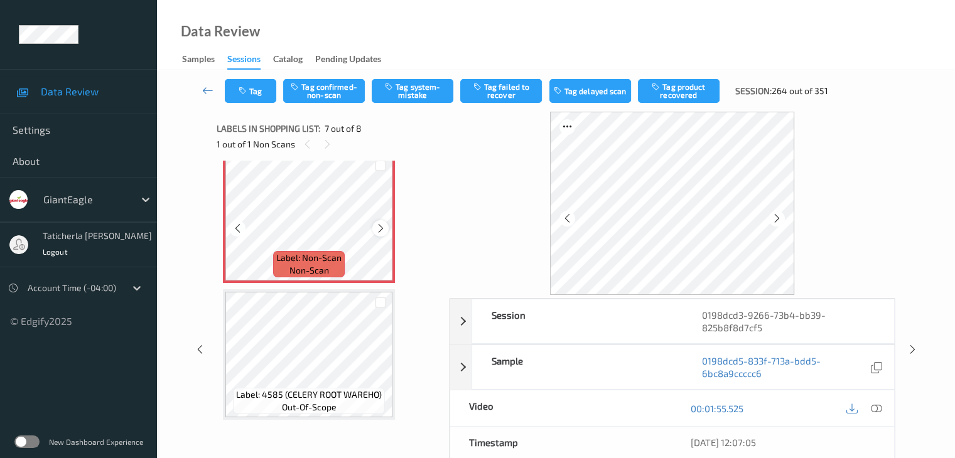
click at [378, 229] on icon at bounding box center [381, 228] width 11 height 11
click at [874, 406] on icon at bounding box center [876, 408] width 11 height 11
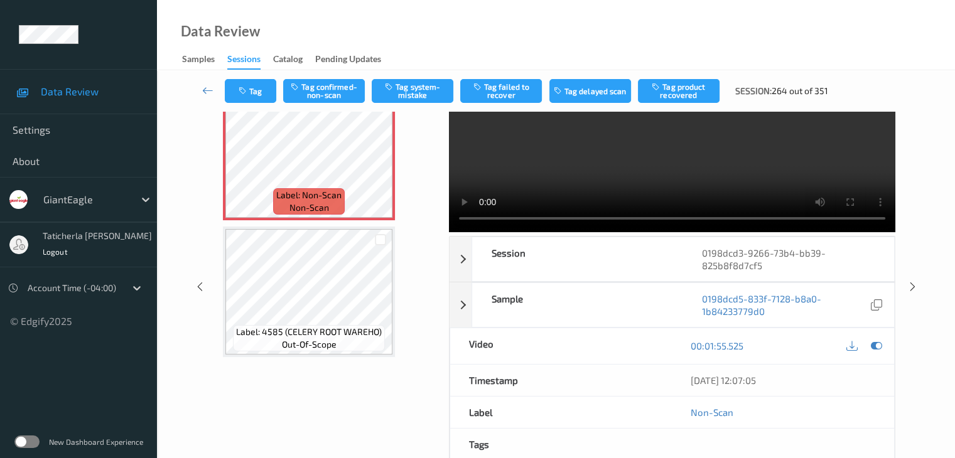
scroll to position [126, 0]
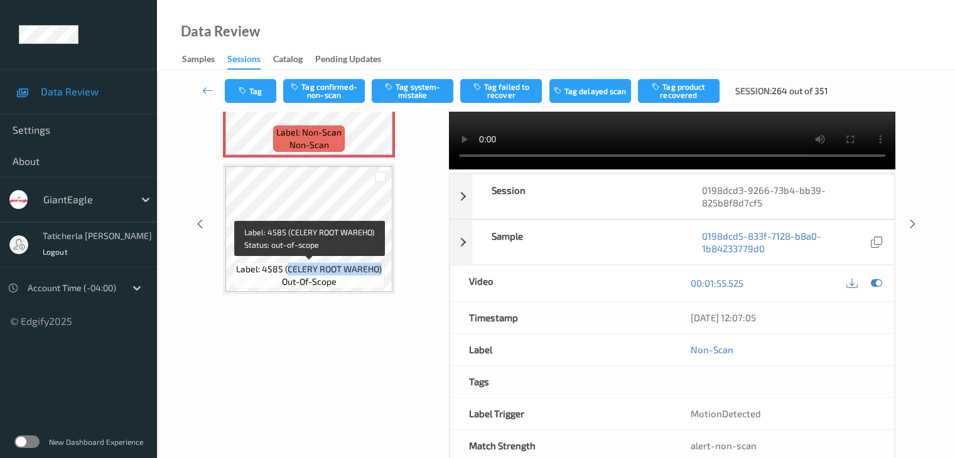
drag, startPoint x: 286, startPoint y: 271, endPoint x: 384, endPoint y: 276, distance: 97.5
click at [384, 276] on div "Label: 4585 (CELERY ROOT WAREHO) out-of-scope" at bounding box center [309, 276] width 152 height 26
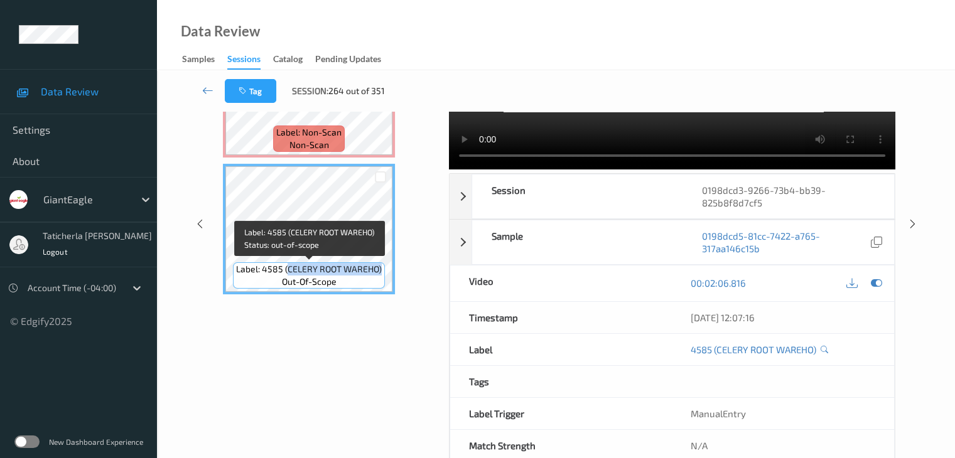
copy span "CELERY ROOT WAREHO)"
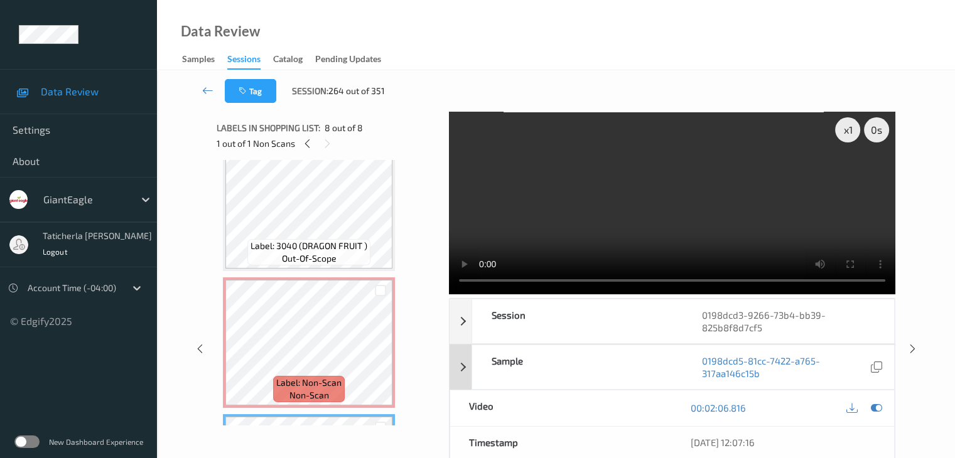
scroll to position [0, 0]
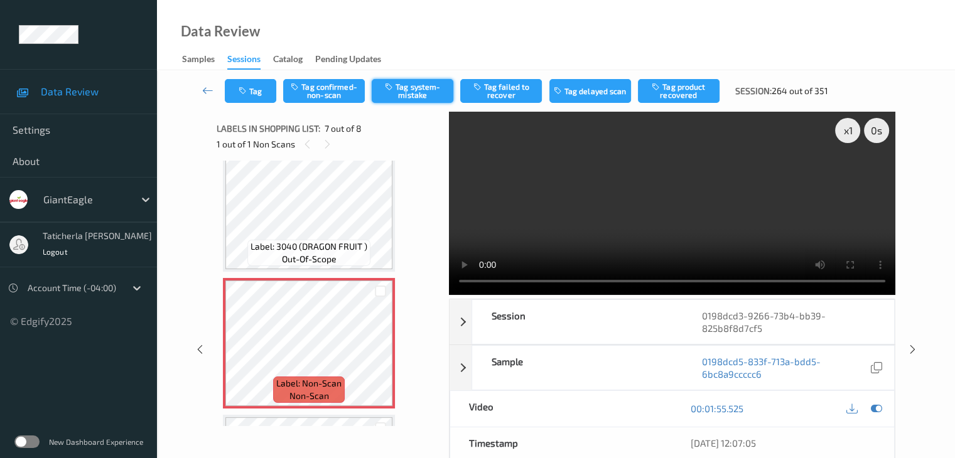
click at [420, 87] on button "Tag system-mistake" at bounding box center [413, 91] width 82 height 24
click at [206, 92] on icon at bounding box center [207, 90] width 11 height 13
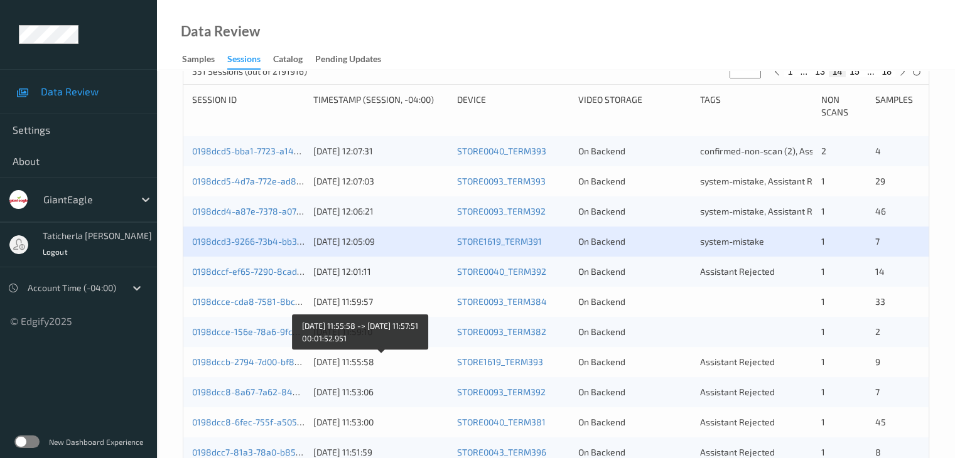
scroll to position [251, 0]
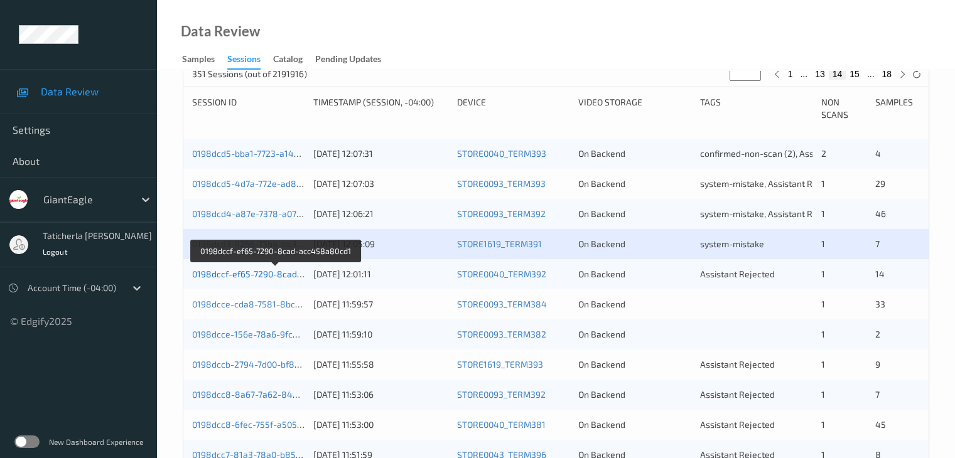
click at [269, 277] on link "0198dccf-ef65-7290-8cad-acc458a80cd1" at bounding box center [276, 274] width 168 height 11
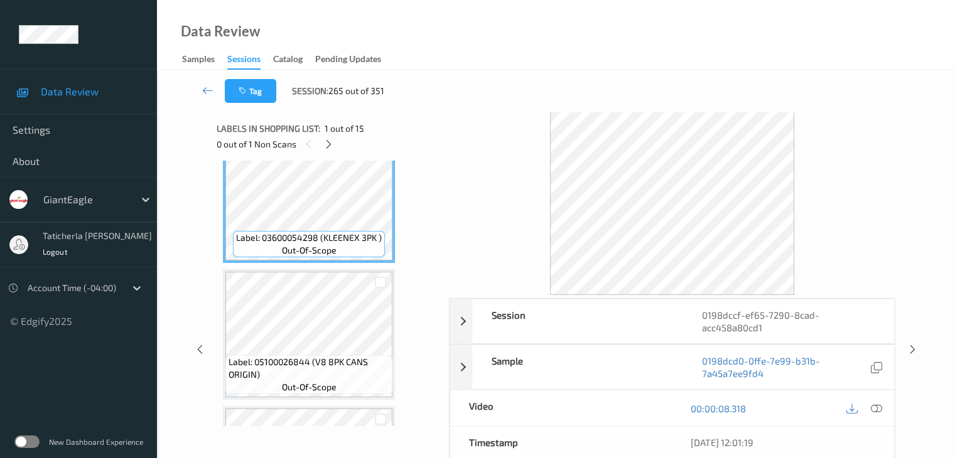
scroll to position [63, 0]
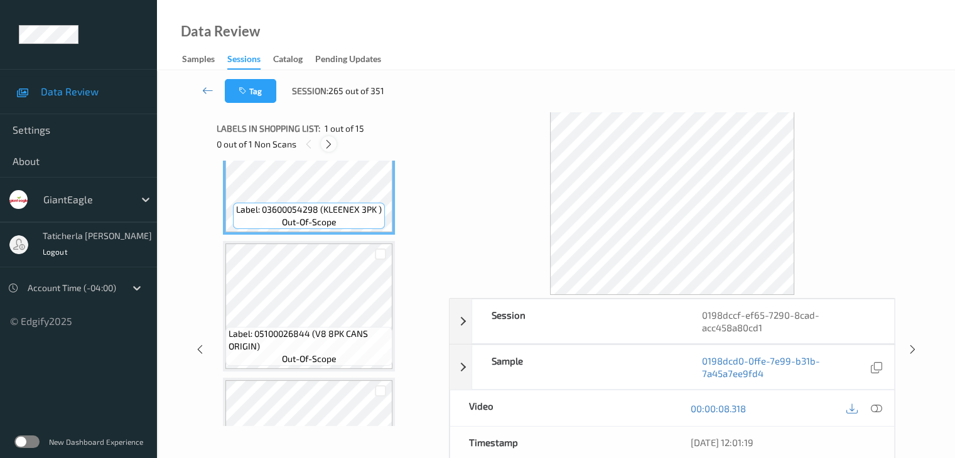
click at [332, 144] on icon at bounding box center [328, 144] width 11 height 11
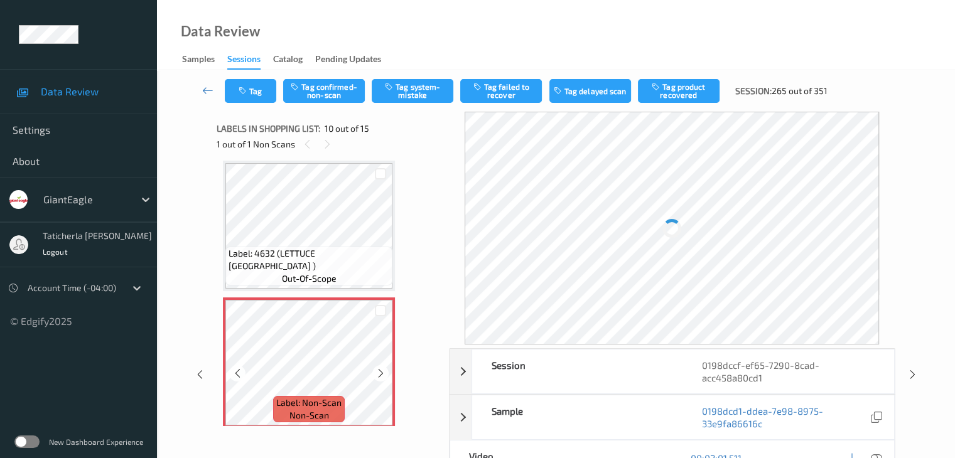
scroll to position [1164, 0]
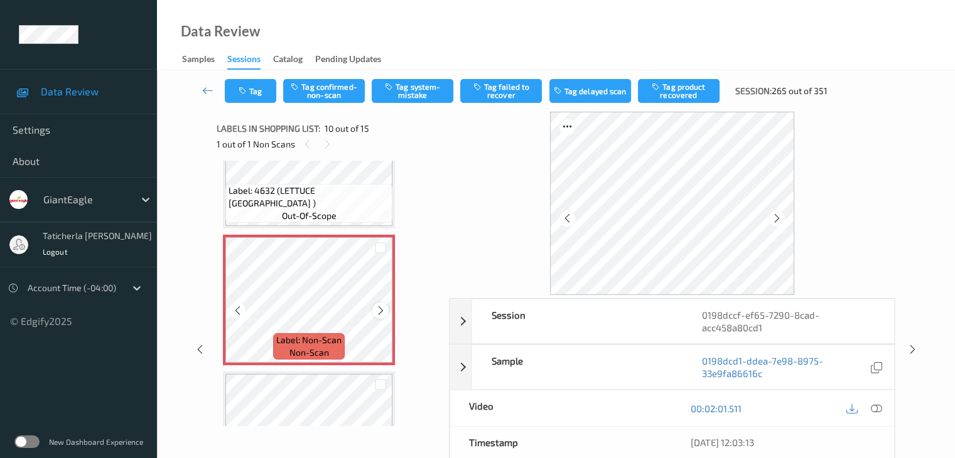
click at [386, 315] on icon at bounding box center [381, 310] width 11 height 11
click at [381, 308] on icon at bounding box center [381, 310] width 11 height 11
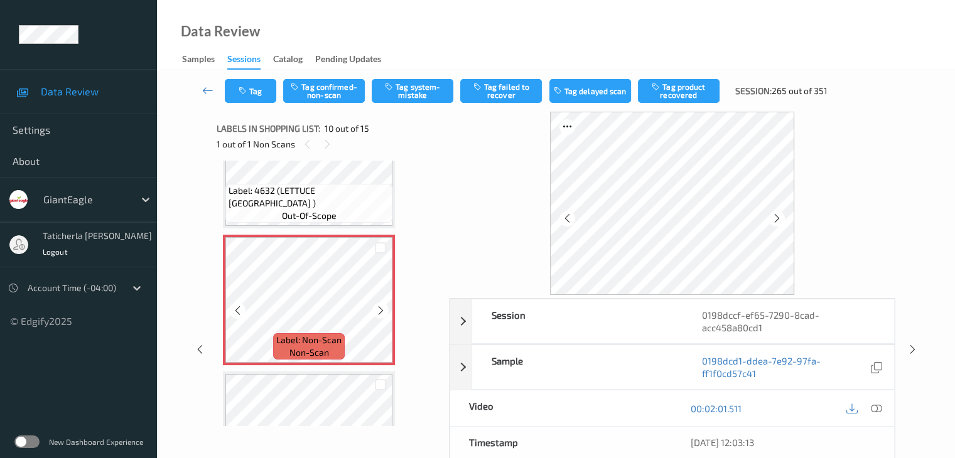
click at [381, 308] on icon at bounding box center [381, 310] width 11 height 11
click at [874, 406] on icon at bounding box center [876, 408] width 11 height 11
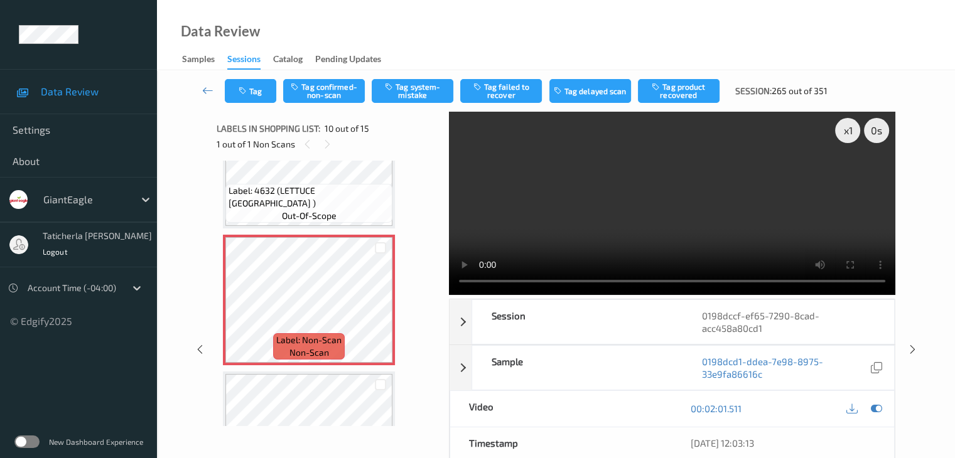
click at [851, 180] on video at bounding box center [672, 203] width 447 height 183
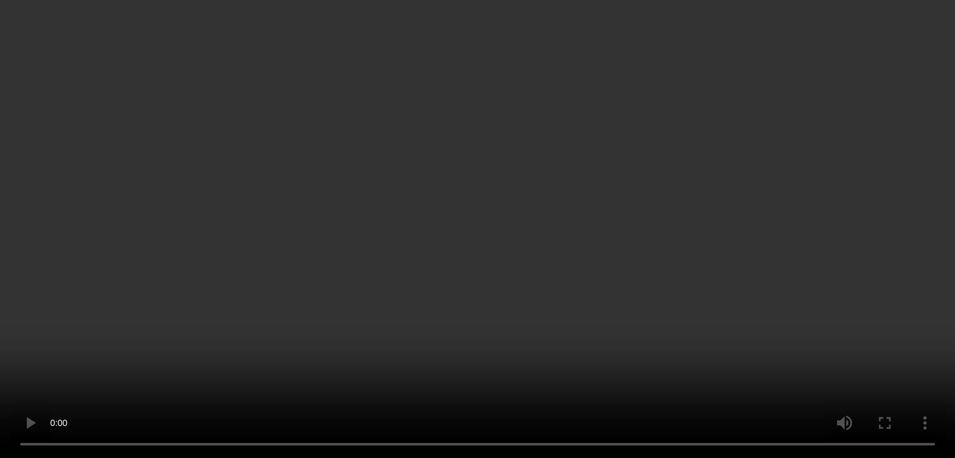
scroll to position [1353, 0]
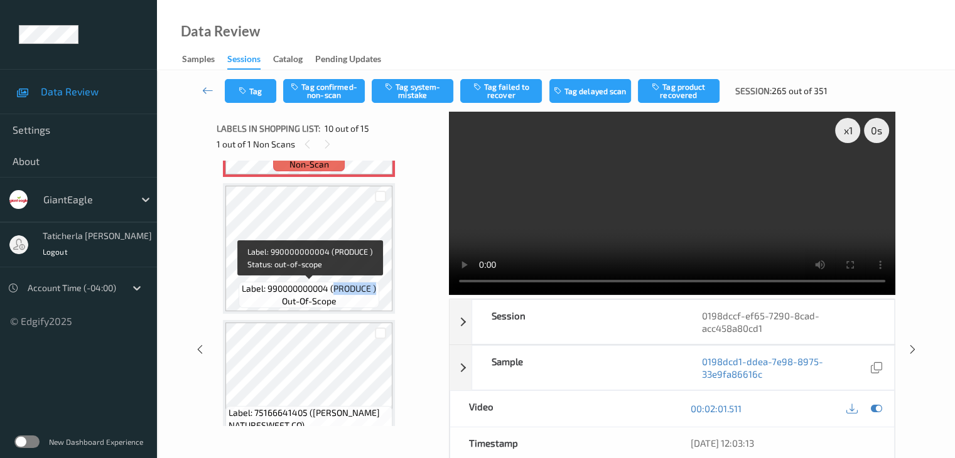
drag, startPoint x: 334, startPoint y: 288, endPoint x: 376, endPoint y: 295, distance: 43.3
click at [376, 295] on span "Label: 990000000004 (PRODUCE )" at bounding box center [309, 289] width 134 height 13
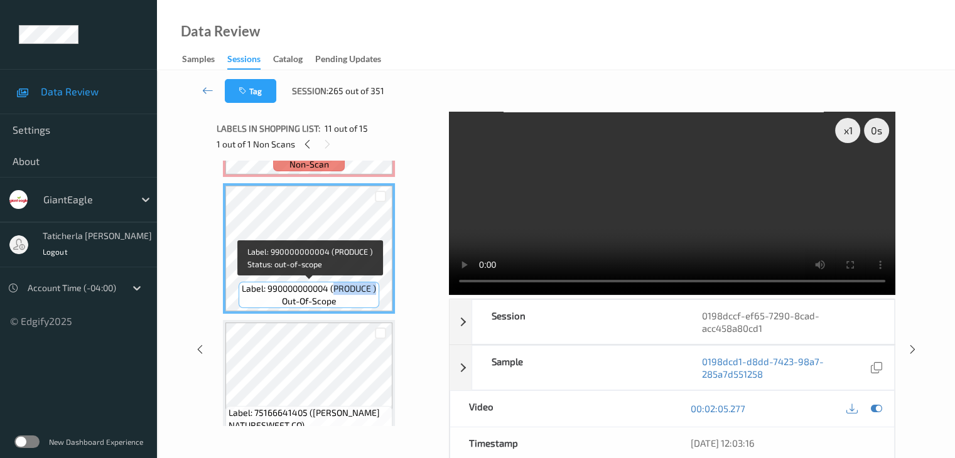
copy span "PRODUCE )"
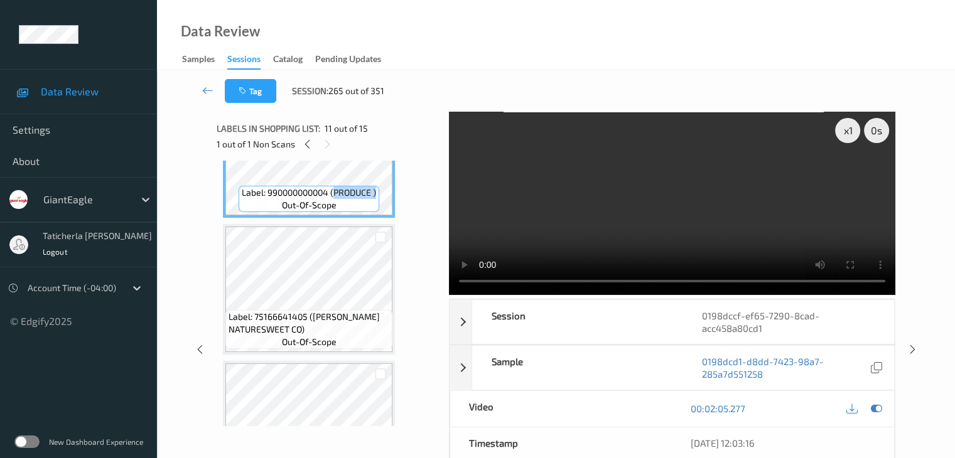
scroll to position [1478, 0]
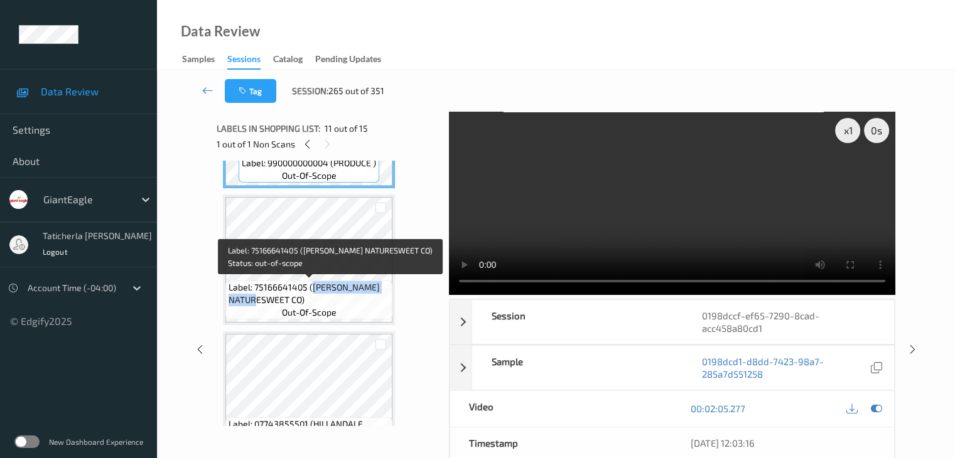
drag, startPoint x: 310, startPoint y: 288, endPoint x: 346, endPoint y: 309, distance: 41.4
click at [345, 310] on div "Label: 75166641405 ([PERSON_NAME] NATURESWEET CO) out-of-scope" at bounding box center [308, 300] width 167 height 39
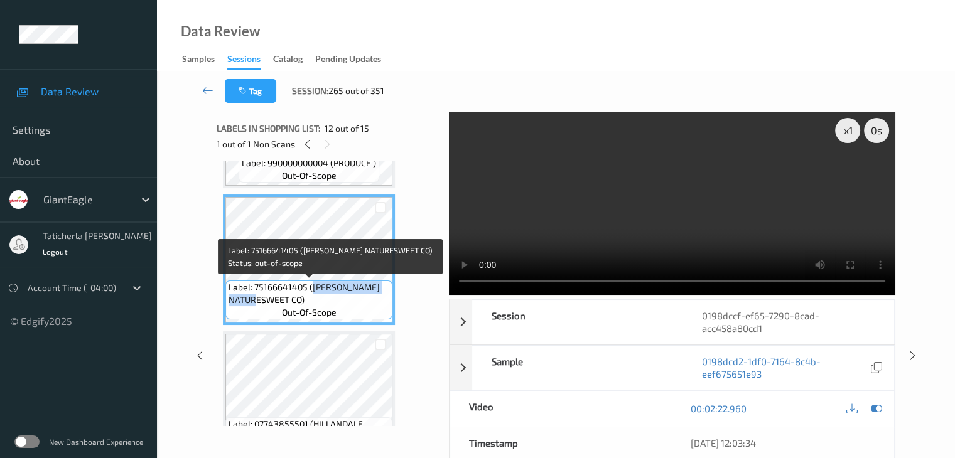
copy span "[PERSON_NAME] NATURESWEET CO)"
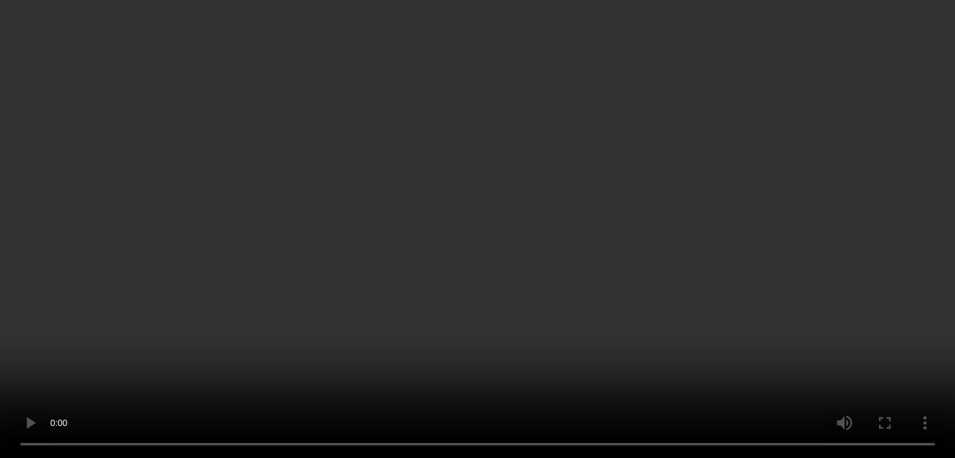
scroll to position [1229, 0]
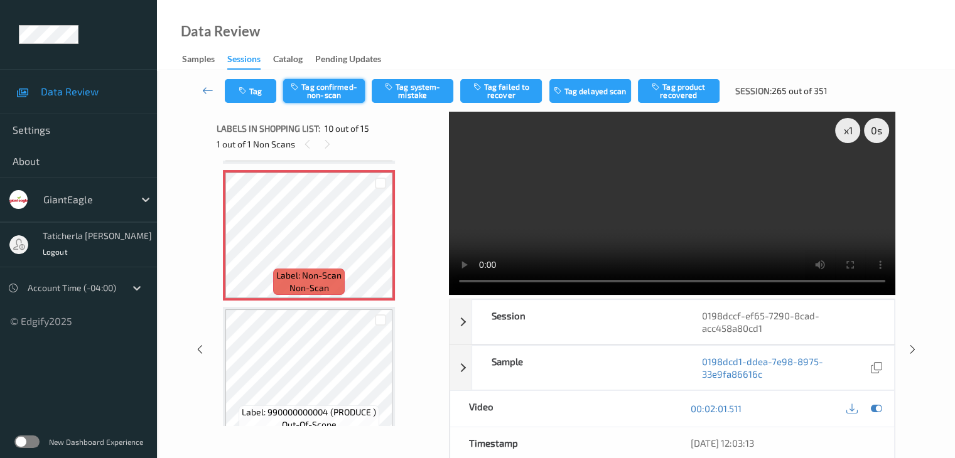
click at [338, 94] on button "Tag confirmed-non-scan" at bounding box center [324, 91] width 82 height 24
click at [518, 99] on button "Tag failed to recover" at bounding box center [501, 91] width 82 height 24
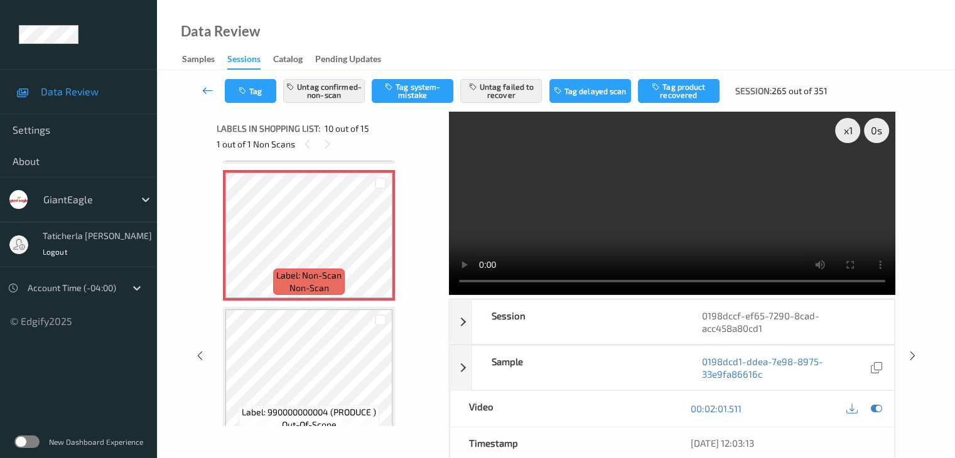
click at [206, 80] on link at bounding box center [208, 91] width 33 height 24
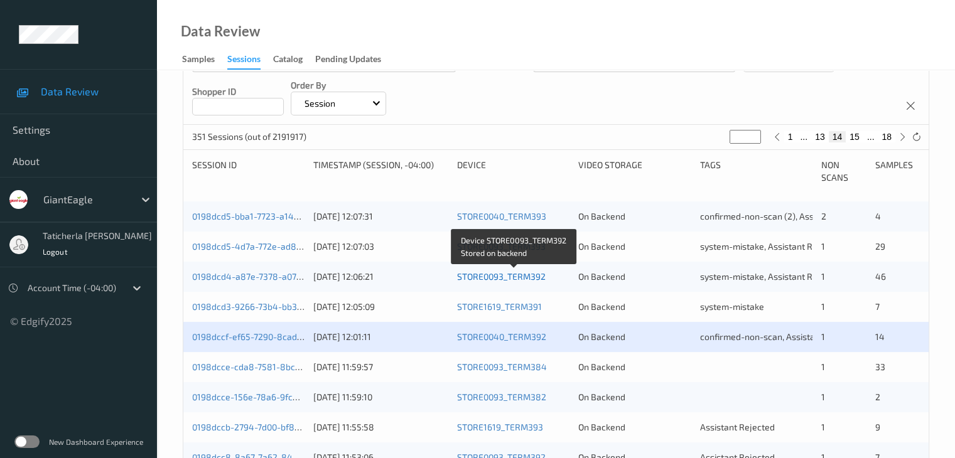
scroll to position [314, 0]
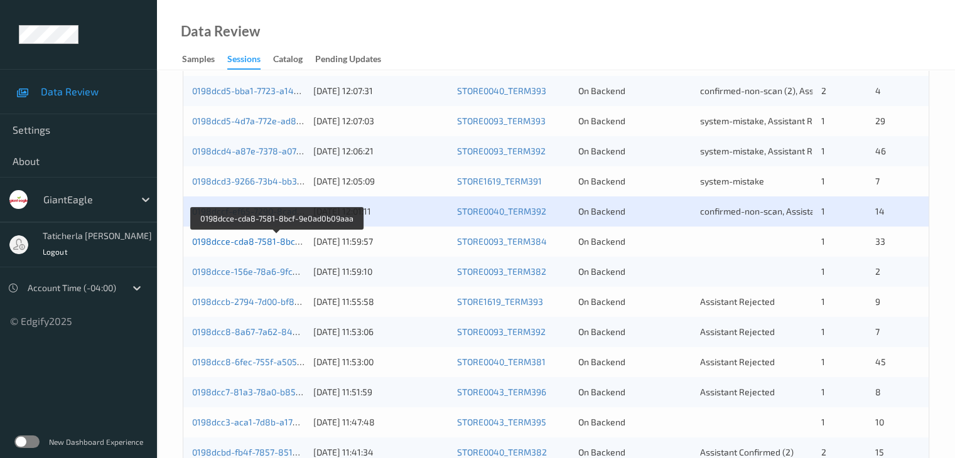
click at [229, 239] on link "0198dcce-cda8-7581-8bcf-9e0ad0b09aaa" at bounding box center [277, 241] width 170 height 11
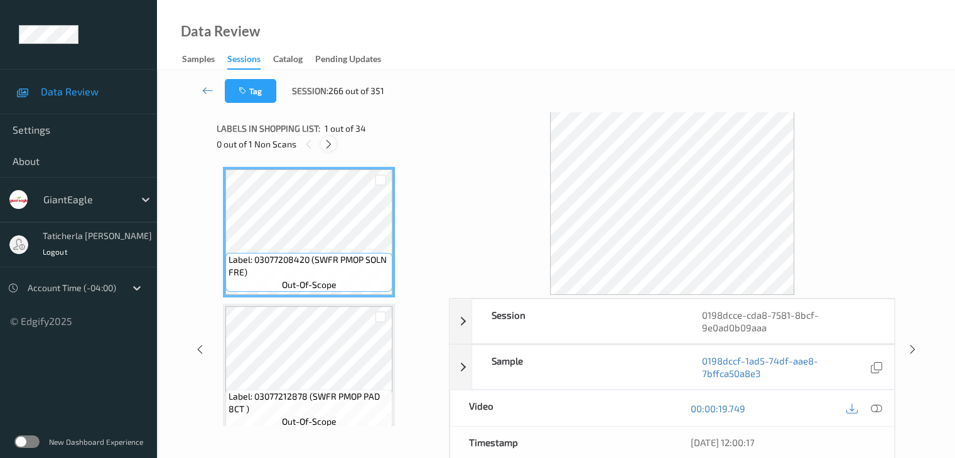
click at [329, 144] on icon at bounding box center [328, 144] width 11 height 11
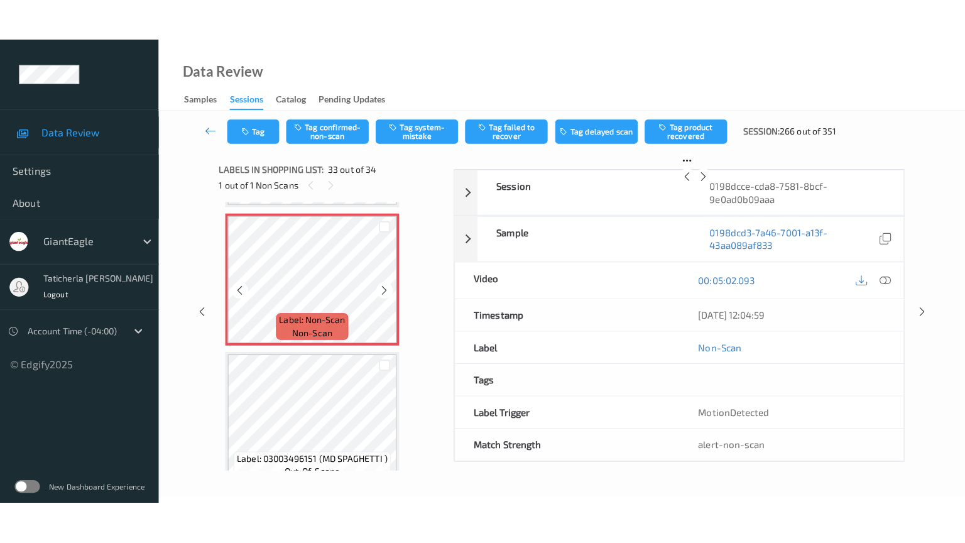
scroll to position [4396, 0]
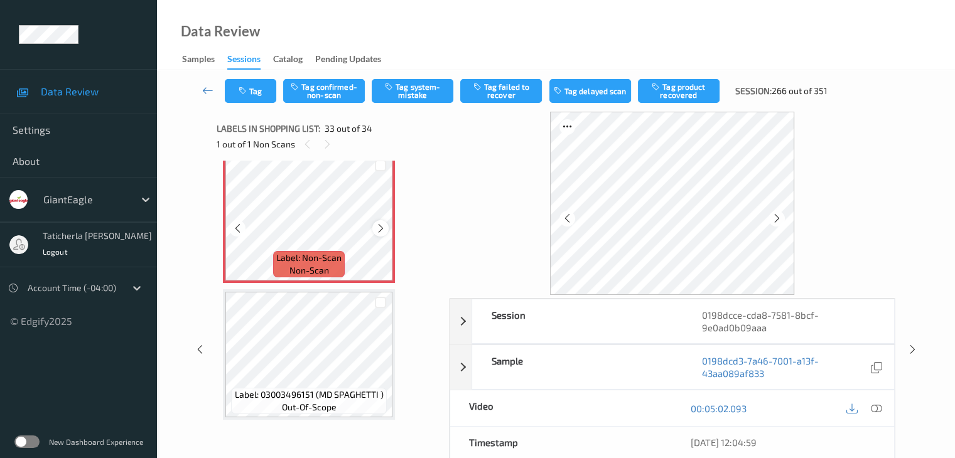
click at [377, 227] on icon at bounding box center [381, 228] width 11 height 11
click at [874, 409] on icon at bounding box center [876, 408] width 11 height 11
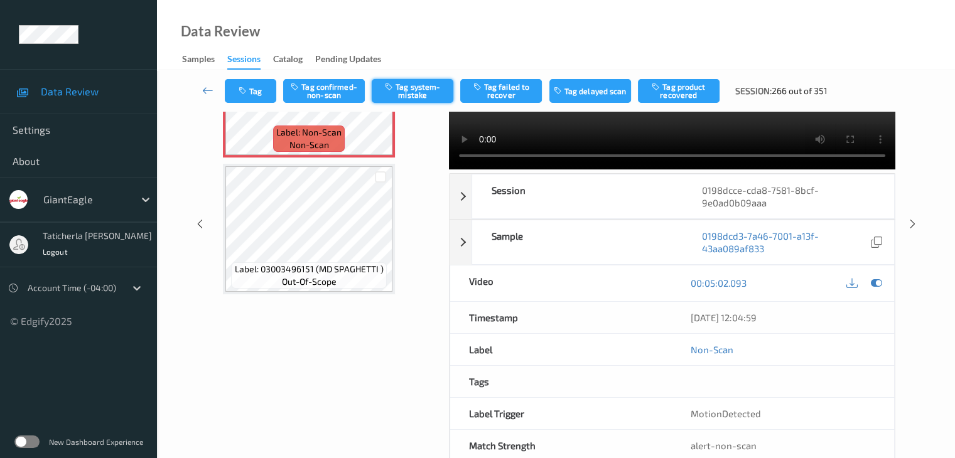
click at [400, 89] on button "Tag system-mistake" at bounding box center [413, 91] width 82 height 24
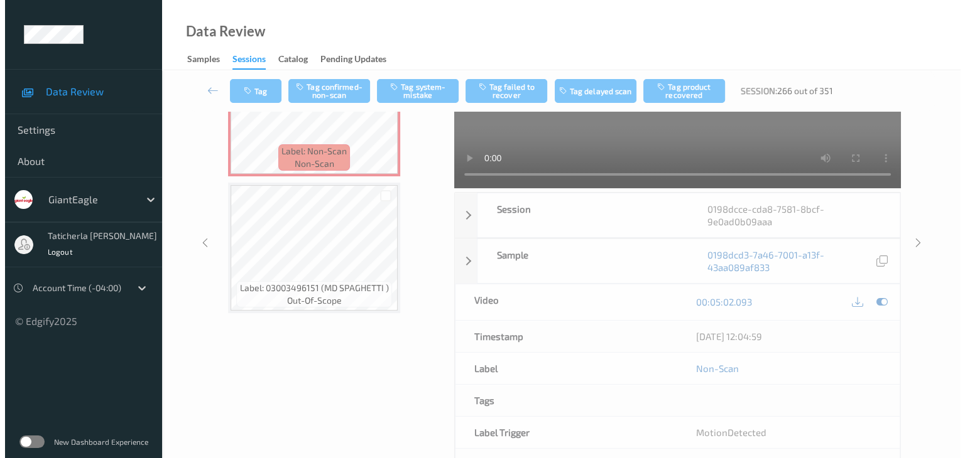
scroll to position [65, 0]
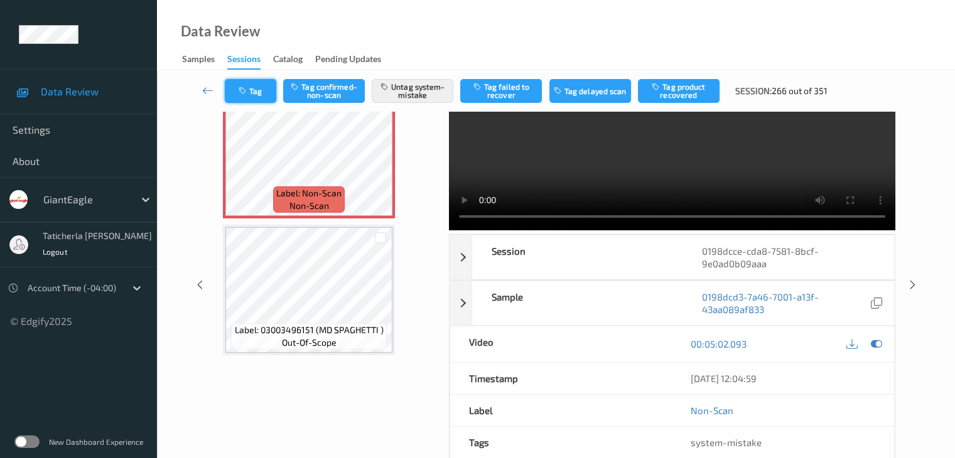
click at [269, 86] on button "Tag" at bounding box center [251, 91] width 52 height 24
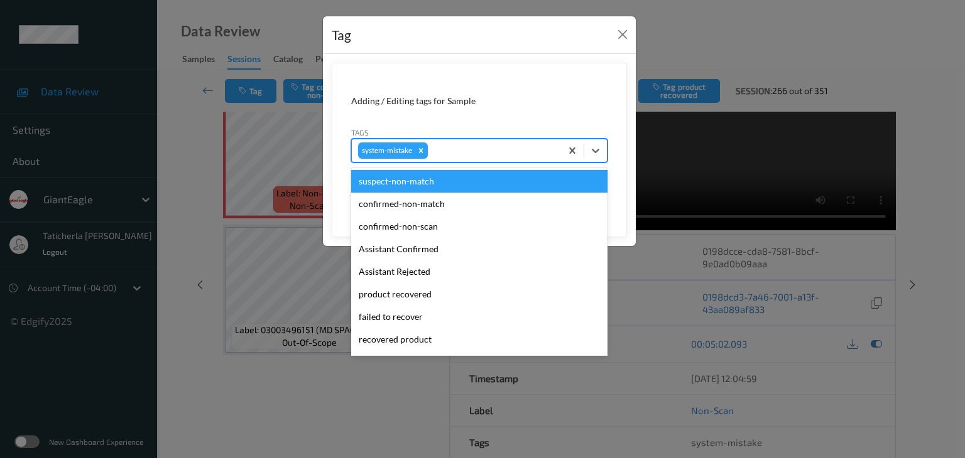
click at [501, 159] on div "system-mistake" at bounding box center [456, 150] width 209 height 21
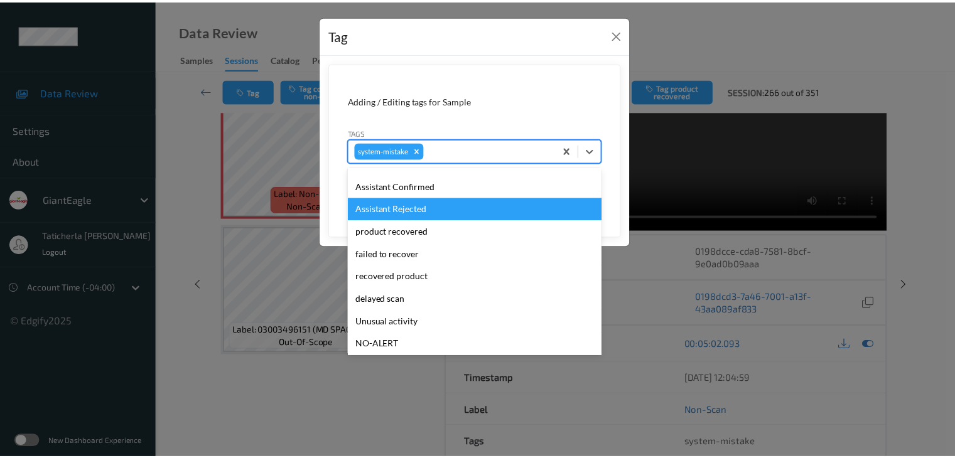
scroll to position [126, 0]
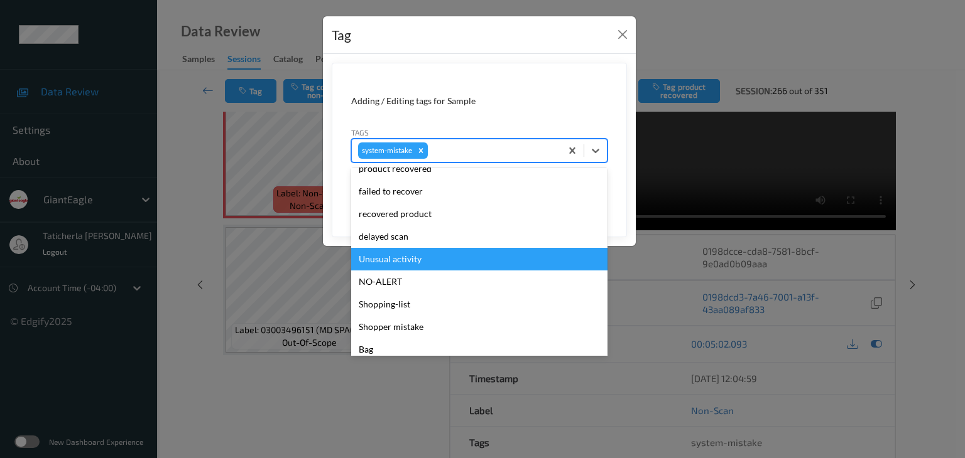
click at [412, 252] on div "Unusual activity" at bounding box center [479, 259] width 256 height 23
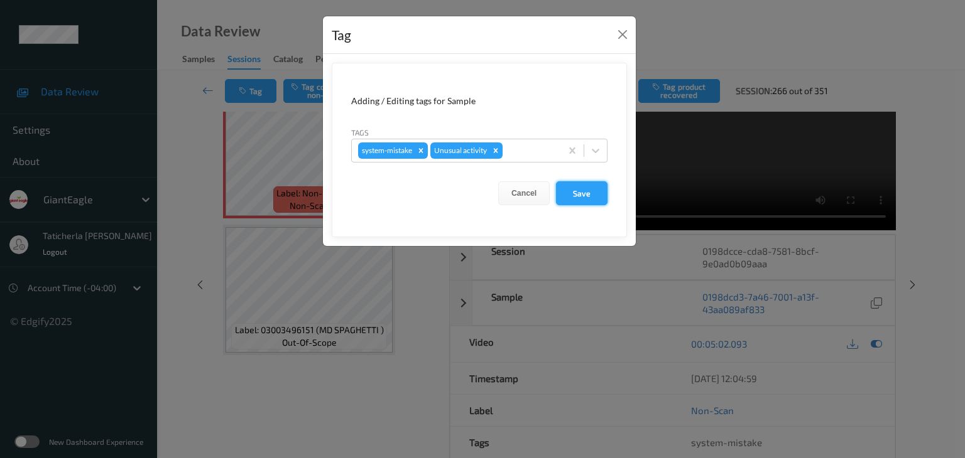
click at [582, 187] on button "Save" at bounding box center [582, 194] width 52 height 24
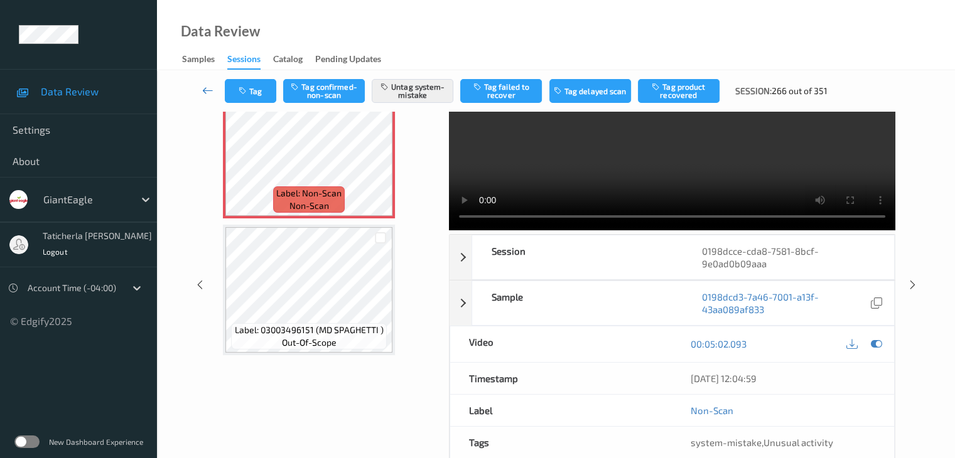
click at [202, 90] on icon at bounding box center [207, 90] width 11 height 13
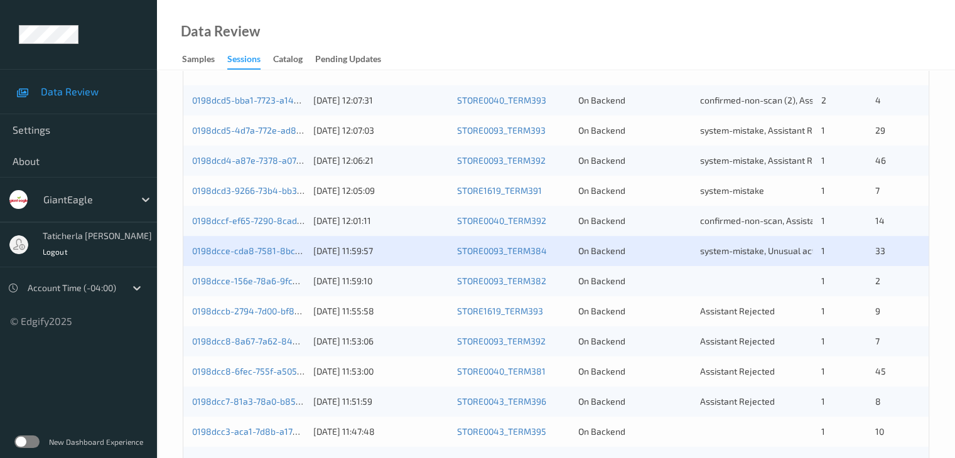
scroll to position [440, 0]
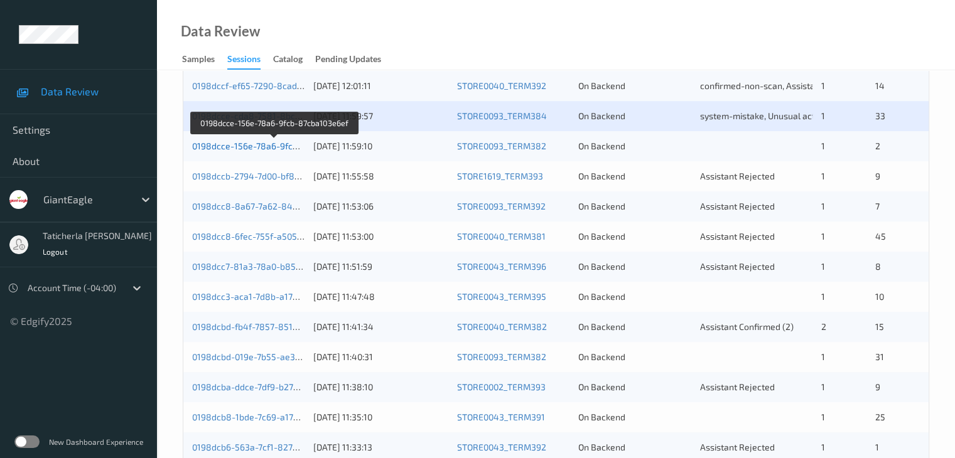
click at [269, 141] on link "0198dcce-156e-78a6-9fcb-87cba103e6ef" at bounding box center [275, 146] width 166 height 11
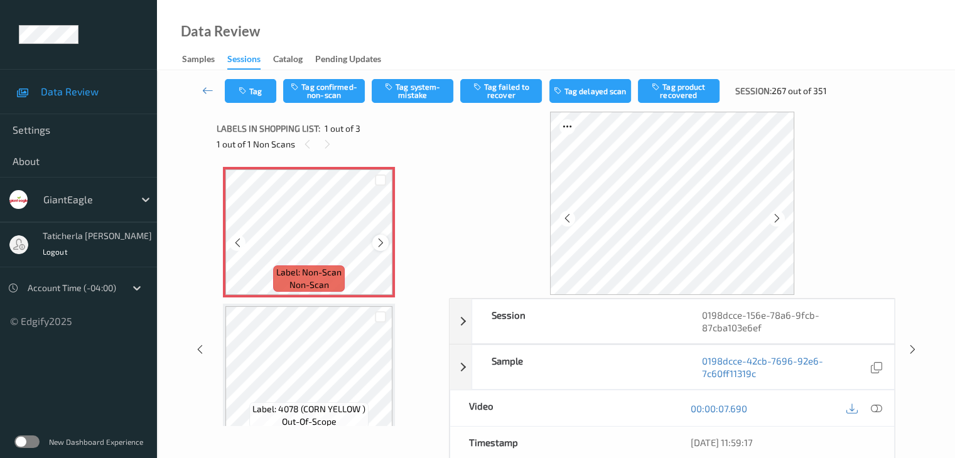
click at [379, 243] on icon at bounding box center [381, 242] width 11 height 11
click at [873, 410] on icon at bounding box center [876, 408] width 11 height 11
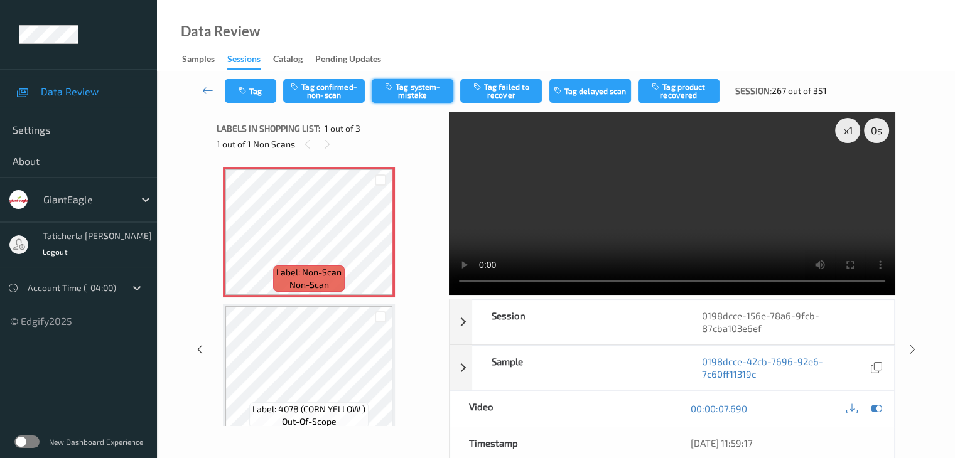
click at [395, 86] on icon "button" at bounding box center [390, 86] width 11 height 9
click at [256, 91] on button "Tag" at bounding box center [251, 91] width 52 height 24
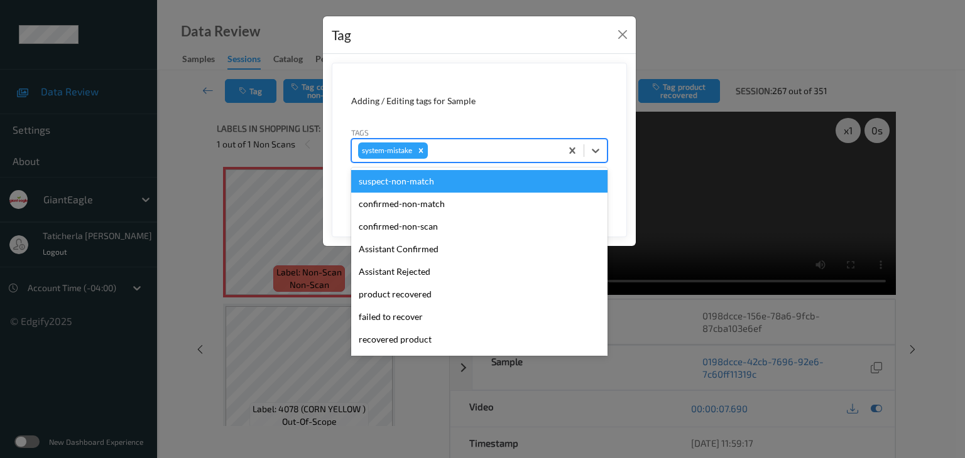
drag, startPoint x: 469, startPoint y: 155, endPoint x: 450, endPoint y: 182, distance: 33.3
click at [470, 154] on div at bounding box center [492, 150] width 124 height 15
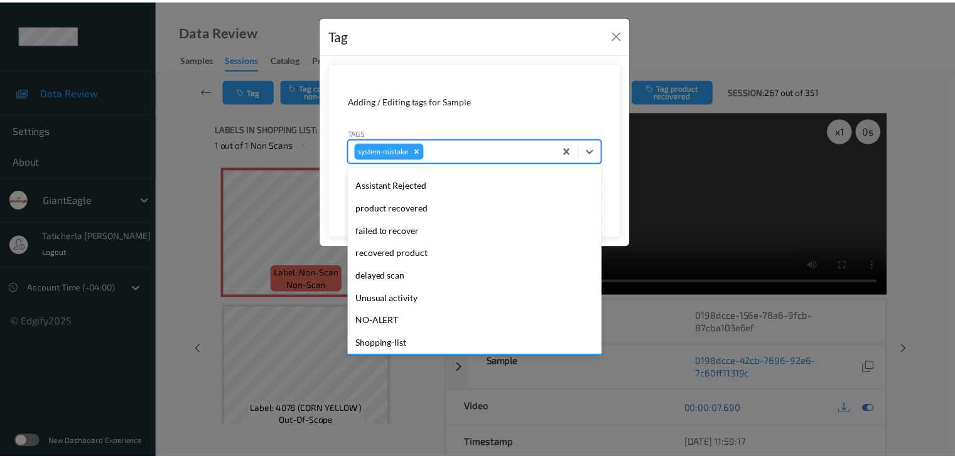
scroll to position [133, 0]
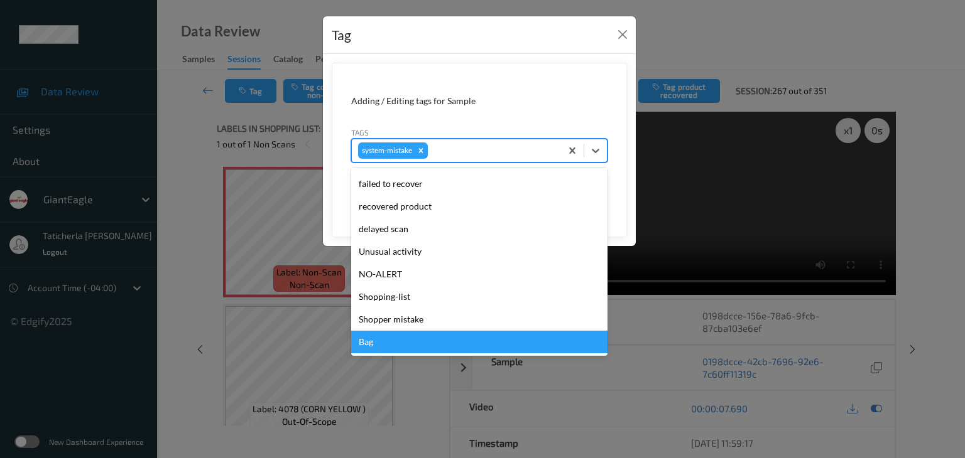
click at [406, 338] on div "Bag" at bounding box center [479, 342] width 256 height 23
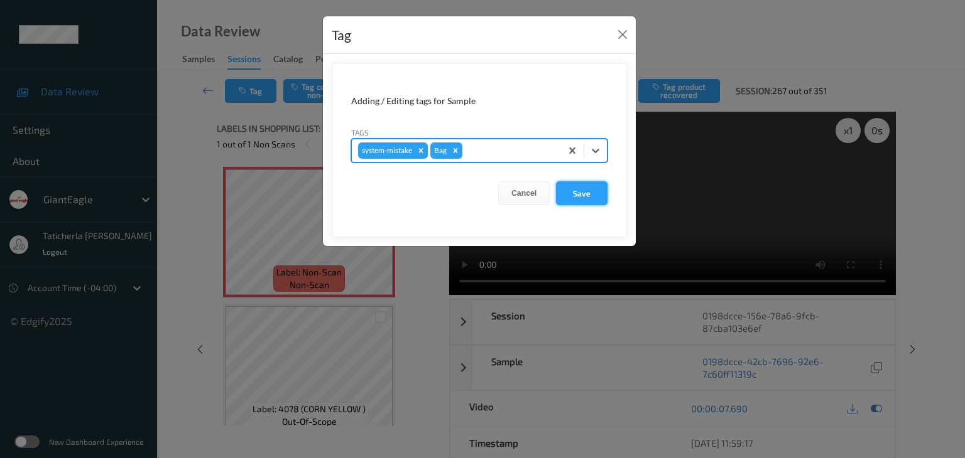
click at [592, 191] on button "Save" at bounding box center [582, 194] width 52 height 24
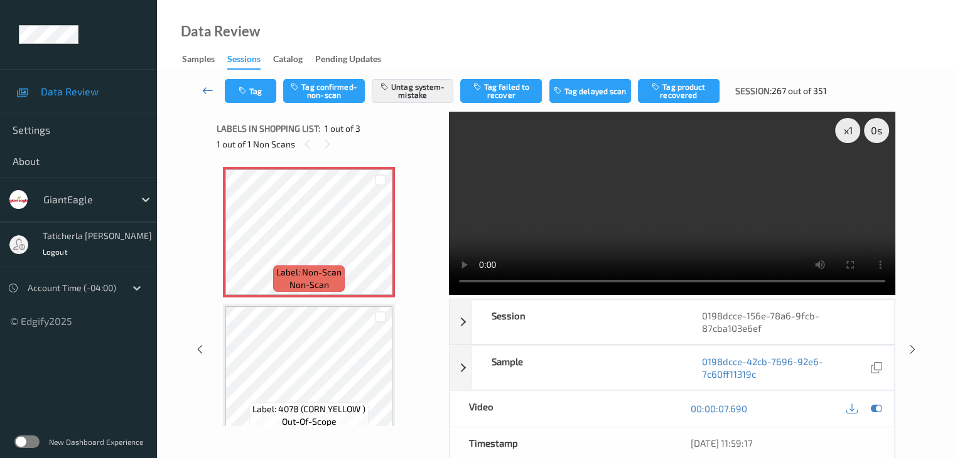
click at [203, 85] on icon at bounding box center [207, 90] width 11 height 13
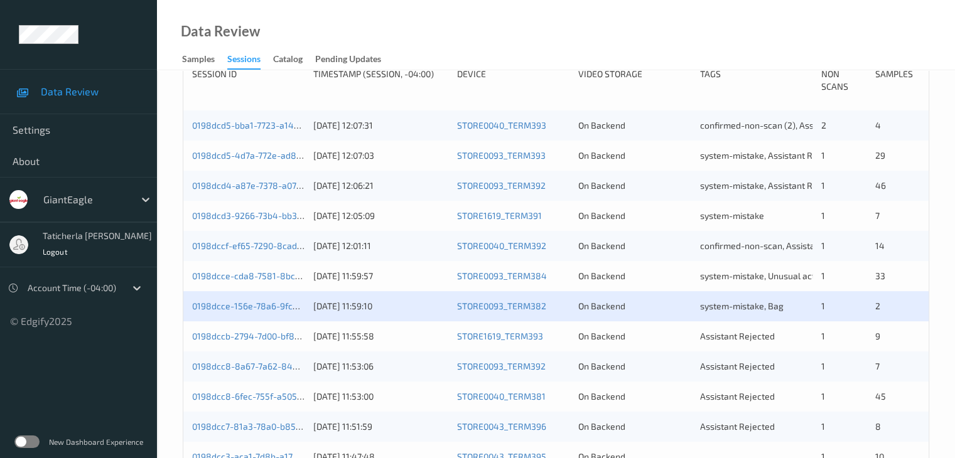
scroll to position [440, 0]
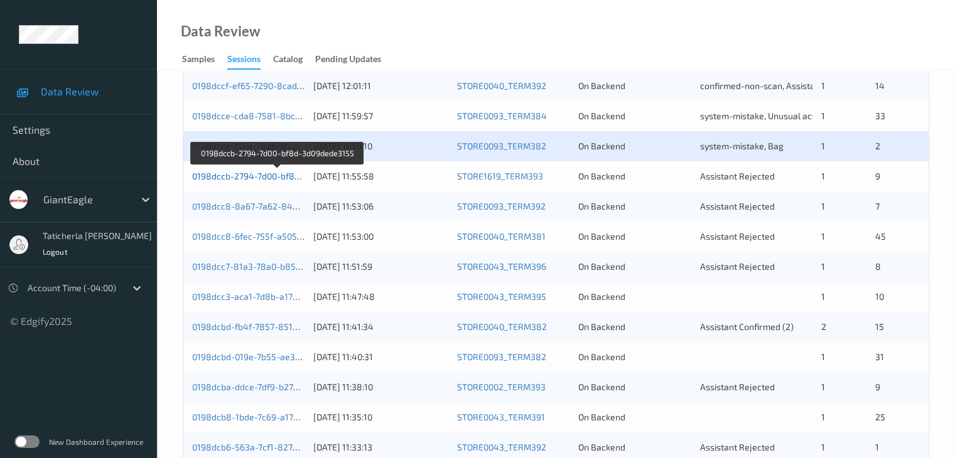
click at [257, 174] on link "0198dccb-2794-7d00-bf8d-3d09dede3155" at bounding box center [277, 176] width 170 height 11
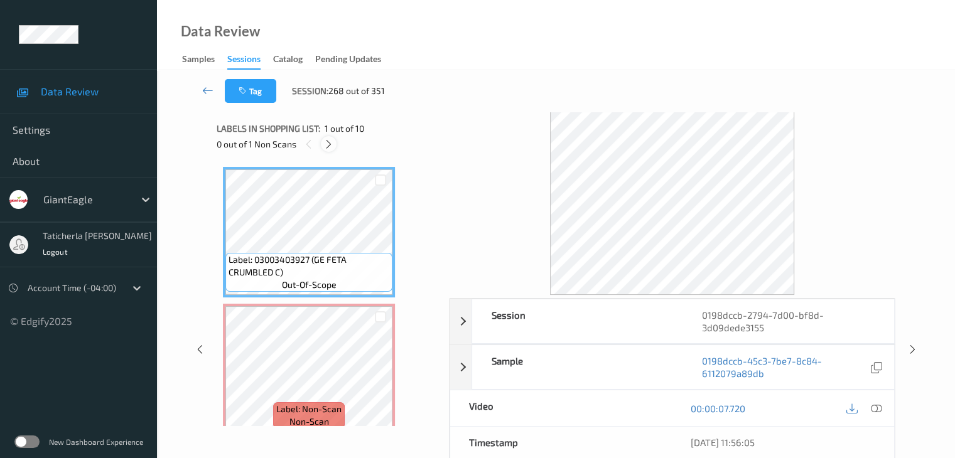
click at [324, 149] on icon at bounding box center [328, 144] width 11 height 11
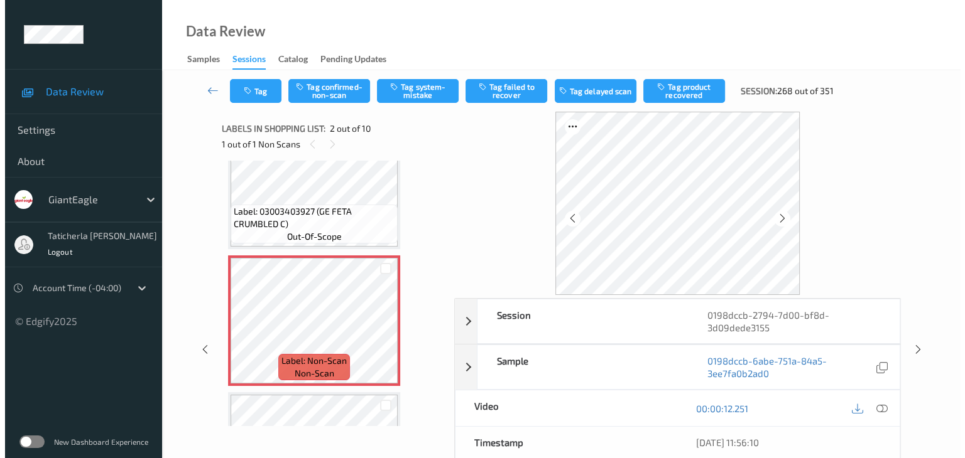
scroll to position [69, 0]
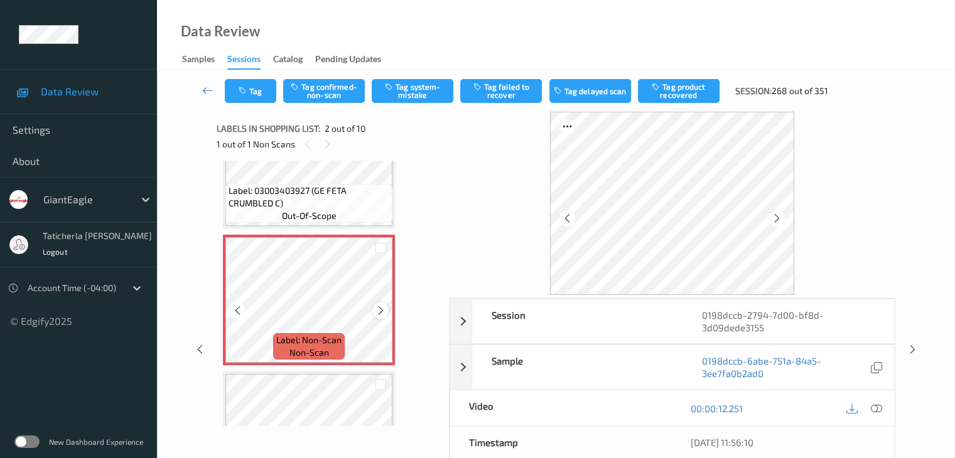
click at [379, 305] on icon at bounding box center [381, 310] width 11 height 11
click at [874, 407] on icon at bounding box center [876, 408] width 11 height 11
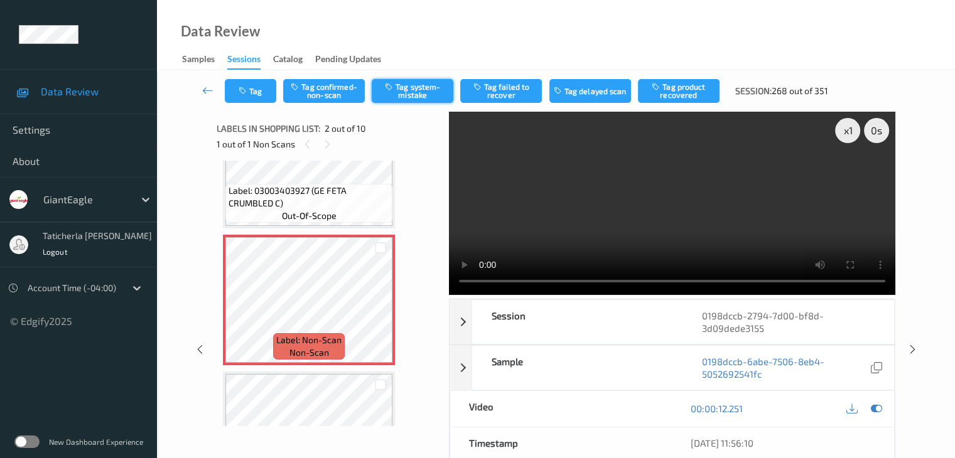
click at [412, 86] on button "Tag system-mistake" at bounding box center [413, 91] width 82 height 24
click at [259, 86] on button "Tag" at bounding box center [251, 91] width 52 height 24
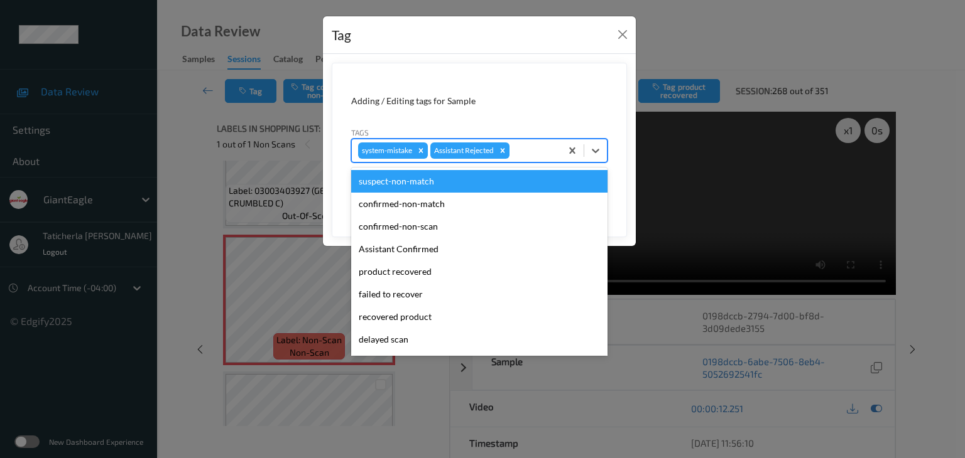
click at [540, 148] on div at bounding box center [533, 150] width 43 height 15
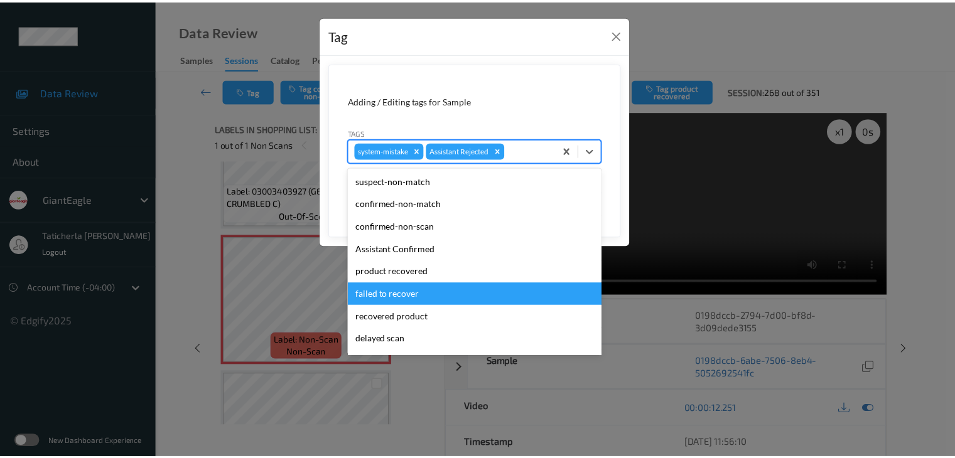
scroll to position [111, 0]
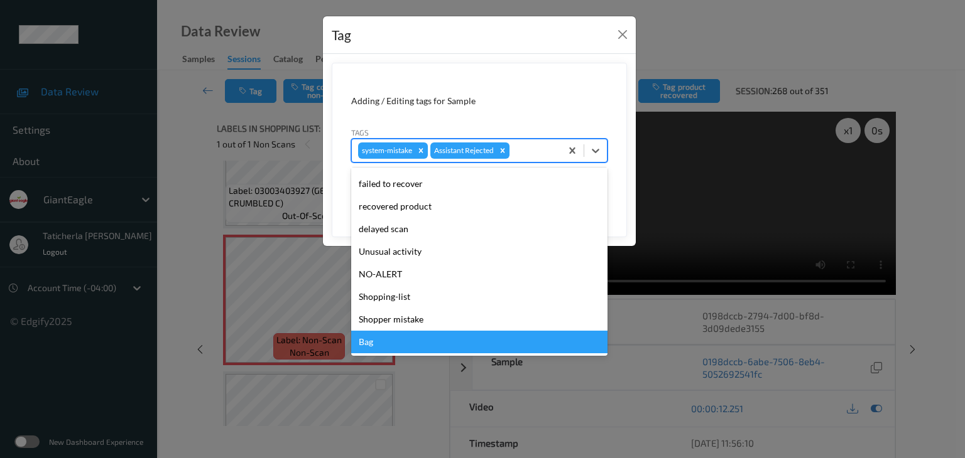
click at [455, 352] on div "Bag" at bounding box center [479, 342] width 256 height 23
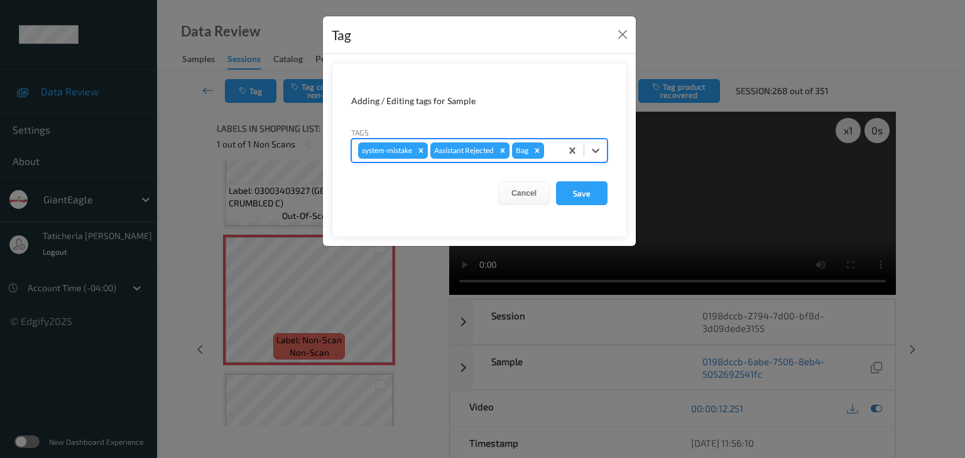
drag, startPoint x: 594, startPoint y: 196, endPoint x: 490, endPoint y: 116, distance: 131.7
click at [589, 192] on button "Save" at bounding box center [582, 194] width 52 height 24
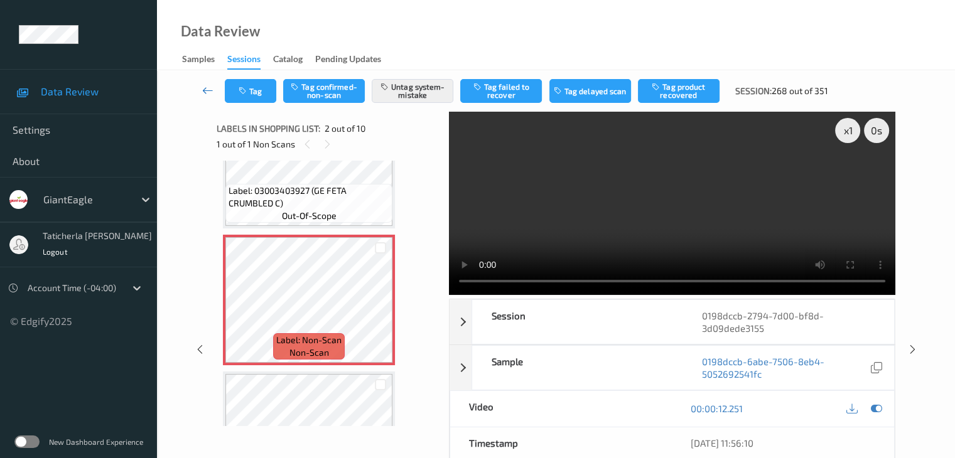
click at [210, 90] on icon at bounding box center [207, 90] width 11 height 13
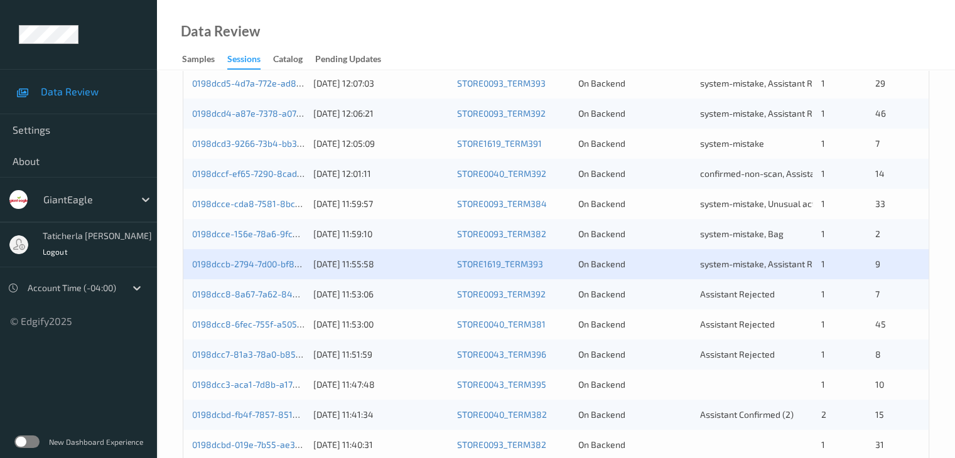
scroll to position [377, 0]
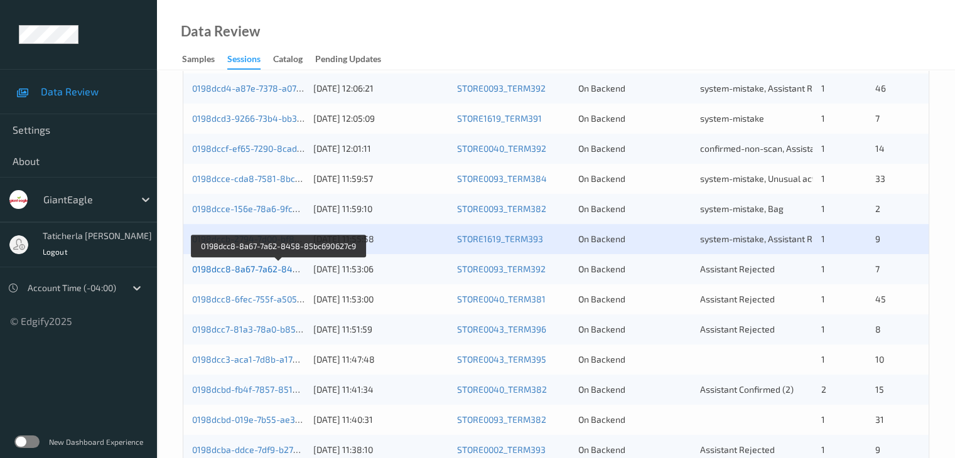
click at [288, 270] on link "0198dcc8-8a67-7a62-8458-85bc690627c9" at bounding box center [279, 269] width 174 height 11
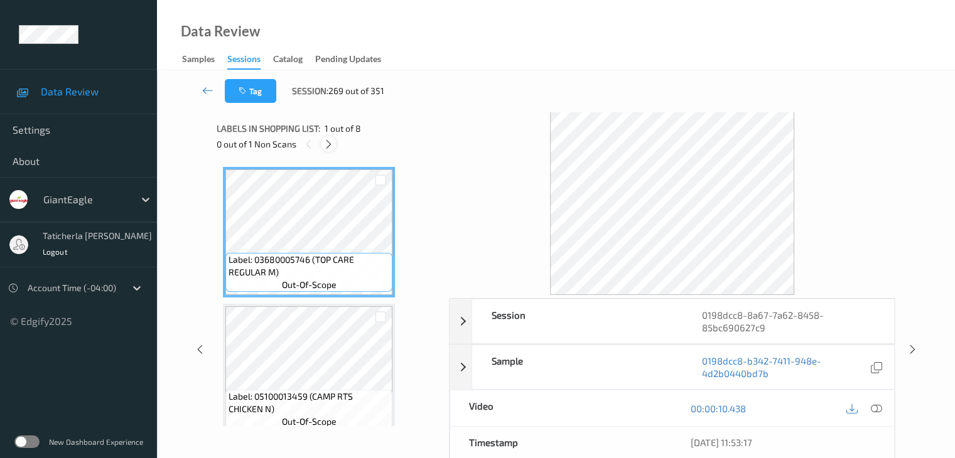
click at [328, 140] on icon at bounding box center [328, 144] width 11 height 11
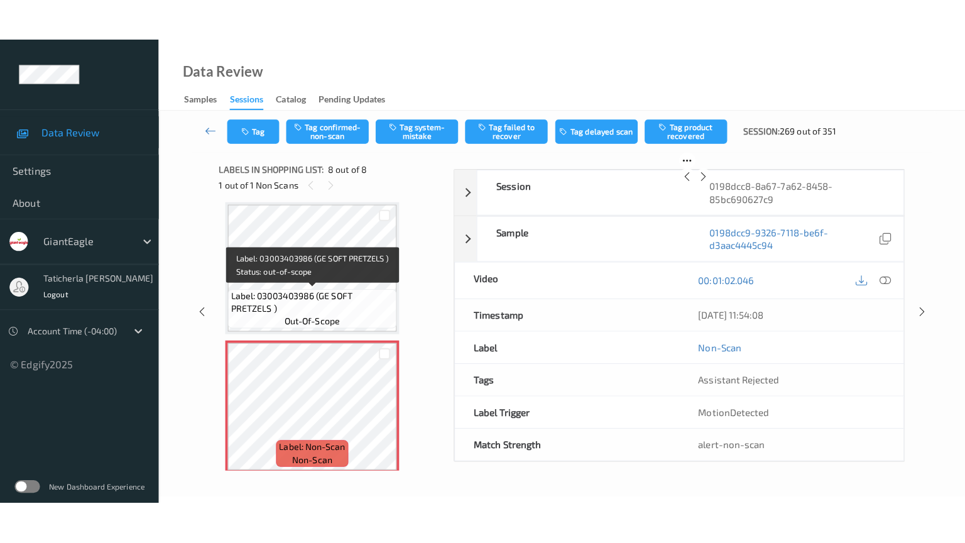
scroll to position [836, 0]
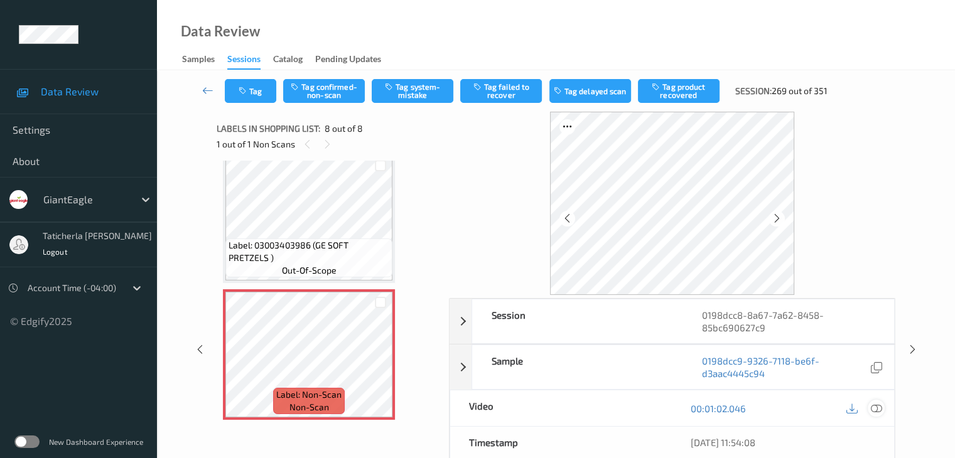
click at [874, 406] on icon at bounding box center [876, 408] width 11 height 11
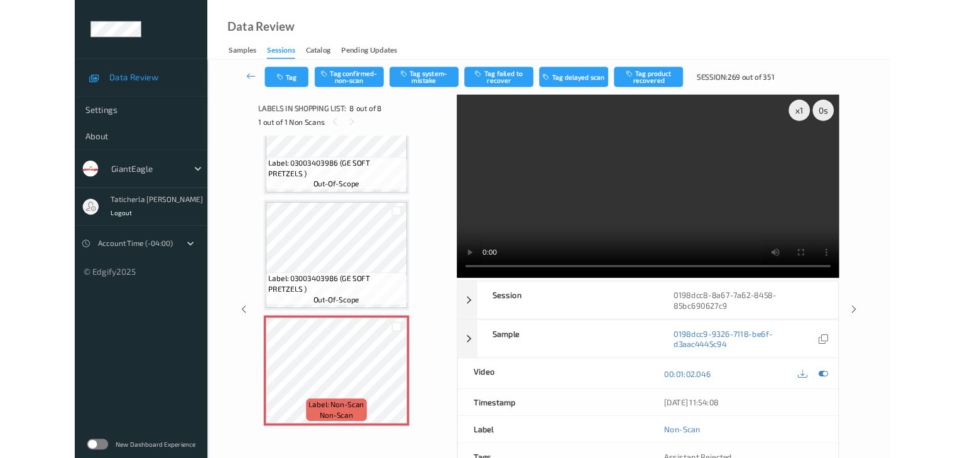
scroll to position [752, 0]
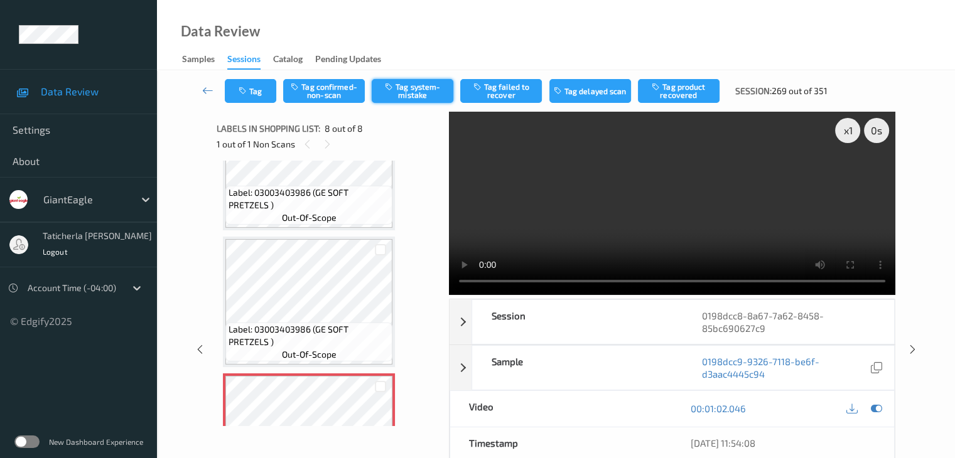
click at [407, 91] on button "Tag system-mistake" at bounding box center [413, 91] width 82 height 24
click at [269, 96] on button "Tag" at bounding box center [251, 91] width 52 height 24
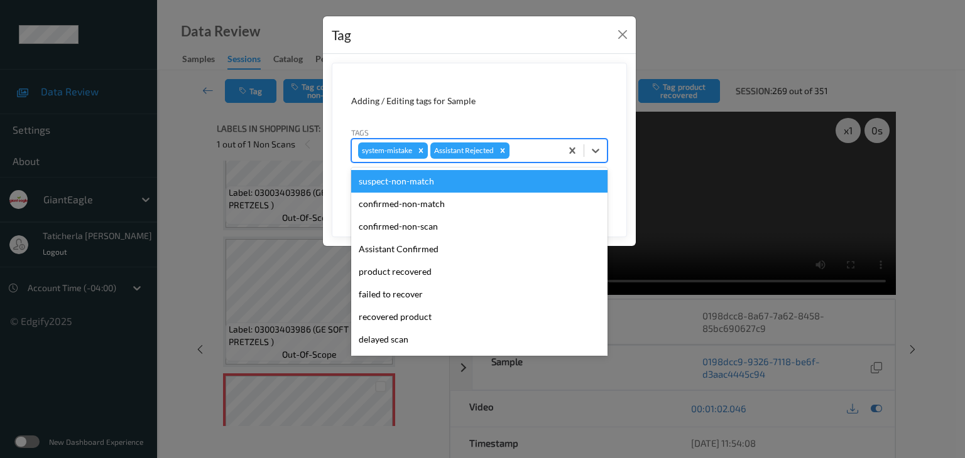
click at [545, 153] on div at bounding box center [533, 150] width 43 height 15
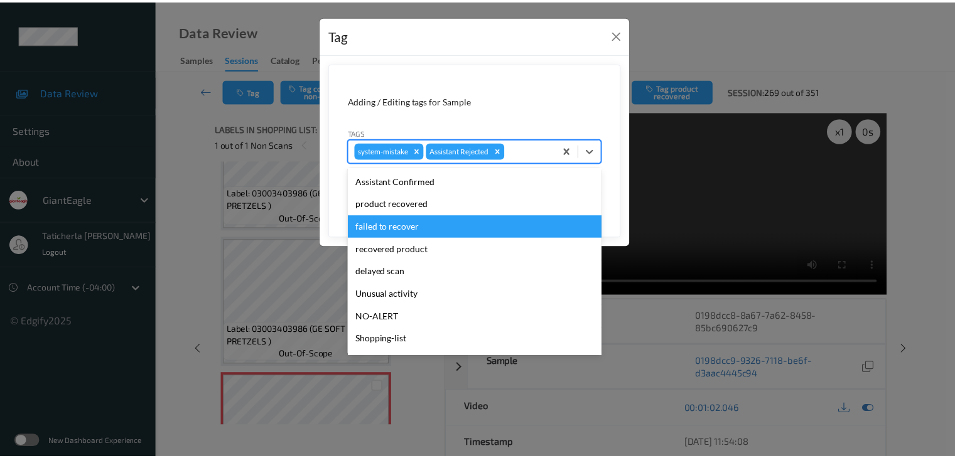
scroll to position [111, 0]
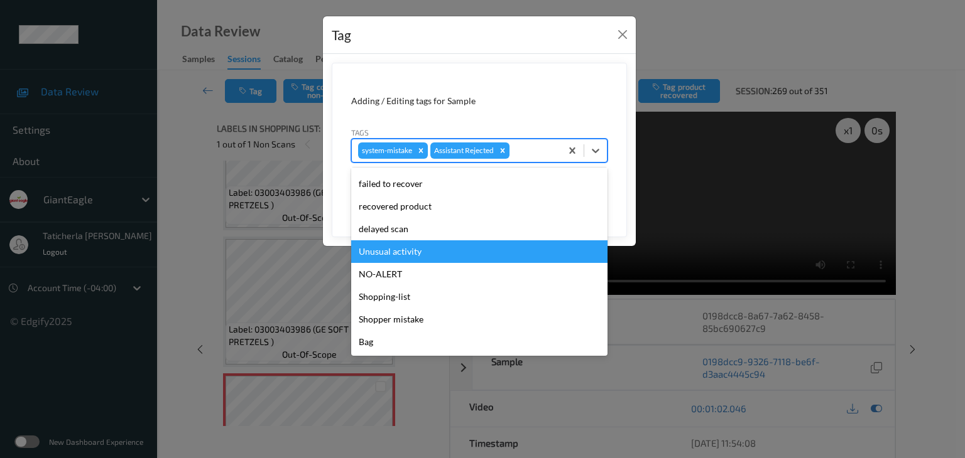
click at [425, 247] on div "Unusual activity" at bounding box center [479, 252] width 256 height 23
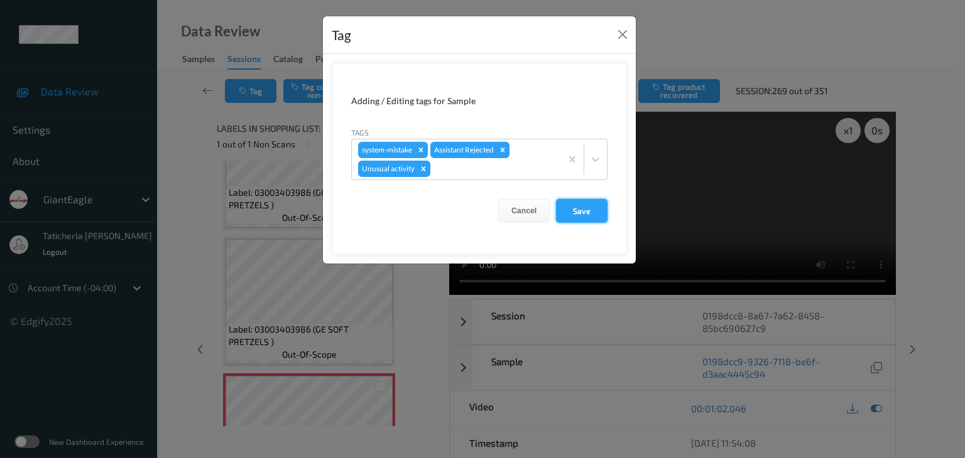
click at [581, 207] on button "Save" at bounding box center [582, 211] width 52 height 24
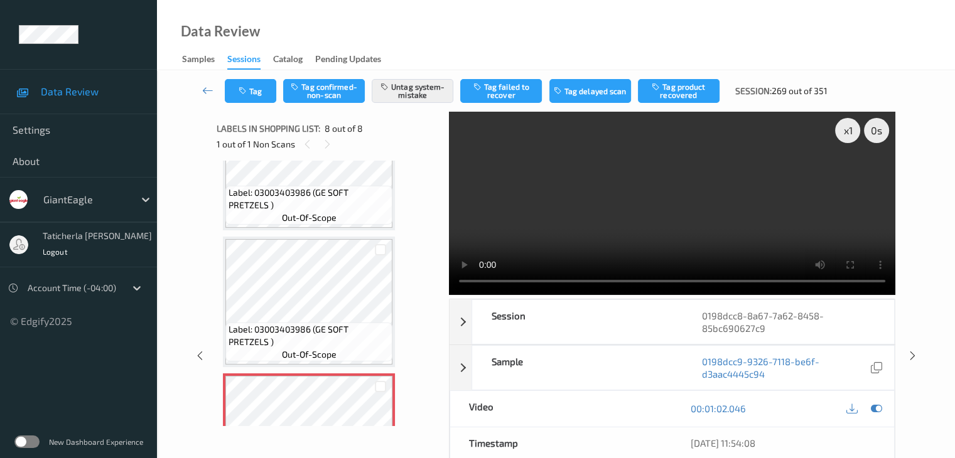
click at [193, 249] on div "x 1 0 s Session 0198dcc8-8a67-7a62-8458-85bc690627c9 Session ID 0198dcc8-8a67-7…" at bounding box center [556, 356] width 747 height 489
click at [210, 88] on icon at bounding box center [207, 90] width 11 height 13
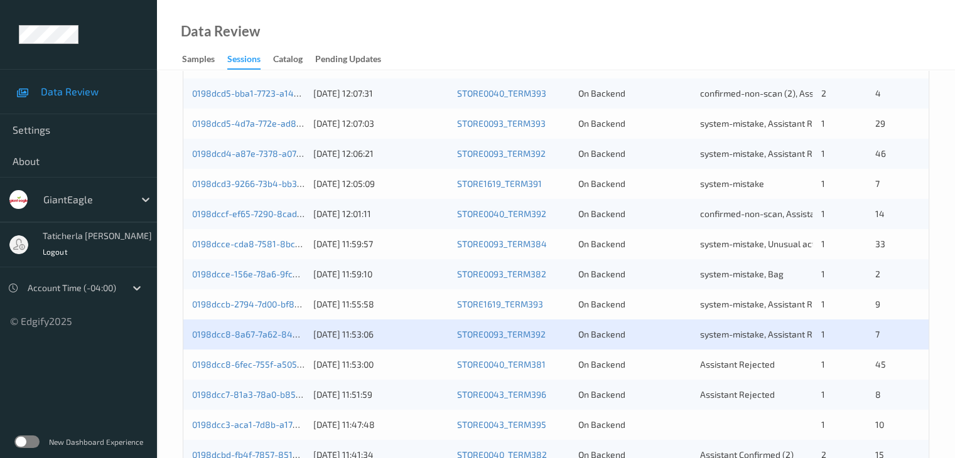
scroll to position [314, 0]
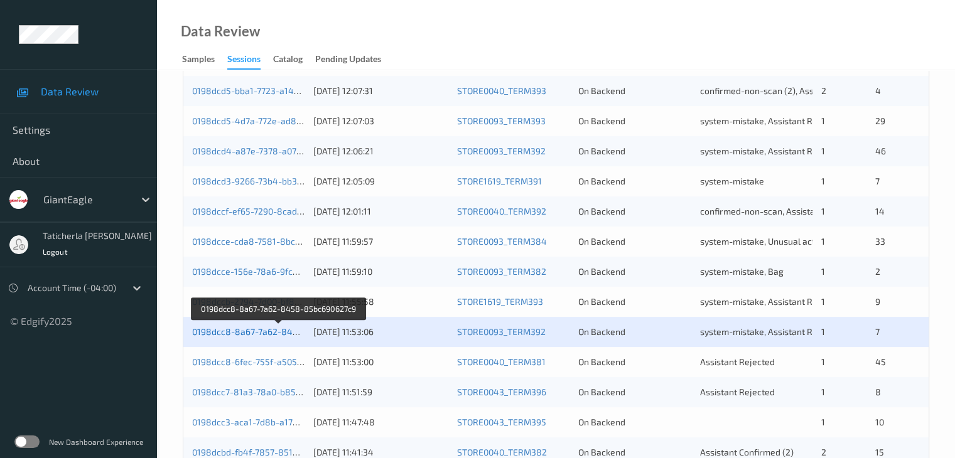
click at [241, 330] on link "0198dcc8-8a67-7a62-8458-85bc690627c9" at bounding box center [279, 332] width 174 height 11
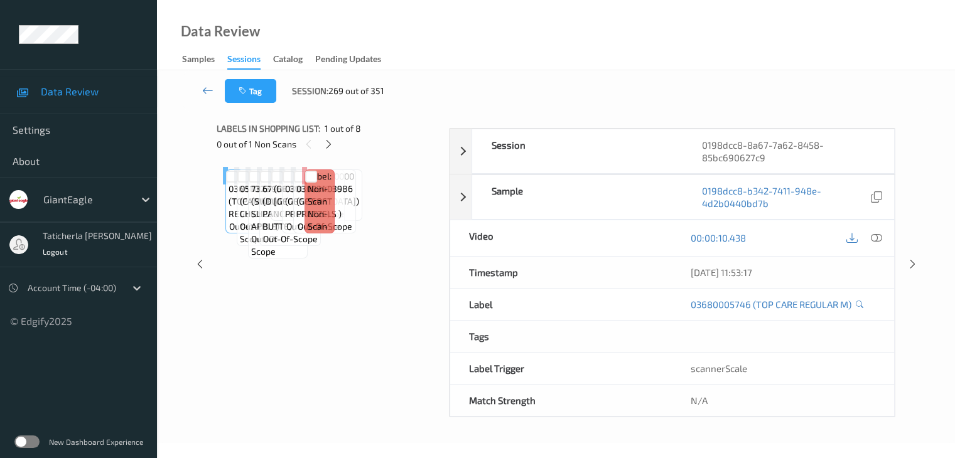
scroll to position [153, 0]
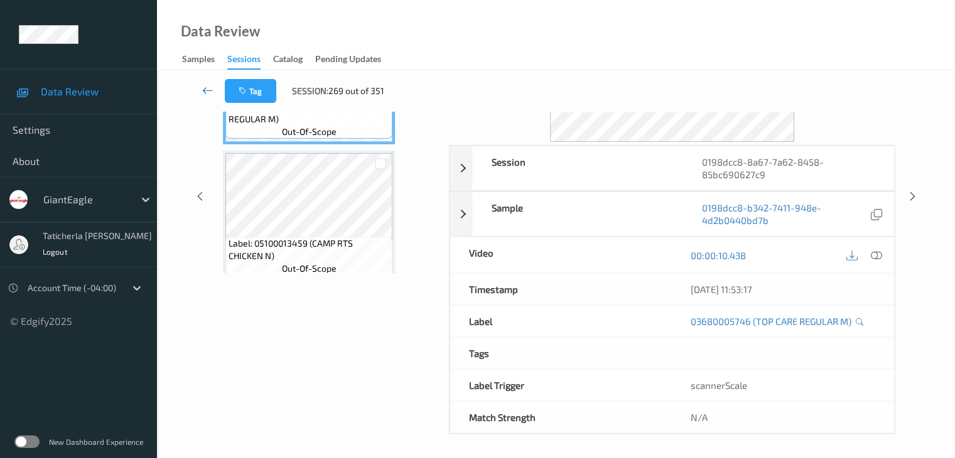
click at [209, 91] on icon at bounding box center [207, 90] width 11 height 13
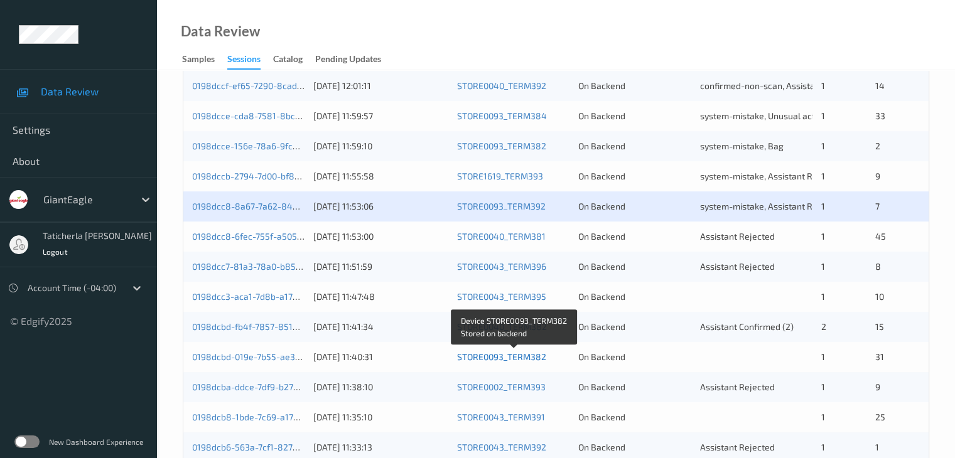
scroll to position [502, 0]
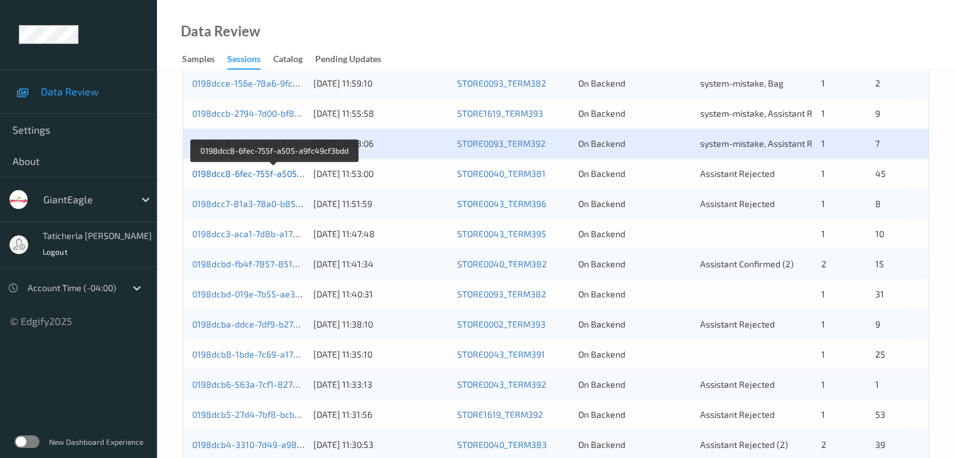
click at [271, 173] on link "0198dcc8-6fec-755f-a505-a9fc49cf3bdd" at bounding box center [274, 173] width 165 height 11
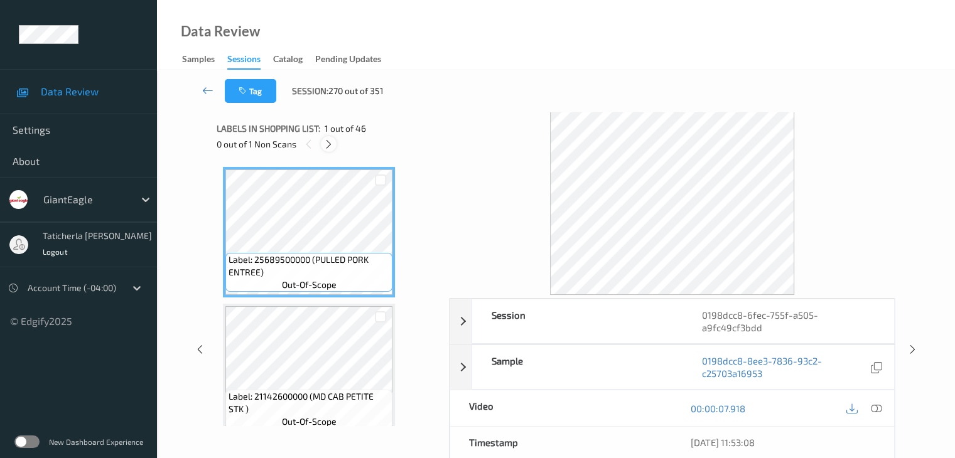
click at [323, 144] on icon at bounding box center [328, 144] width 11 height 11
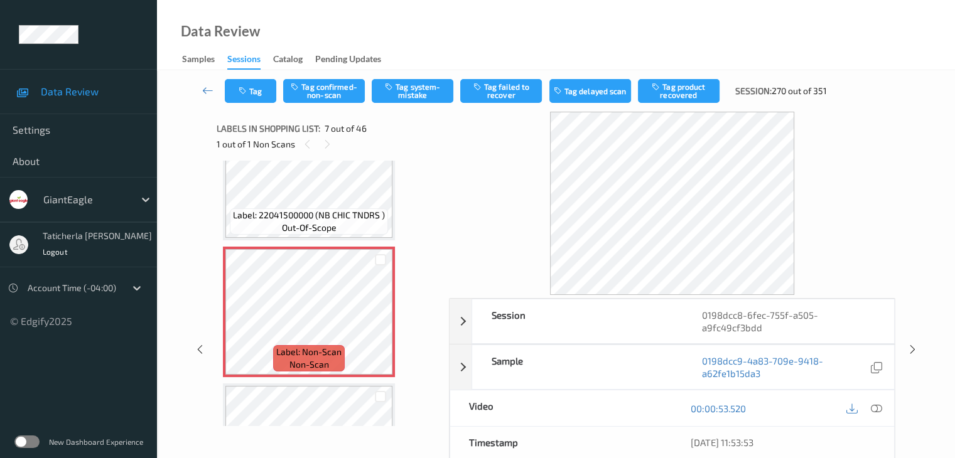
scroll to position [816, 0]
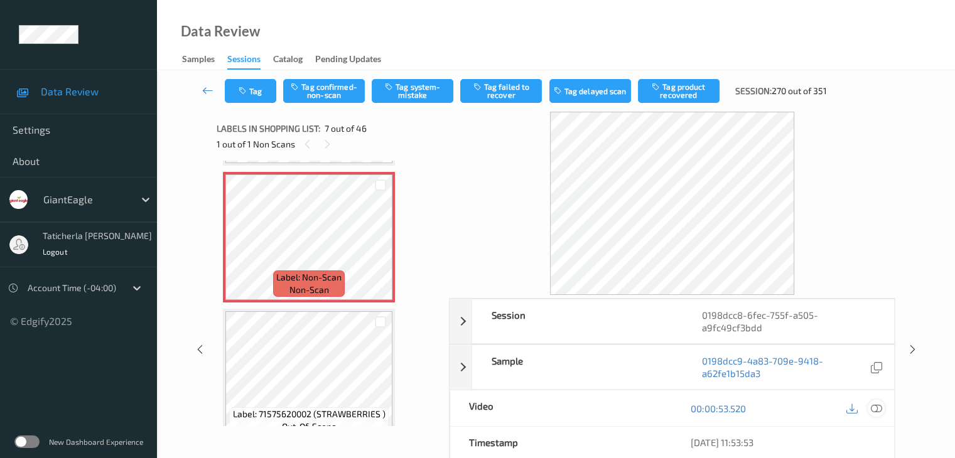
click at [874, 408] on icon at bounding box center [876, 408] width 11 height 11
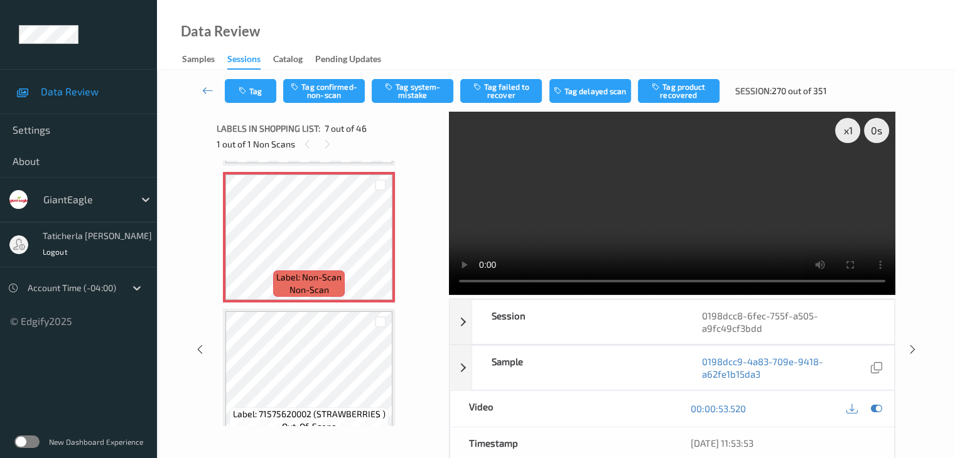
click at [848, 171] on video at bounding box center [672, 203] width 447 height 183
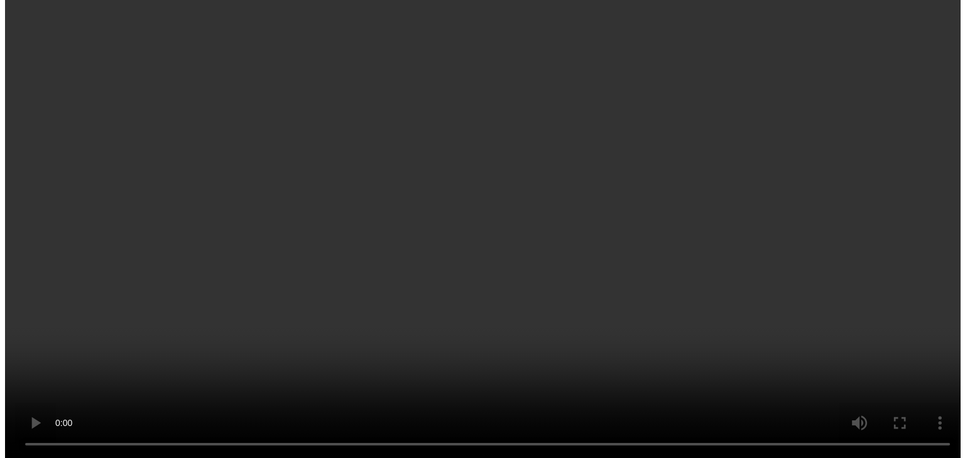
scroll to position [754, 0]
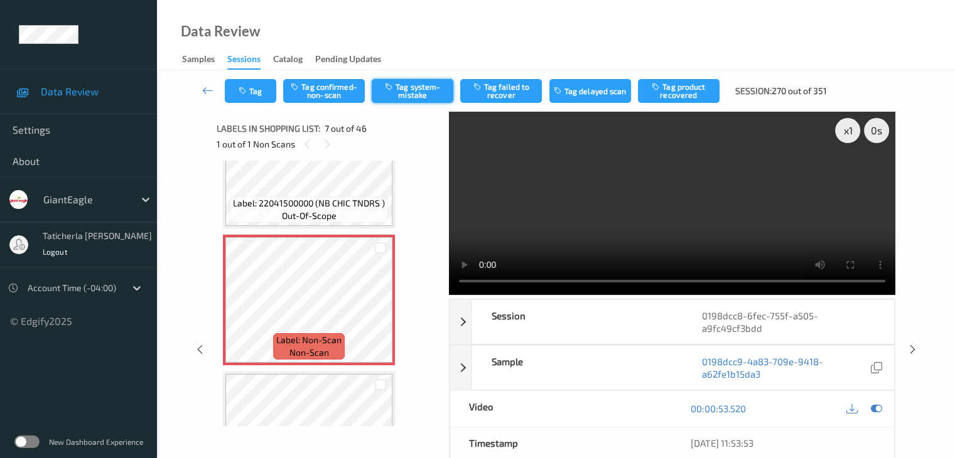
click at [431, 95] on button "Tag system-mistake" at bounding box center [413, 91] width 82 height 24
click at [259, 95] on button "Tag" at bounding box center [251, 91] width 52 height 24
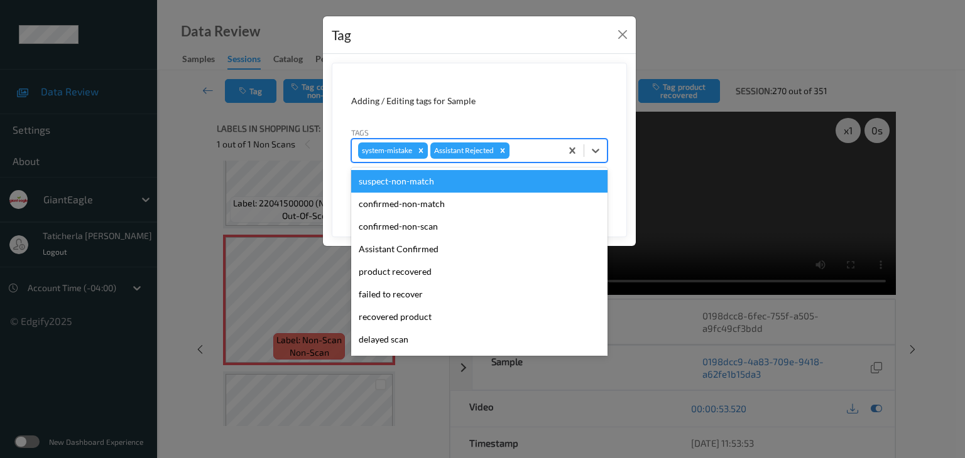
click at [528, 156] on div at bounding box center [533, 150] width 43 height 15
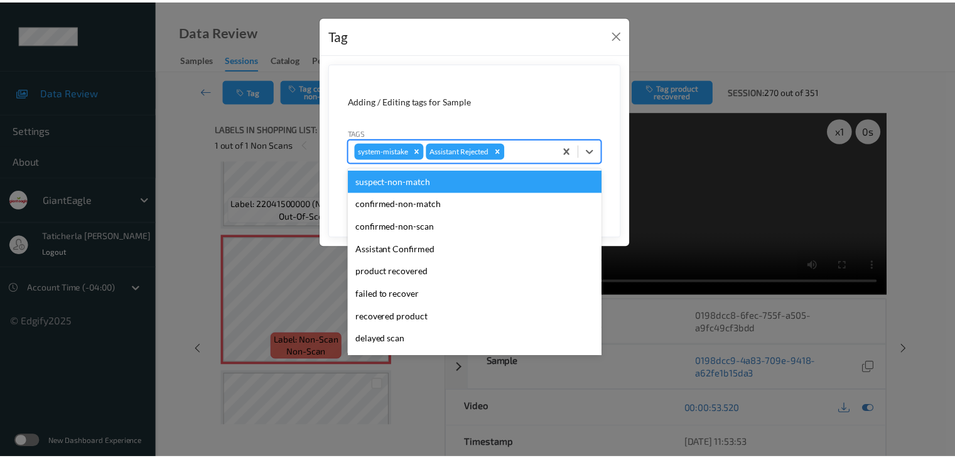
scroll to position [111, 0]
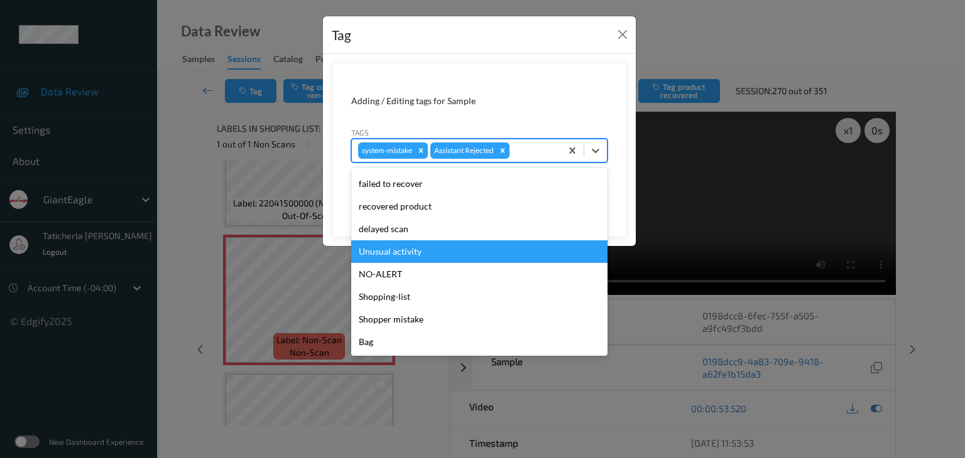
click at [430, 242] on div "Unusual activity" at bounding box center [479, 252] width 256 height 23
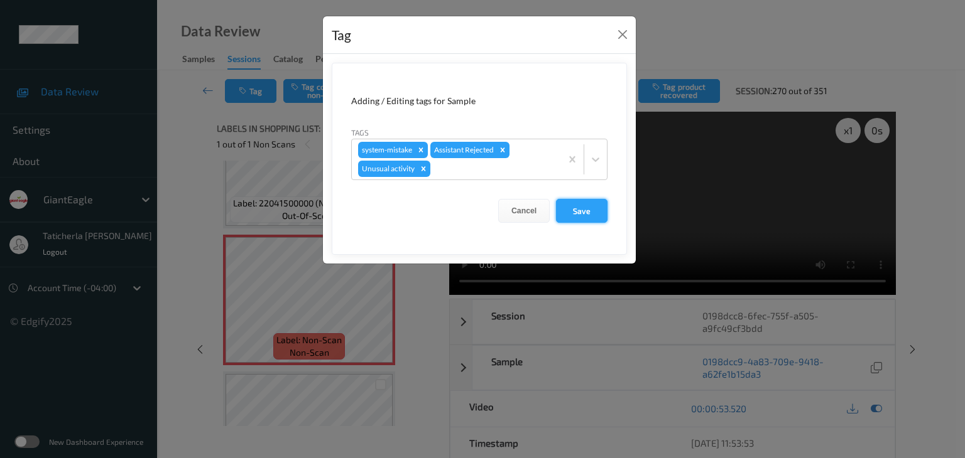
click at [594, 207] on button "Save" at bounding box center [582, 211] width 52 height 24
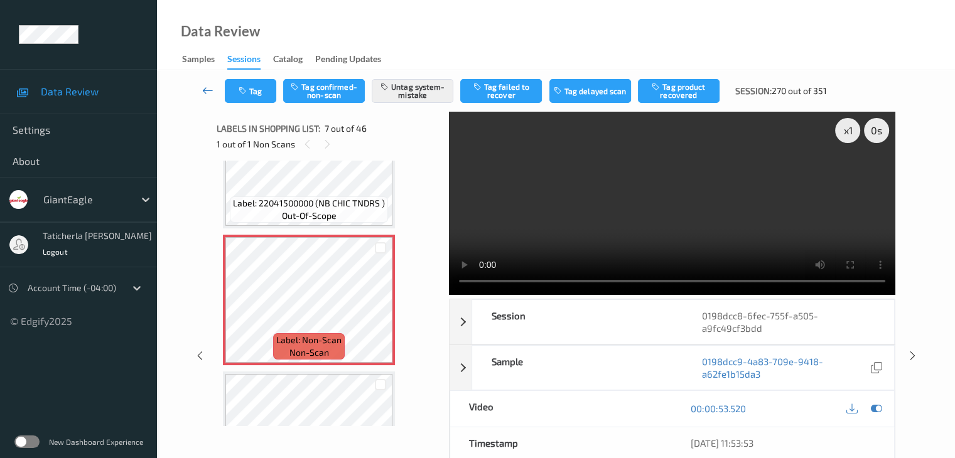
click at [206, 95] on icon at bounding box center [207, 90] width 11 height 13
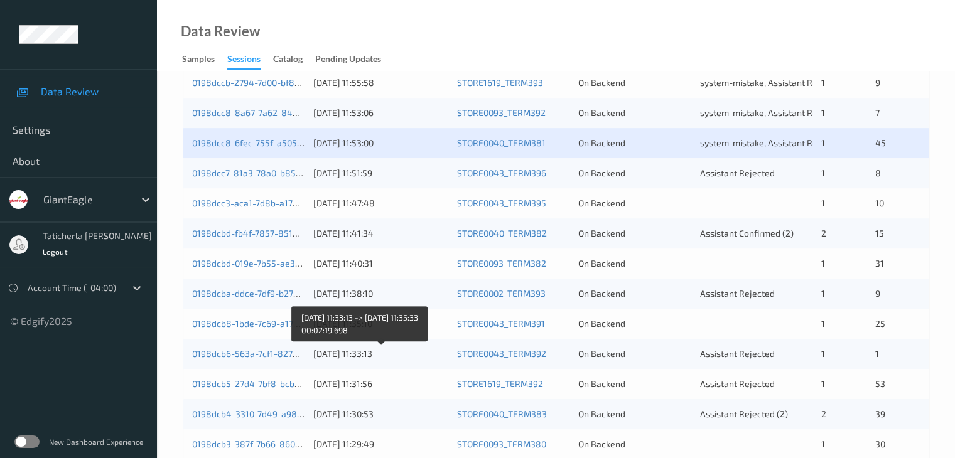
scroll to position [460, 0]
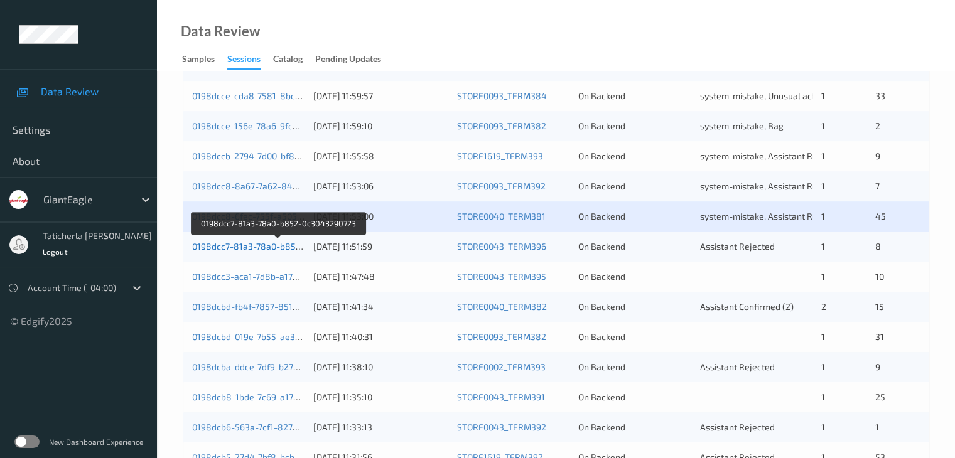
click at [276, 249] on link "0198dcc7-81a3-78a0-b852-0c3043290723" at bounding box center [278, 246] width 172 height 11
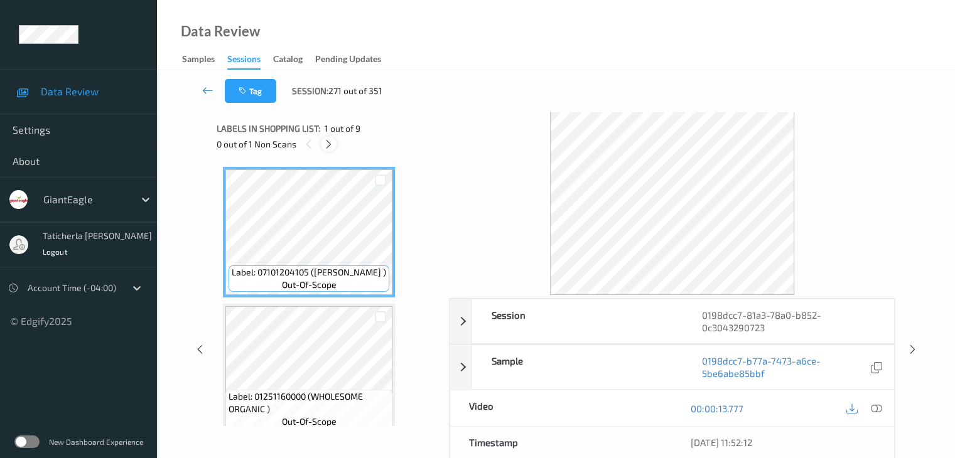
click at [330, 141] on icon at bounding box center [328, 144] width 11 height 11
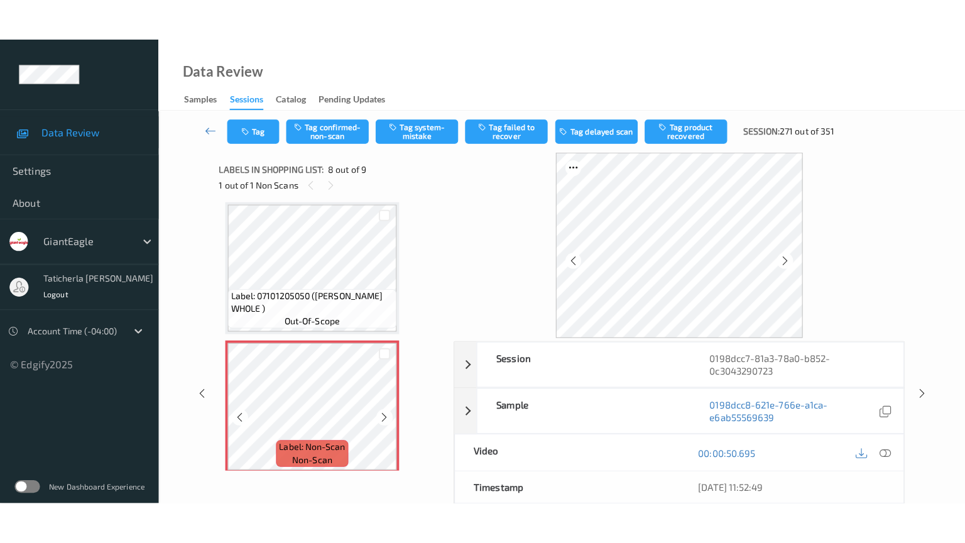
scroll to position [953, 0]
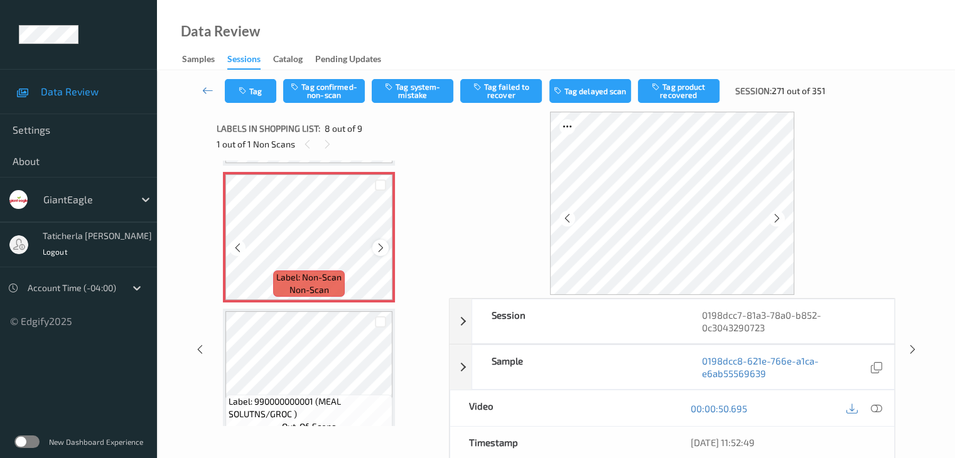
click at [386, 249] on div at bounding box center [380, 248] width 16 height 16
click at [875, 405] on icon at bounding box center [876, 408] width 11 height 11
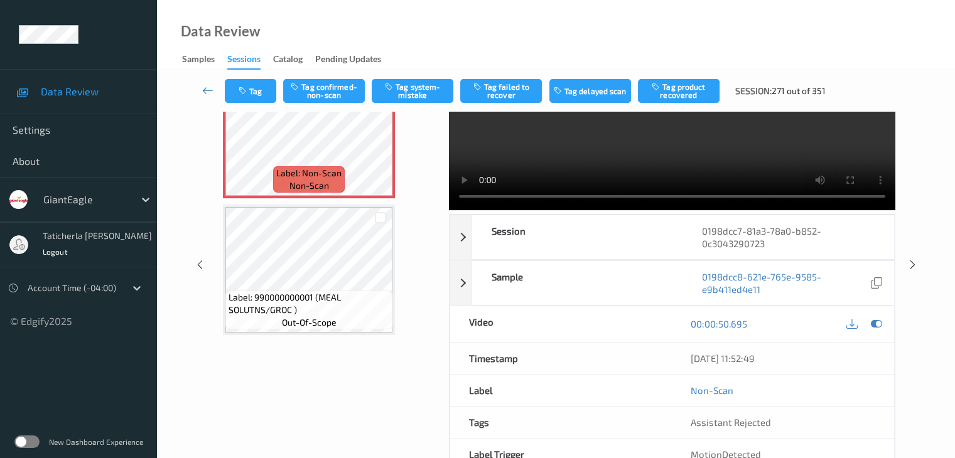
scroll to position [63, 0]
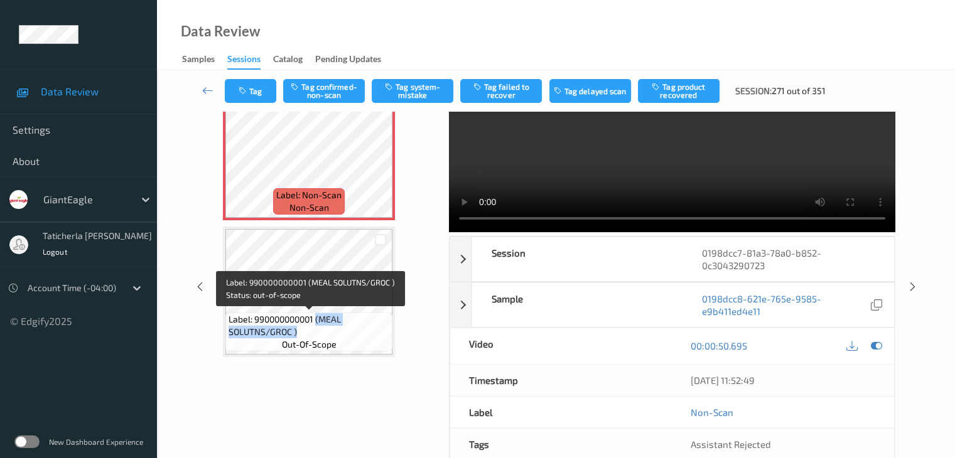
drag, startPoint x: 318, startPoint y: 320, endPoint x: 354, endPoint y: 340, distance: 41.1
click at [354, 340] on div "Label: 990000000001 (MEAL SOLUTNS/GROC ) out-of-scope" at bounding box center [308, 332] width 167 height 39
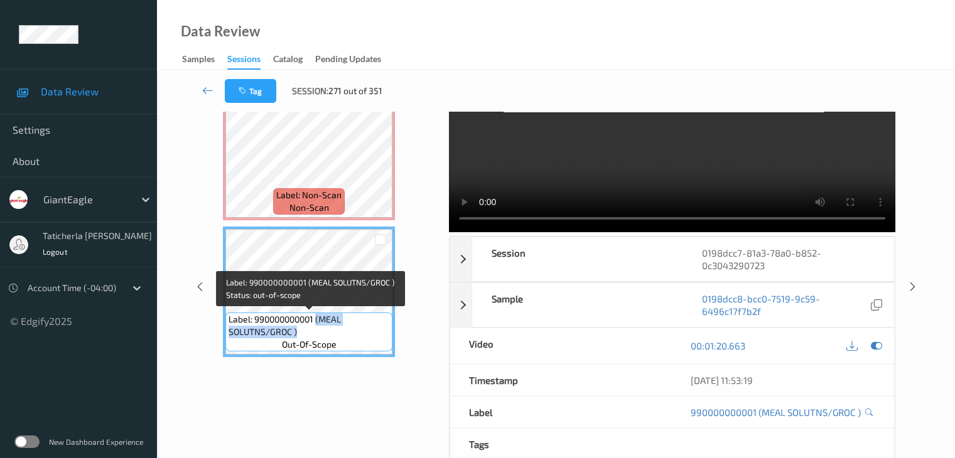
copy span "(MEAL SOLUTNS/GROC )"
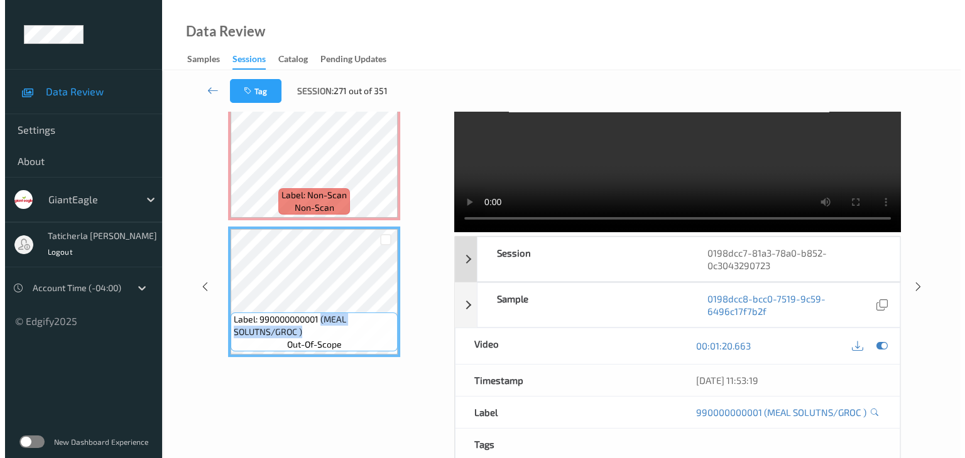
scroll to position [0, 0]
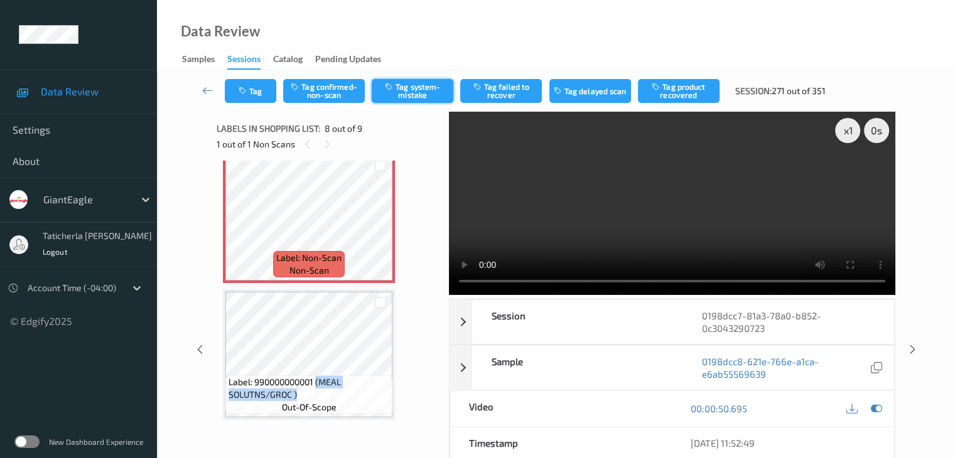
click at [440, 90] on button "Tag system-mistake" at bounding box center [413, 91] width 82 height 24
click at [264, 96] on button "Tag" at bounding box center [251, 91] width 52 height 24
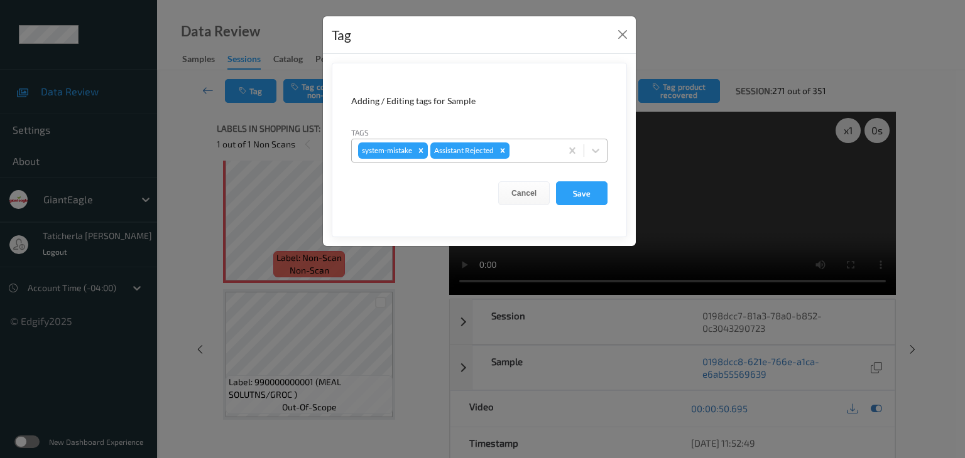
click at [536, 144] on div at bounding box center [533, 150] width 43 height 15
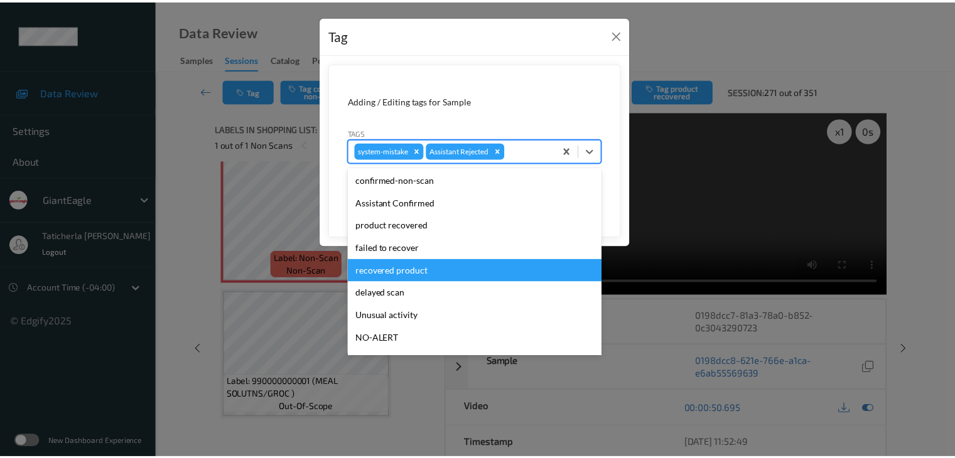
scroll to position [111, 0]
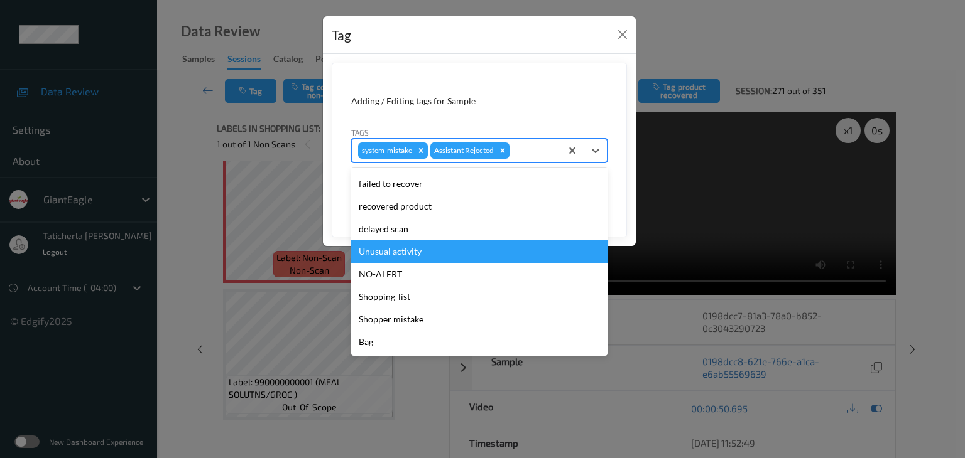
click at [427, 244] on div "Unusual activity" at bounding box center [479, 252] width 256 height 23
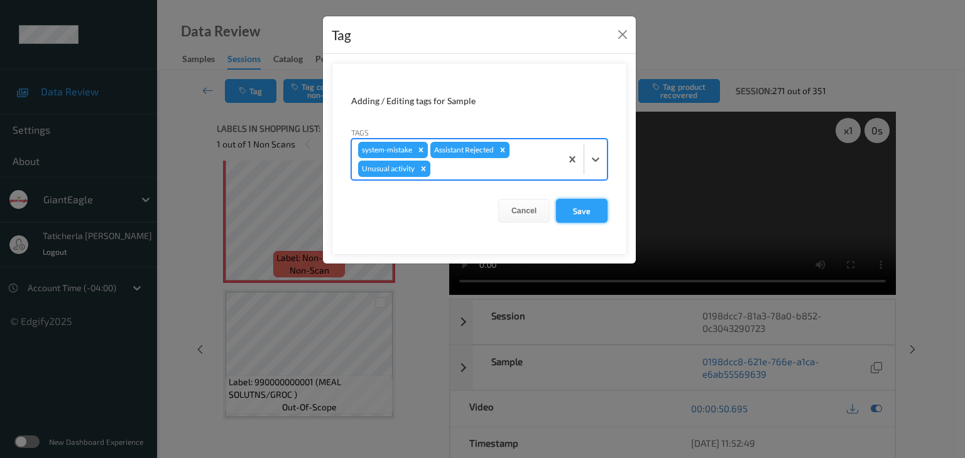
click at [594, 212] on button "Save" at bounding box center [582, 211] width 52 height 24
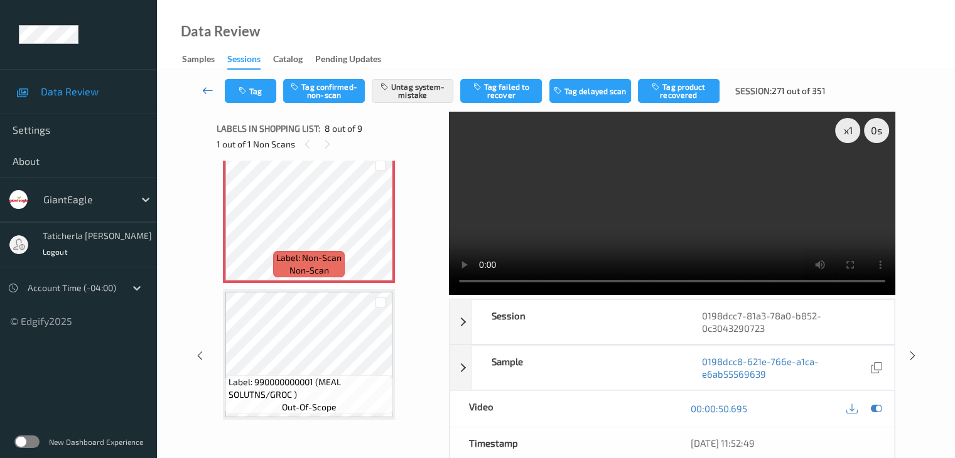
click at [209, 89] on icon at bounding box center [207, 90] width 11 height 13
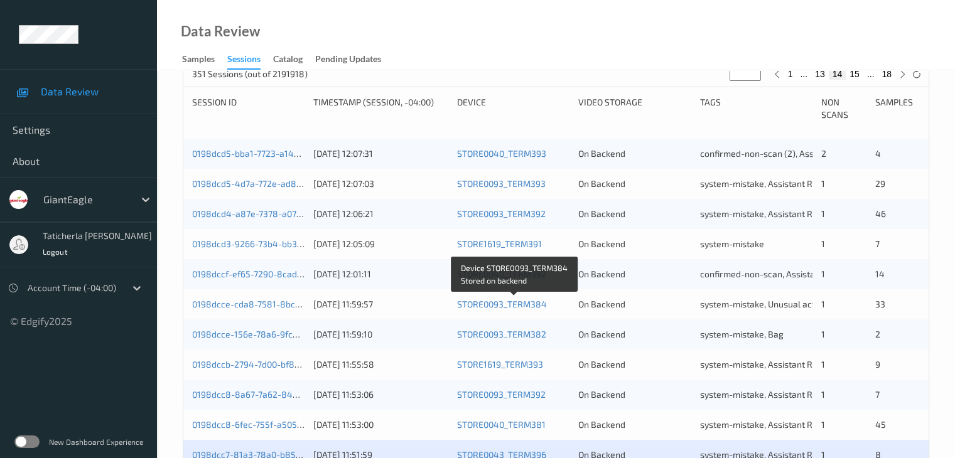
scroll to position [502, 0]
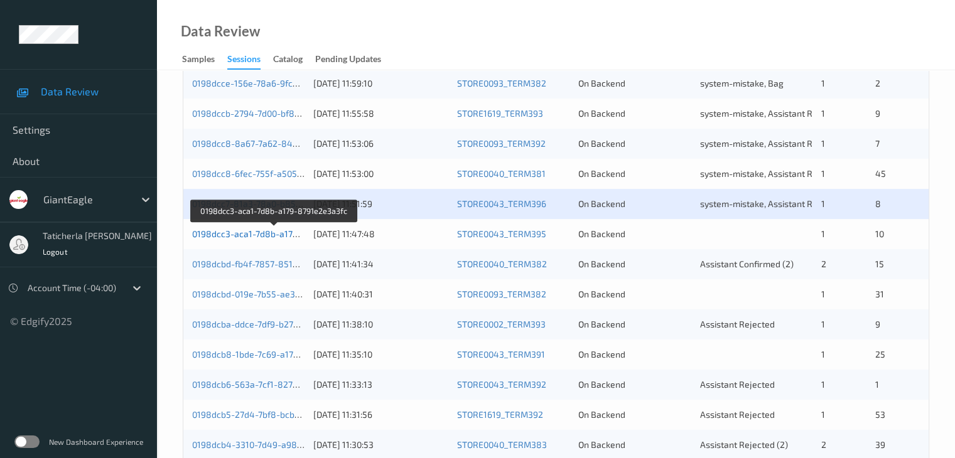
click at [239, 229] on link "0198dcc3-aca1-7d8b-a179-8791e2e3a3fc" at bounding box center [275, 234] width 166 height 11
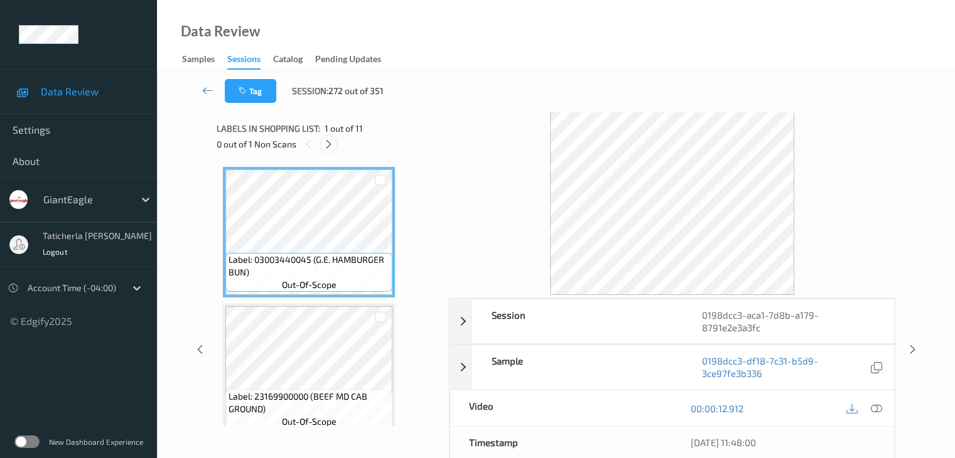
click at [332, 144] on icon at bounding box center [328, 144] width 11 height 11
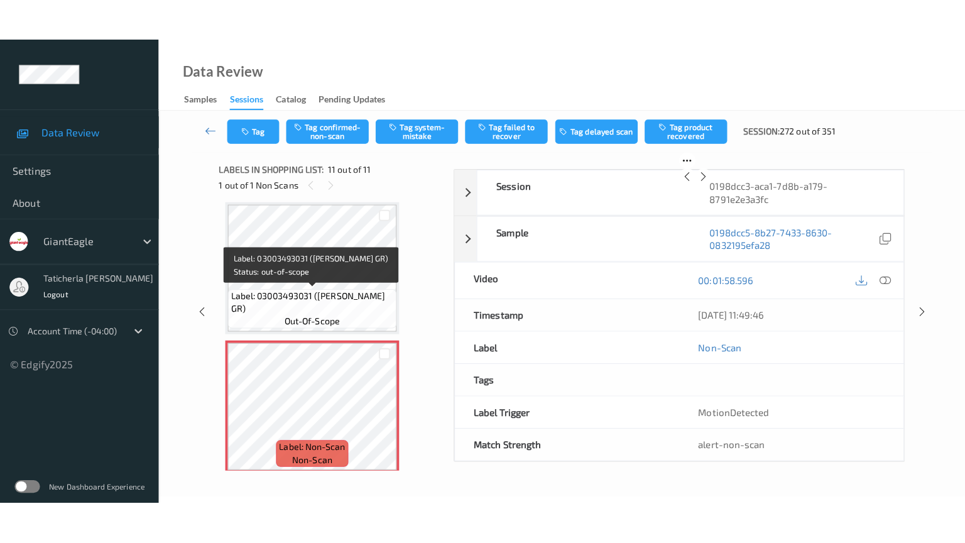
scroll to position [1247, 0]
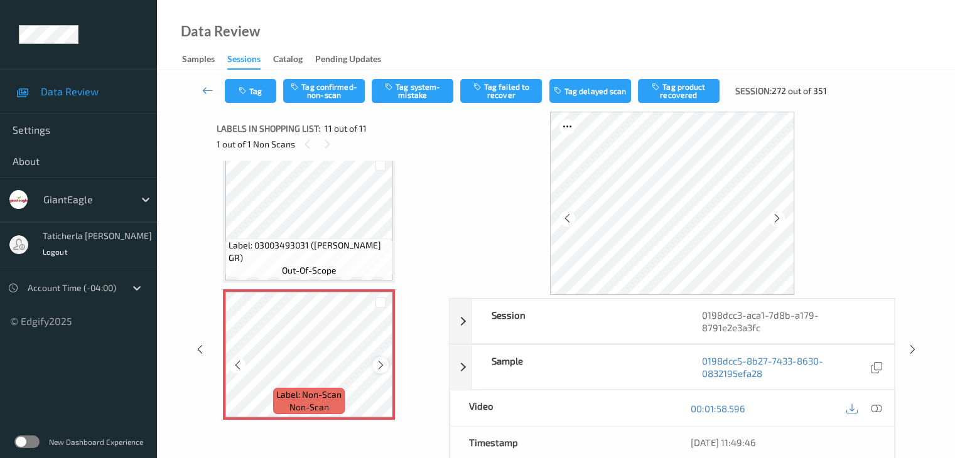
click at [380, 366] on icon at bounding box center [381, 365] width 11 height 11
click at [873, 410] on icon at bounding box center [876, 408] width 11 height 11
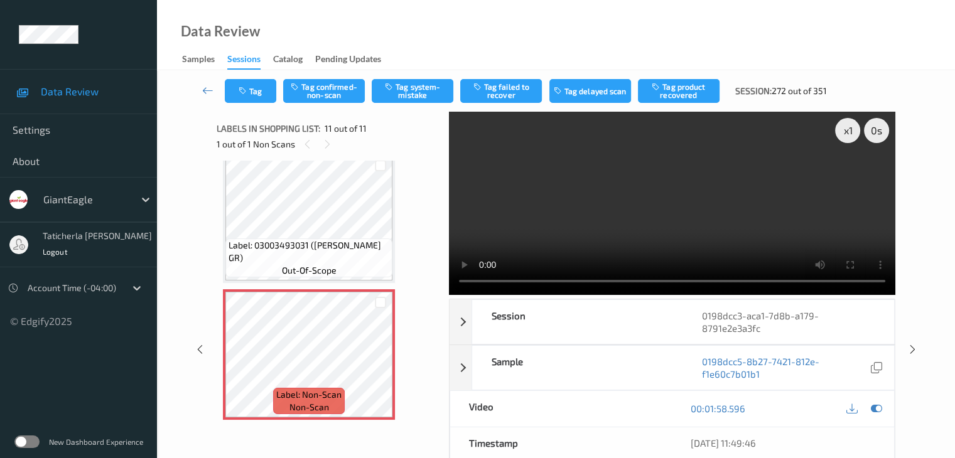
click at [848, 175] on video at bounding box center [672, 203] width 447 height 183
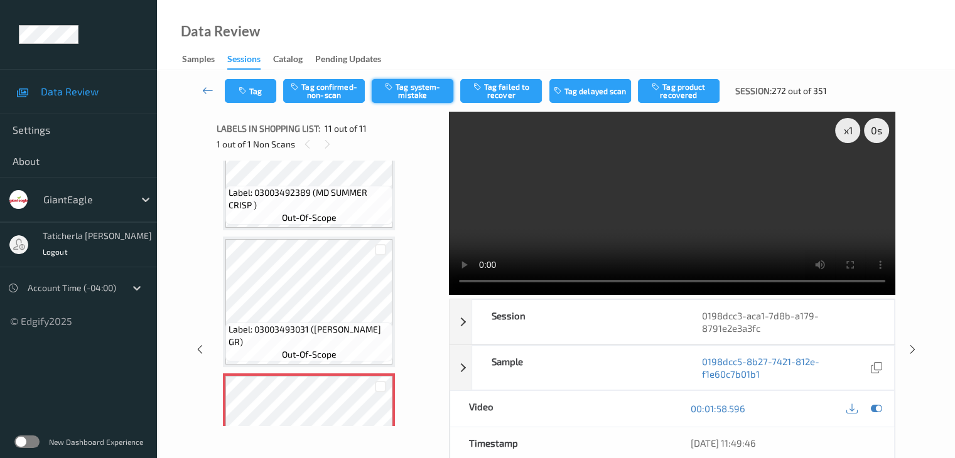
click at [423, 91] on button "Tag system-mistake" at bounding box center [413, 91] width 82 height 24
click at [211, 87] on icon at bounding box center [207, 90] width 11 height 13
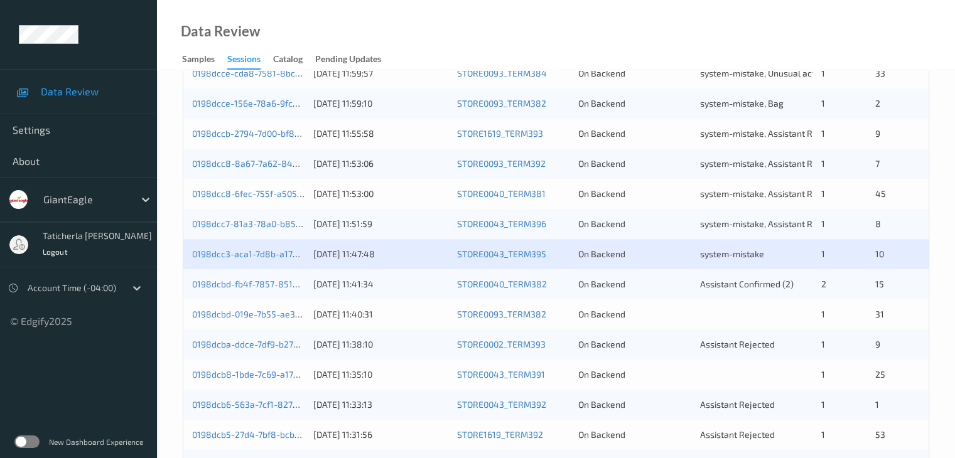
scroll to position [502, 0]
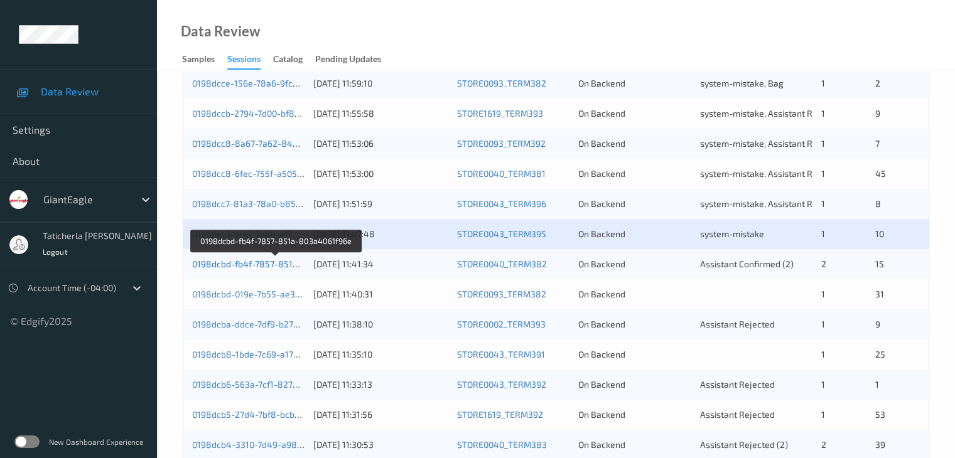
click at [269, 263] on link "0198dcbd-fb4f-7857-851a-803a4061f96e" at bounding box center [276, 264] width 168 height 11
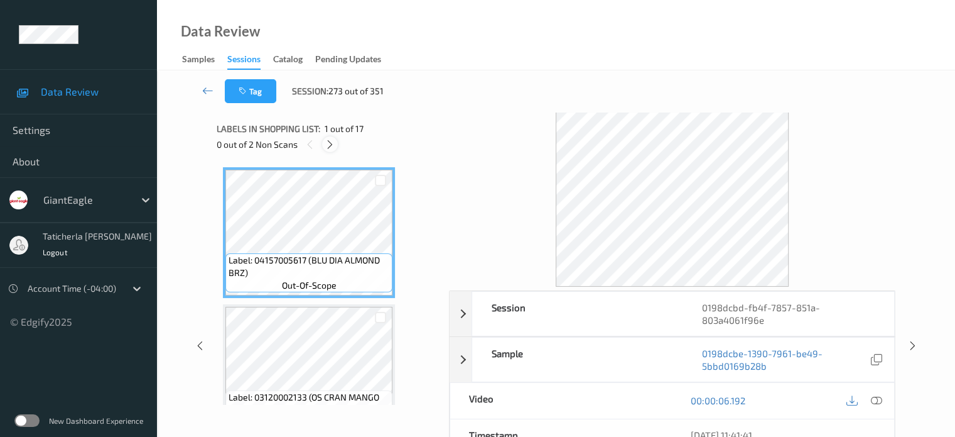
click at [334, 144] on icon at bounding box center [330, 144] width 11 height 11
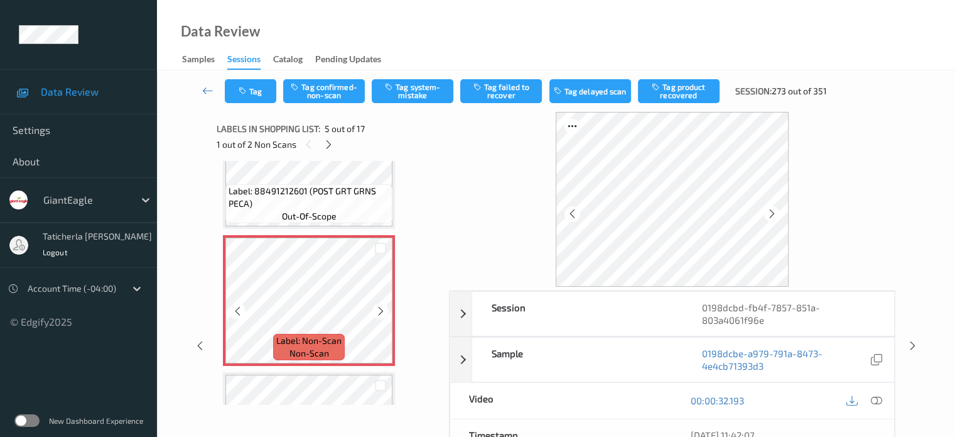
scroll to position [543, 0]
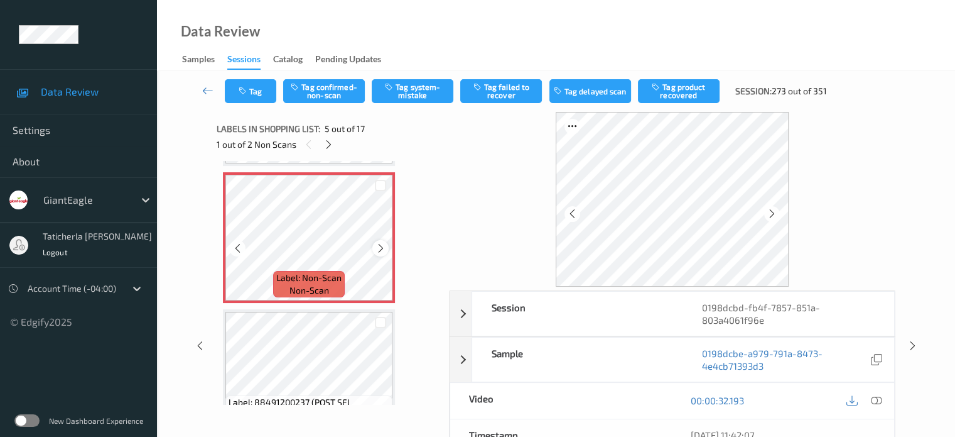
click at [382, 244] on icon at bounding box center [381, 247] width 11 height 11
click at [874, 399] on icon at bounding box center [876, 399] width 11 height 11
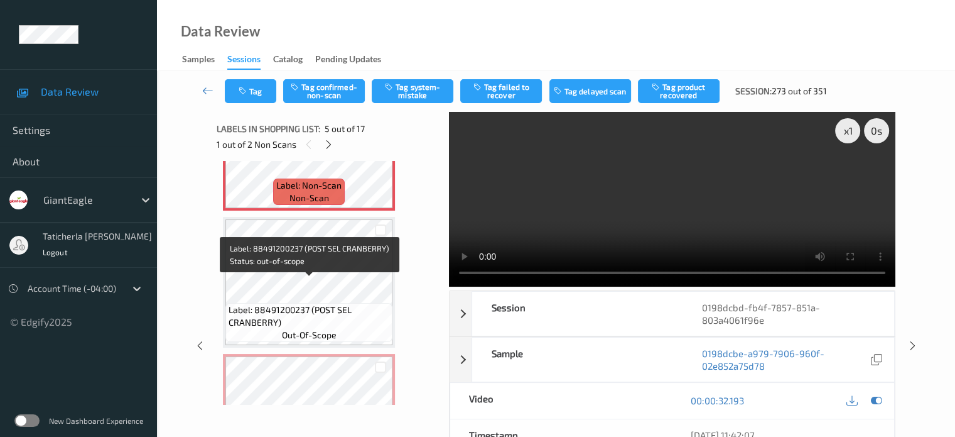
scroll to position [605, 0]
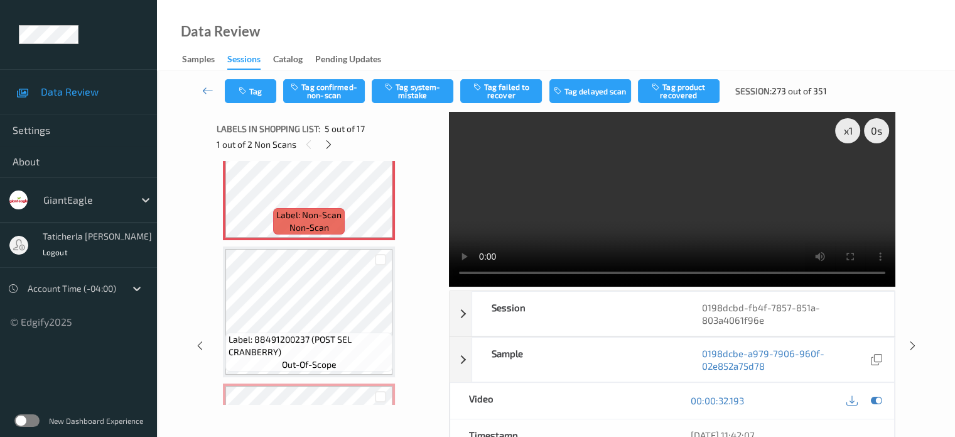
click at [819, 166] on video at bounding box center [672, 199] width 447 height 175
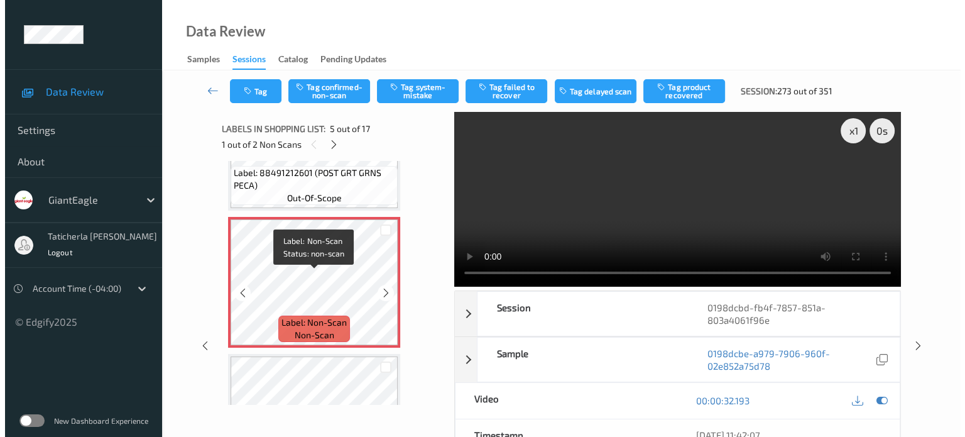
scroll to position [480, 0]
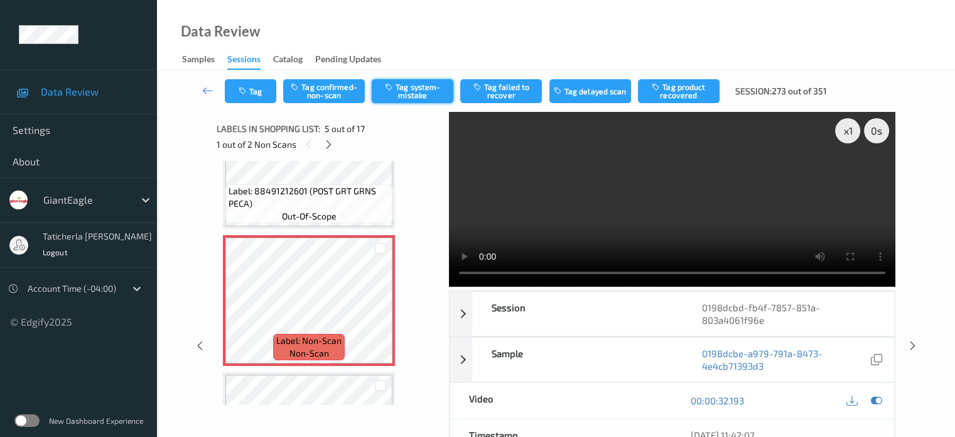
click at [417, 89] on button "Tag system-mistake" at bounding box center [413, 91] width 82 height 24
click at [264, 92] on button "Tag" at bounding box center [251, 91] width 52 height 24
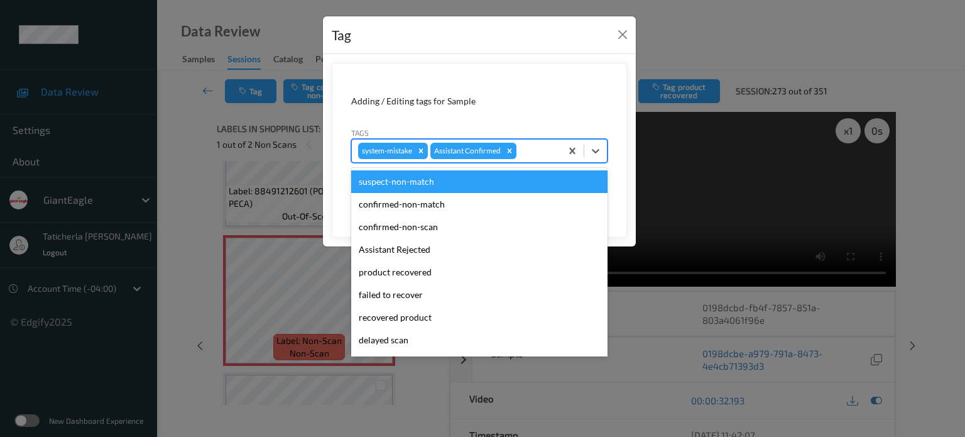
click at [539, 150] on div at bounding box center [537, 150] width 36 height 15
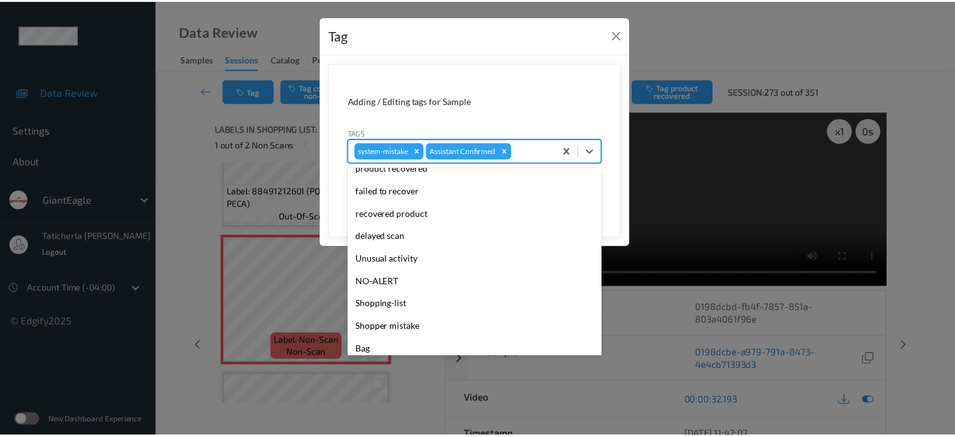
scroll to position [111, 0]
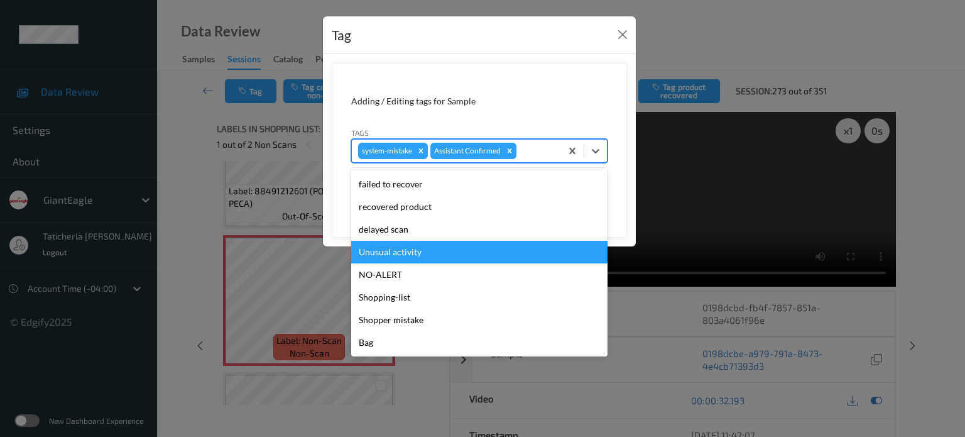
click at [487, 253] on div "Unusual activity" at bounding box center [479, 252] width 256 height 23
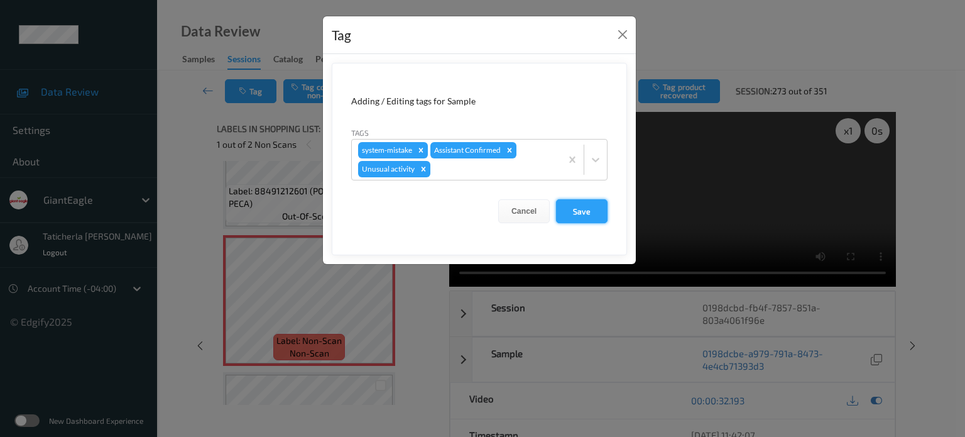
click at [595, 209] on button "Save" at bounding box center [582, 211] width 52 height 24
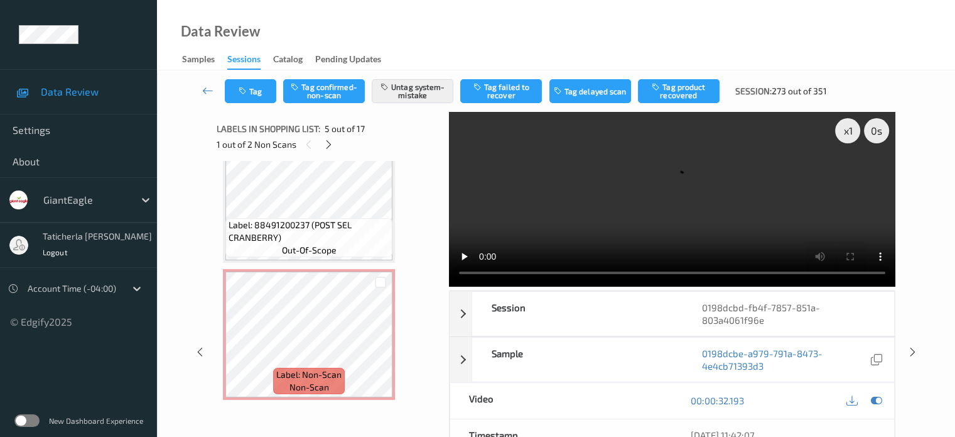
scroll to position [731, 0]
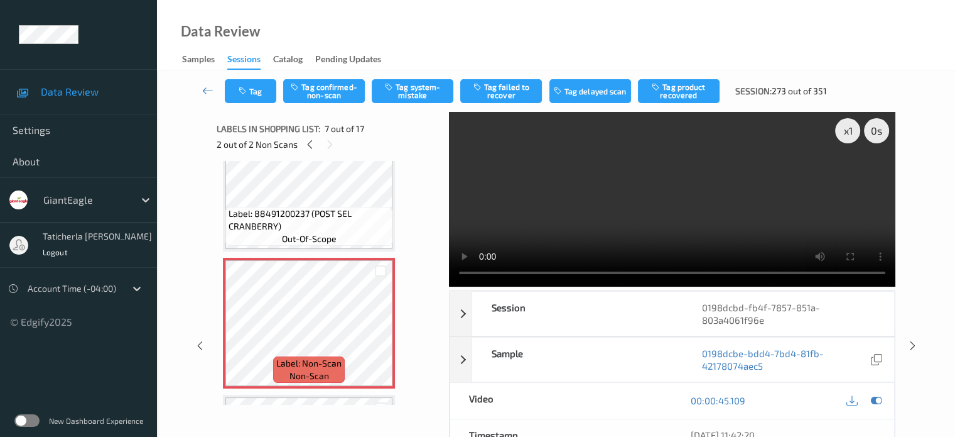
drag, startPoint x: 822, startPoint y: 160, endPoint x: 818, endPoint y: 173, distance: 13.1
click at [822, 160] on video at bounding box center [672, 199] width 447 height 175
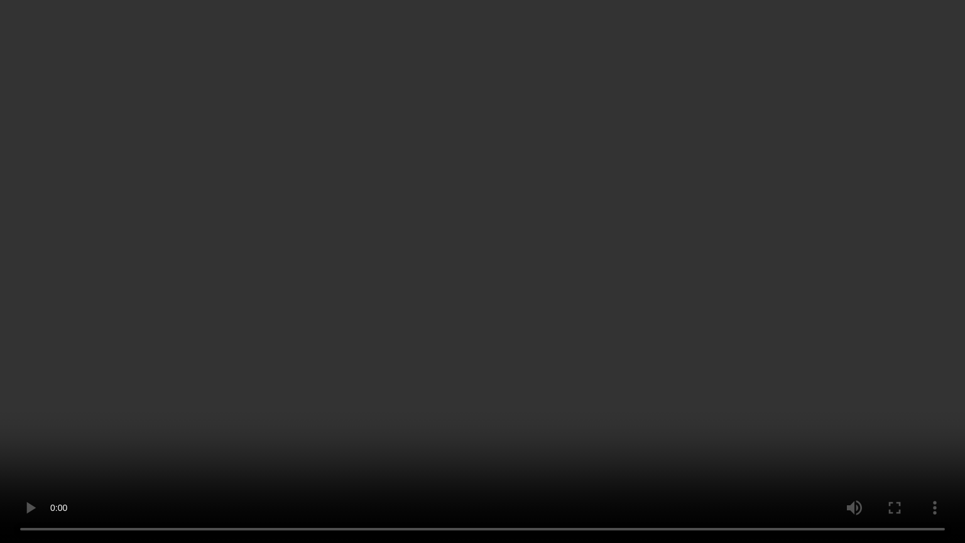
click at [727, 312] on video at bounding box center [482, 271] width 965 height 543
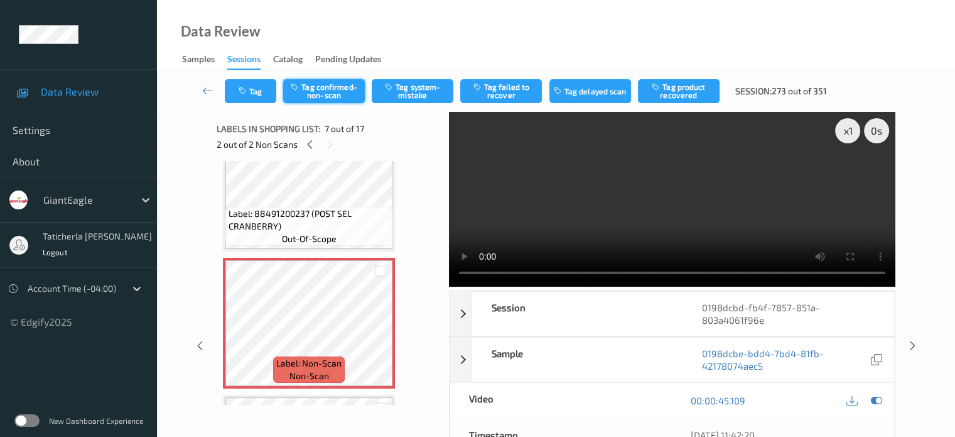
click at [332, 92] on button "Tag confirmed-non-scan" at bounding box center [324, 91] width 82 height 24
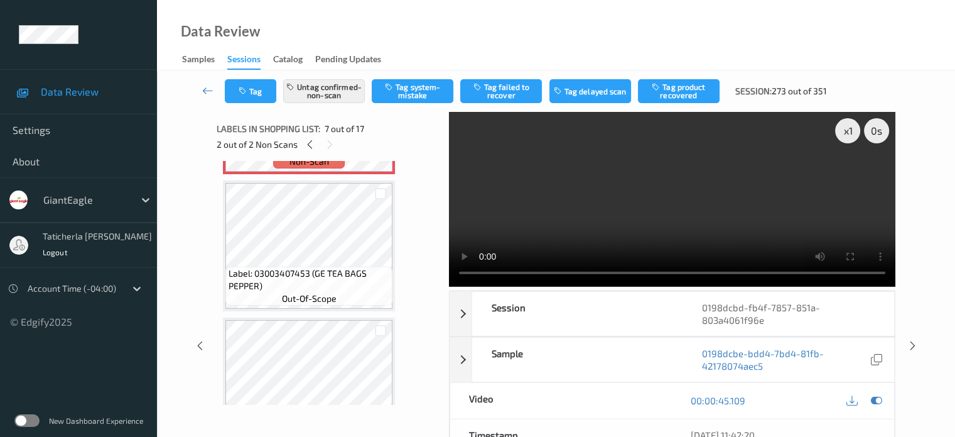
scroll to position [919, 0]
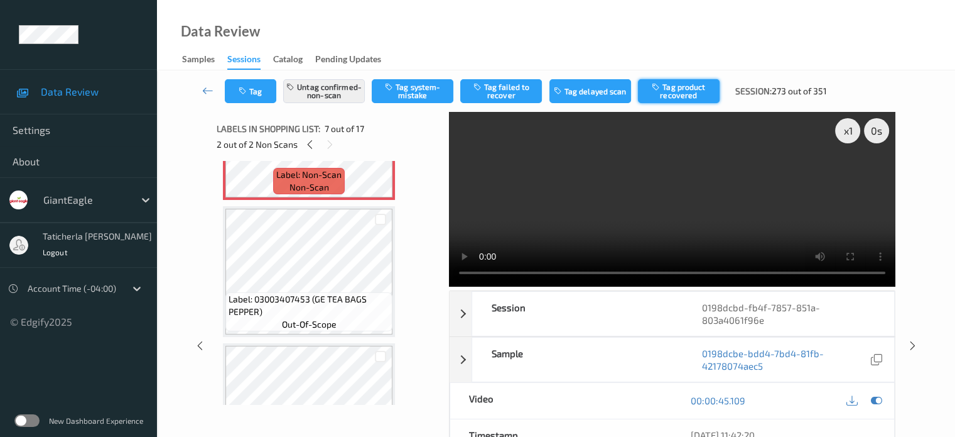
click at [668, 86] on button "Tag product recovered" at bounding box center [679, 91] width 82 height 24
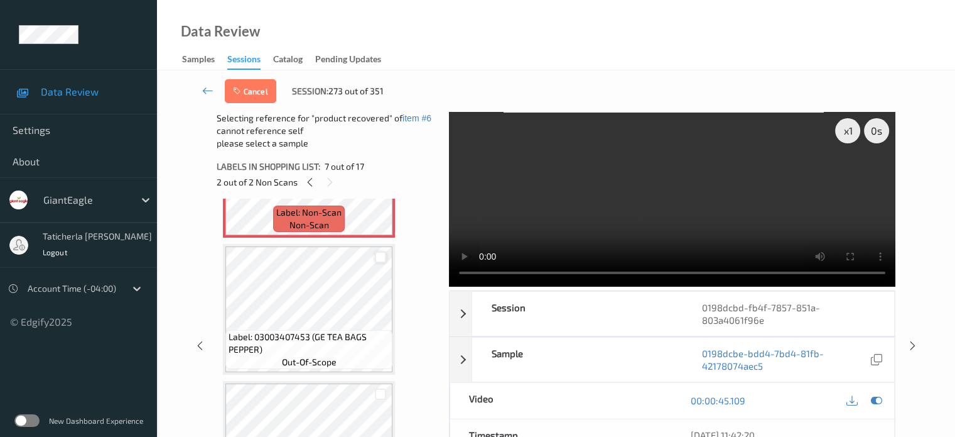
click at [381, 258] on div at bounding box center [381, 257] width 12 height 12
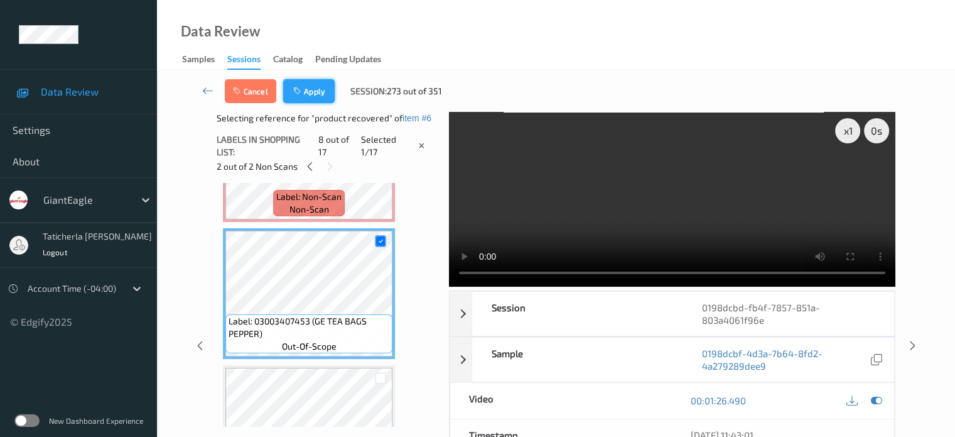
click at [323, 92] on button "Apply" at bounding box center [309, 91] width 52 height 24
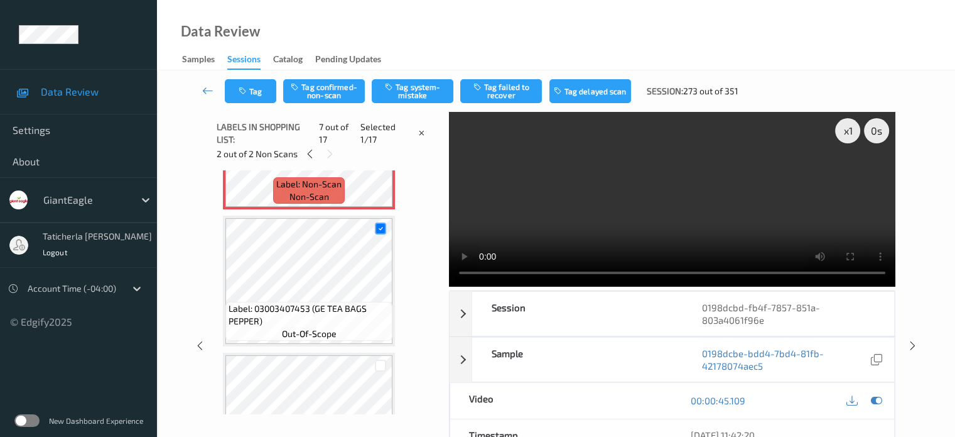
scroll to position [691, 0]
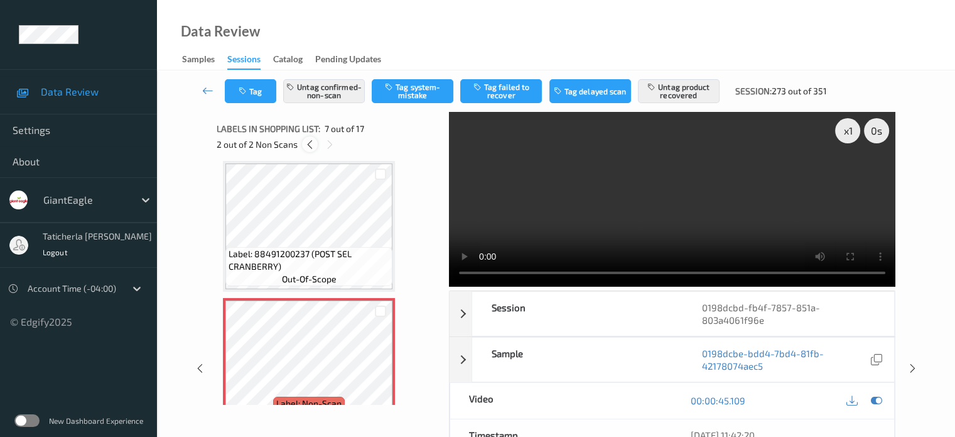
click at [309, 144] on icon at bounding box center [310, 144] width 11 height 11
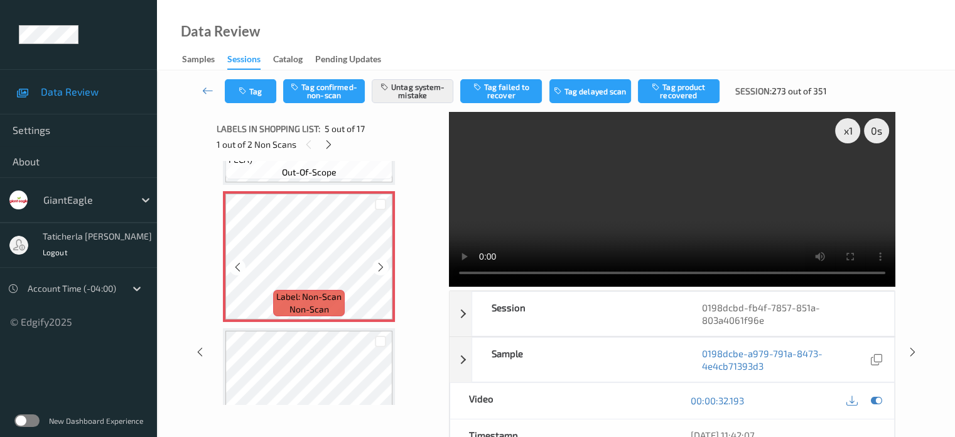
scroll to position [543, 0]
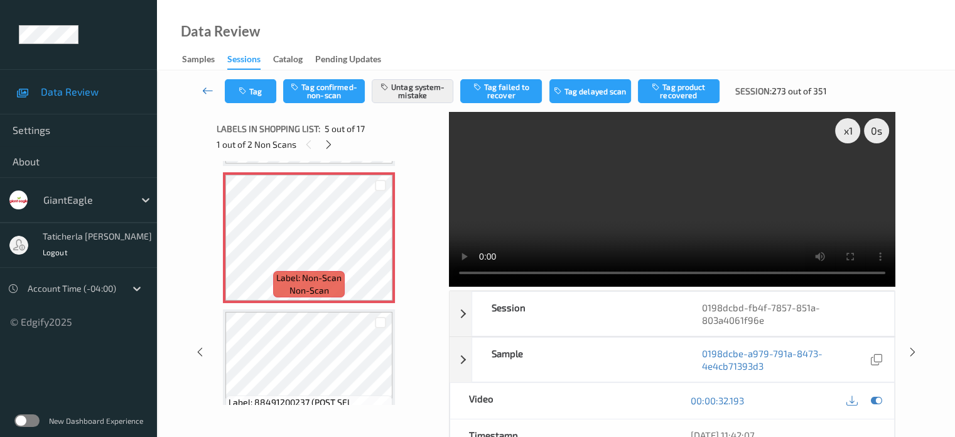
click at [210, 86] on icon at bounding box center [207, 90] width 11 height 13
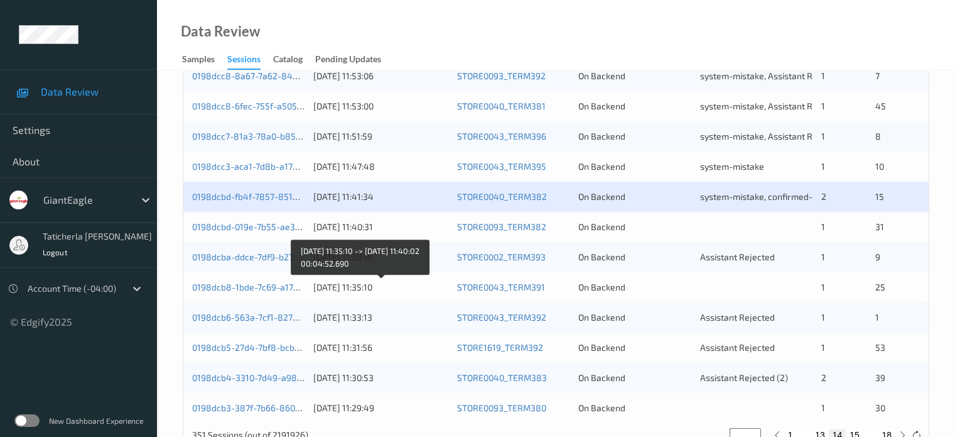
scroll to position [607, 0]
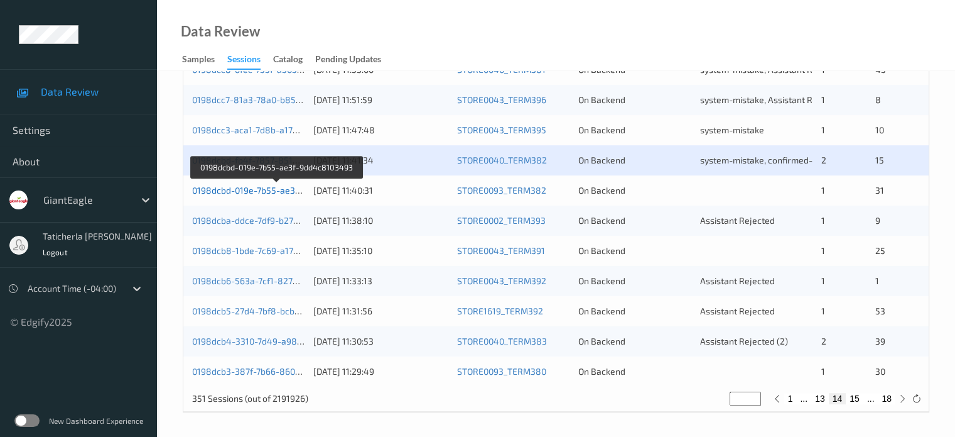
click at [273, 187] on link "0198dcbd-019e-7b55-ae3f-9dd4c8103493" at bounding box center [277, 190] width 170 height 11
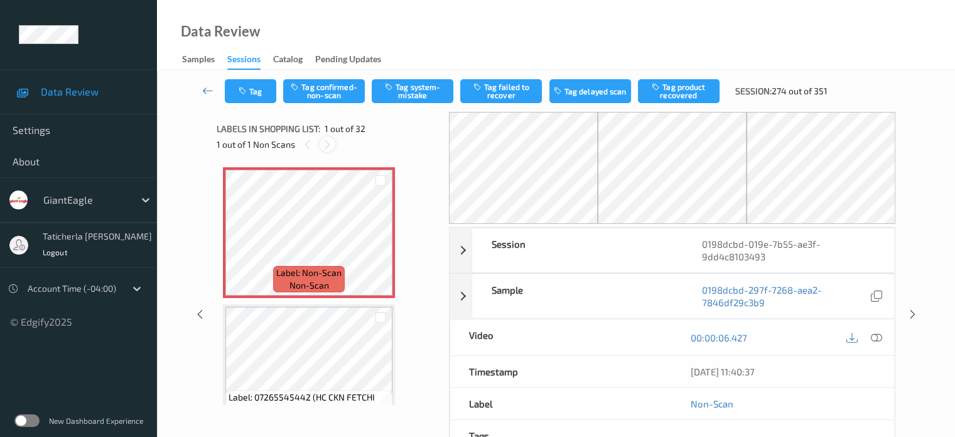
click at [330, 144] on icon at bounding box center [327, 144] width 11 height 11
click at [378, 248] on div at bounding box center [380, 243] width 16 height 16
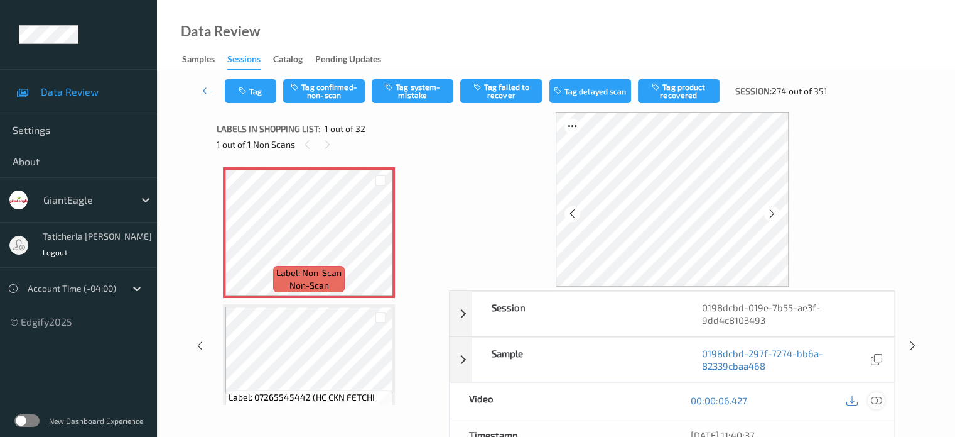
click at [874, 398] on icon at bounding box center [876, 399] width 11 height 11
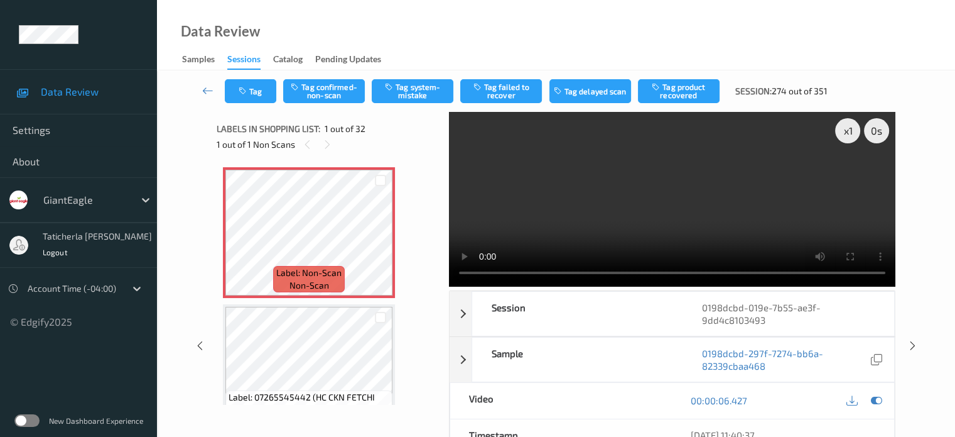
drag, startPoint x: 850, startPoint y: 174, endPoint x: 850, endPoint y: 240, distance: 66.0
click at [849, 174] on video at bounding box center [672, 199] width 447 height 175
click at [426, 92] on button "Tag system-mistake" at bounding box center [413, 91] width 82 height 24
click at [261, 93] on button "Tag" at bounding box center [251, 91] width 52 height 24
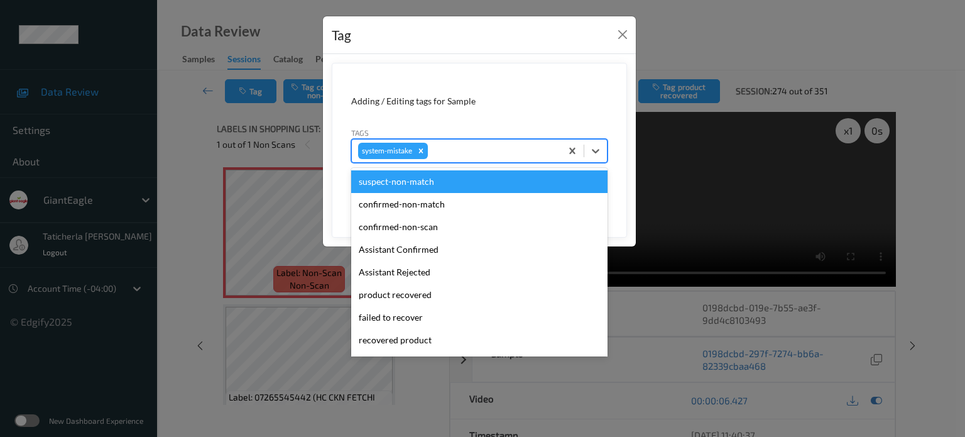
click at [524, 149] on div at bounding box center [492, 150] width 124 height 15
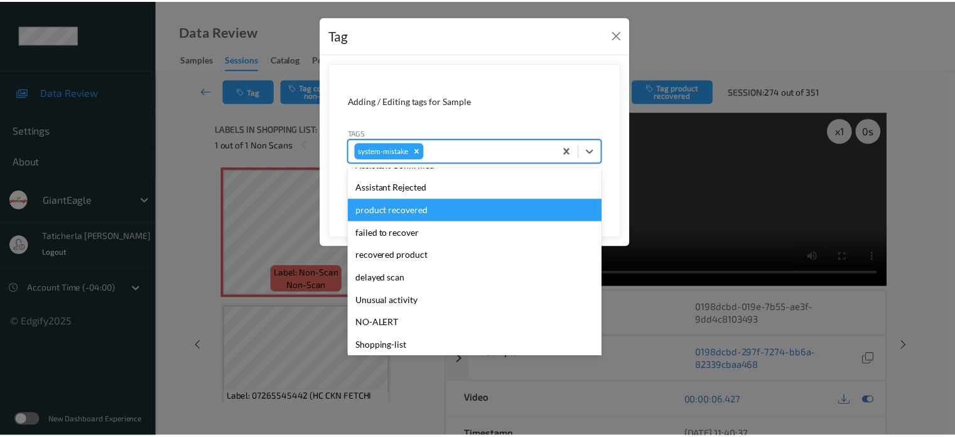
scroll to position [126, 0]
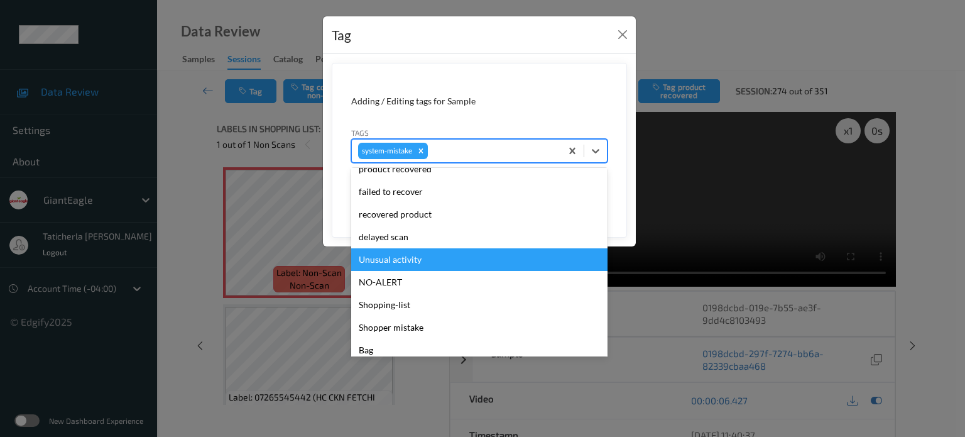
click at [460, 261] on div "Unusual activity" at bounding box center [479, 259] width 256 height 23
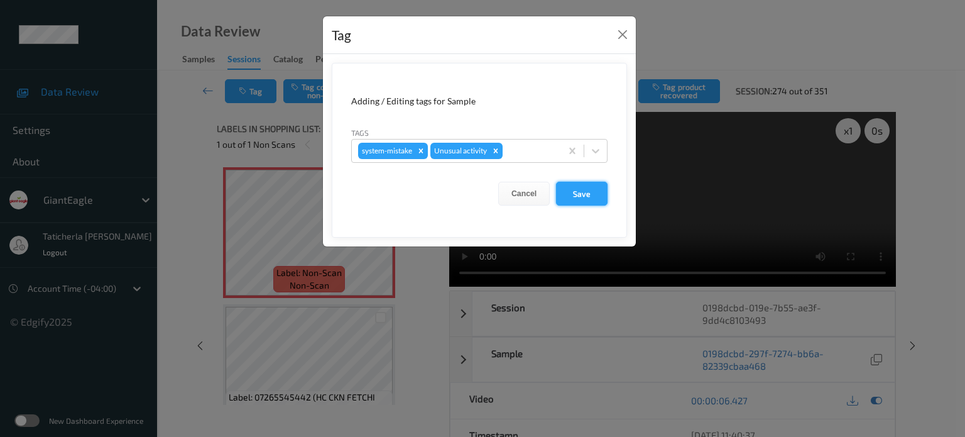
click at [577, 190] on button "Save" at bounding box center [582, 194] width 52 height 24
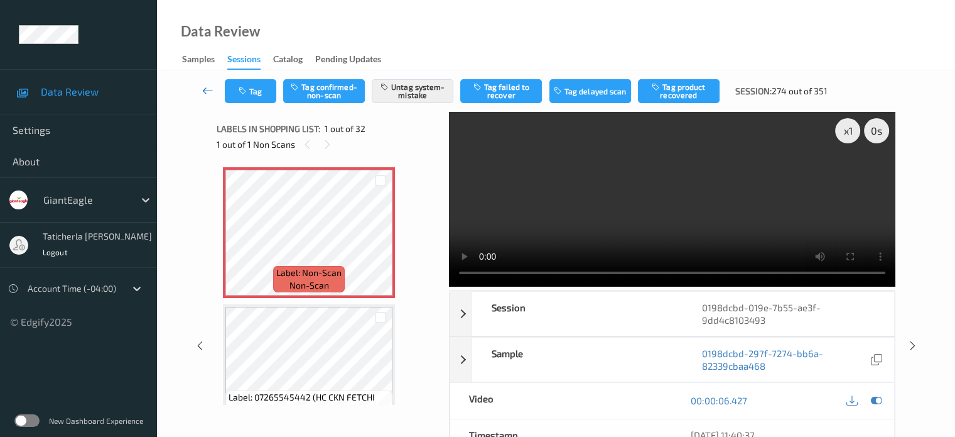
click at [207, 86] on icon at bounding box center [207, 90] width 11 height 13
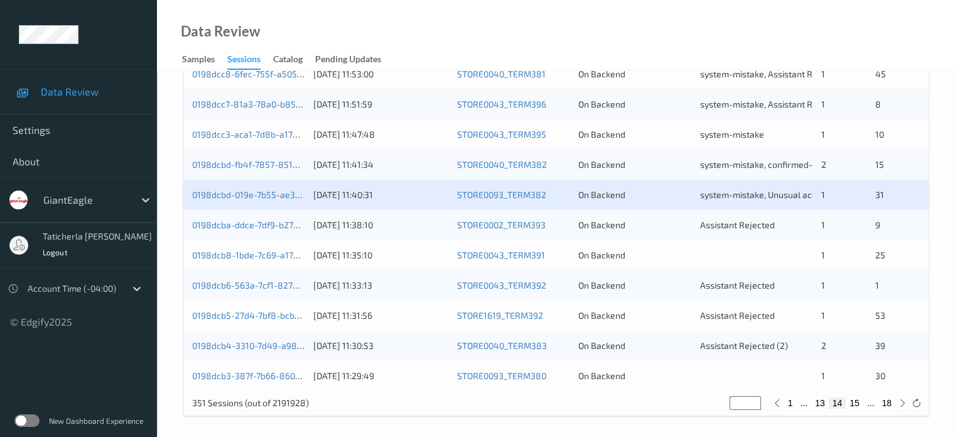
scroll to position [607, 0]
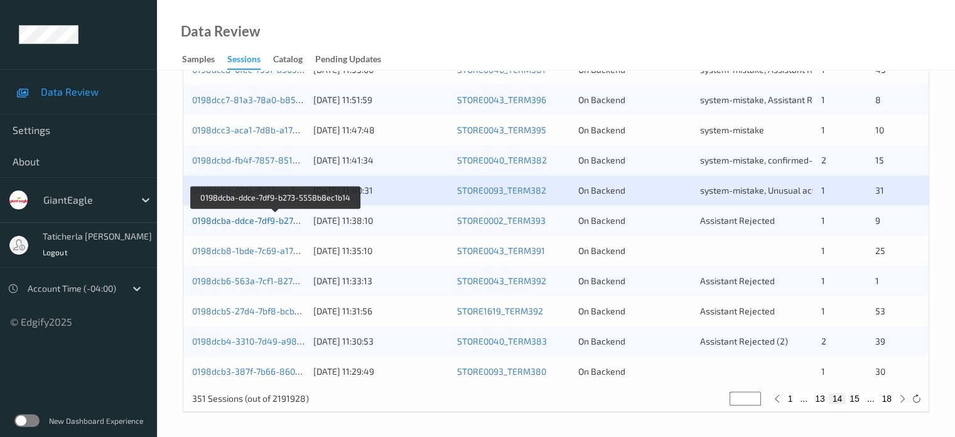
click at [276, 219] on link "0198dcba-ddce-7df9-b273-5558b8ec1b14" at bounding box center [276, 220] width 169 height 11
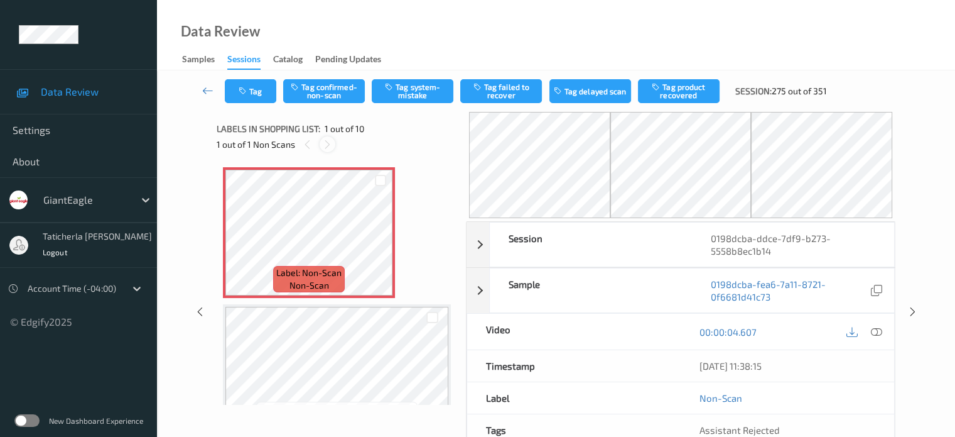
click at [328, 144] on icon at bounding box center [327, 144] width 11 height 11
click at [379, 241] on icon at bounding box center [381, 242] width 11 height 11
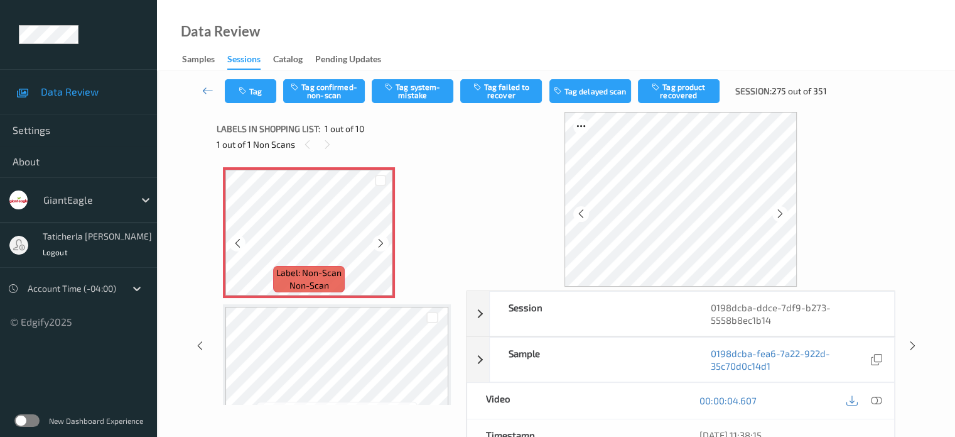
click at [379, 241] on icon at bounding box center [381, 242] width 11 height 11
click at [377, 244] on icon at bounding box center [381, 242] width 11 height 11
click at [874, 397] on icon at bounding box center [876, 399] width 11 height 11
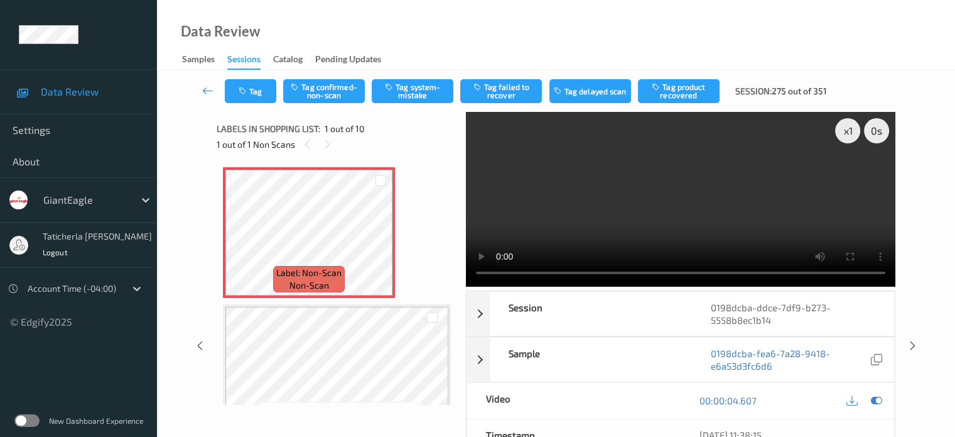
click at [849, 175] on video at bounding box center [681, 199] width 430 height 175
click at [421, 91] on button "Tag system-mistake" at bounding box center [413, 91] width 82 height 24
click at [203, 87] on icon at bounding box center [207, 90] width 11 height 13
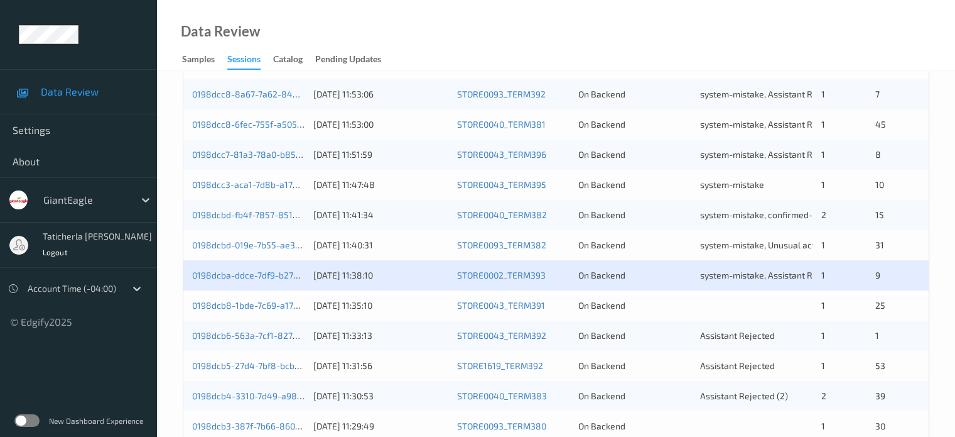
scroll to position [607, 0]
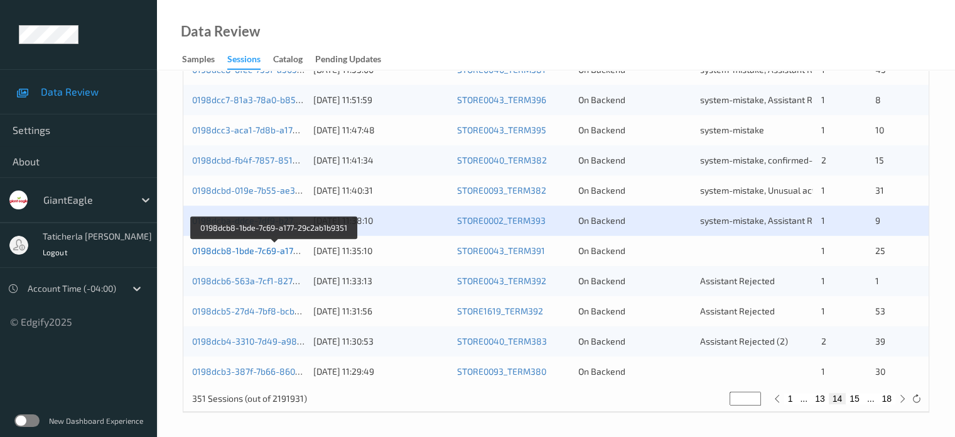
click at [261, 253] on link "0198dcb8-1bde-7c69-a177-29c2ab1b9351" at bounding box center [275, 250] width 166 height 11
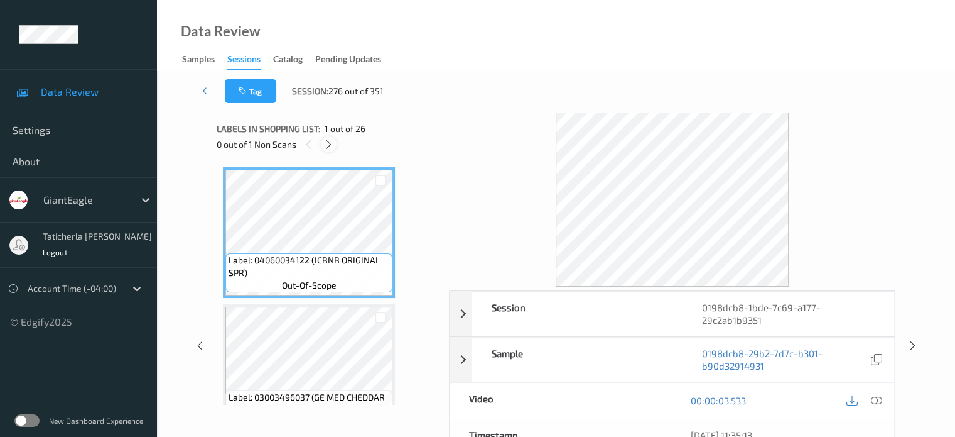
click at [329, 143] on icon at bounding box center [328, 144] width 11 height 11
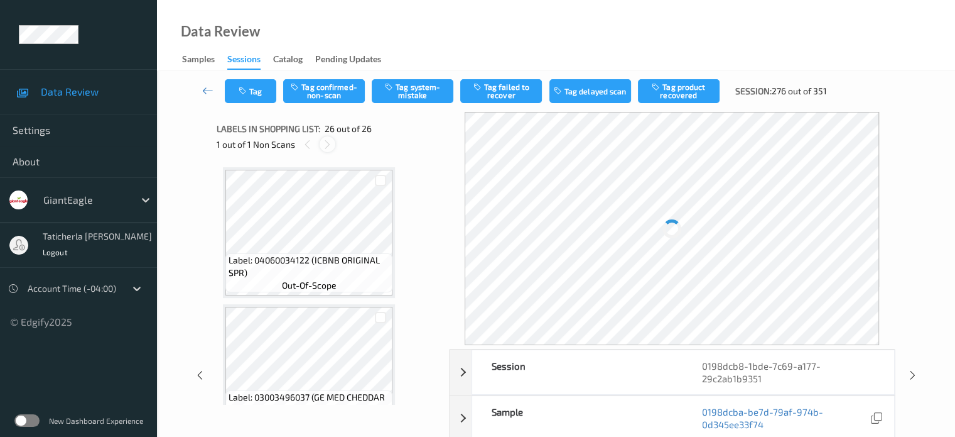
scroll to position [3292, 0]
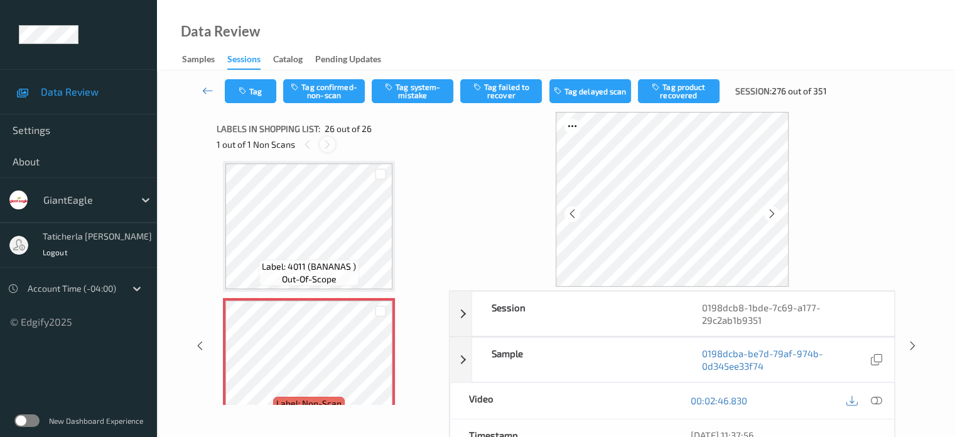
click at [330, 144] on icon at bounding box center [327, 144] width 11 height 11
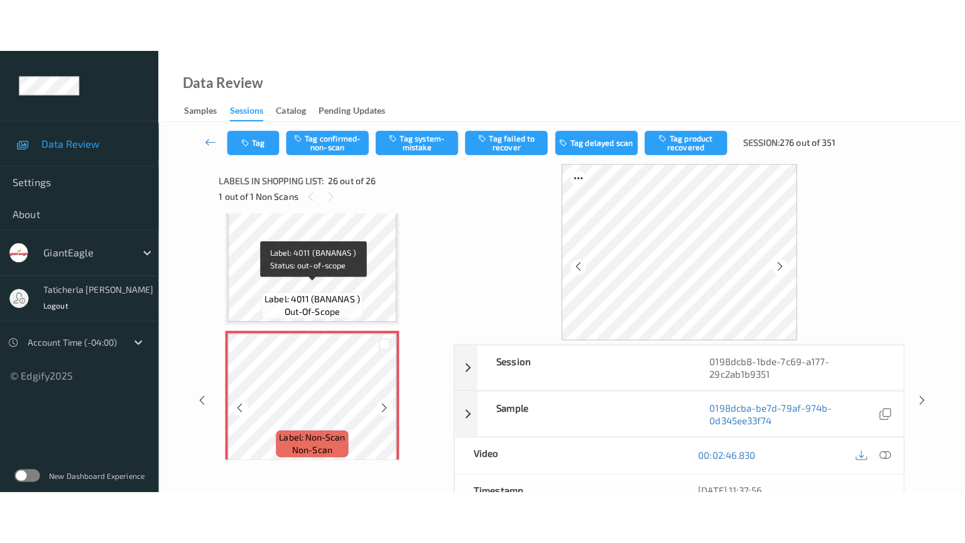
scroll to position [3322, 0]
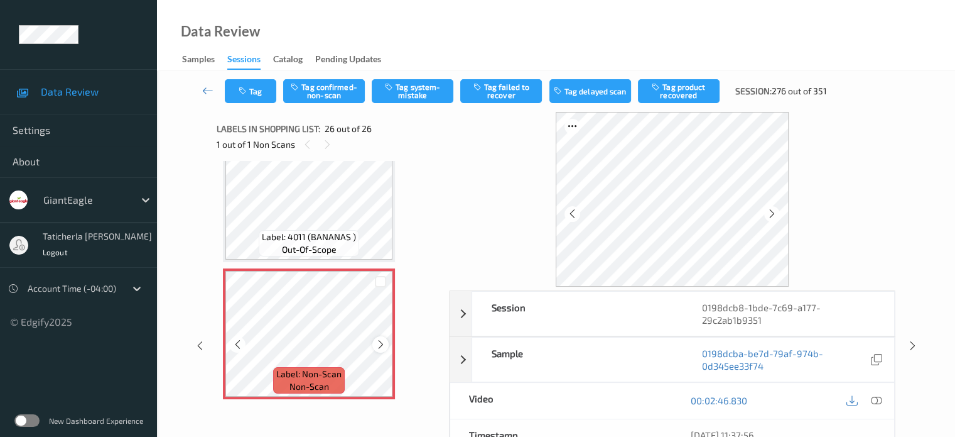
click at [382, 342] on icon at bounding box center [381, 344] width 11 height 11
click at [874, 399] on icon at bounding box center [876, 399] width 11 height 11
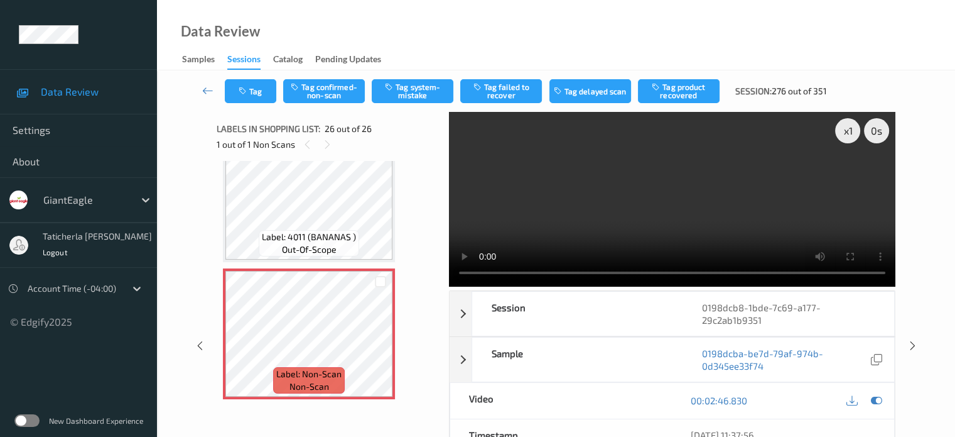
scroll to position [3216, 0]
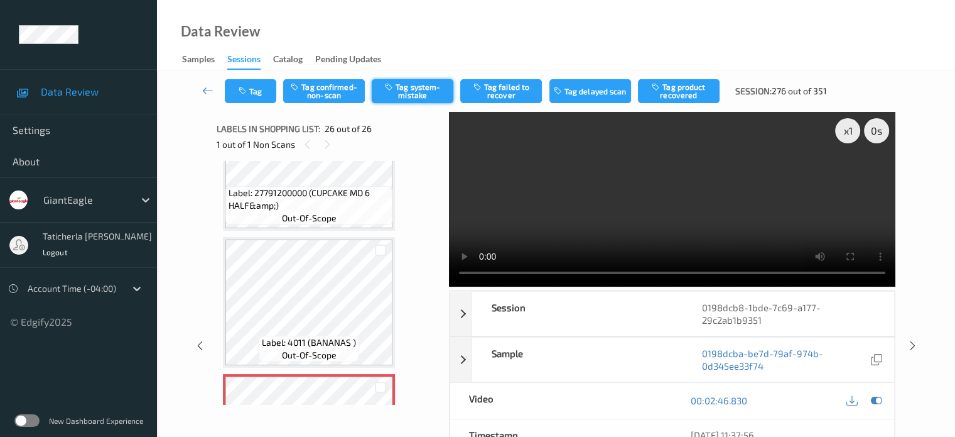
click at [420, 86] on button "Tag system-mistake" at bounding box center [413, 91] width 82 height 24
click at [203, 87] on icon at bounding box center [207, 90] width 11 height 13
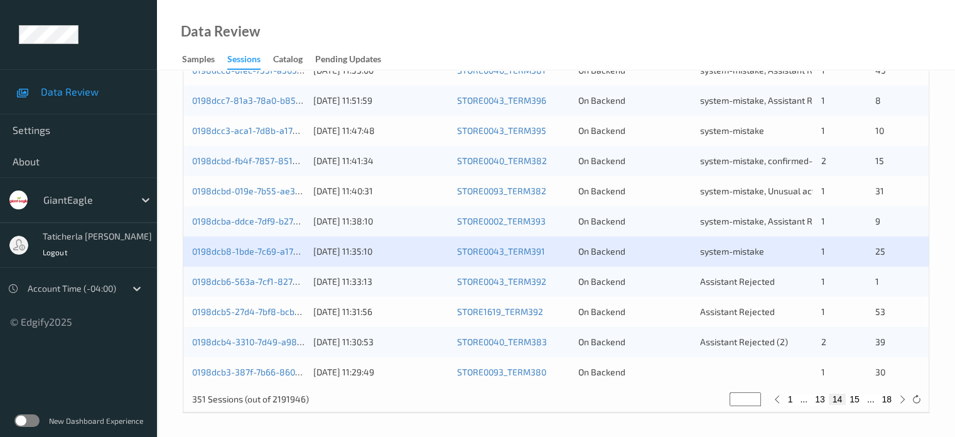
scroll to position [607, 0]
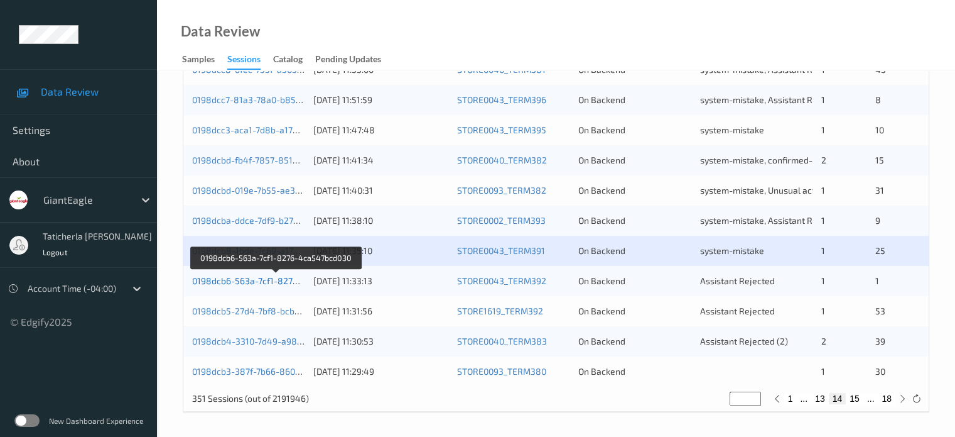
click at [272, 278] on link "0198dcb6-563a-7cf1-8276-4ca547bcd030" at bounding box center [276, 280] width 169 height 11
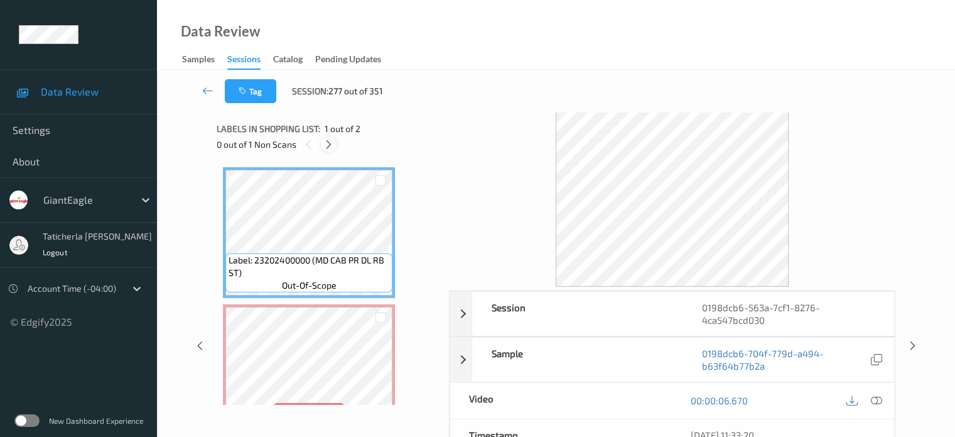
click at [328, 144] on icon at bounding box center [328, 144] width 11 height 11
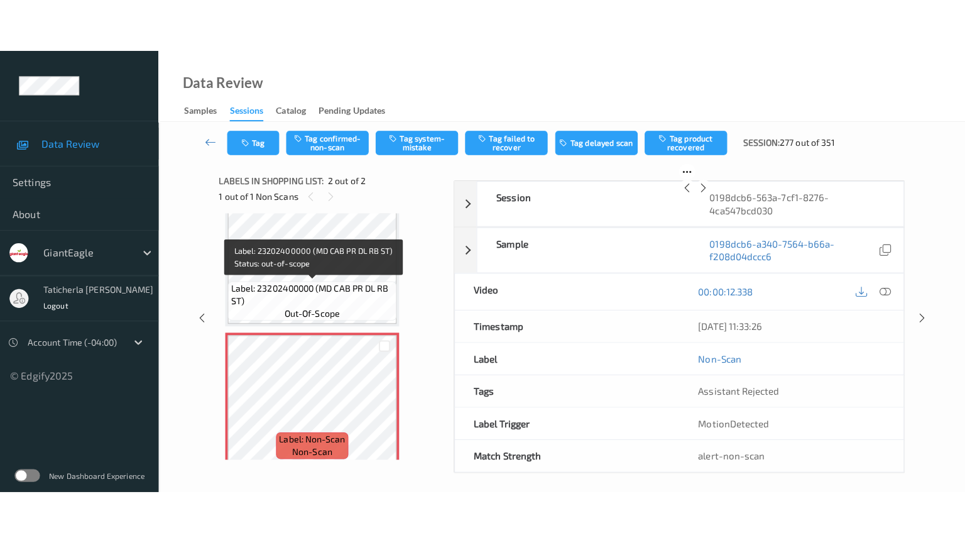
scroll to position [36, 0]
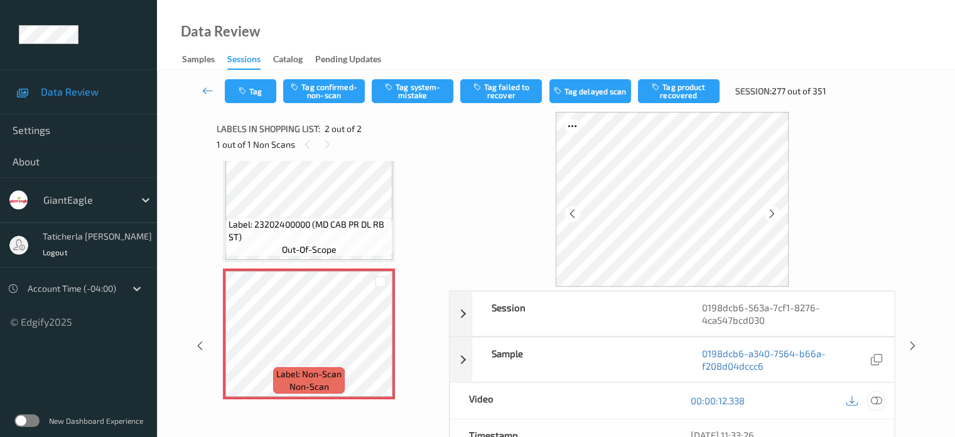
click at [874, 397] on icon at bounding box center [876, 399] width 11 height 11
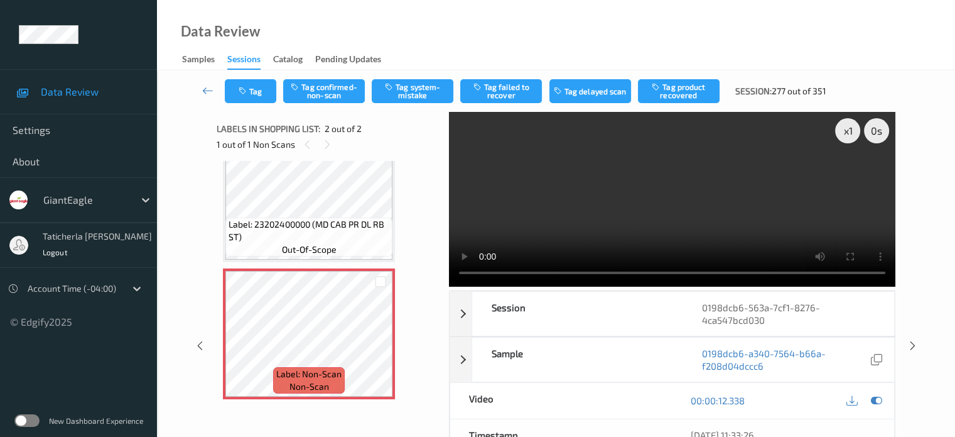
click at [849, 175] on video at bounding box center [672, 199] width 447 height 175
click at [422, 90] on button "Tag system-mistake" at bounding box center [413, 91] width 82 height 24
click at [264, 97] on button "Tag" at bounding box center [251, 91] width 52 height 24
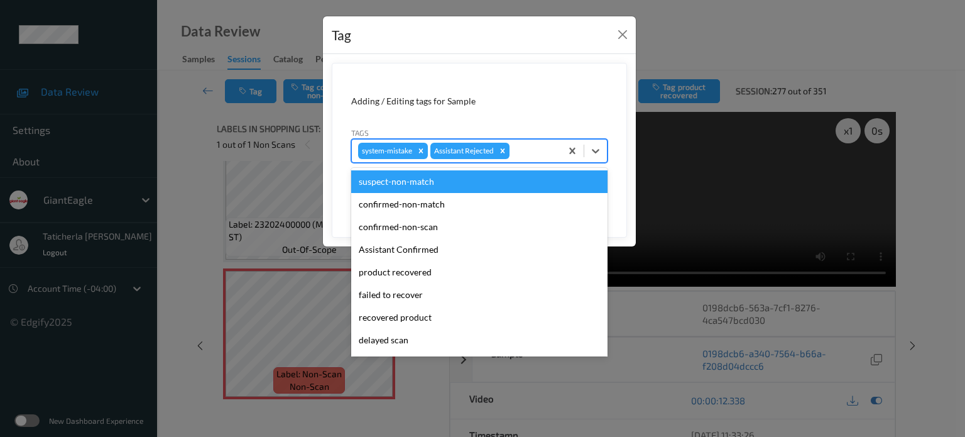
click at [523, 149] on div at bounding box center [533, 150] width 43 height 15
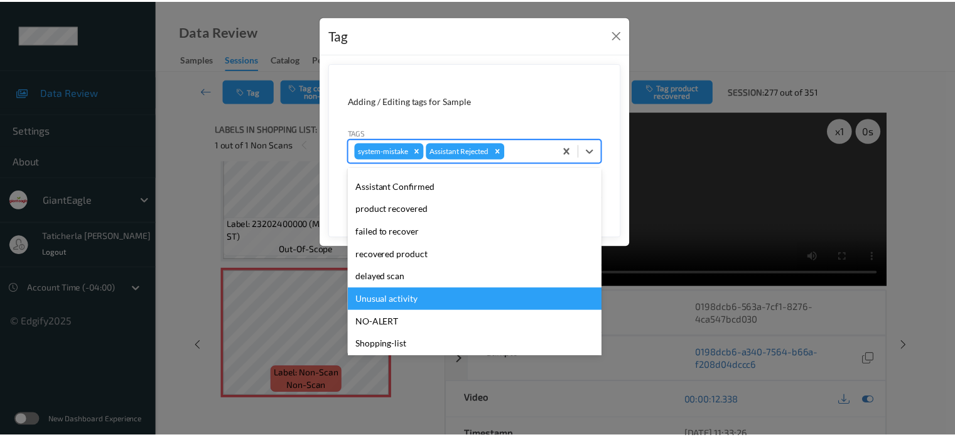
scroll to position [111, 0]
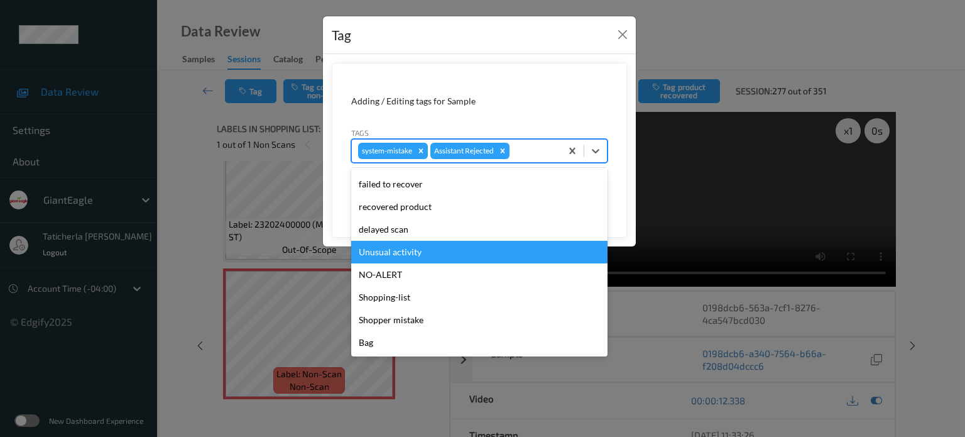
click at [489, 253] on div "Unusual activity" at bounding box center [479, 252] width 256 height 23
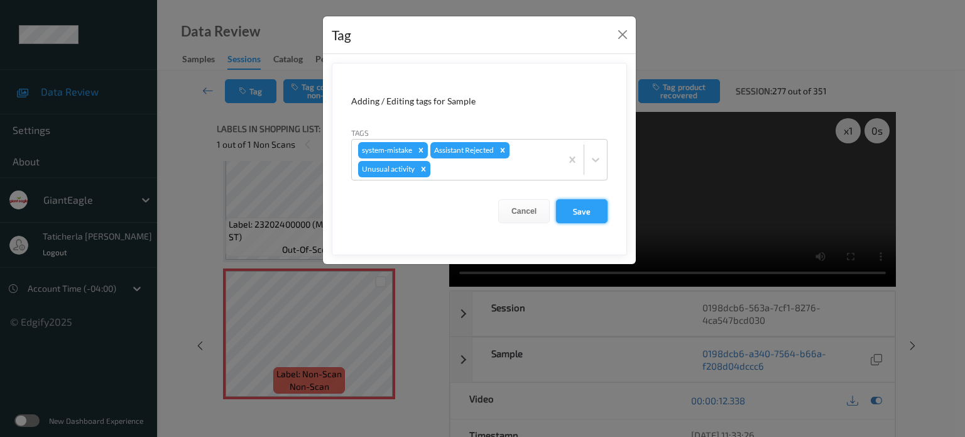
click at [588, 204] on button "Save" at bounding box center [582, 211] width 52 height 24
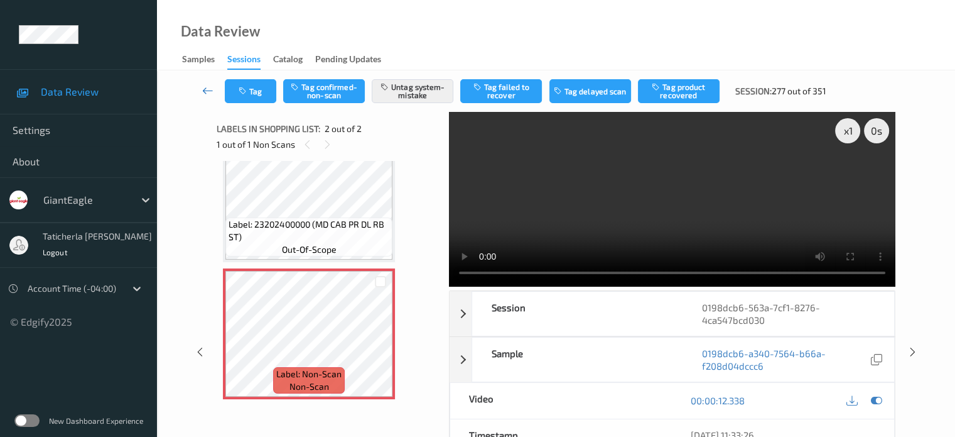
click at [211, 90] on icon at bounding box center [207, 90] width 11 height 13
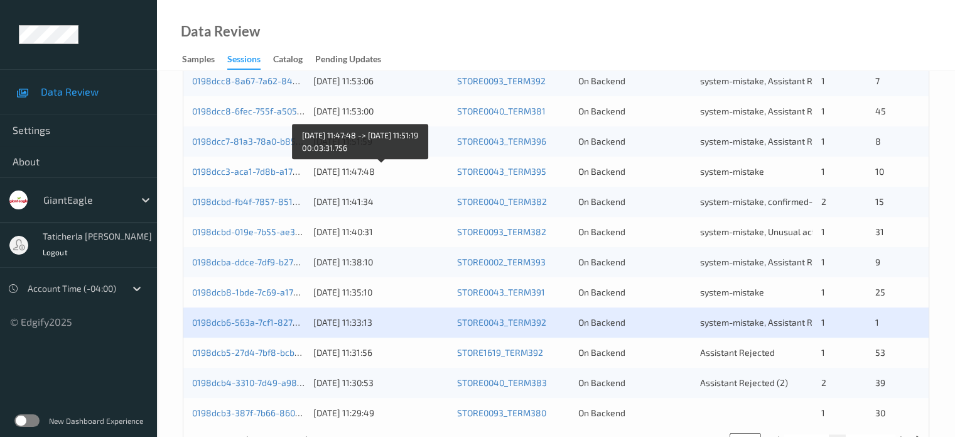
scroll to position [607, 0]
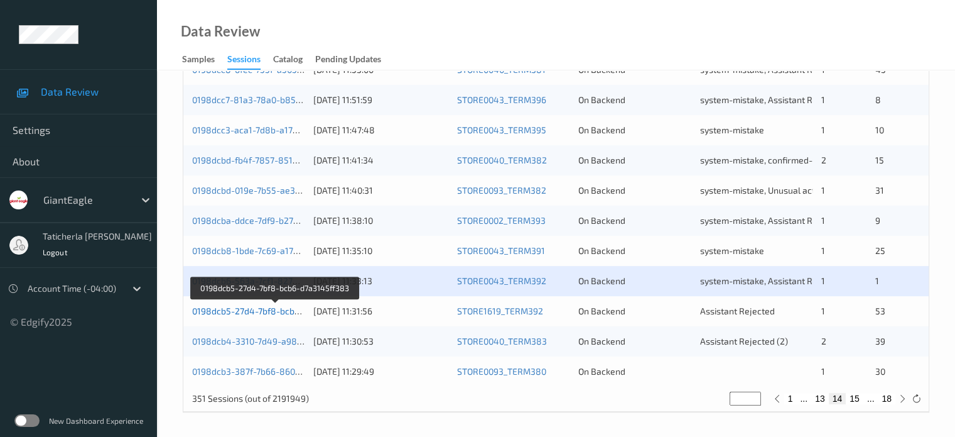
click at [255, 312] on link "0198dcb5-27d4-7bf8-bcb6-d7a3145ff383" at bounding box center [275, 310] width 167 height 11
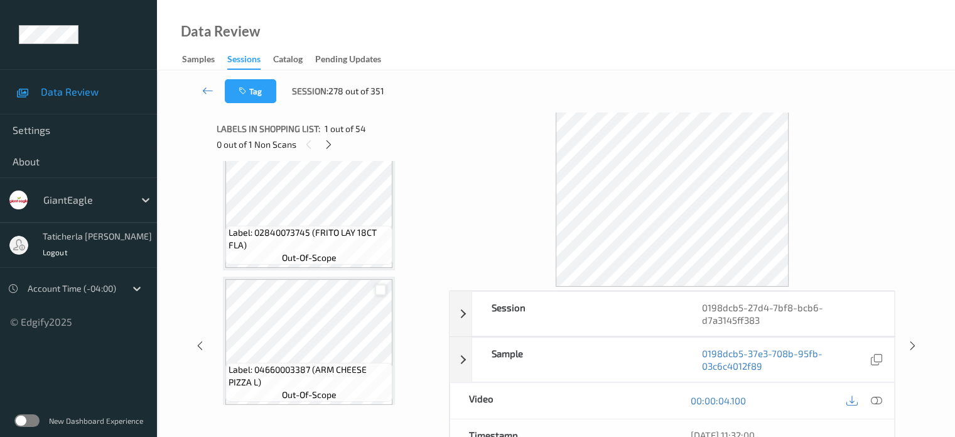
scroll to position [188, 0]
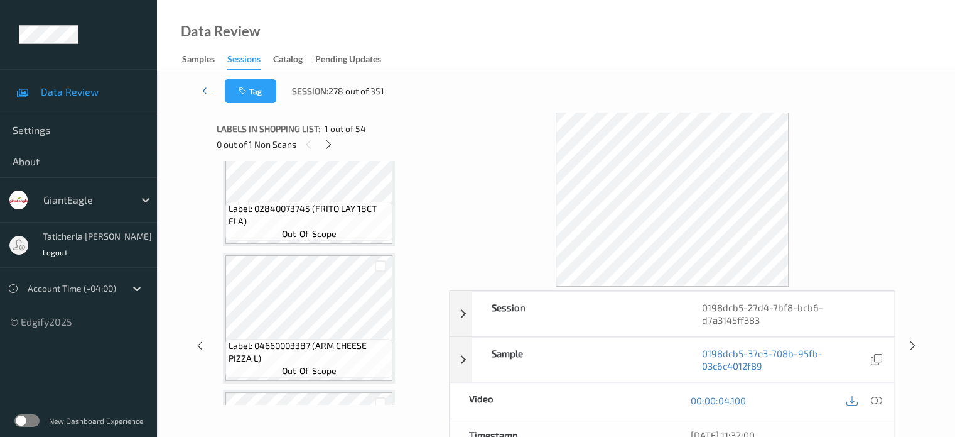
click at [206, 86] on icon at bounding box center [207, 90] width 11 height 13
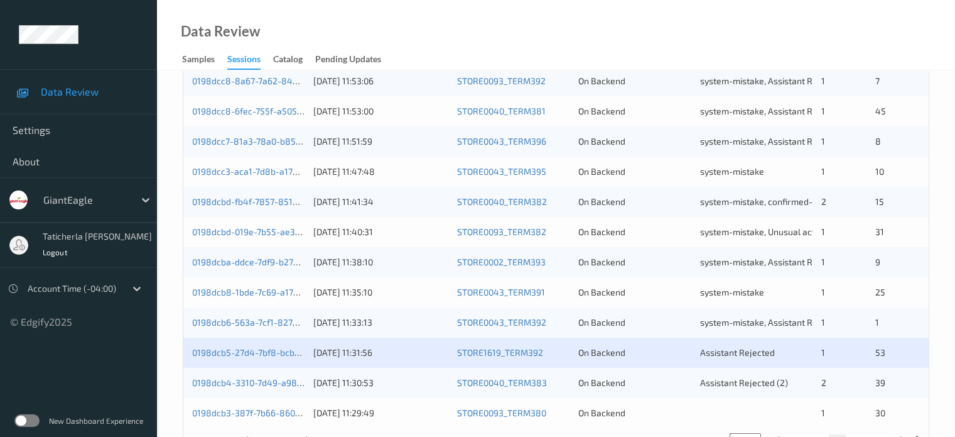
scroll to position [607, 0]
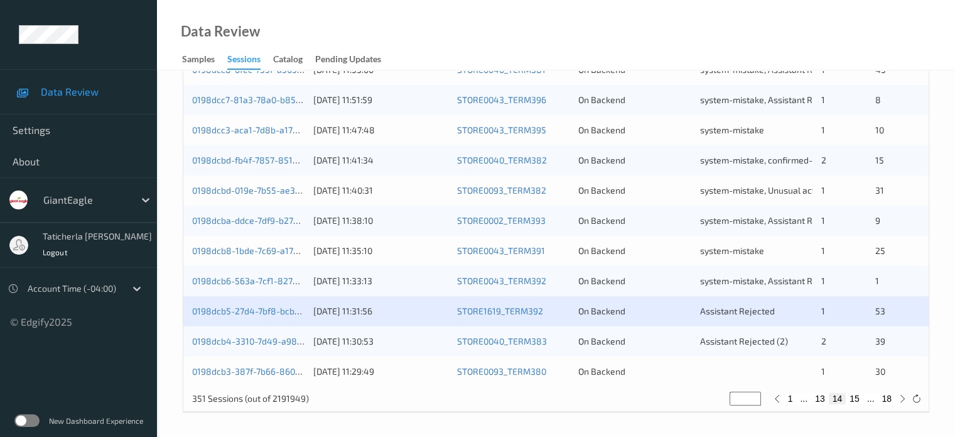
click at [265, 318] on div "0198dcb5-27d4-7bf8-bcb6-d7a3145ff383 [DATE] 11:31:56 STORE1619_TERM392 On Backe…" at bounding box center [556, 311] width 746 height 30
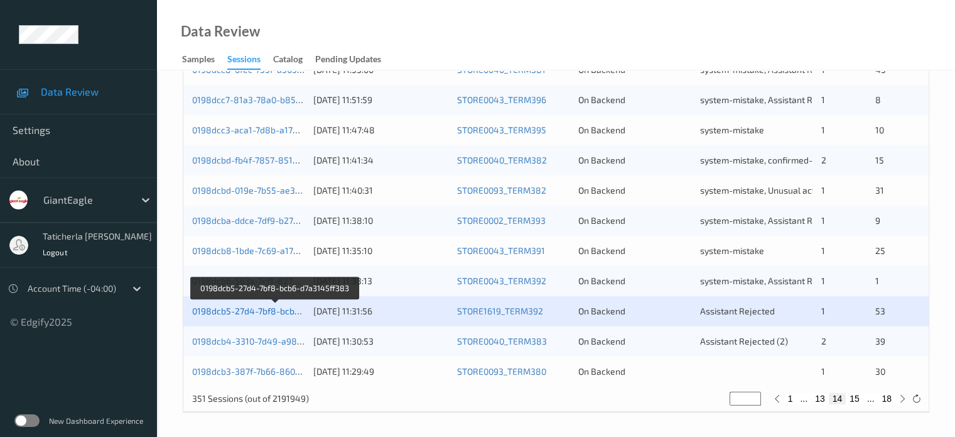
click at [279, 307] on link "0198dcb5-27d4-7bf8-bcb6-d7a3145ff383" at bounding box center [275, 310] width 167 height 11
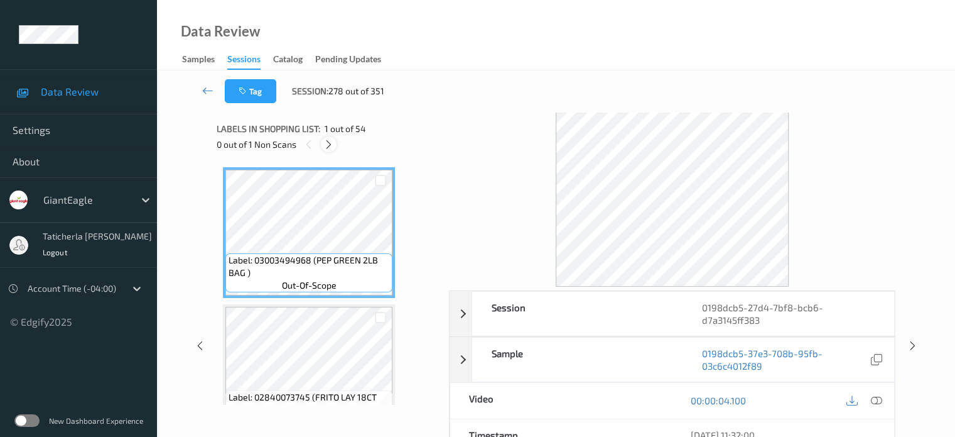
click at [332, 145] on icon at bounding box center [328, 144] width 11 height 11
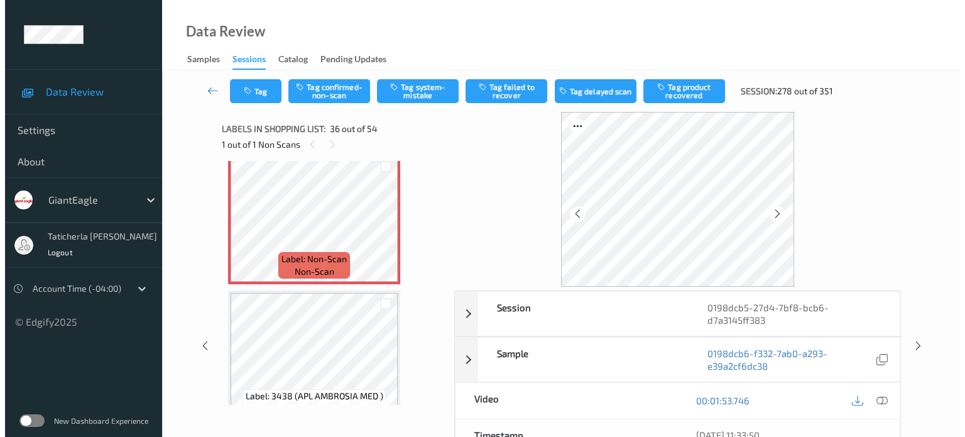
scroll to position [4787, 0]
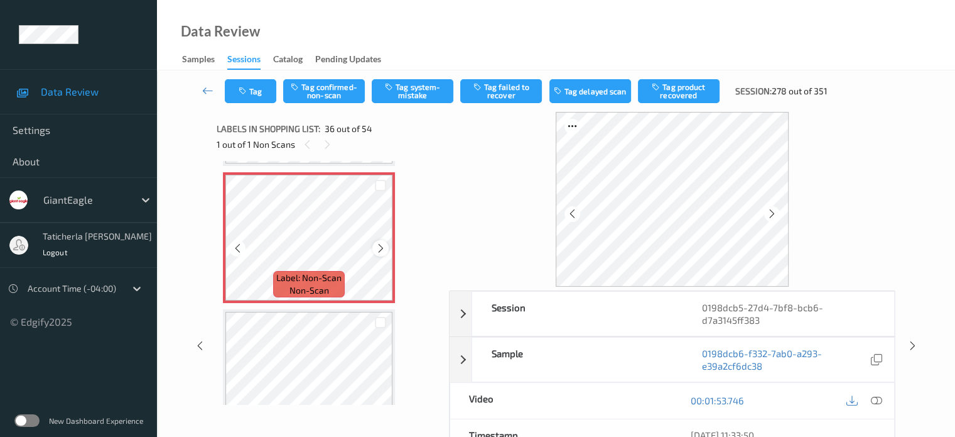
click at [382, 250] on icon at bounding box center [381, 247] width 11 height 11
click at [874, 399] on icon at bounding box center [876, 399] width 11 height 11
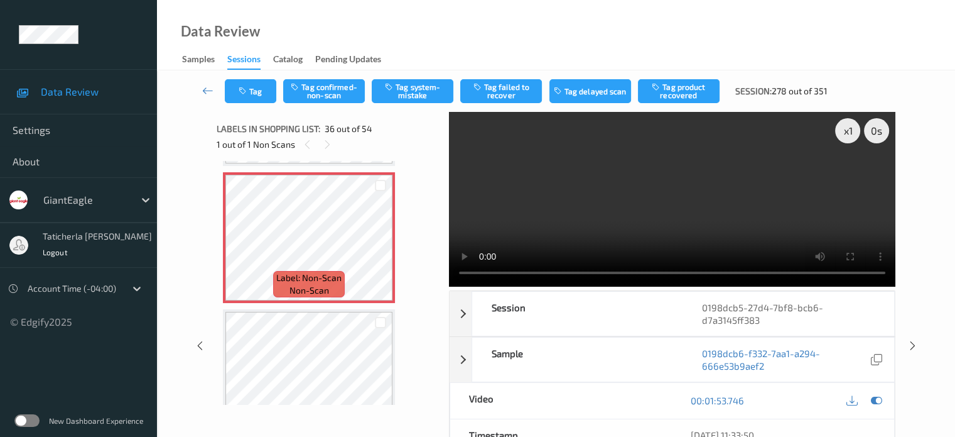
click at [849, 177] on video at bounding box center [672, 199] width 447 height 175
click at [432, 95] on button "Tag system-mistake" at bounding box center [413, 91] width 82 height 24
click at [256, 85] on button "Tag" at bounding box center [251, 91] width 52 height 24
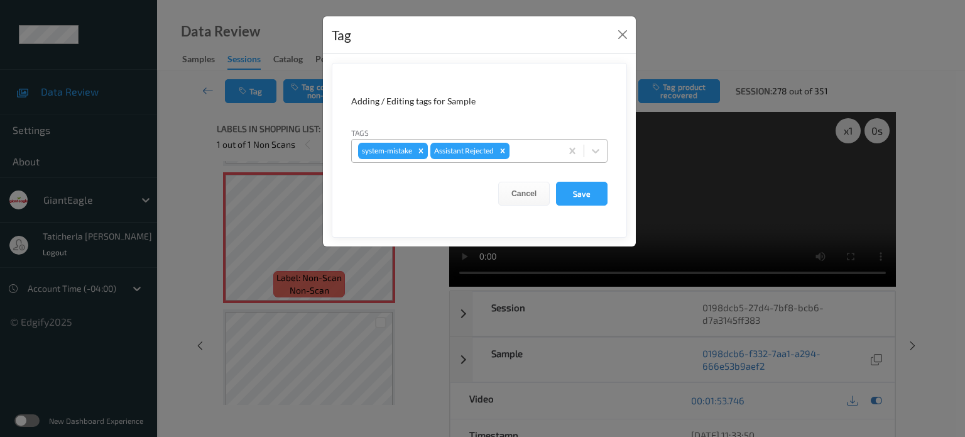
click at [534, 146] on div at bounding box center [533, 150] width 43 height 15
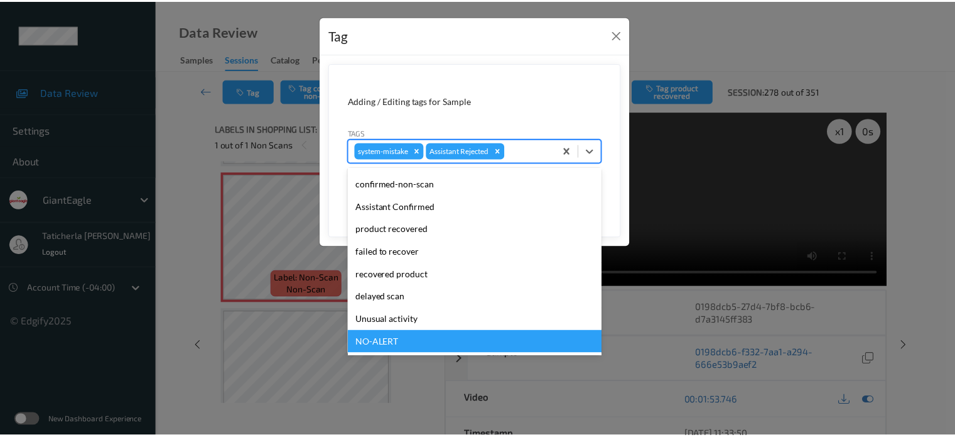
scroll to position [111, 0]
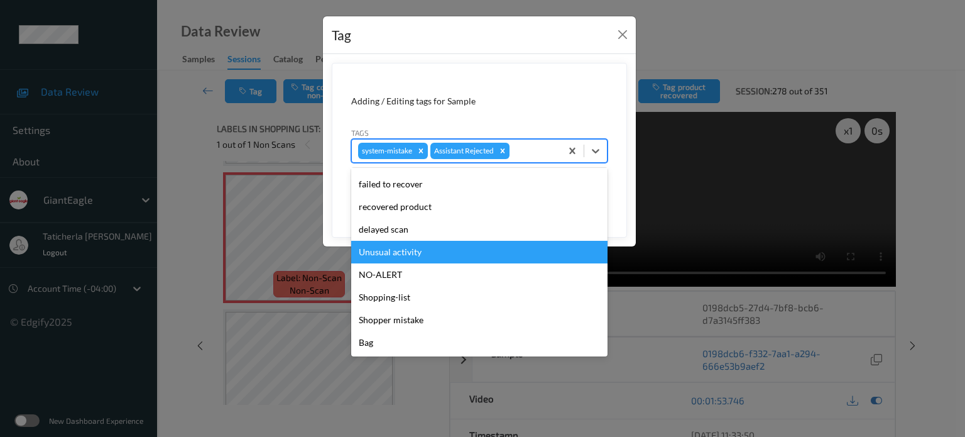
click at [470, 256] on div "Unusual activity" at bounding box center [479, 252] width 256 height 23
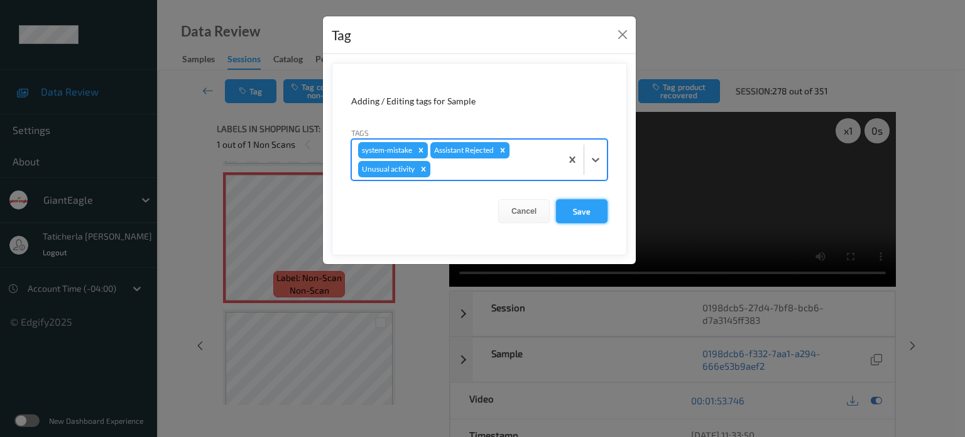
click at [585, 213] on button "Save" at bounding box center [582, 211] width 52 height 24
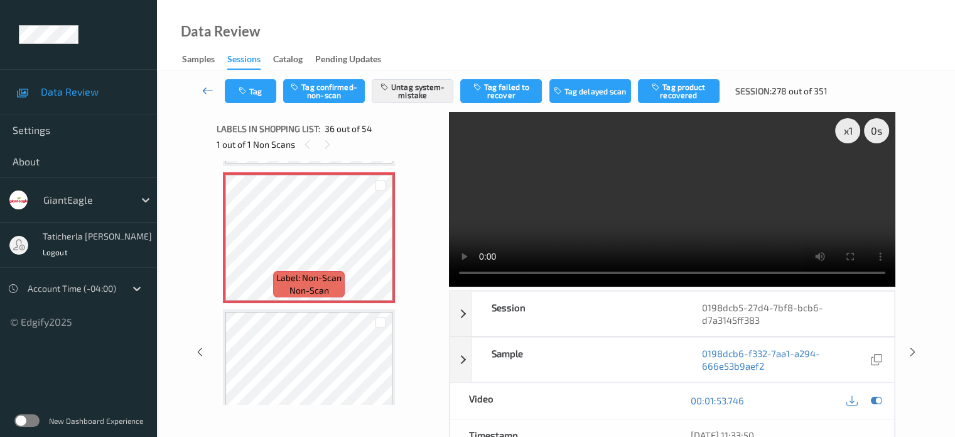
click at [212, 89] on icon at bounding box center [207, 90] width 11 height 13
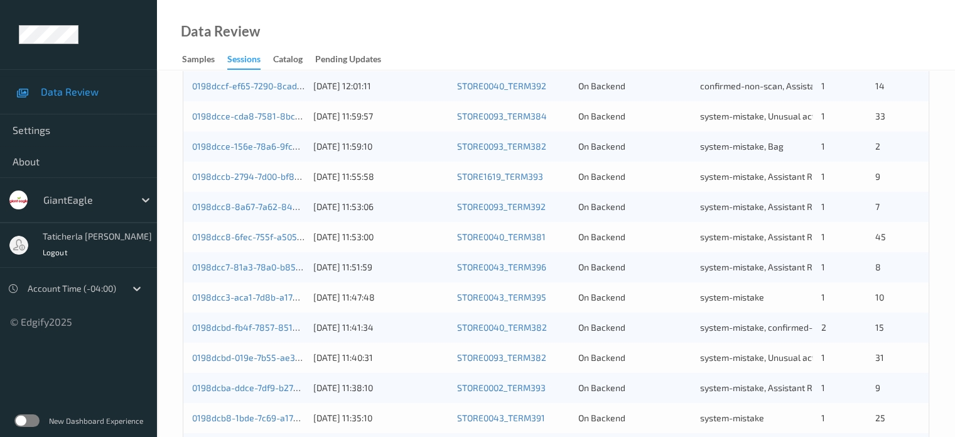
scroll to position [607, 0]
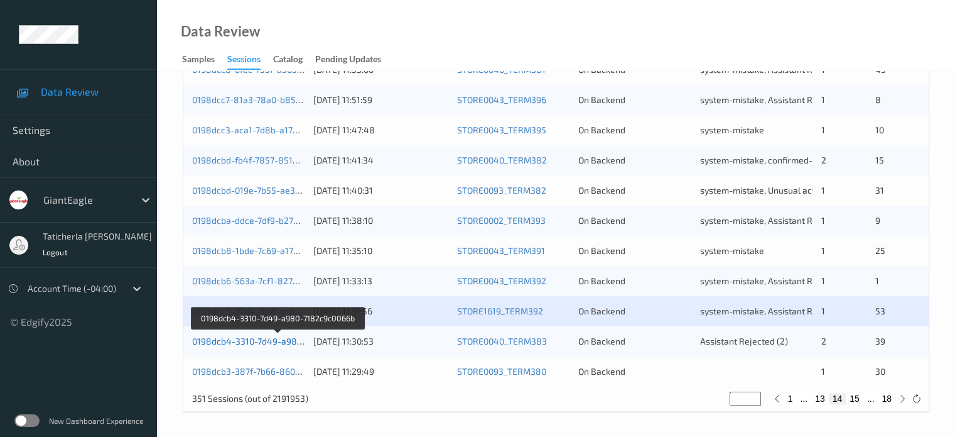
click at [268, 337] on link "0198dcb4-3310-7d49-a980-7182c9c0066b" at bounding box center [277, 340] width 171 height 11
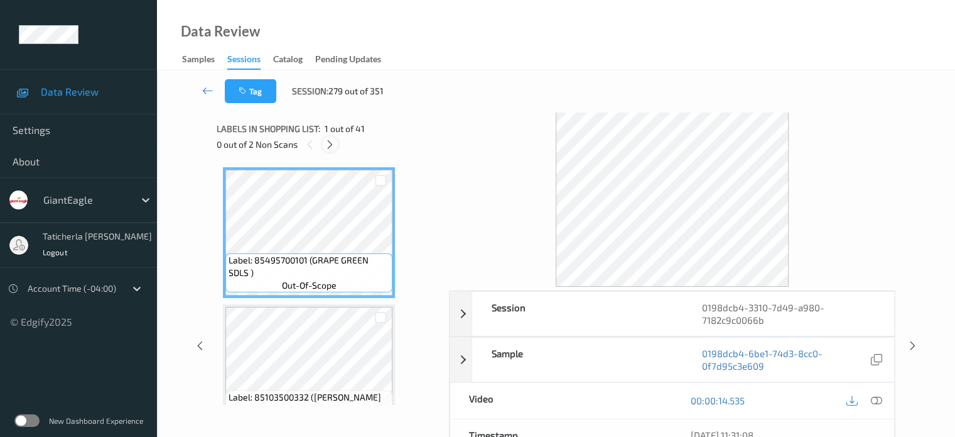
click at [330, 143] on icon at bounding box center [330, 144] width 11 height 11
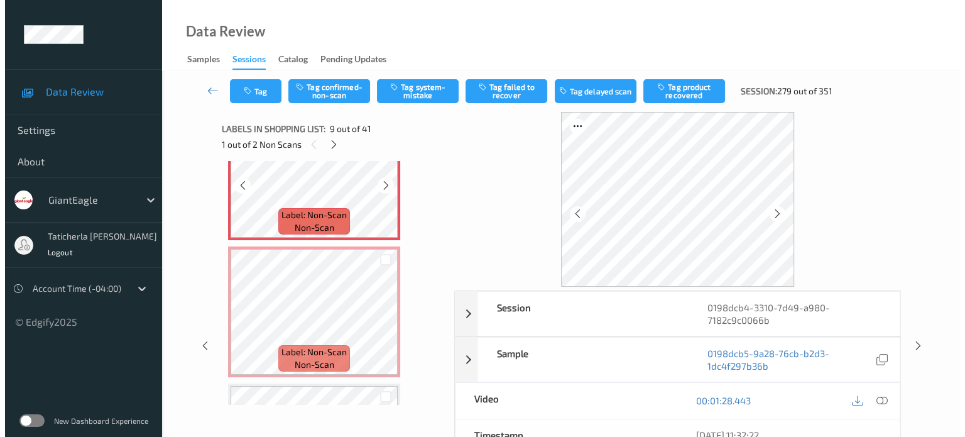
scroll to position [1090, 0]
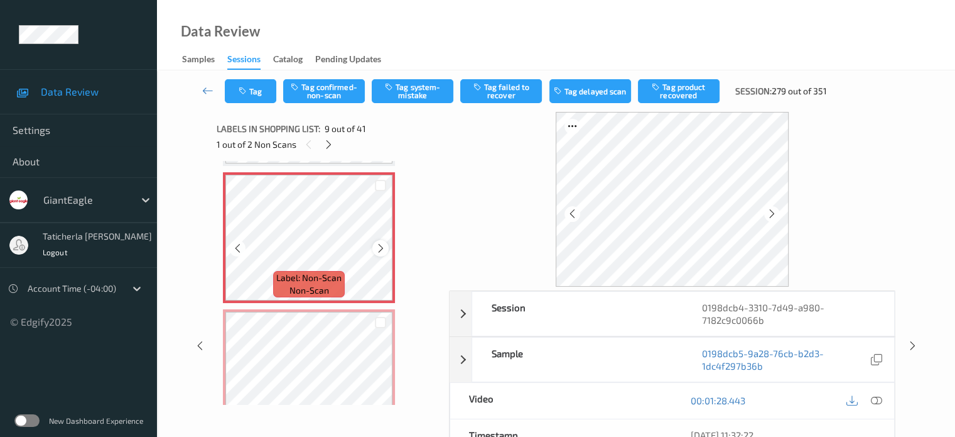
click at [378, 247] on icon at bounding box center [381, 247] width 11 height 11
click at [874, 398] on icon at bounding box center [876, 399] width 11 height 11
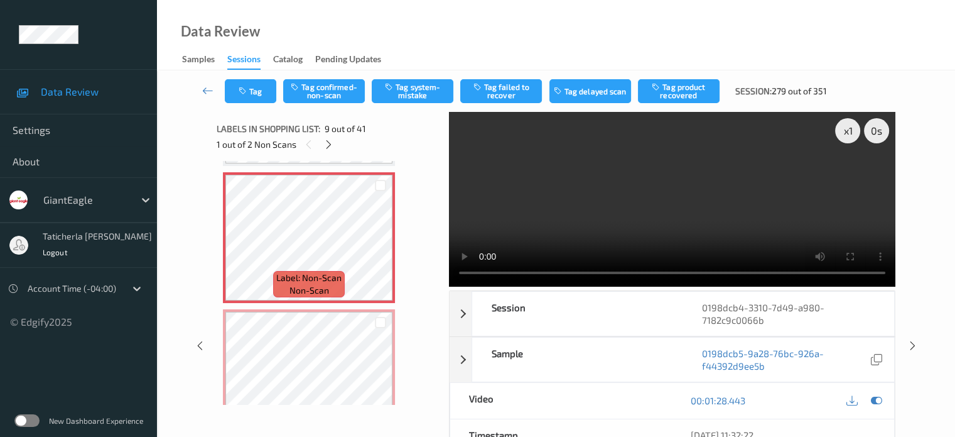
click at [850, 175] on video at bounding box center [672, 199] width 447 height 175
click at [420, 90] on button "Tag system-mistake" at bounding box center [413, 91] width 82 height 24
click at [258, 96] on button "Tag" at bounding box center [251, 91] width 52 height 24
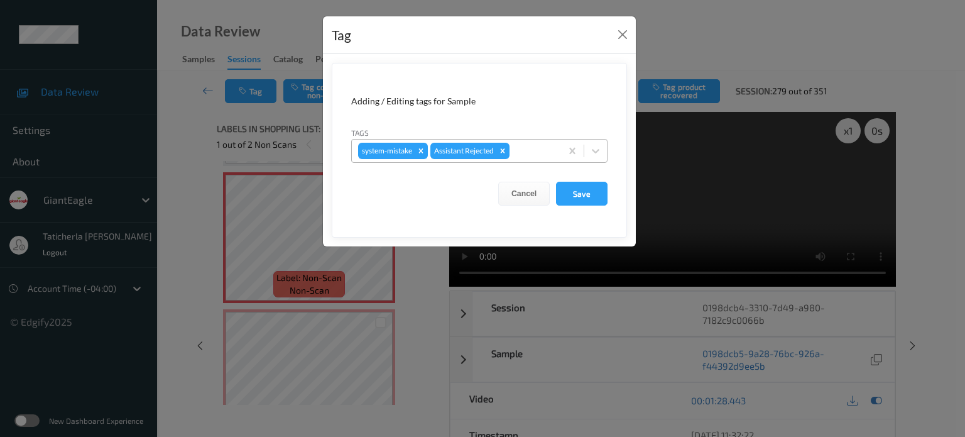
click at [538, 150] on div at bounding box center [533, 150] width 43 height 15
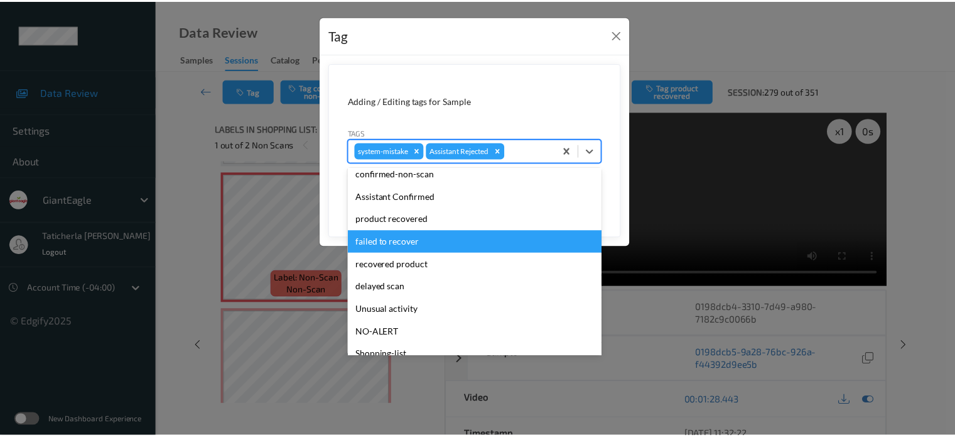
scroll to position [63, 0]
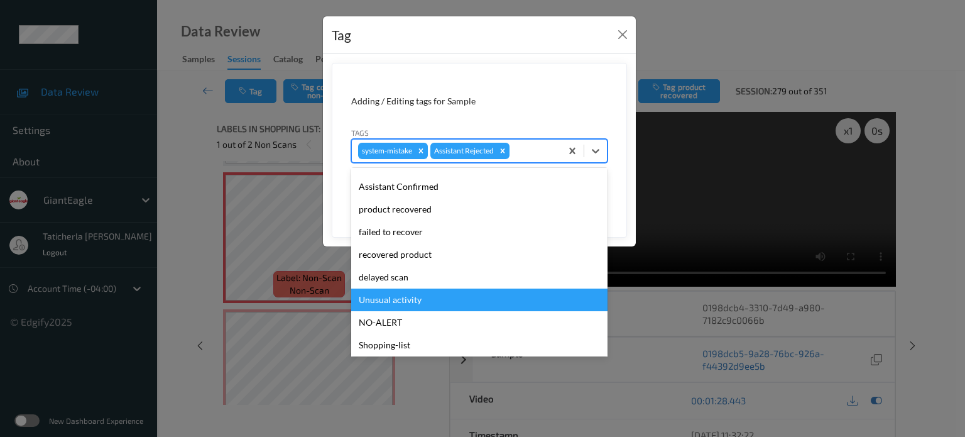
click at [457, 302] on div "Unusual activity" at bounding box center [479, 299] width 256 height 23
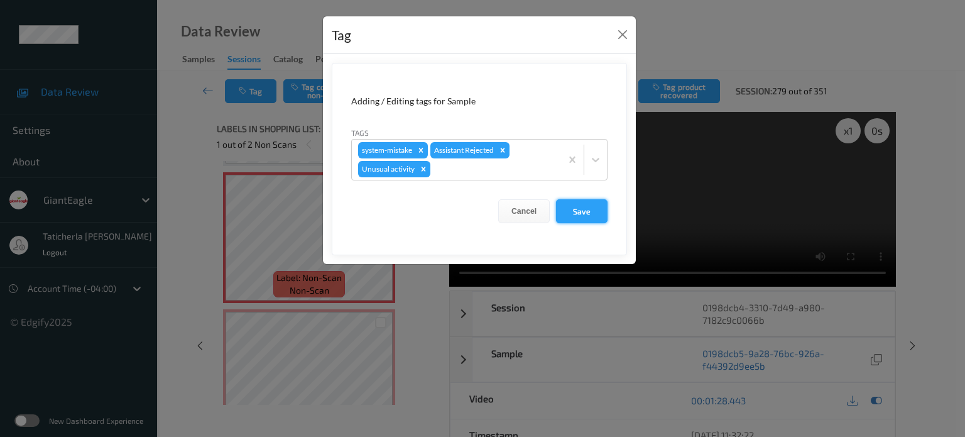
click at [587, 215] on button "Save" at bounding box center [582, 211] width 52 height 24
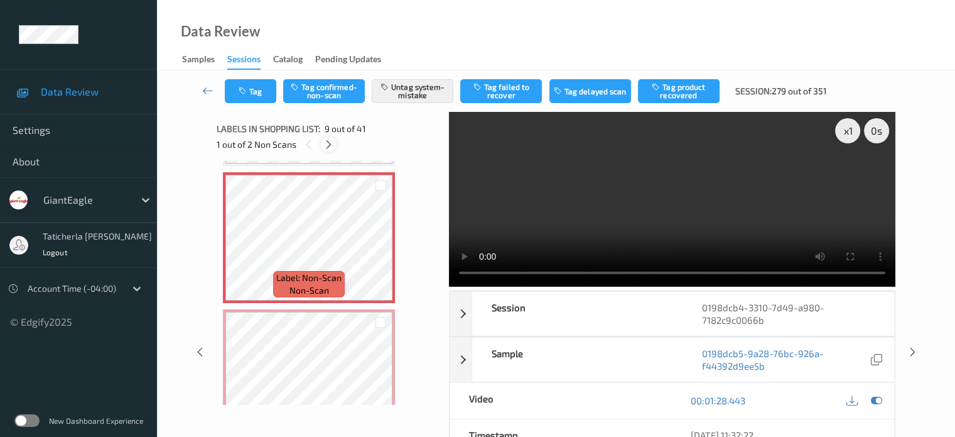
click at [330, 146] on icon at bounding box center [328, 144] width 11 height 11
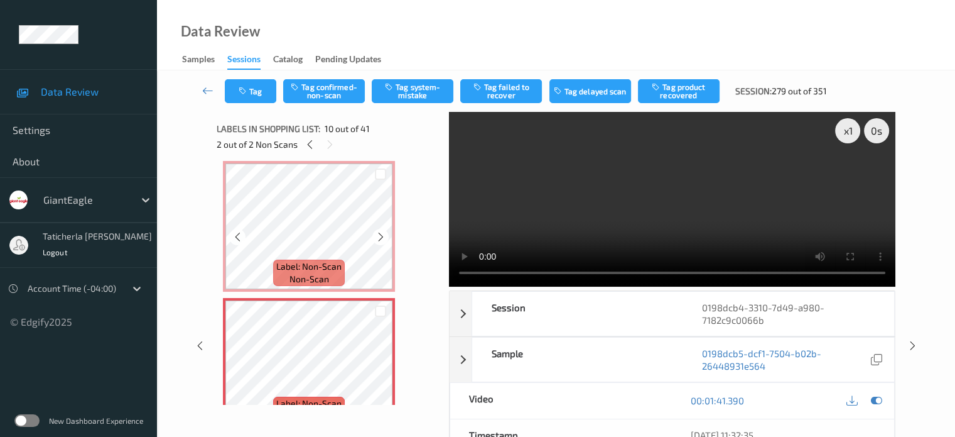
scroll to position [1164, 0]
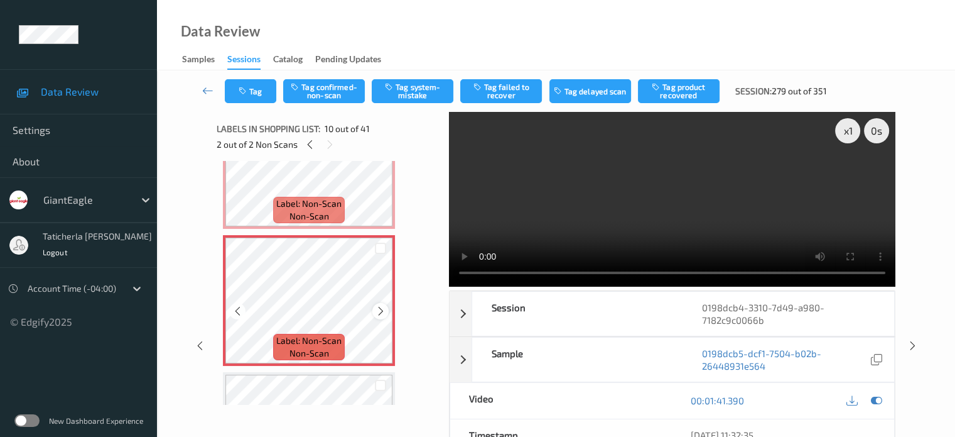
click at [379, 311] on icon at bounding box center [381, 310] width 11 height 11
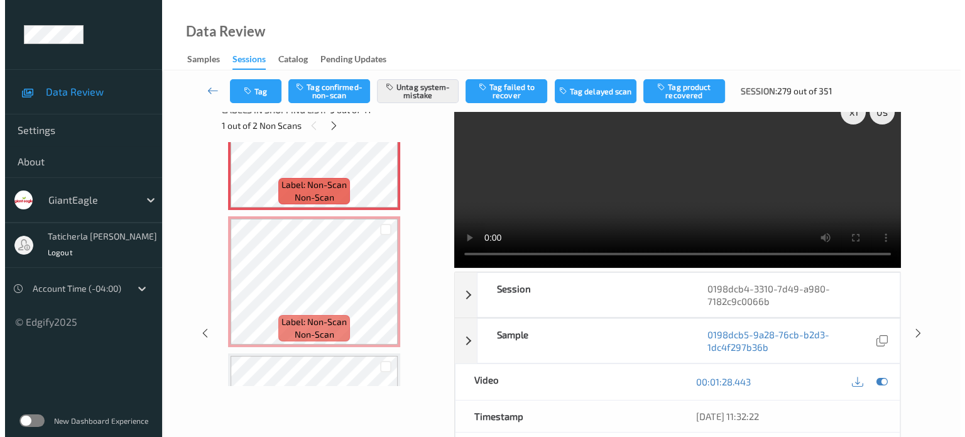
scroll to position [0, 0]
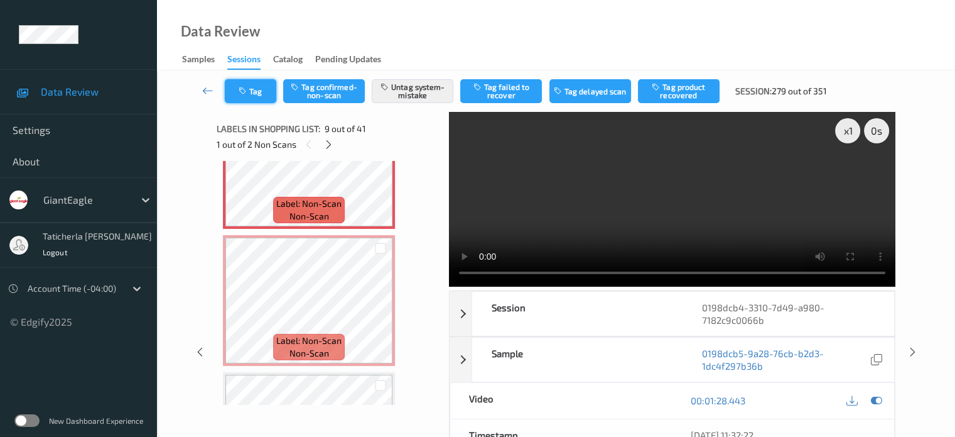
click at [262, 95] on button "Tag" at bounding box center [251, 91] width 52 height 24
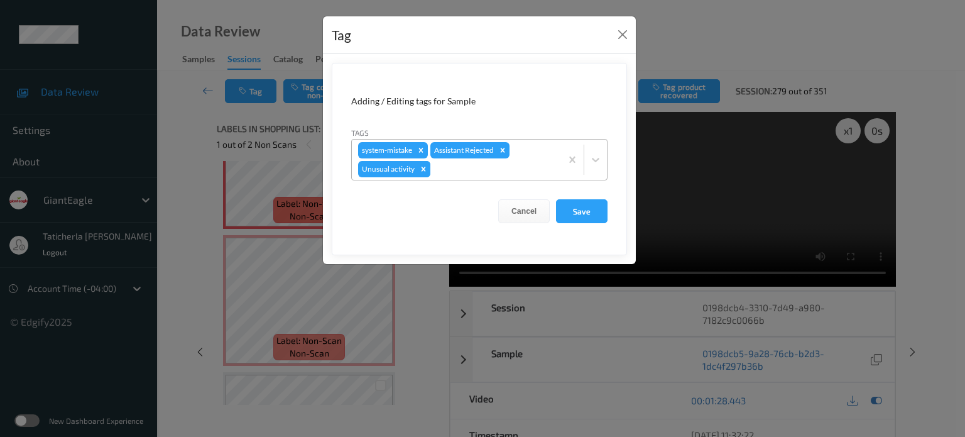
click at [424, 170] on icon "Remove Unusual activity" at bounding box center [423, 169] width 9 height 9
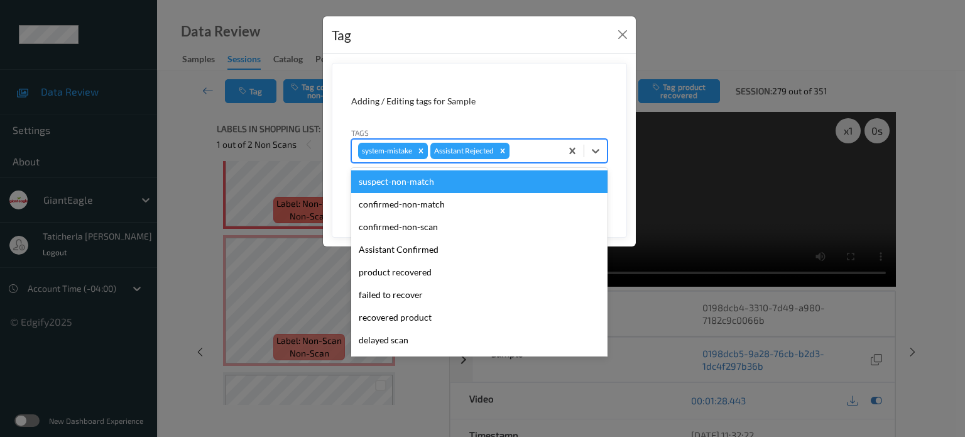
click at [540, 149] on div at bounding box center [533, 150] width 43 height 15
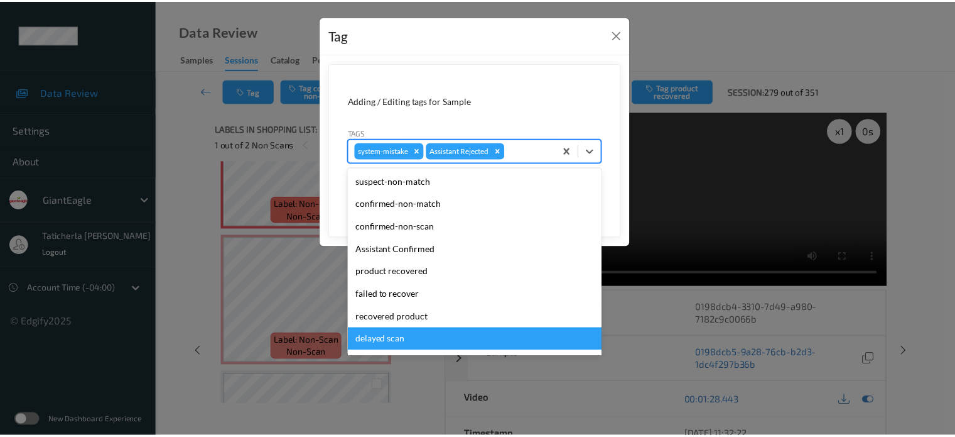
scroll to position [111, 0]
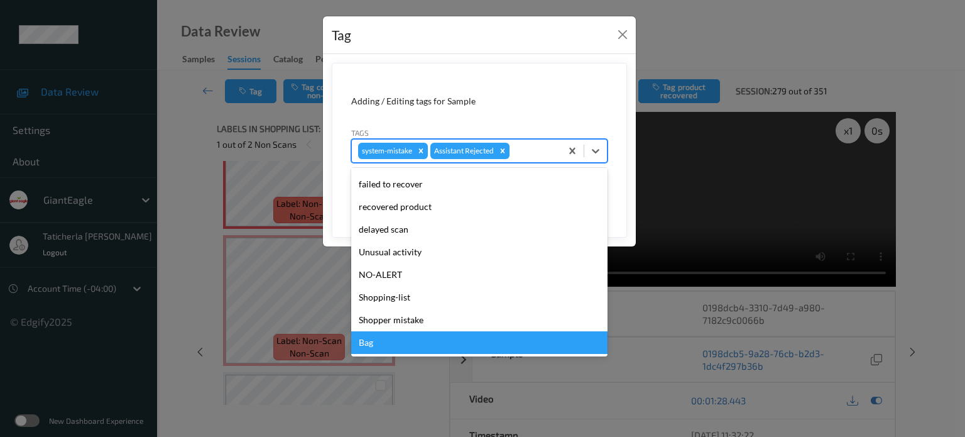
click at [445, 338] on div "Bag" at bounding box center [479, 342] width 256 height 23
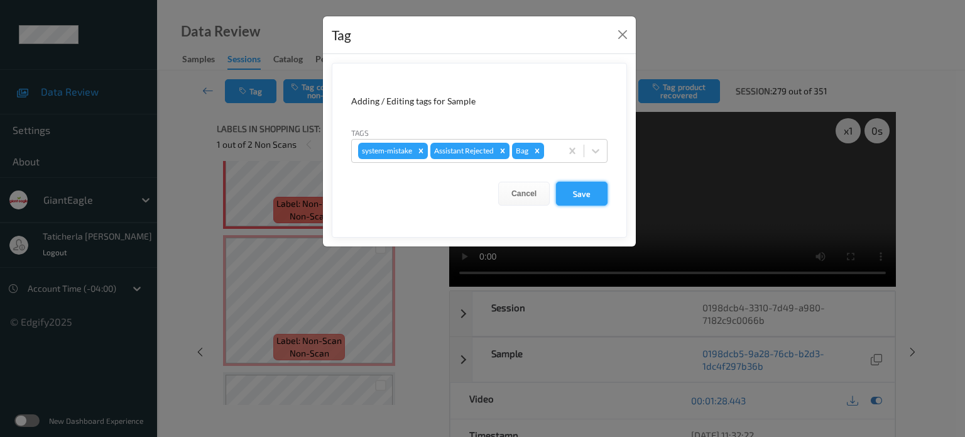
click at [595, 192] on button "Save" at bounding box center [582, 194] width 52 height 24
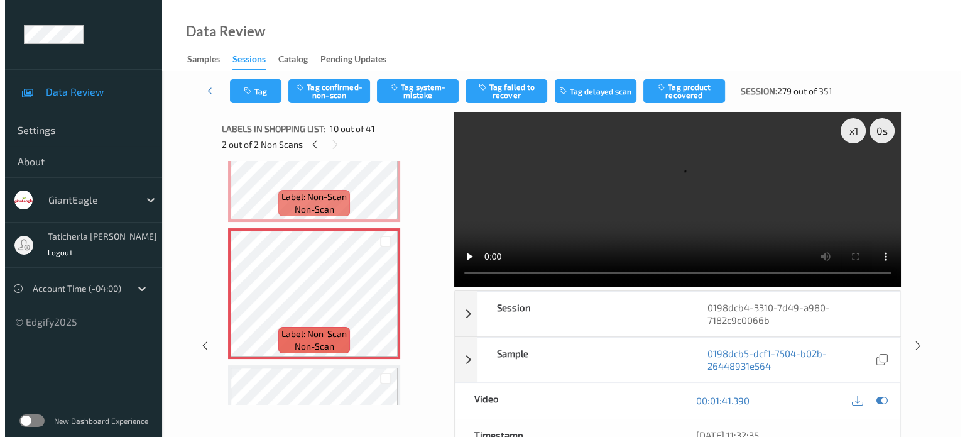
scroll to position [1164, 0]
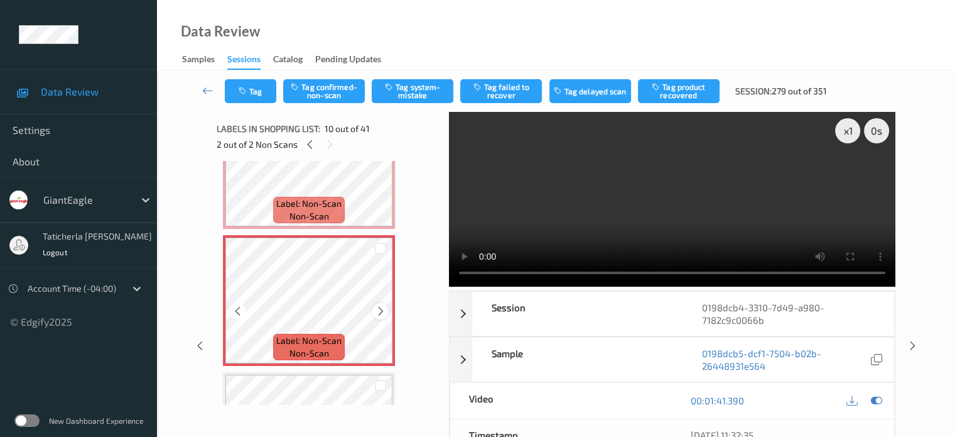
click at [377, 306] on icon at bounding box center [381, 310] width 11 height 11
click at [374, 308] on div at bounding box center [380, 311] width 16 height 16
click at [423, 97] on button "Tag system-mistake" at bounding box center [413, 91] width 82 height 24
click at [263, 99] on button "Tag" at bounding box center [251, 91] width 52 height 24
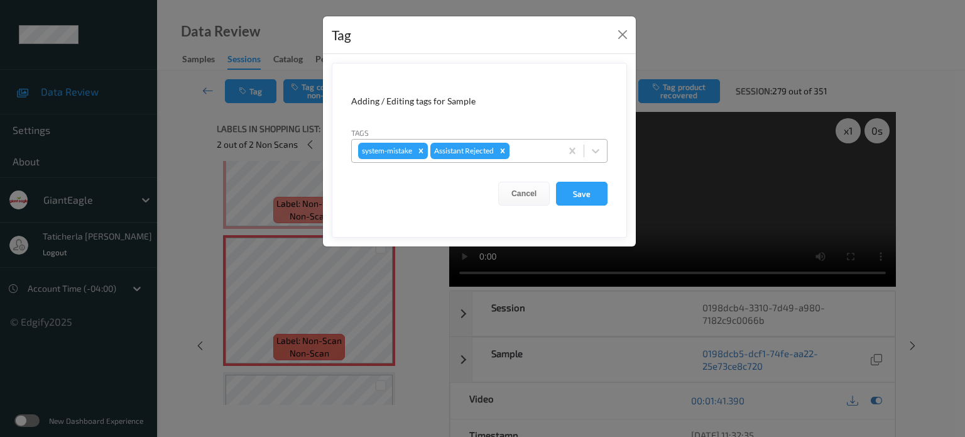
click at [528, 156] on div at bounding box center [533, 150] width 43 height 15
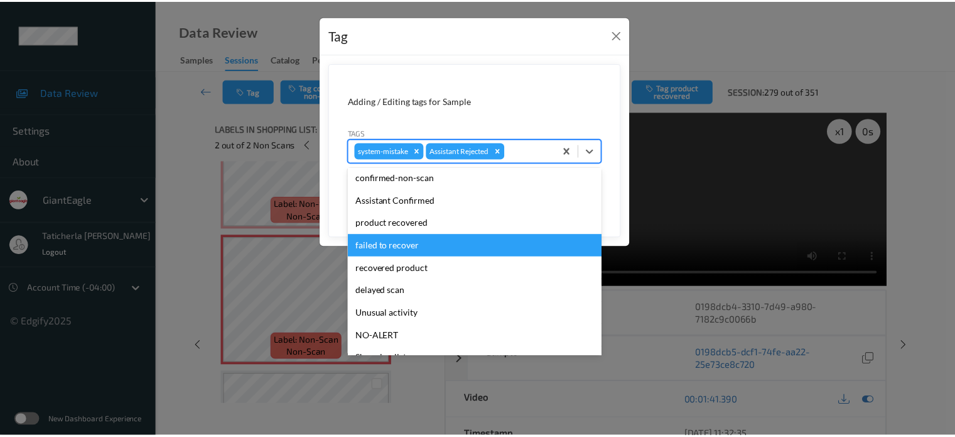
scroll to position [63, 0]
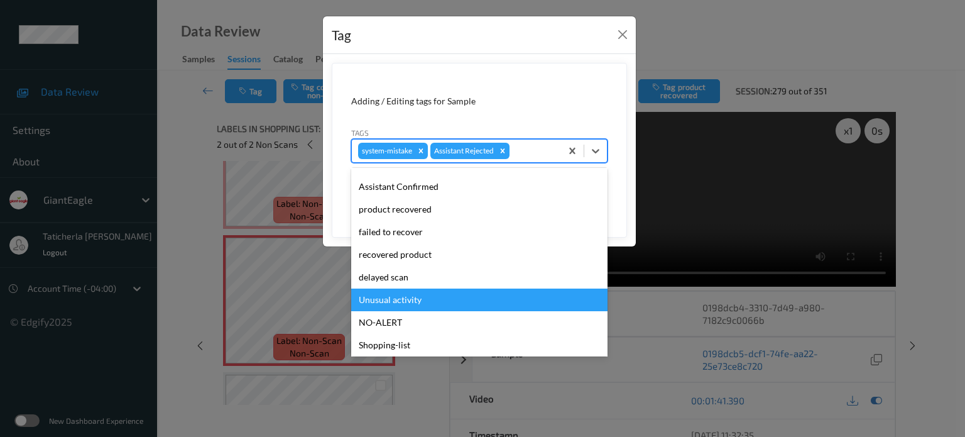
click at [418, 296] on div "Unusual activity" at bounding box center [479, 299] width 256 height 23
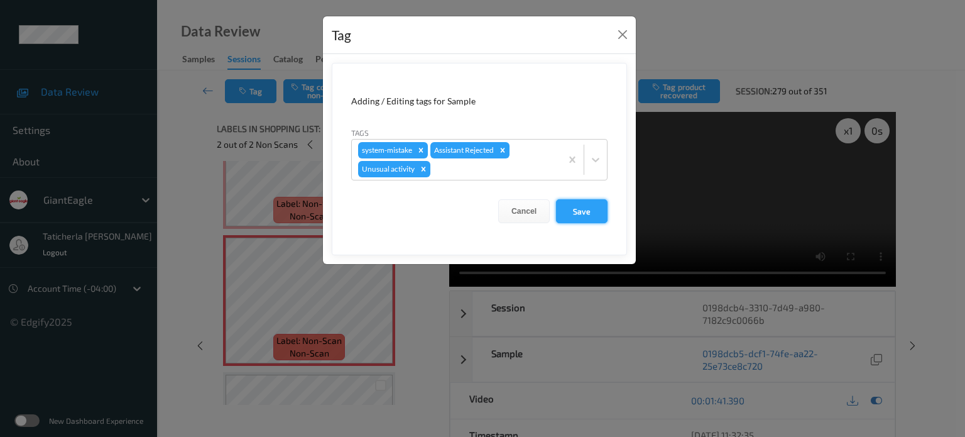
click at [587, 210] on button "Save" at bounding box center [582, 211] width 52 height 24
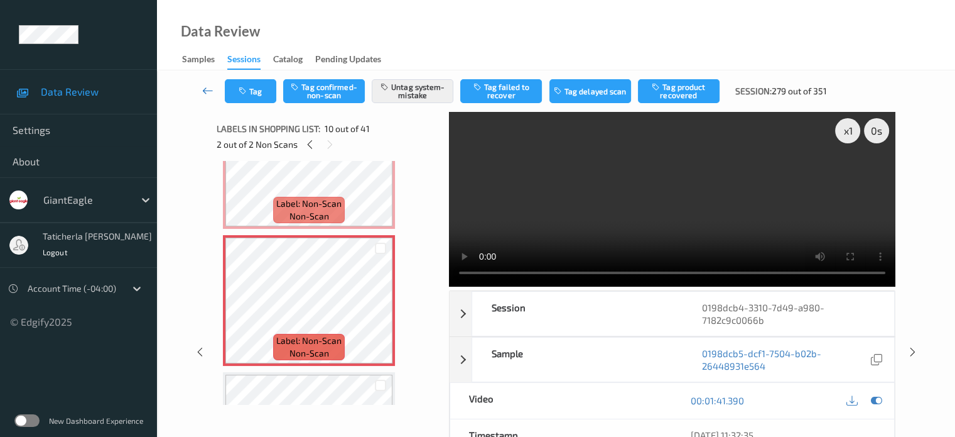
click at [207, 90] on icon at bounding box center [207, 90] width 11 height 13
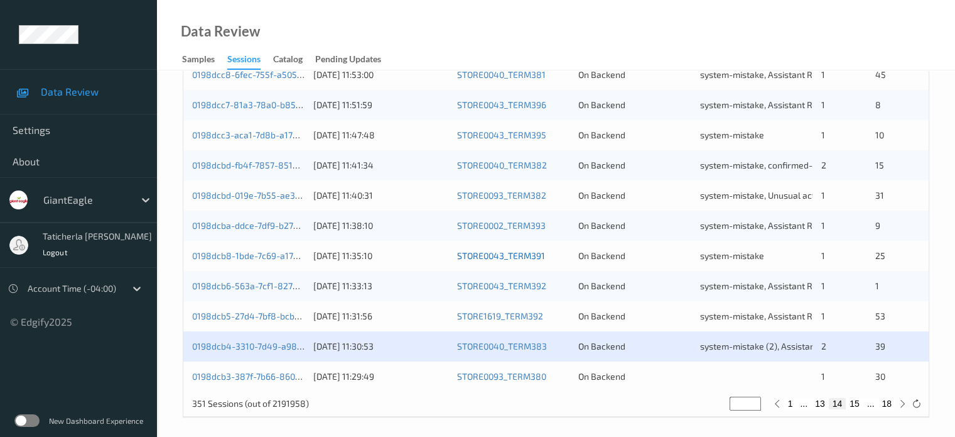
scroll to position [607, 0]
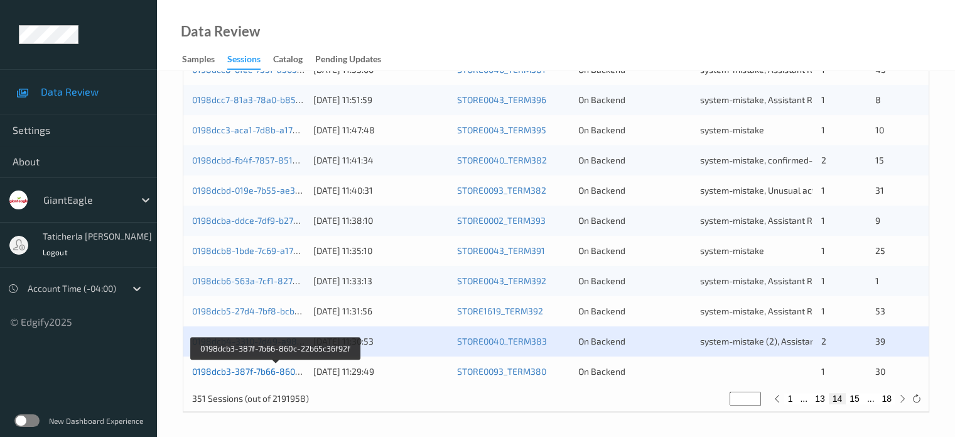
click at [278, 369] on link "0198dcb3-387f-7b66-860c-22b65c36f92f" at bounding box center [275, 371] width 167 height 11
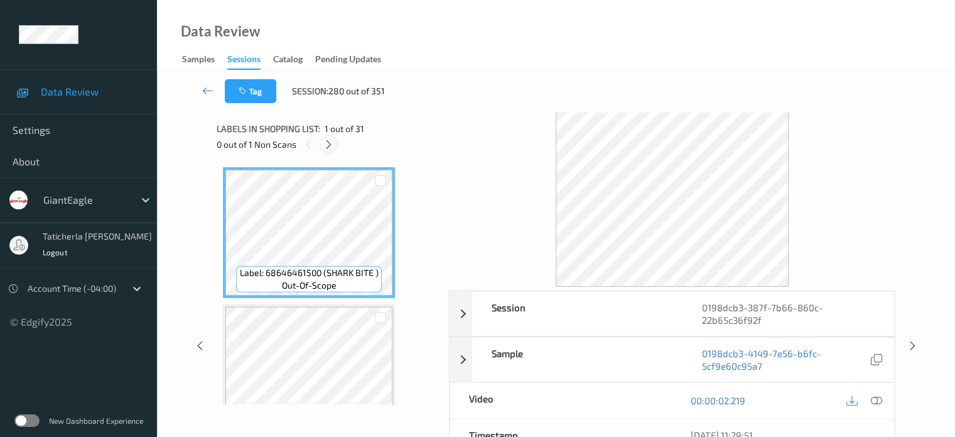
click at [327, 142] on icon at bounding box center [328, 144] width 11 height 11
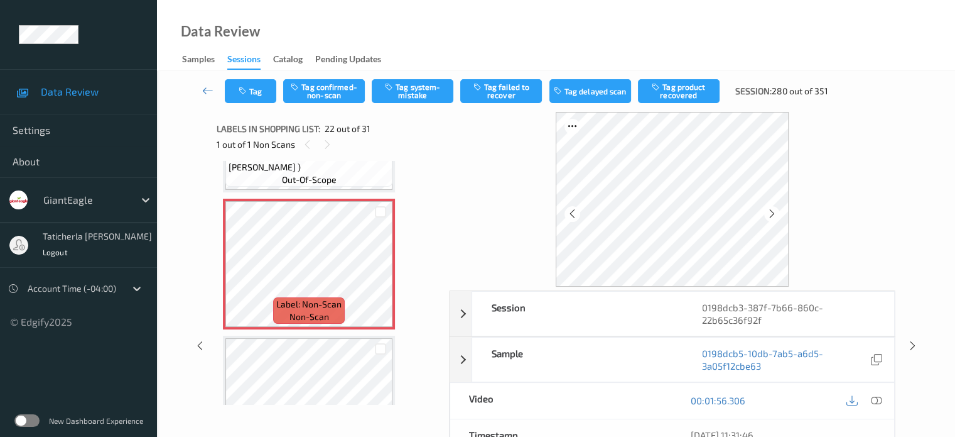
scroll to position [2870, 0]
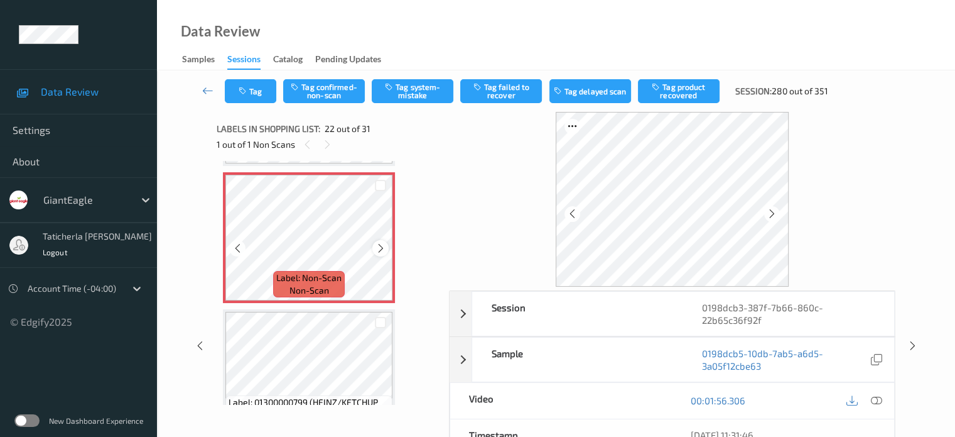
click at [382, 246] on icon at bounding box center [381, 247] width 11 height 11
click at [378, 247] on icon at bounding box center [381, 247] width 11 height 11
click at [774, 211] on icon at bounding box center [772, 213] width 11 height 11
click at [875, 396] on icon at bounding box center [876, 399] width 11 height 11
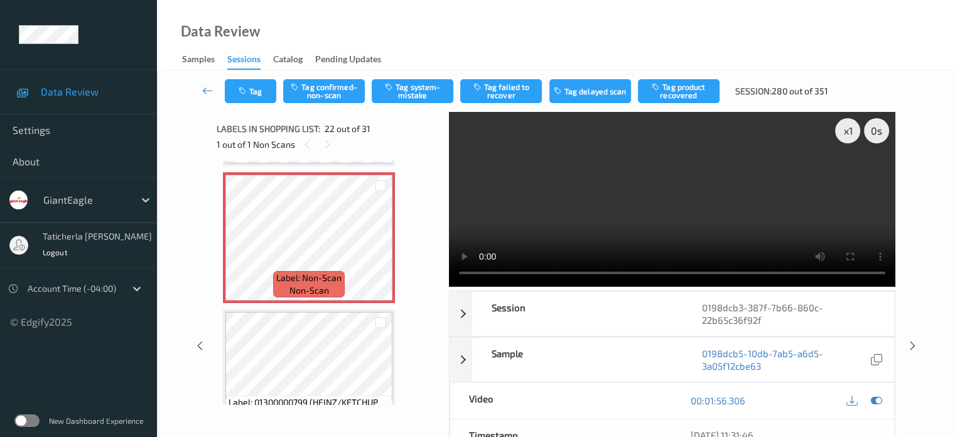
drag, startPoint x: 921, startPoint y: 140, endPoint x: 804, endPoint y: 316, distance: 211.1
click at [920, 143] on div "x 1 0 s Session 0198dcb3-387f-7b66-860c-22b65c36f92f Session ID 0198dcb3-387f-7…" at bounding box center [556, 346] width 747 height 468
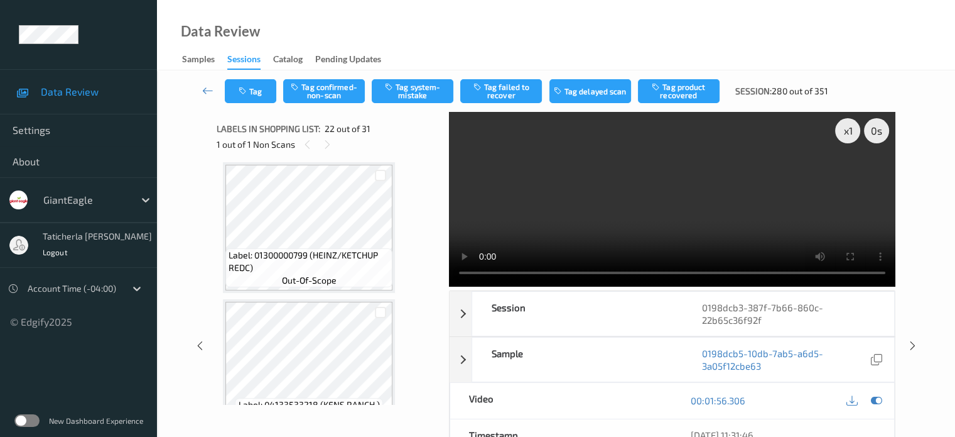
scroll to position [2996, 0]
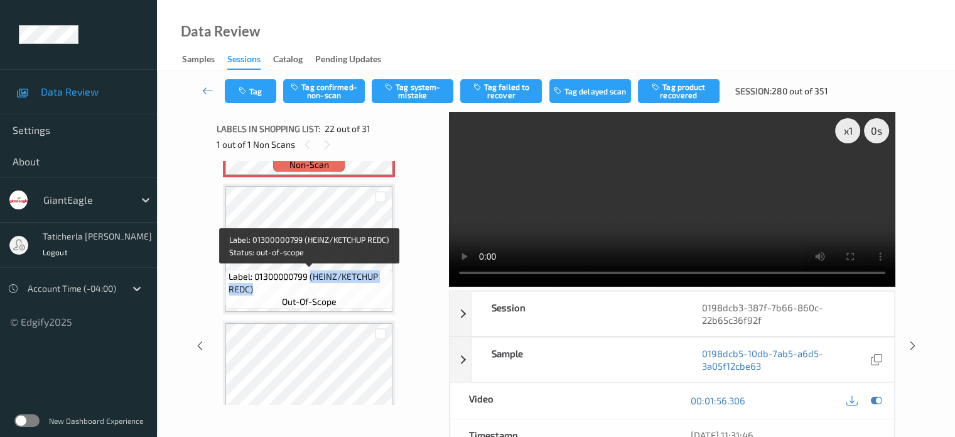
drag, startPoint x: 312, startPoint y: 278, endPoint x: 379, endPoint y: 291, distance: 68.5
click at [379, 291] on span "Label: 01300000799 (HEINZ/KETCHUP REDC)" at bounding box center [309, 282] width 161 height 25
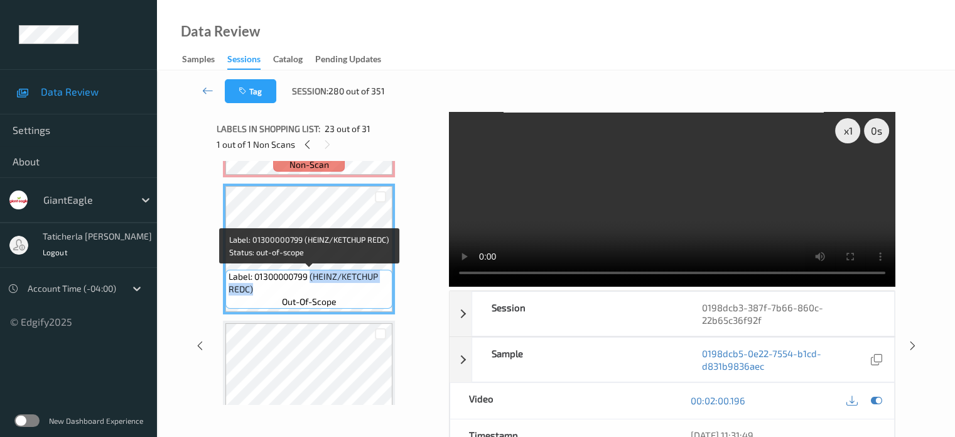
copy span "(HEINZ/KETCHUP REDC)"
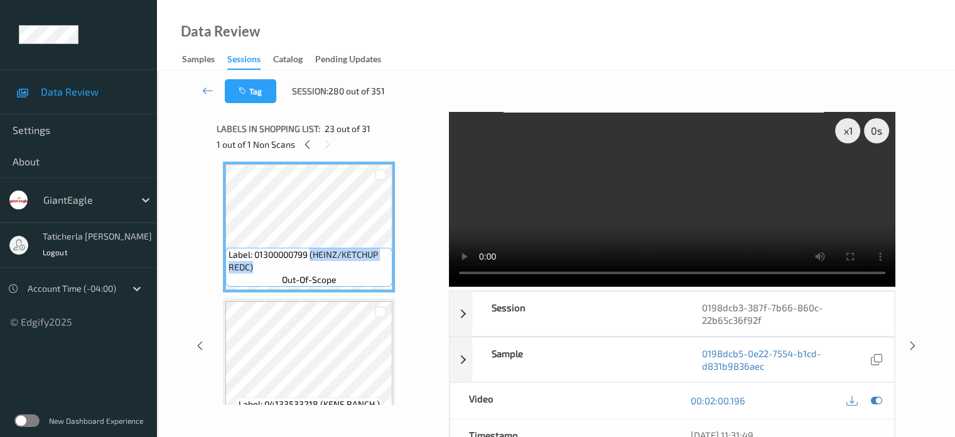
scroll to position [3121, 0]
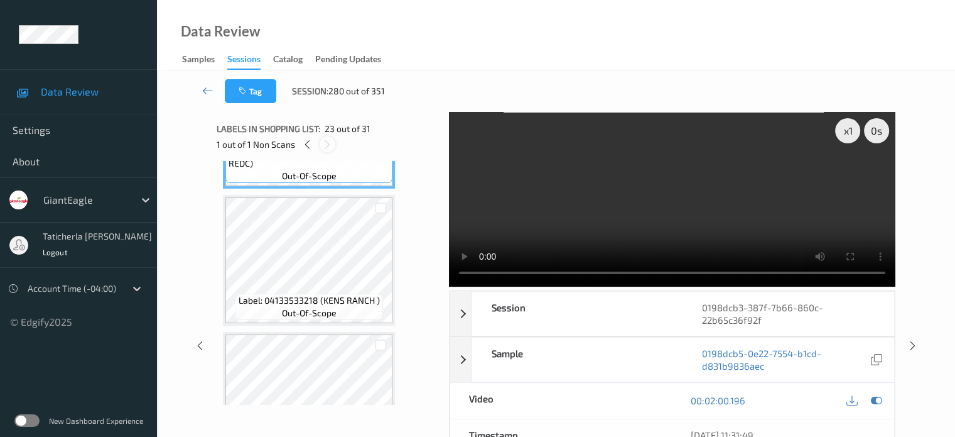
click at [325, 143] on icon at bounding box center [327, 144] width 11 height 11
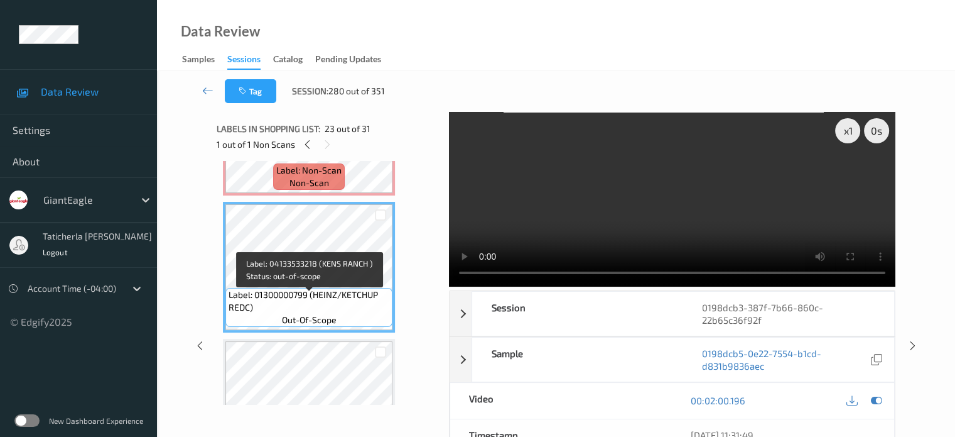
scroll to position [2807, 0]
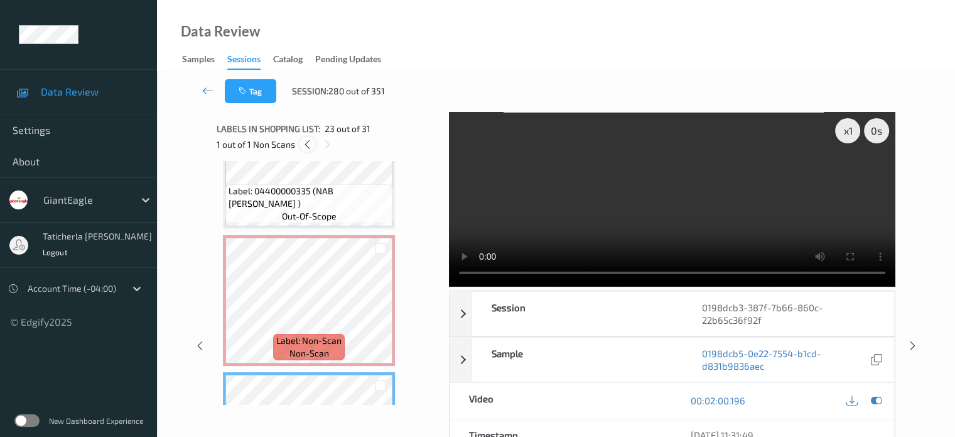
click at [307, 146] on icon at bounding box center [307, 144] width 11 height 11
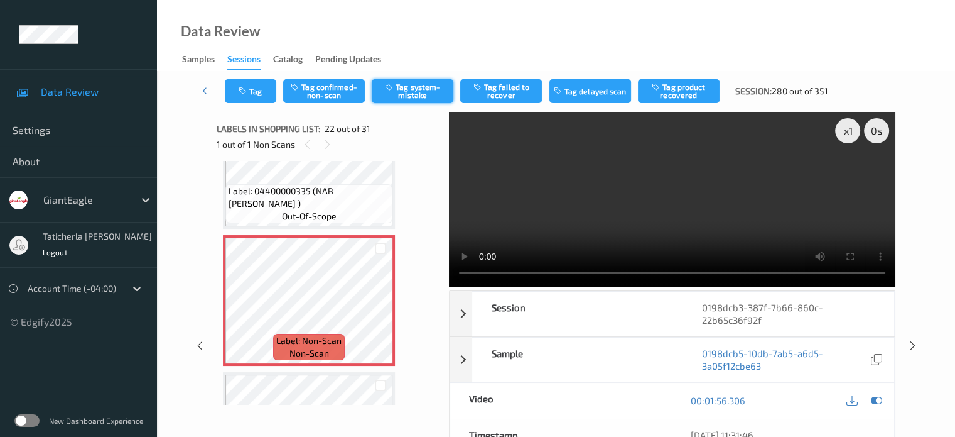
click at [430, 84] on button "Tag system-mistake" at bounding box center [413, 91] width 82 height 24
click at [264, 90] on button "Tag" at bounding box center [251, 91] width 52 height 24
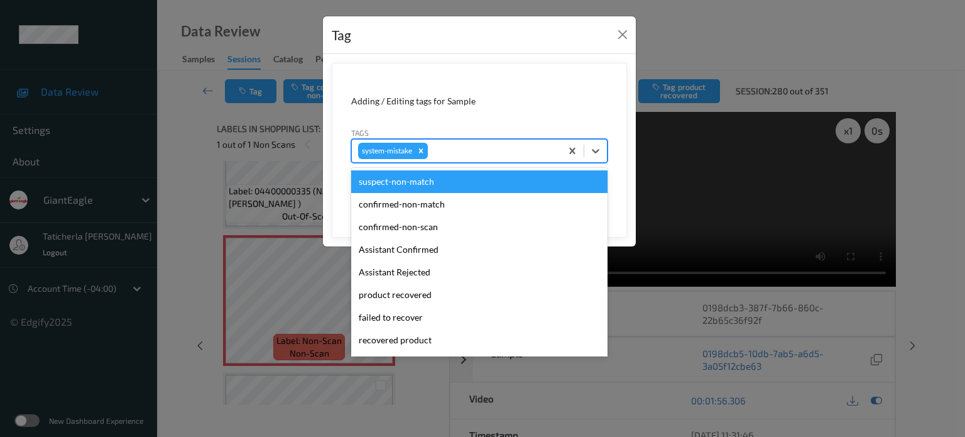
click at [495, 151] on div at bounding box center [492, 150] width 124 height 15
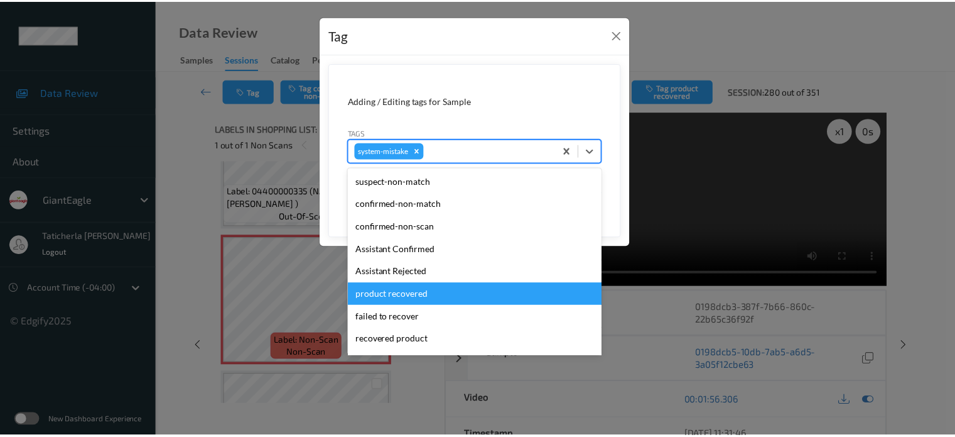
scroll to position [63, 0]
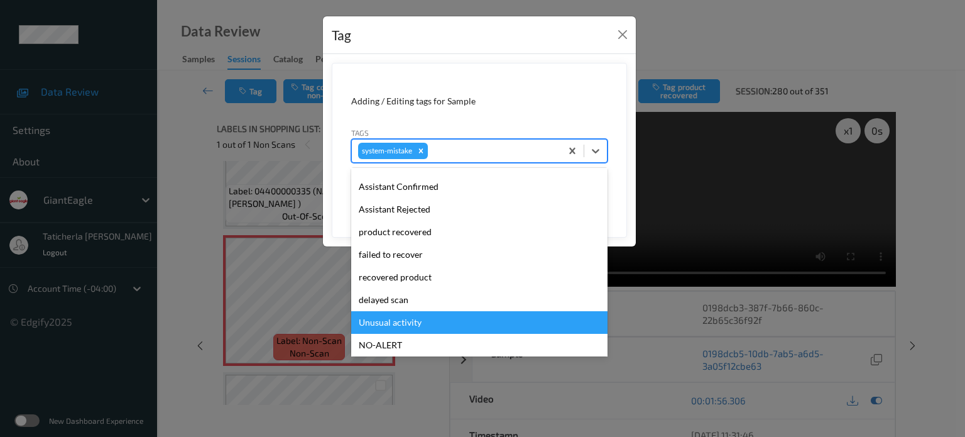
click at [432, 320] on div "Unusual activity" at bounding box center [479, 322] width 256 height 23
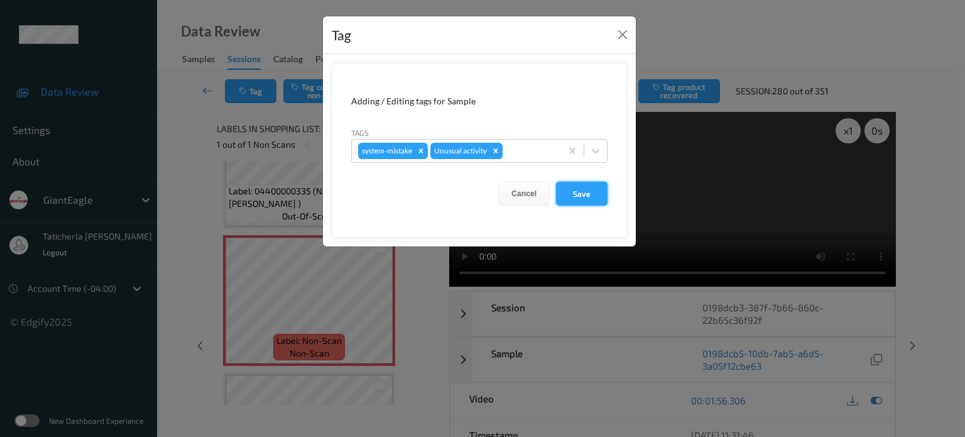
click at [578, 186] on button "Save" at bounding box center [582, 194] width 52 height 24
